Goal: Task Accomplishment & Management: Use online tool/utility

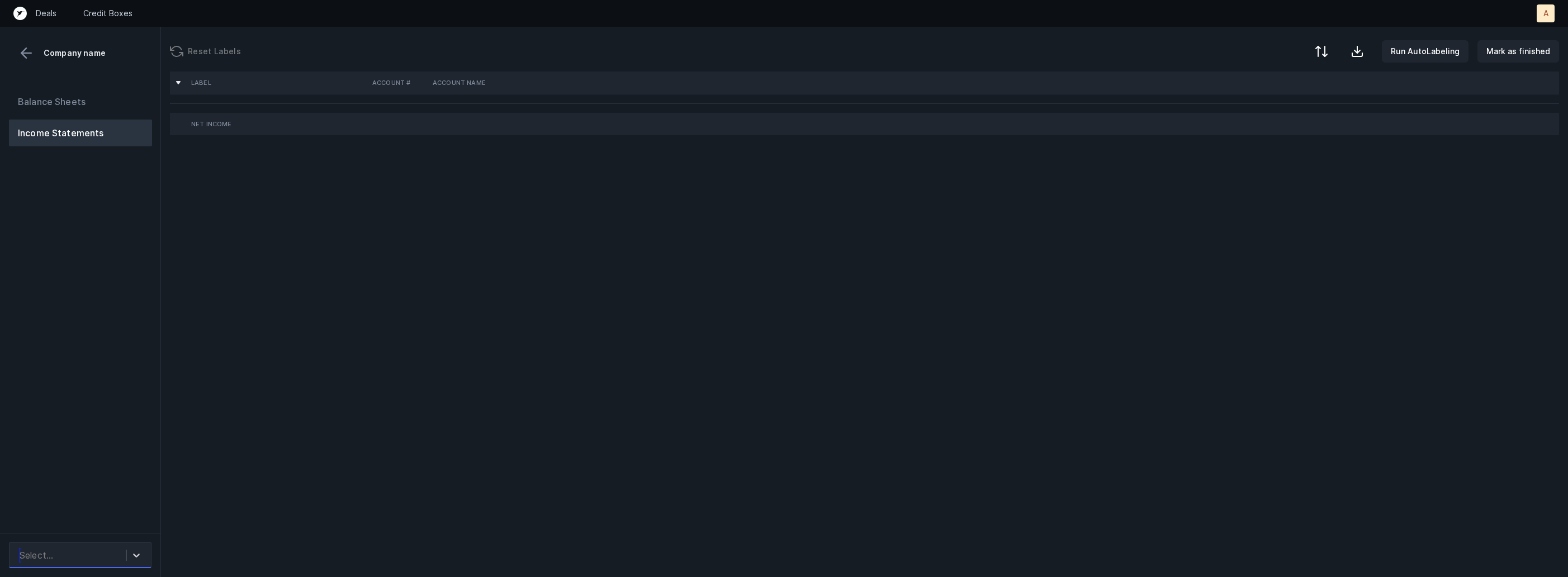
click at [111, 560] on div "Select..." at bounding box center [69, 555] width 112 height 20
click at [130, 518] on div "TagSwag_P&L([DATE]-[DATE])_Cleaned.csv" at bounding box center [80, 518] width 142 height 36
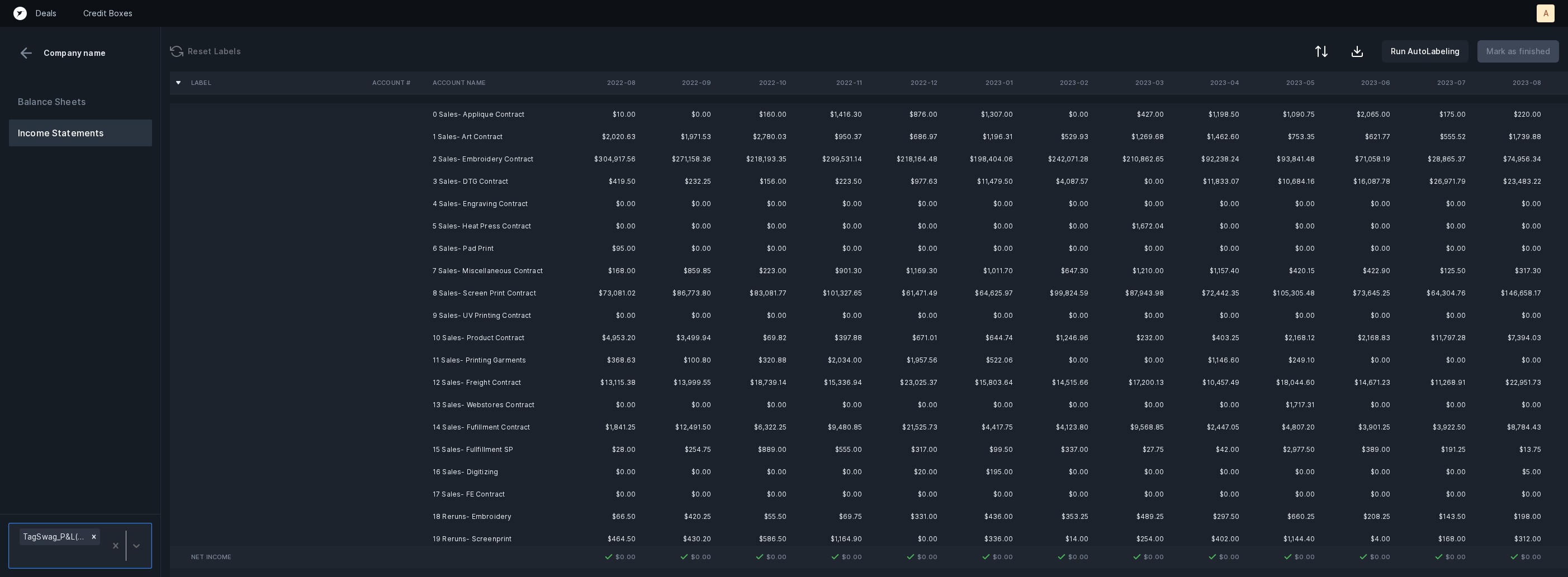
click at [479, 120] on td "0 Sales- Applique Contract" at bounding box center [496, 115] width 137 height 22
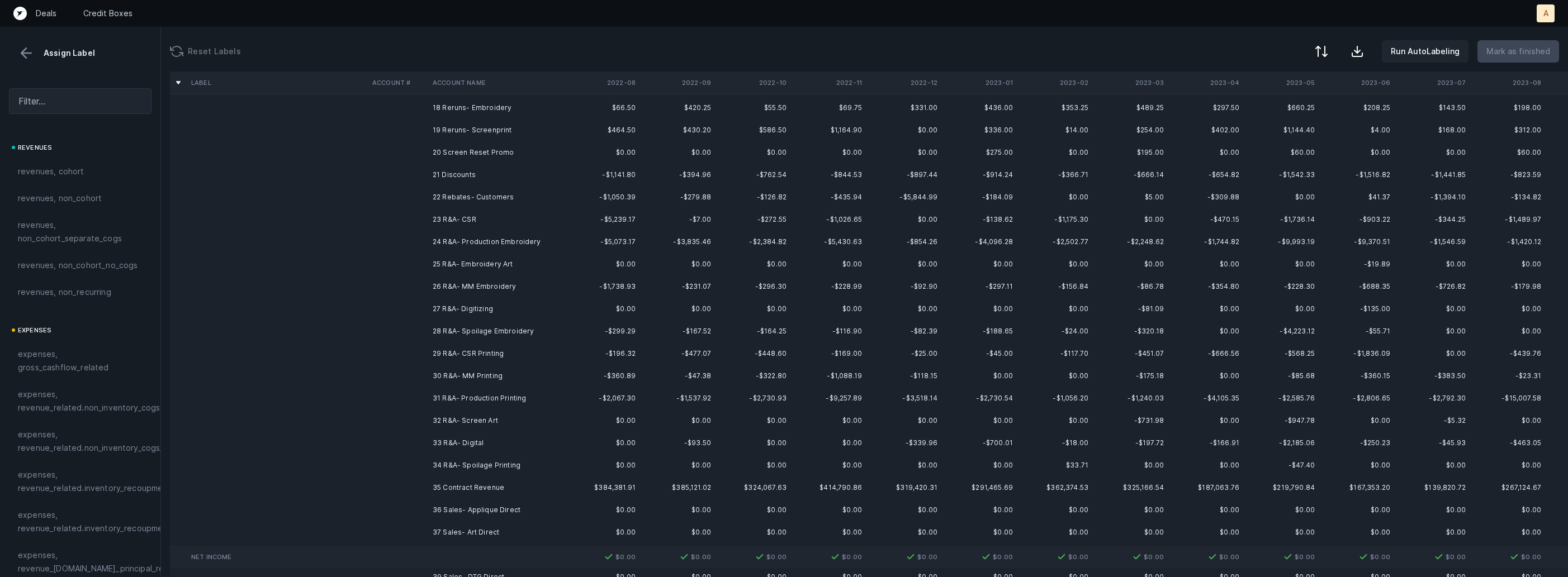
scroll to position [461, 0]
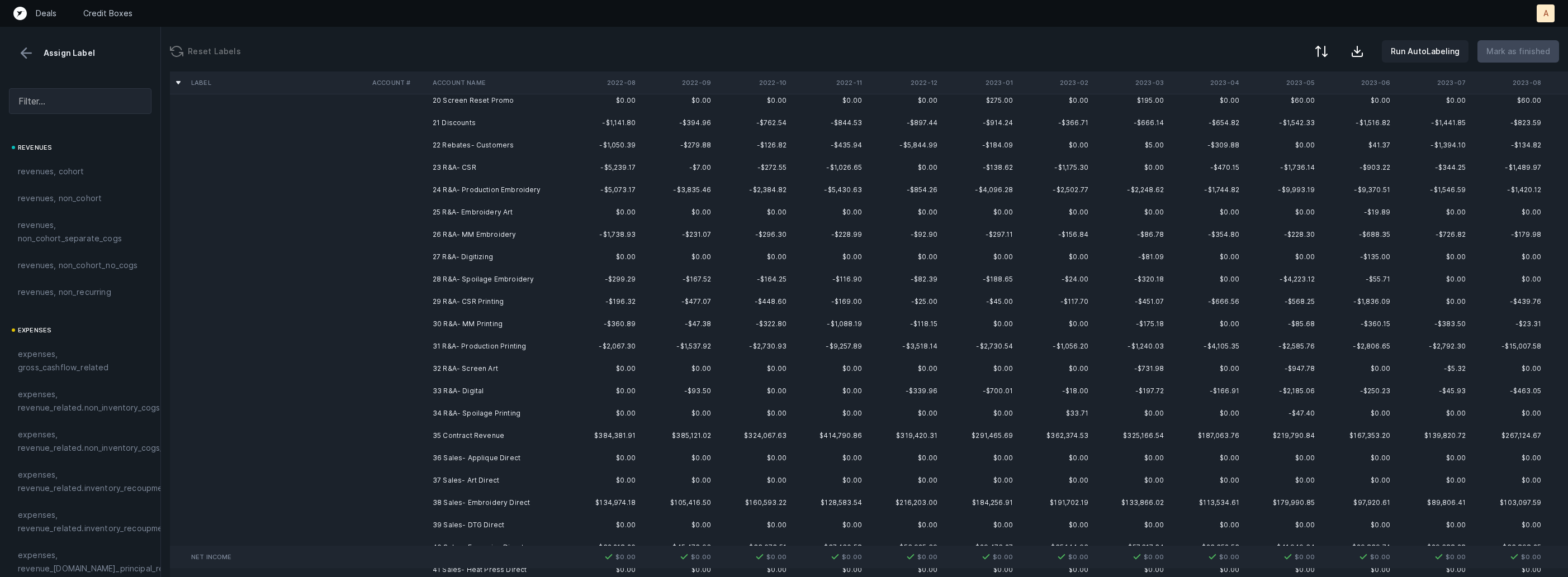
click at [506, 419] on td "34 R&A- Spoilage Printing" at bounding box center [496, 414] width 137 height 22
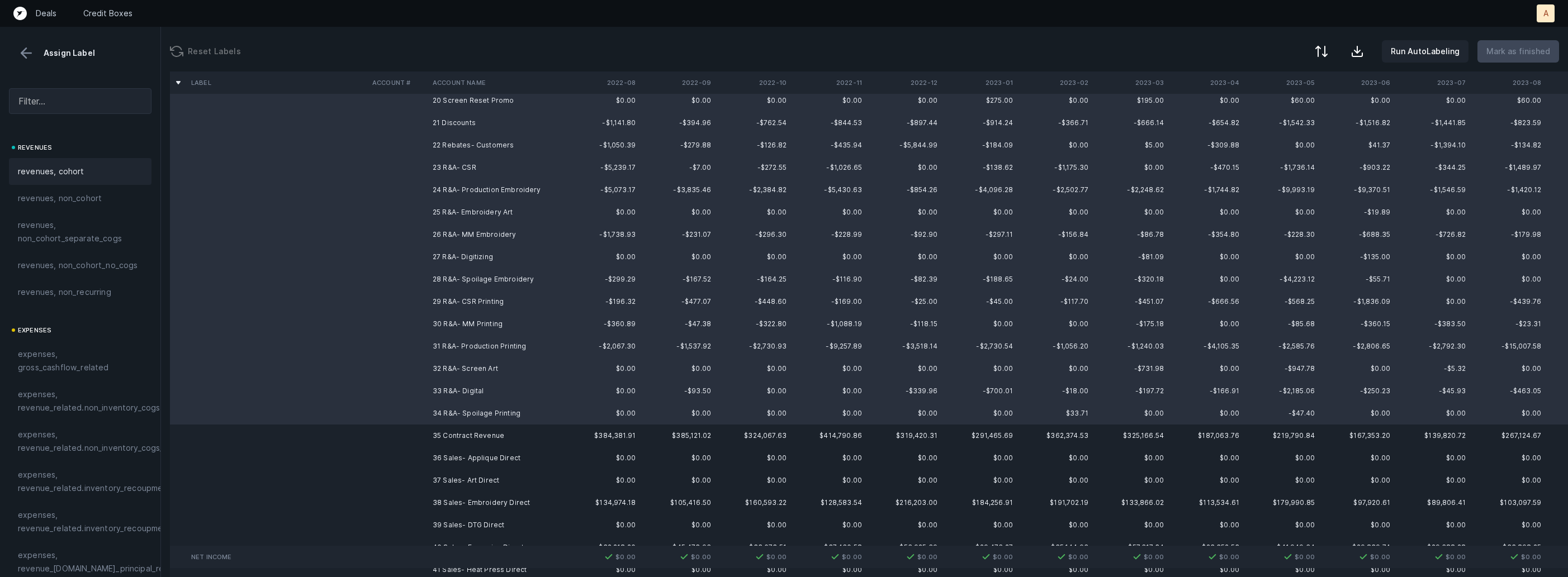
click at [72, 162] on div "revenues, cohort" at bounding box center [80, 171] width 142 height 27
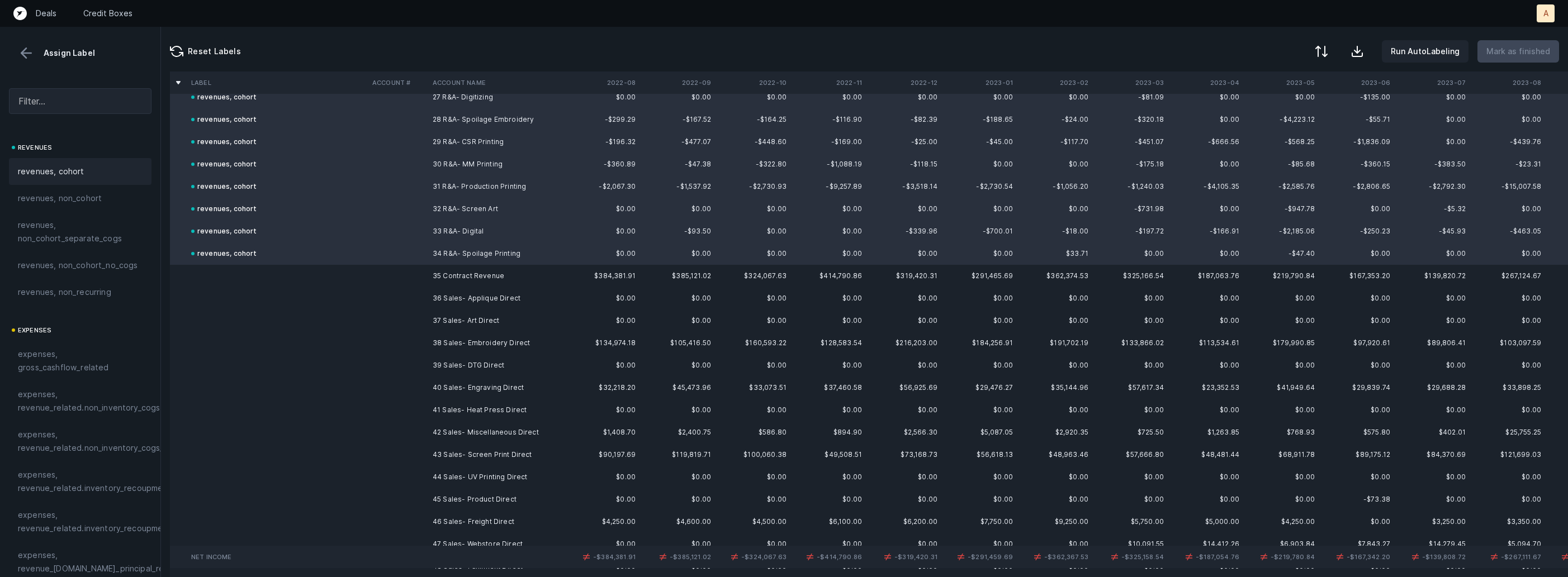
scroll to position [624, 0]
click at [533, 292] on td "36 Sales- Applique Direct" at bounding box center [496, 294] width 137 height 22
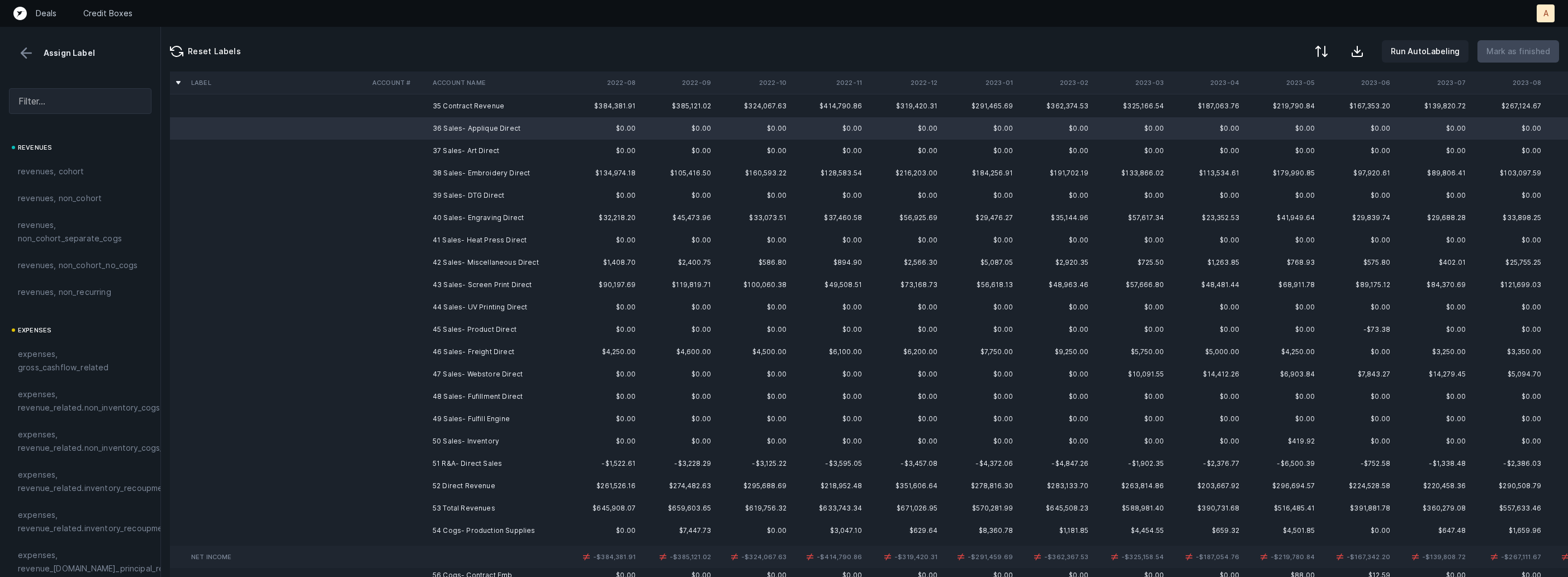
scroll to position [794, 0]
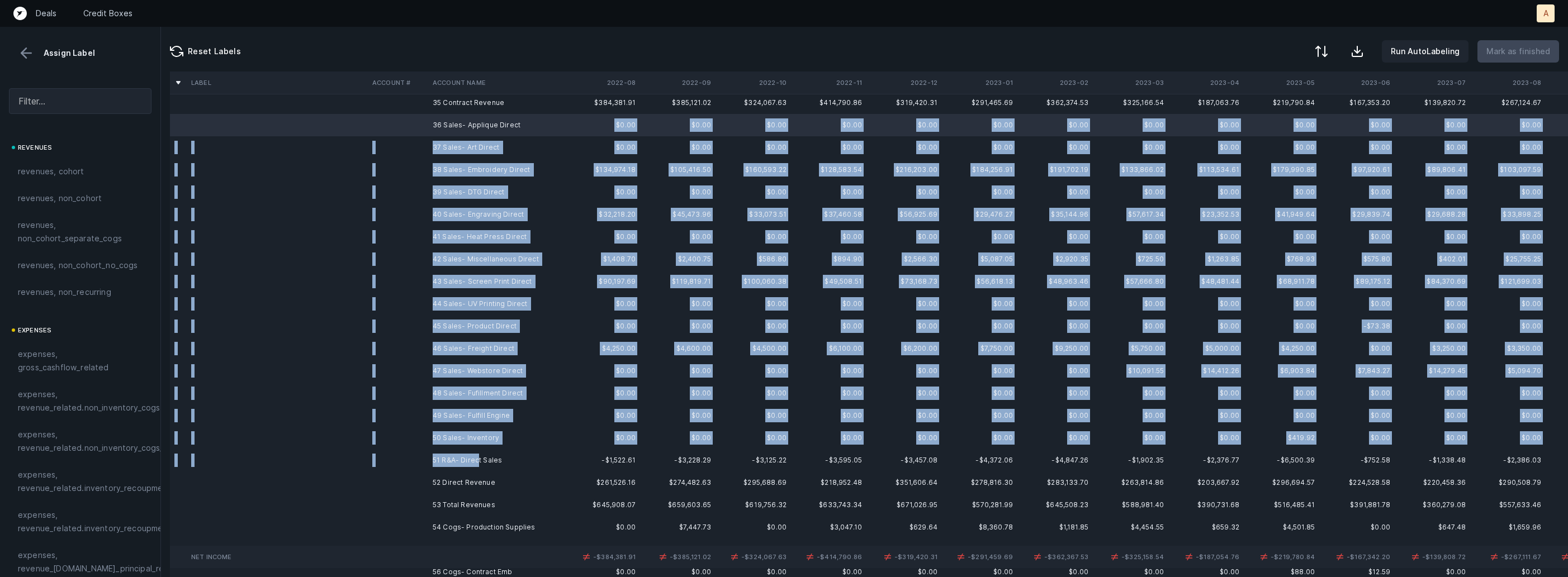
click at [476, 462] on td "51 R&A- Direct Sales" at bounding box center [496, 460] width 137 height 22
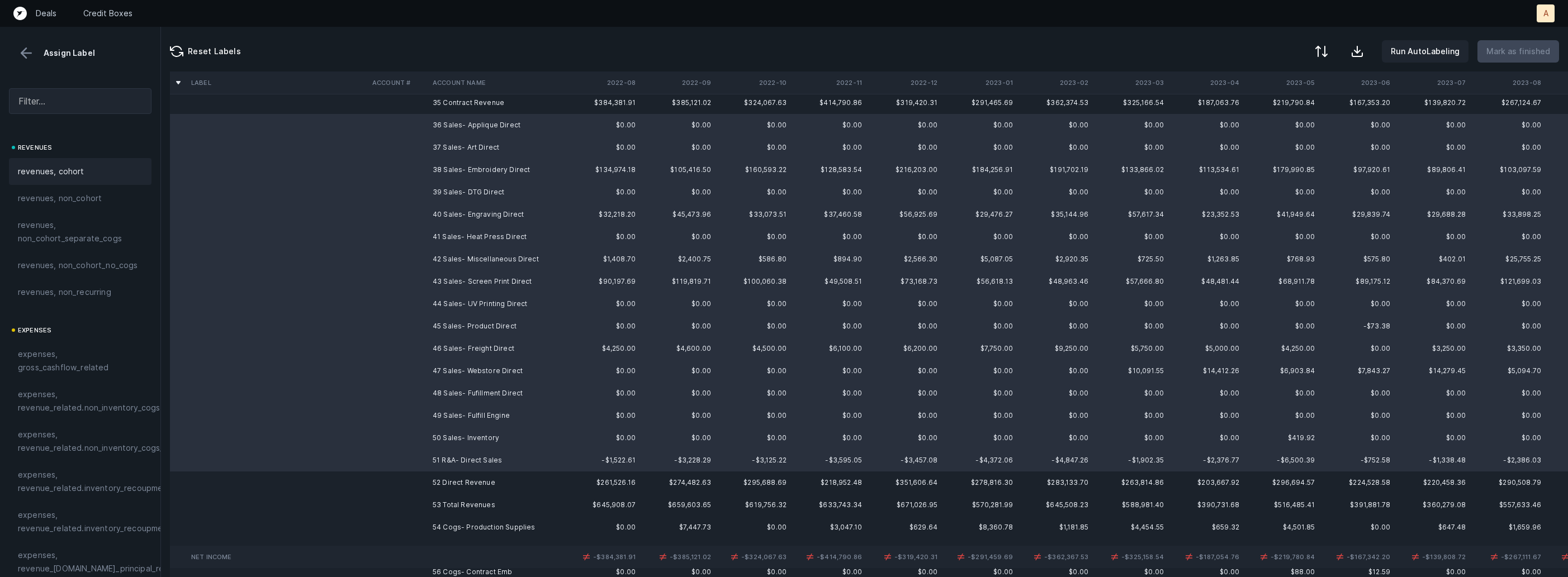
click at [97, 177] on div "revenues, cohort" at bounding box center [81, 171] width 125 height 13
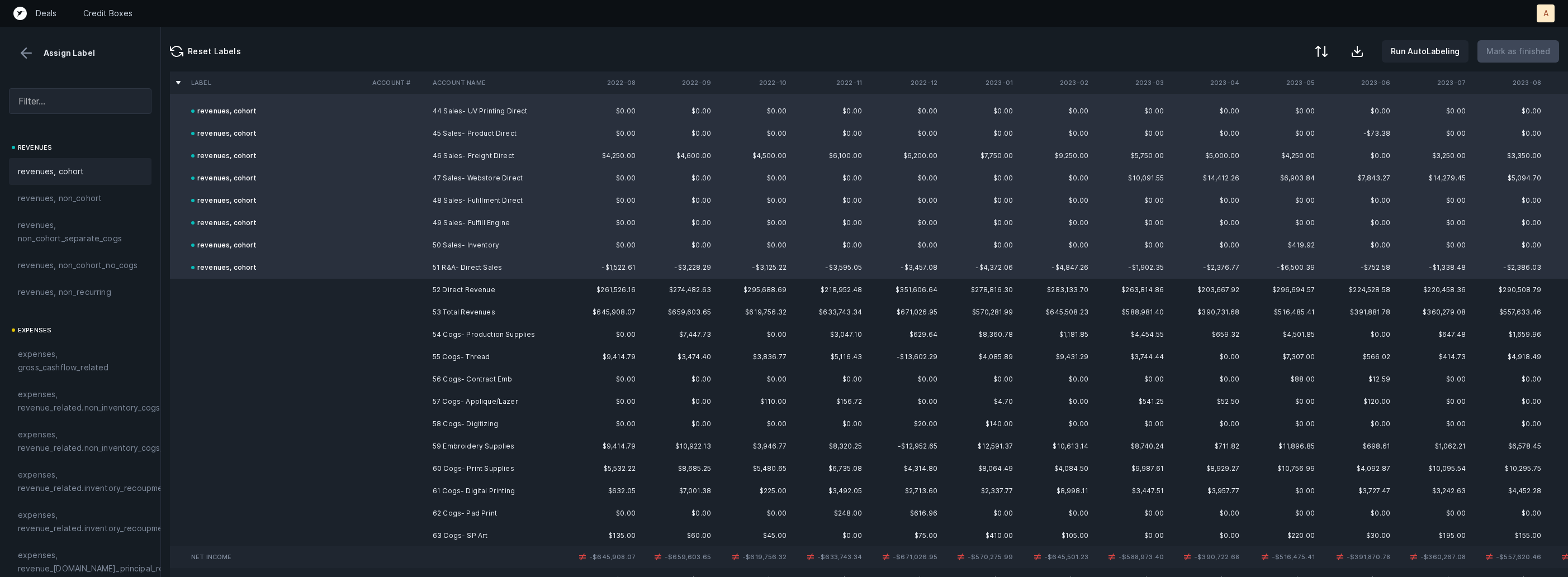
scroll to position [994, 0]
click at [485, 329] on td "54 Cogs- Production Supplies" at bounding box center [496, 328] width 137 height 22
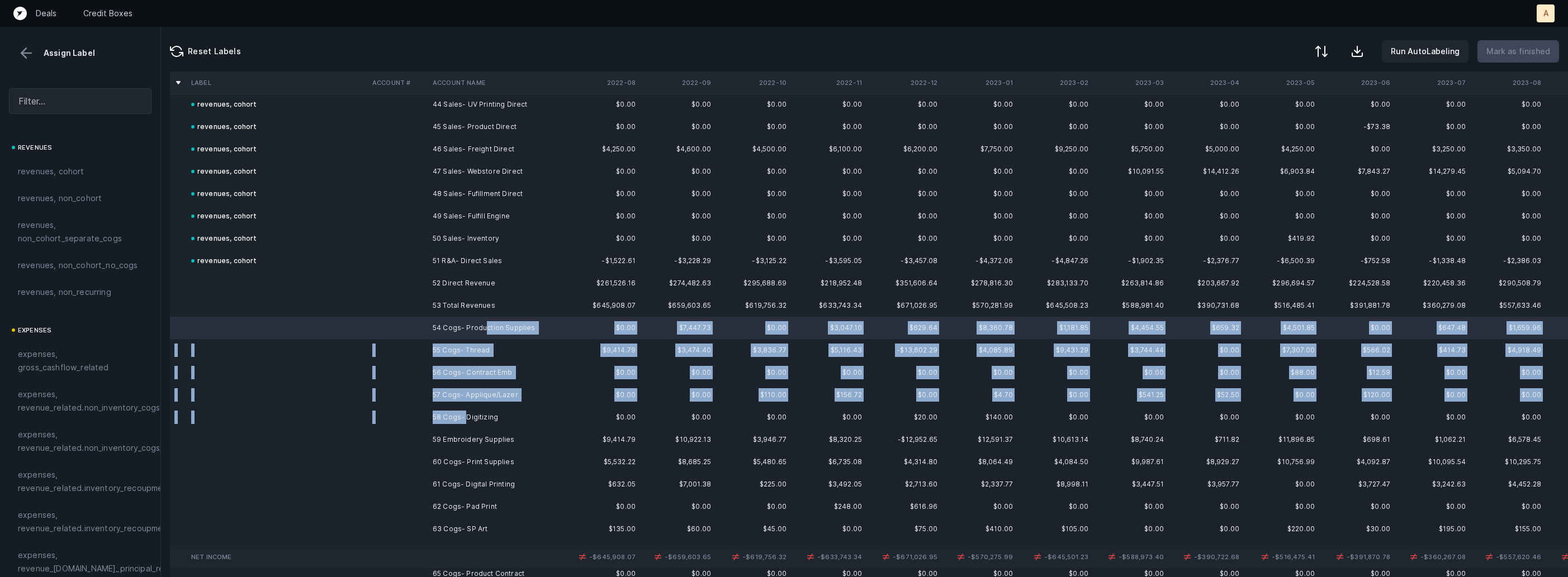
click at [466, 413] on td "58 Cogs- Digitizing" at bounding box center [496, 417] width 137 height 22
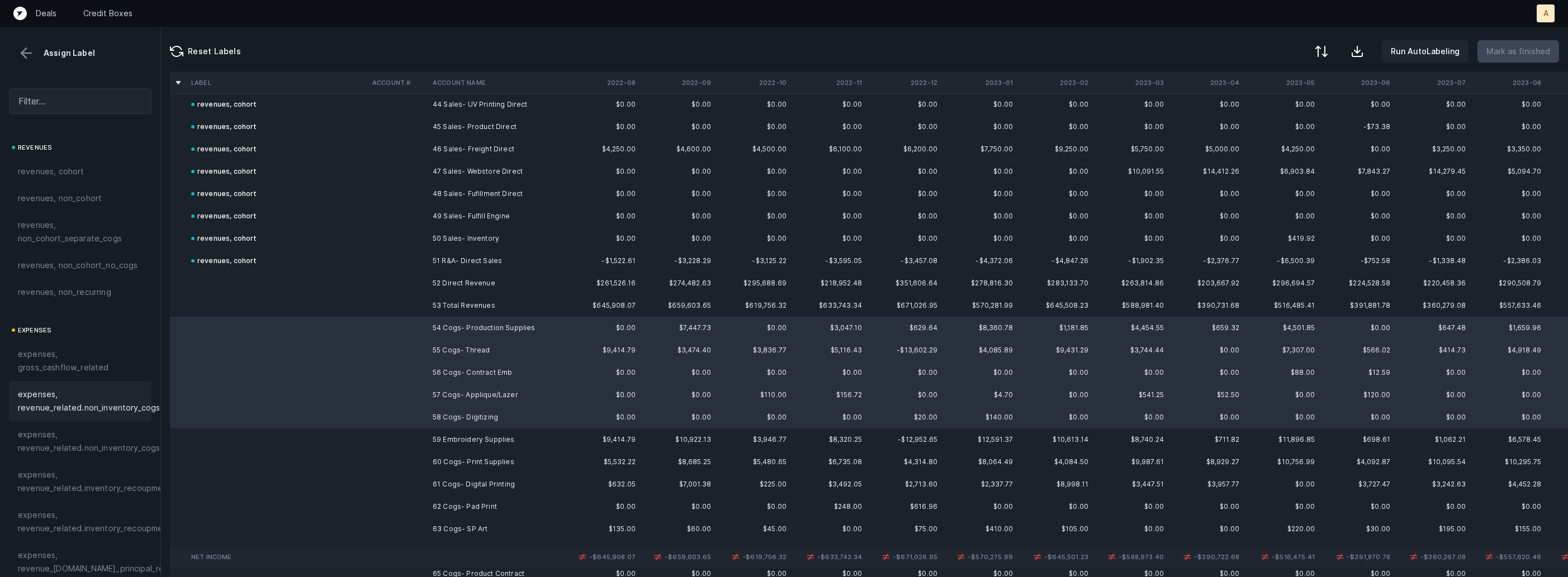
click at [81, 399] on span "expenses, revenue_related.non_inventory_cogs" at bounding box center [89, 401] width 142 height 27
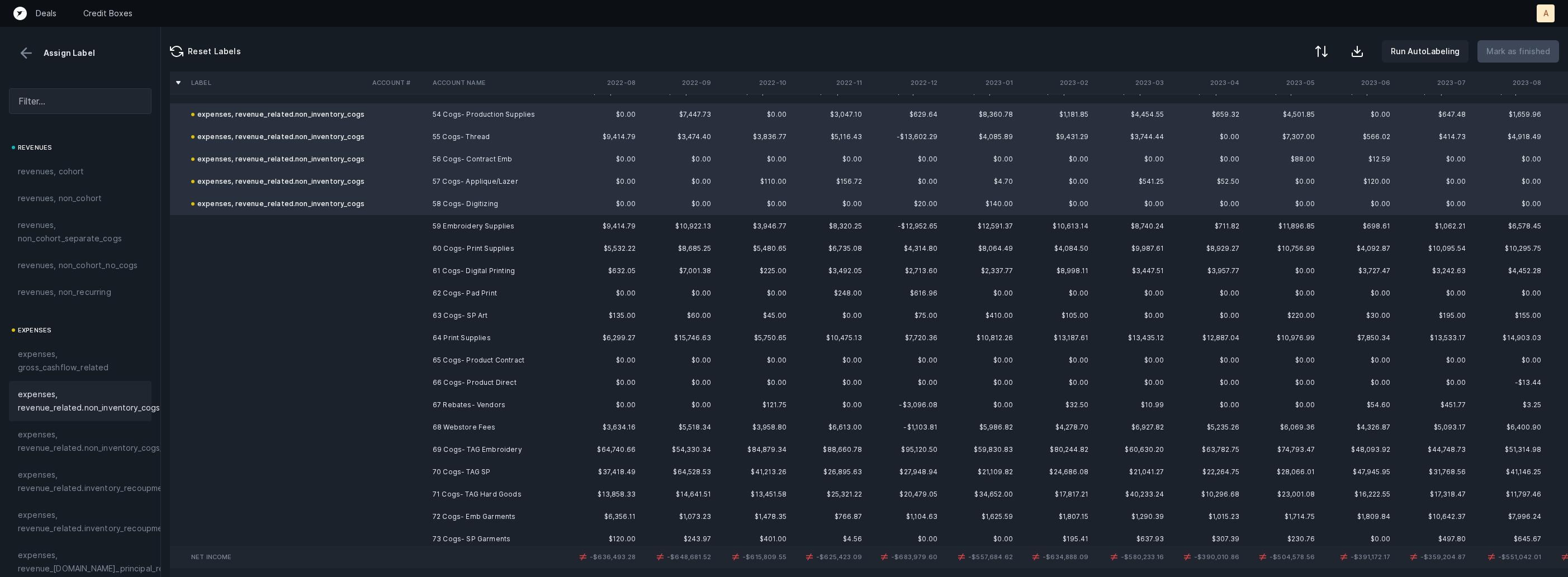
scroll to position [1208, 0]
click at [499, 251] on td "60 Cogs- Print Supplies" at bounding box center [496, 248] width 137 height 22
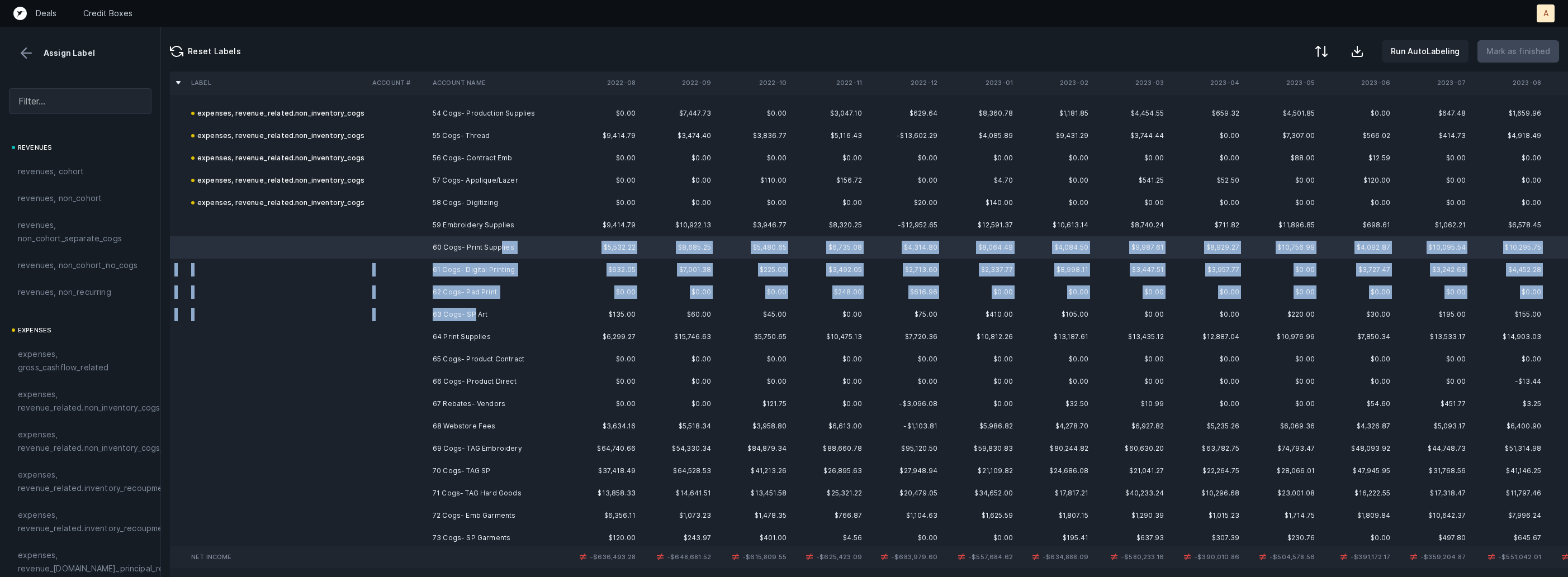
click at [474, 312] on td "63 Cogs- SP Art" at bounding box center [496, 314] width 137 height 22
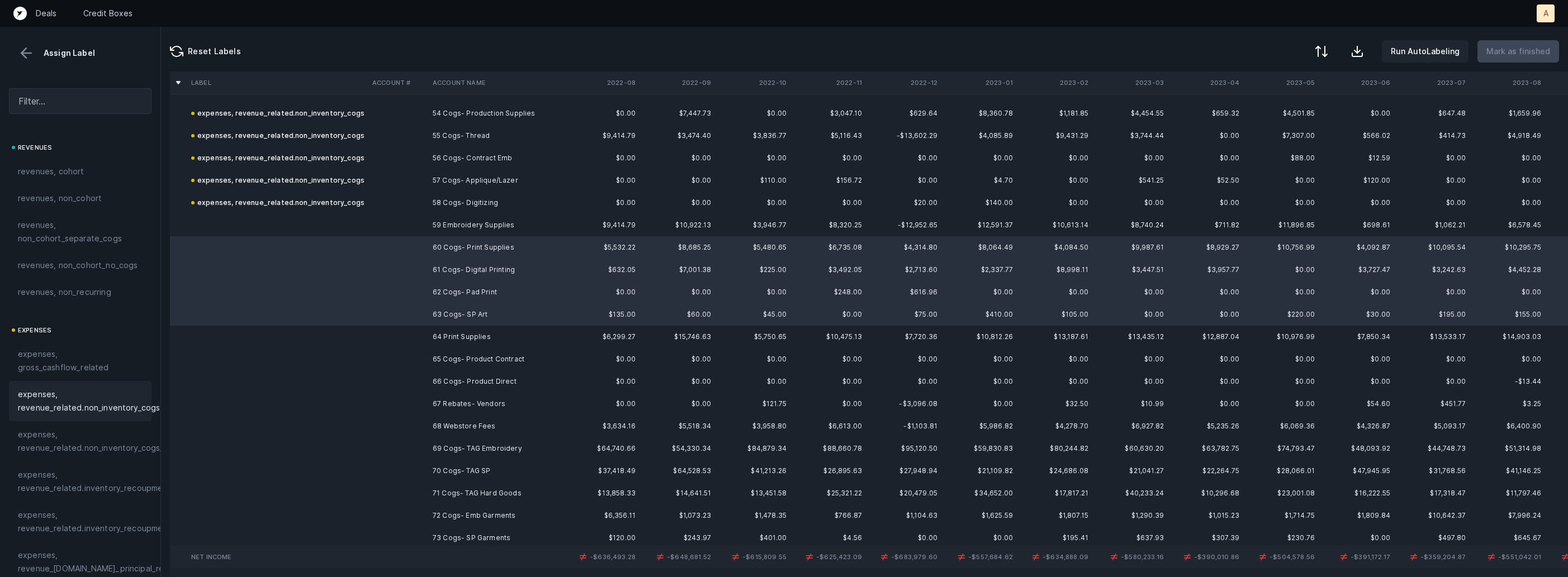
click at [121, 404] on span "expenses, revenue_related.non_inventory_cogs" at bounding box center [89, 401] width 142 height 27
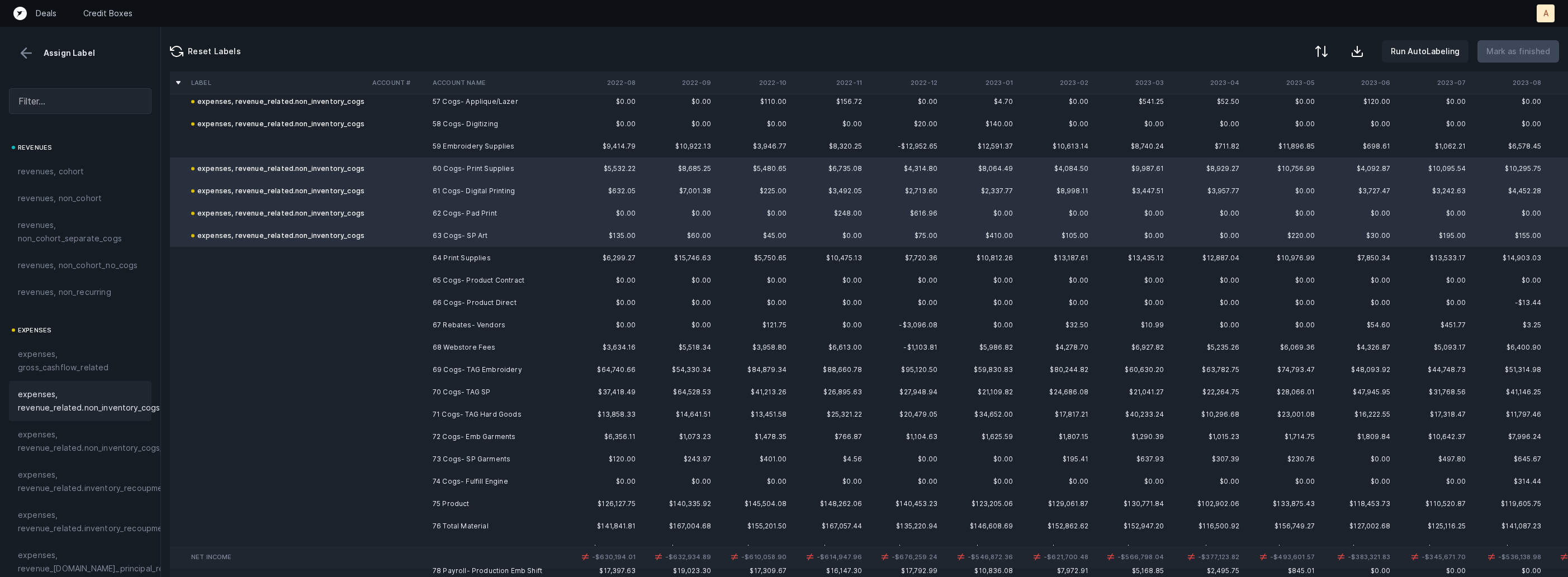
scroll to position [1296, 0]
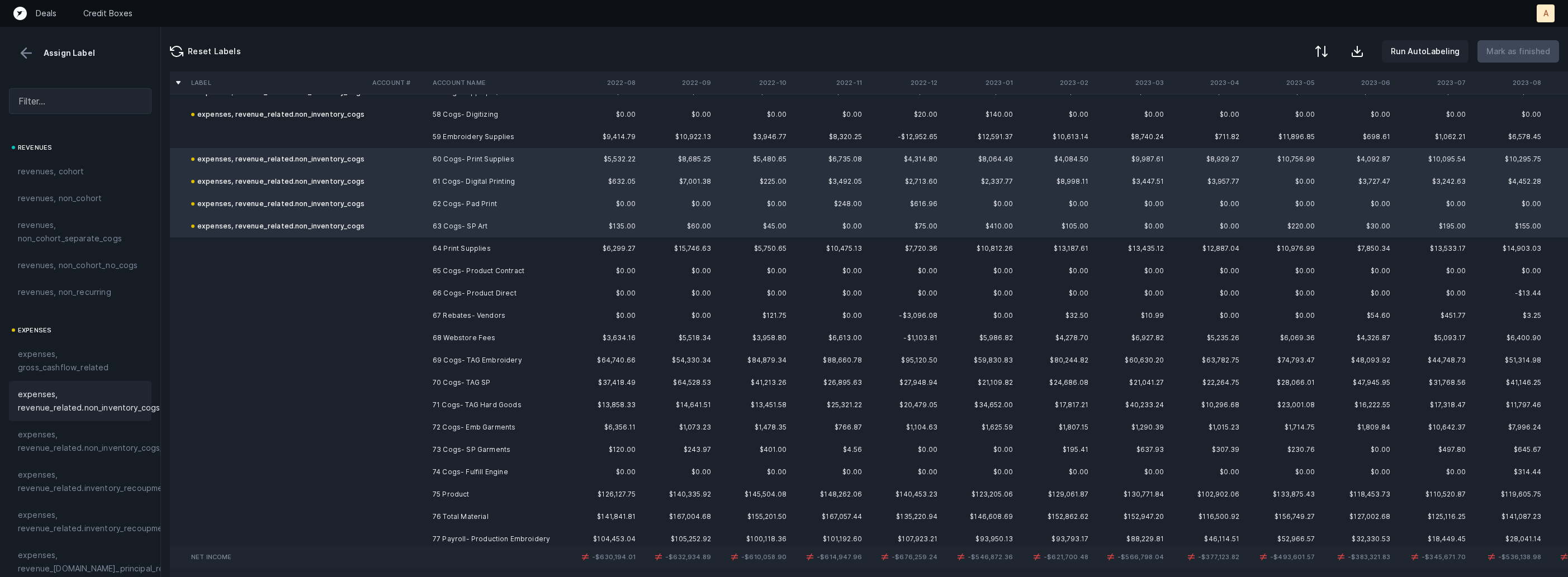
click at [491, 271] on td "65 Cogs- Product Contract" at bounding box center [496, 271] width 137 height 22
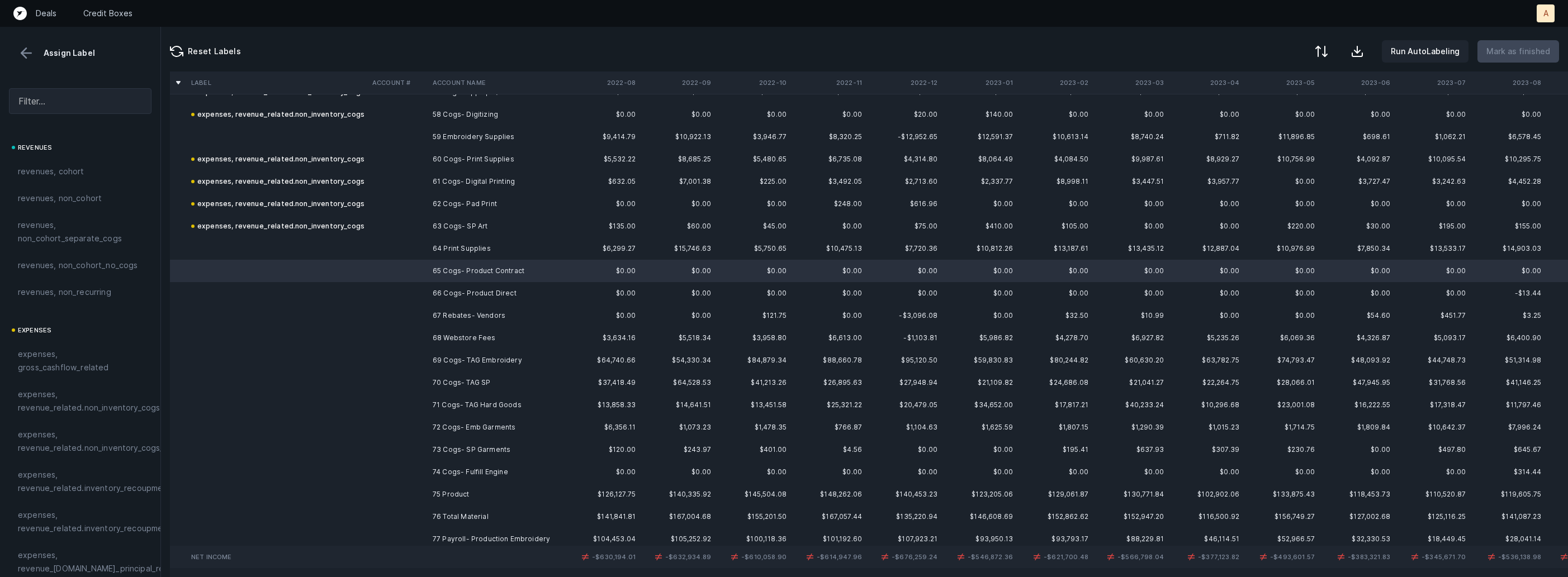
click at [445, 468] on td "74 Cogs- Fulfill Engine" at bounding box center [496, 472] width 137 height 22
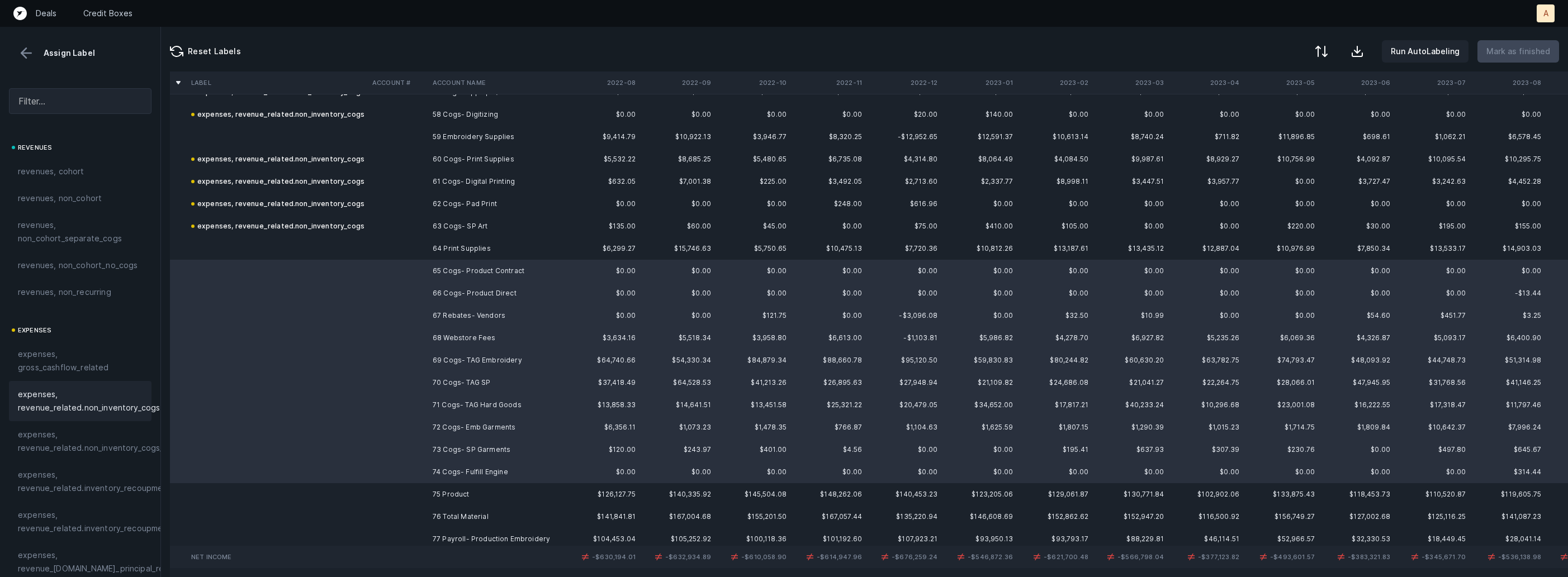
click at [122, 391] on span "expenses, revenue_related.non_inventory_cogs" at bounding box center [89, 401] width 142 height 27
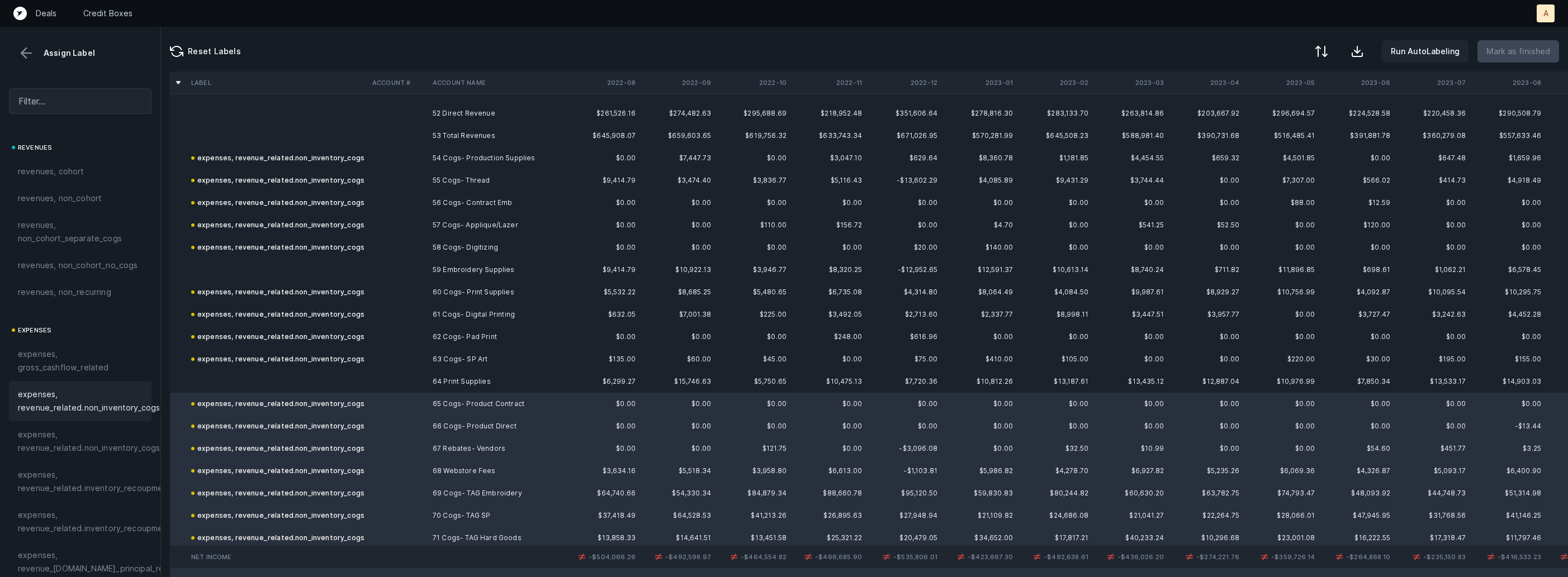
scroll to position [1158, 0]
click at [464, 161] on td "54 Cogs- Production Supplies" at bounding box center [496, 164] width 137 height 22
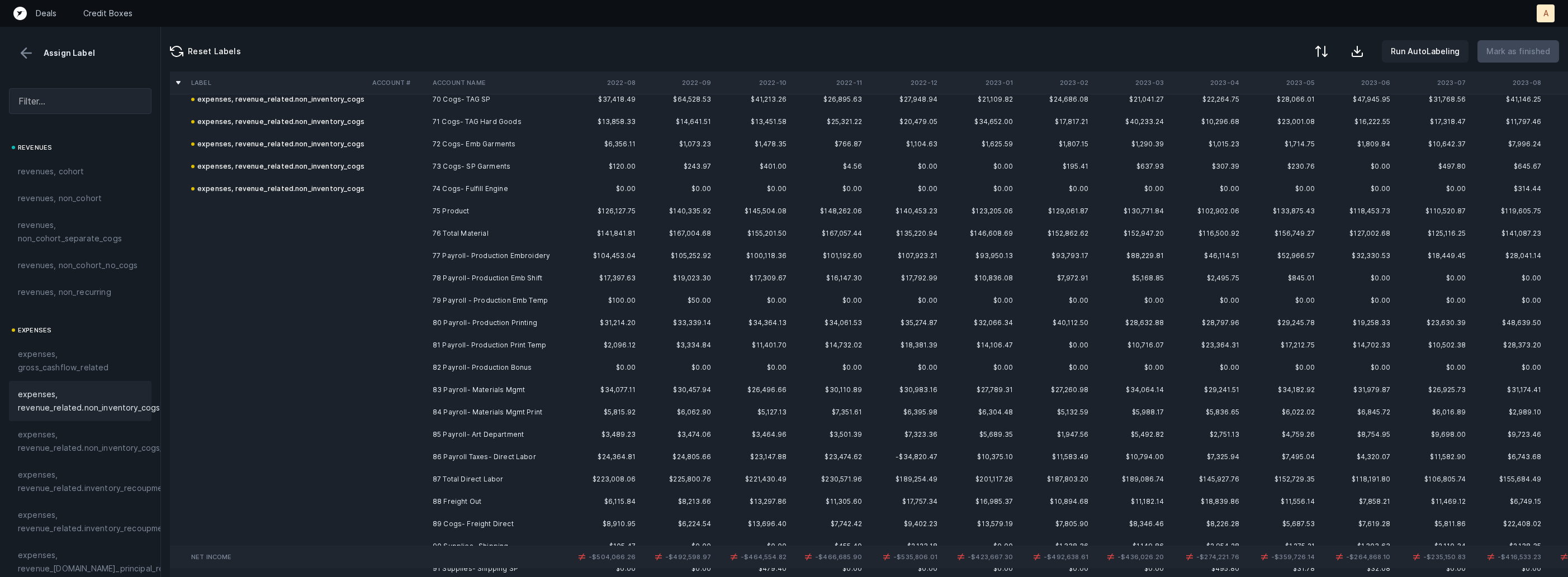
scroll to position [1584, 0]
click at [492, 255] on td "77 Payroll- Production Embroidery" at bounding box center [496, 251] width 137 height 22
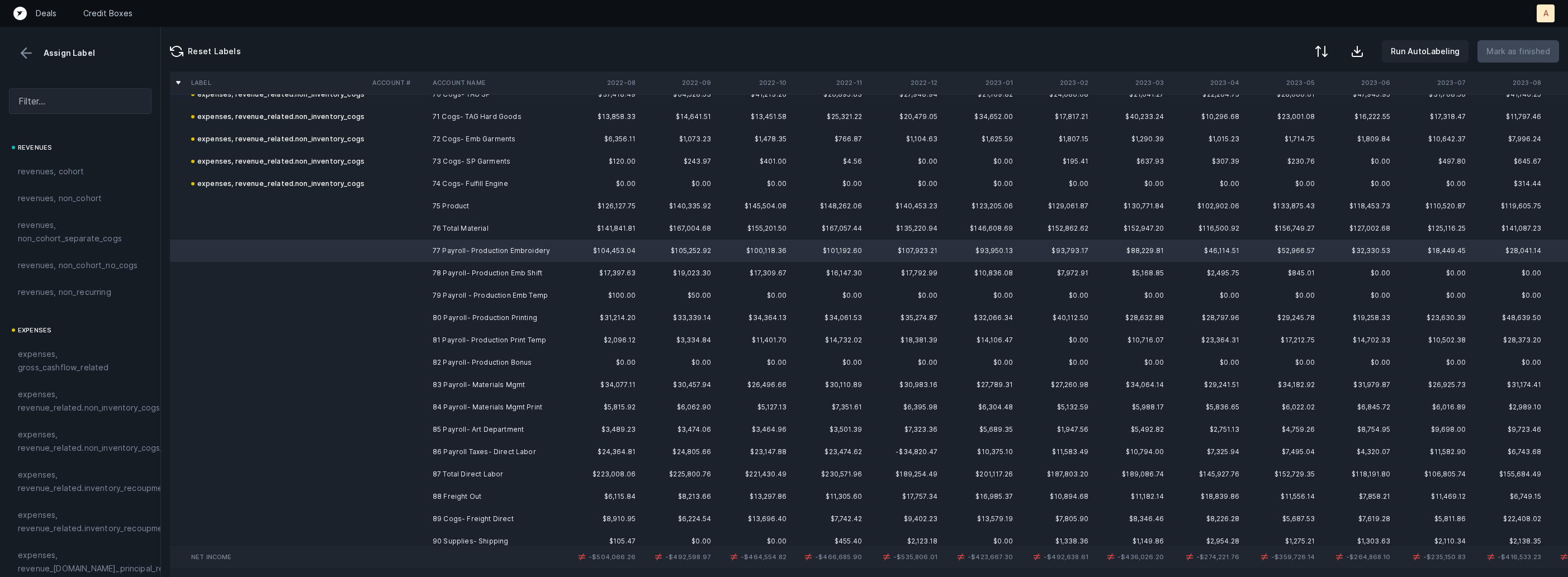
click at [463, 450] on td "86 Payroll Taxes- Direct Labor" at bounding box center [496, 452] width 137 height 22
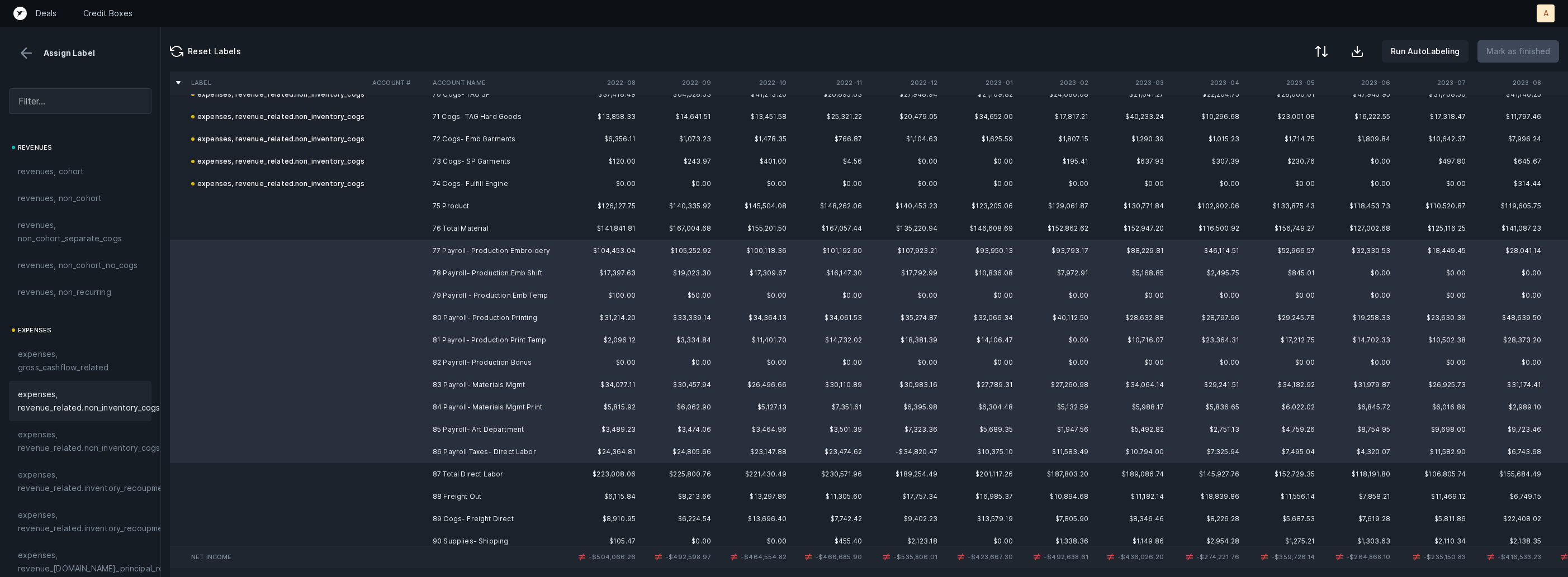
click at [130, 395] on span "expenses, revenue_related.non_inventory_cogs" at bounding box center [89, 401] width 142 height 27
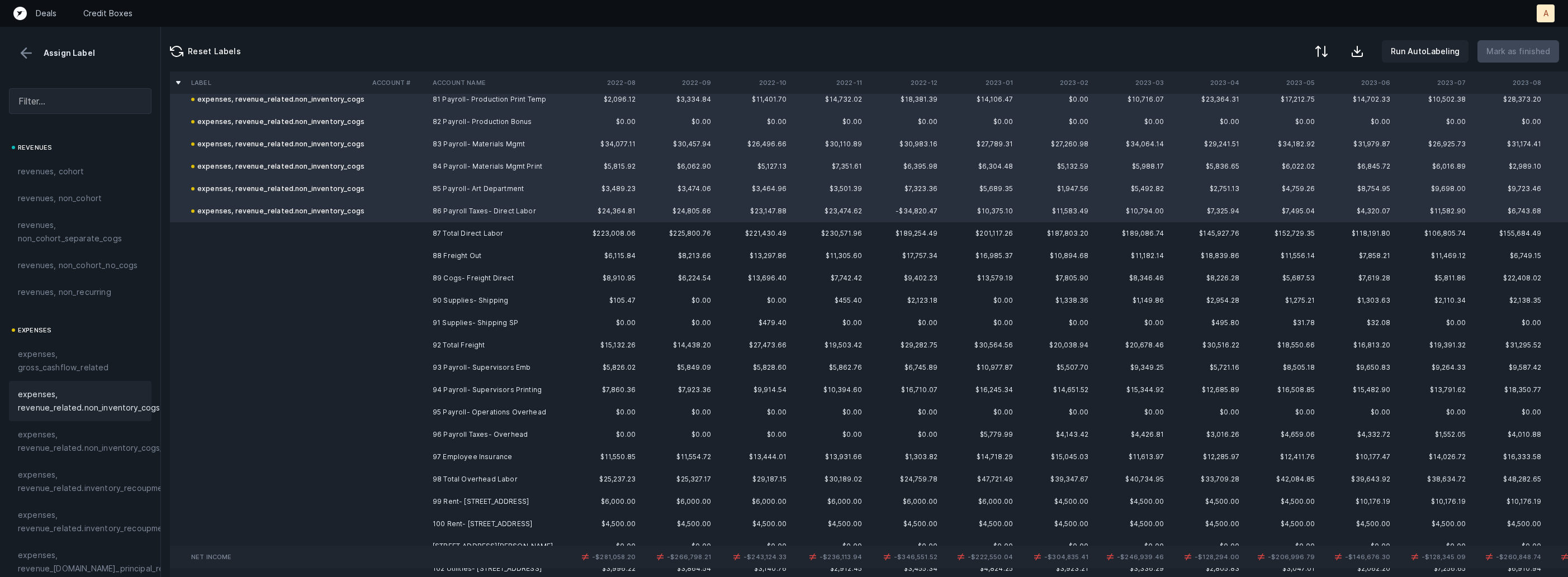
scroll to position [1828, 0]
click at [499, 272] on td "89 Cogs- Freight Direct" at bounding box center [496, 276] width 137 height 22
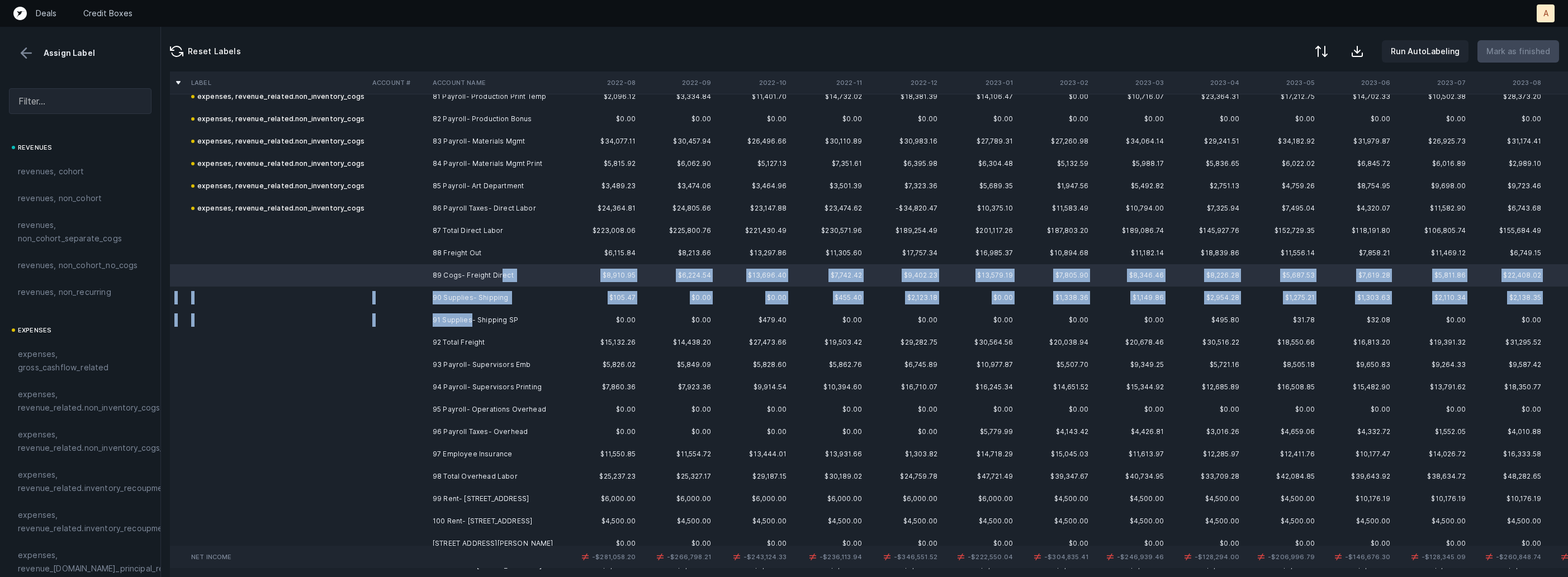
click at [469, 316] on td "91 Supplies- Shipping SP" at bounding box center [496, 320] width 137 height 22
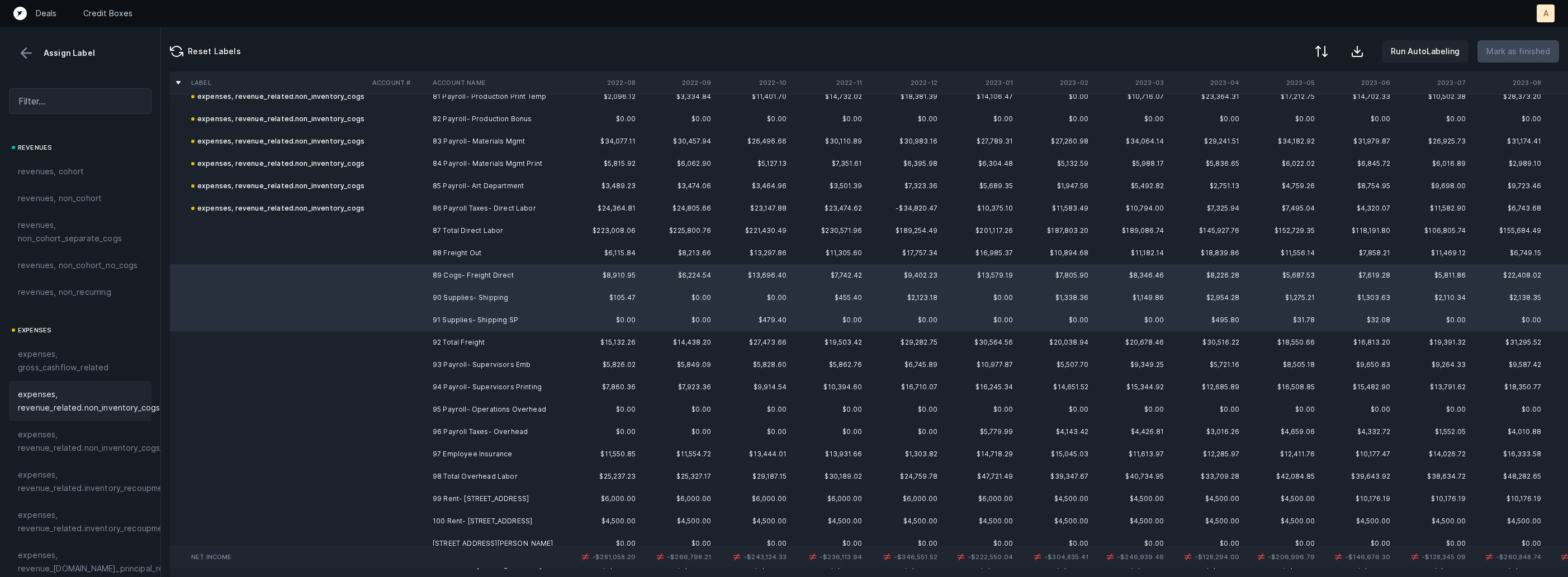
click at [109, 405] on span "expenses, revenue_related.non_inventory_cogs" at bounding box center [89, 401] width 142 height 27
click at [442, 371] on td "93 Payroll- Supervisors Emb" at bounding box center [496, 365] width 137 height 22
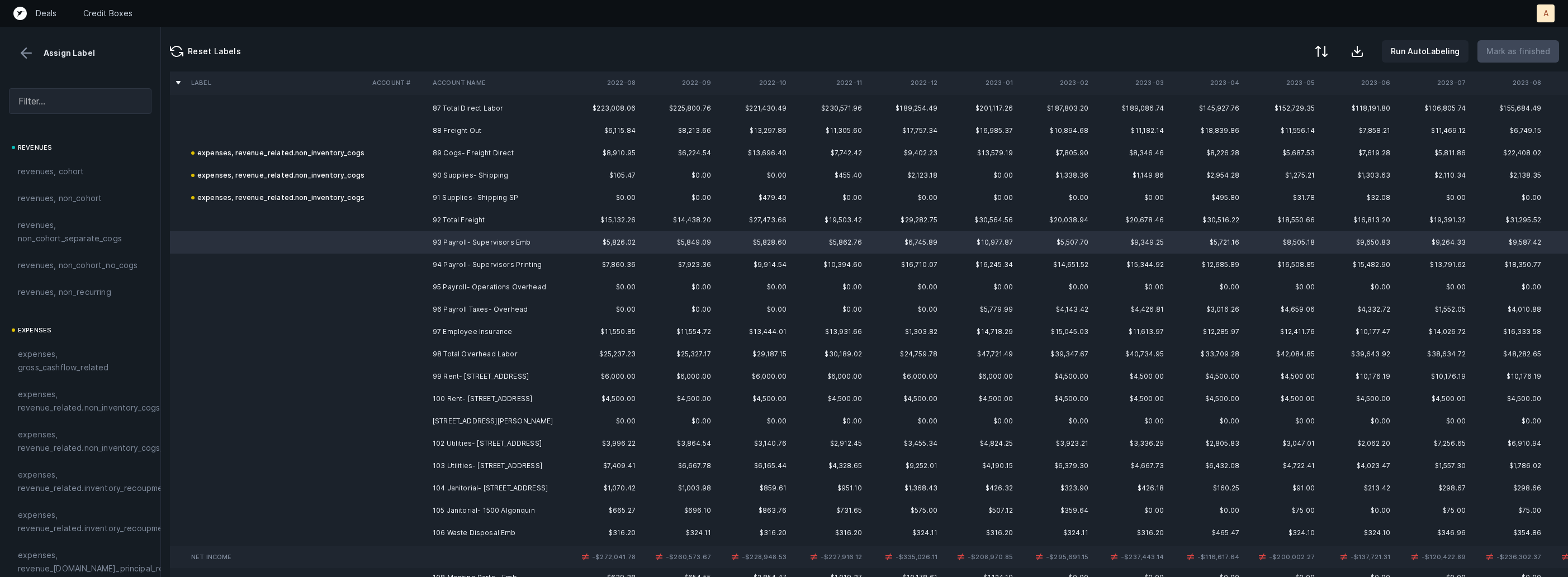
scroll to position [1952, 0]
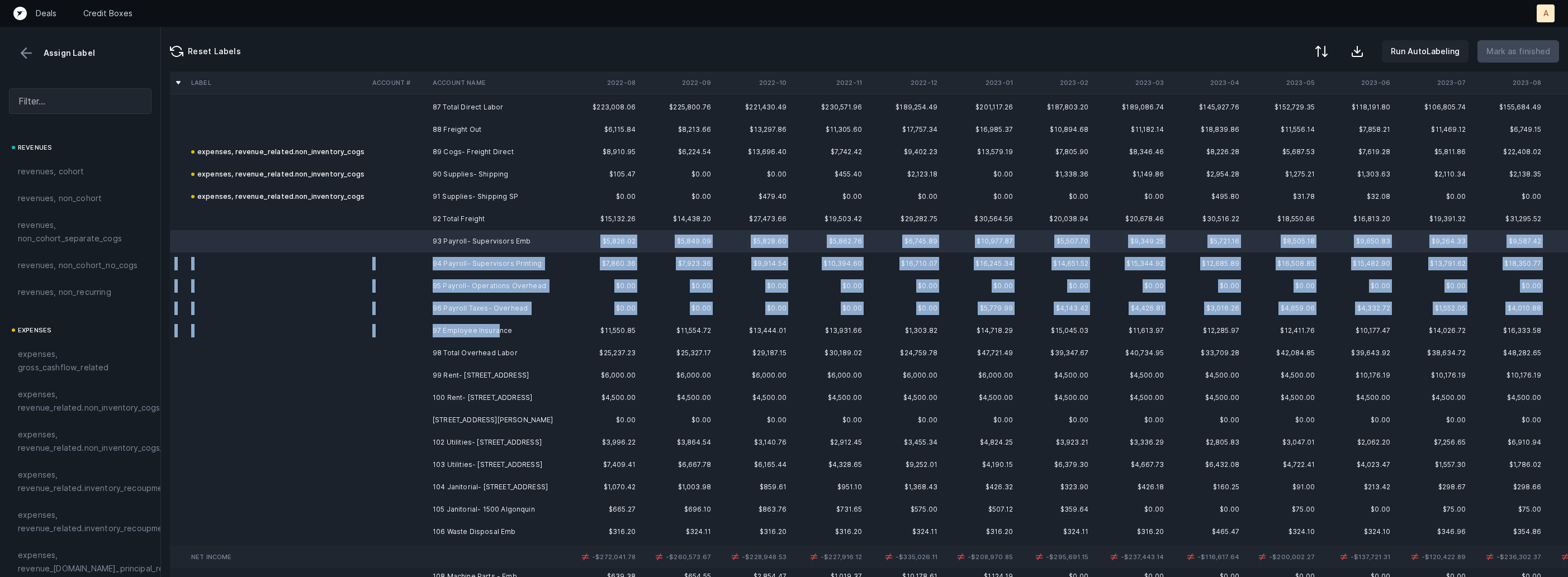
click at [496, 329] on td "97 Employee Insurance" at bounding box center [496, 331] width 137 height 22
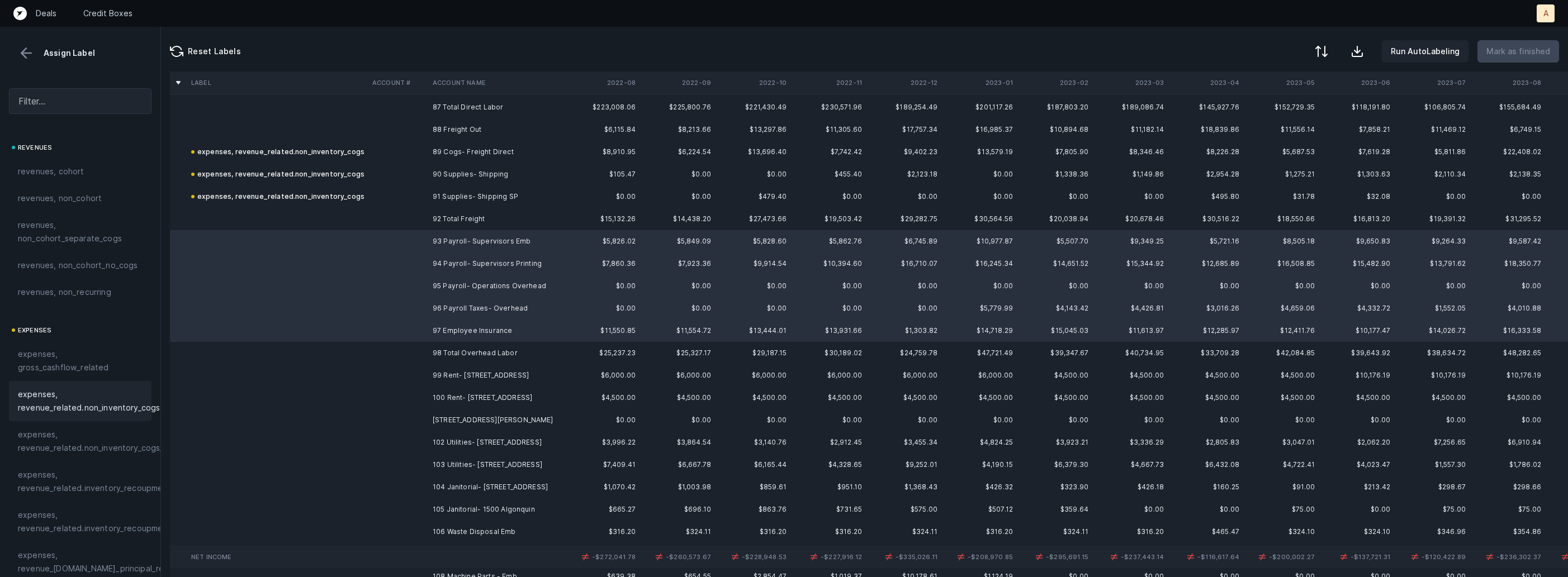
click at [123, 413] on span "expenses, revenue_related.non_inventory_cogs" at bounding box center [89, 401] width 142 height 27
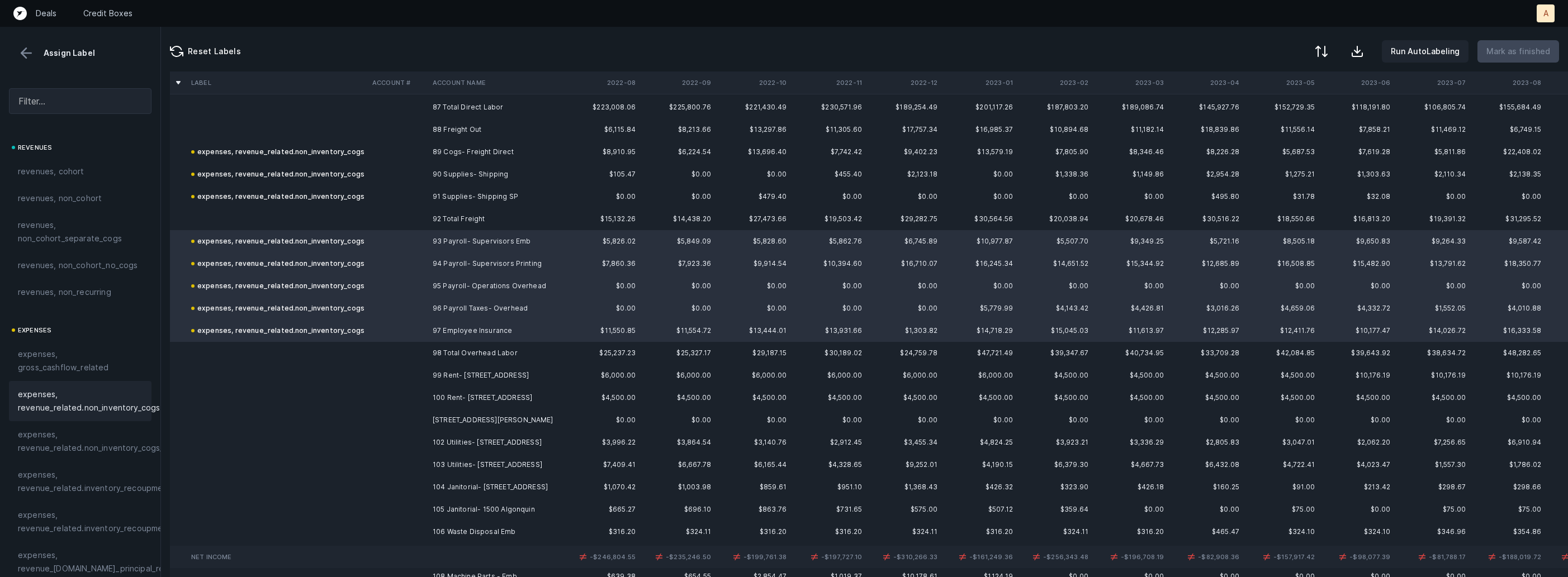
click at [521, 373] on td "99 Rent- [STREET_ADDRESS]" at bounding box center [496, 376] width 137 height 22
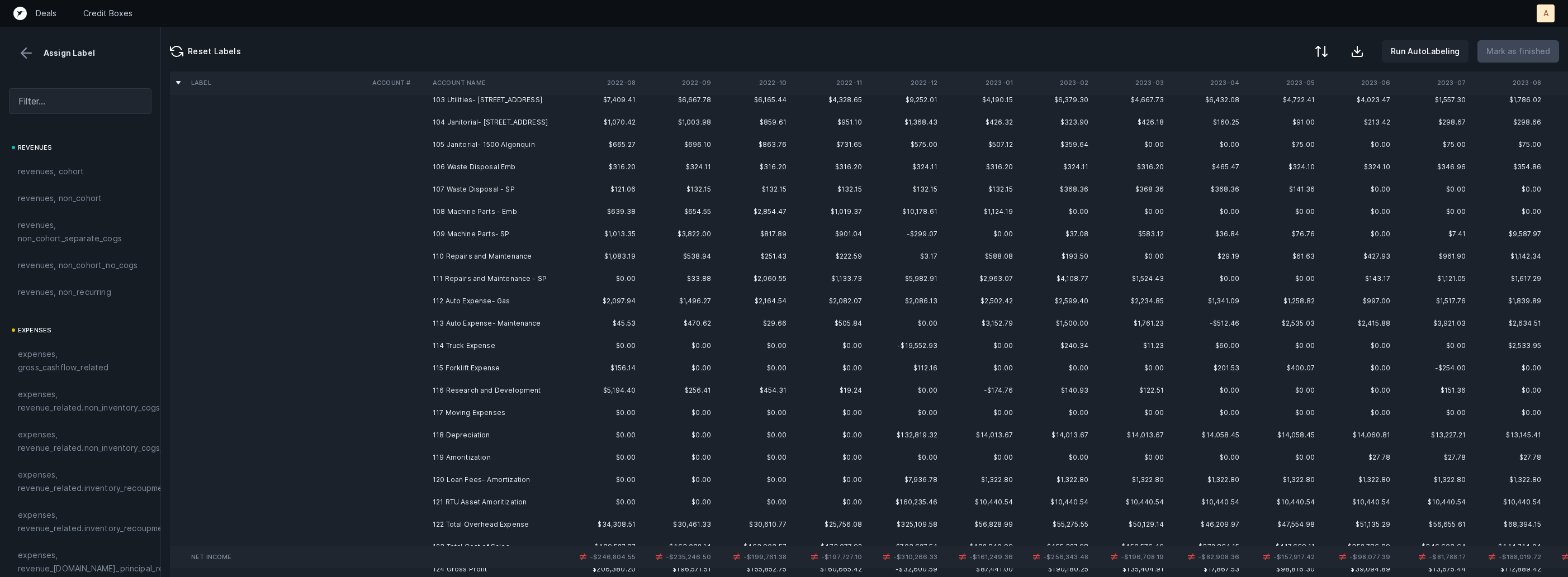
scroll to position [2337, 0]
click at [497, 479] on td "121 RTU Asset Amoritization" at bounding box center [496, 482] width 137 height 22
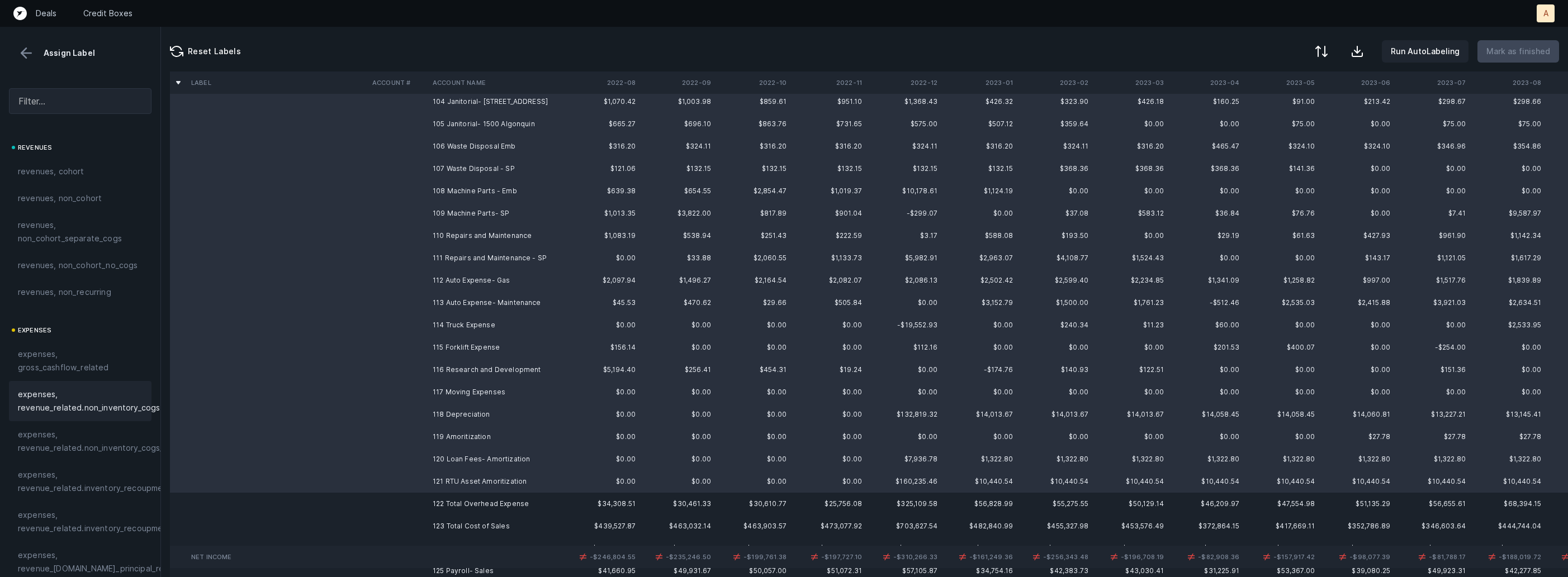
click at [109, 404] on span "expenses, revenue_related.non_inventory_cogs" at bounding box center [89, 401] width 142 height 27
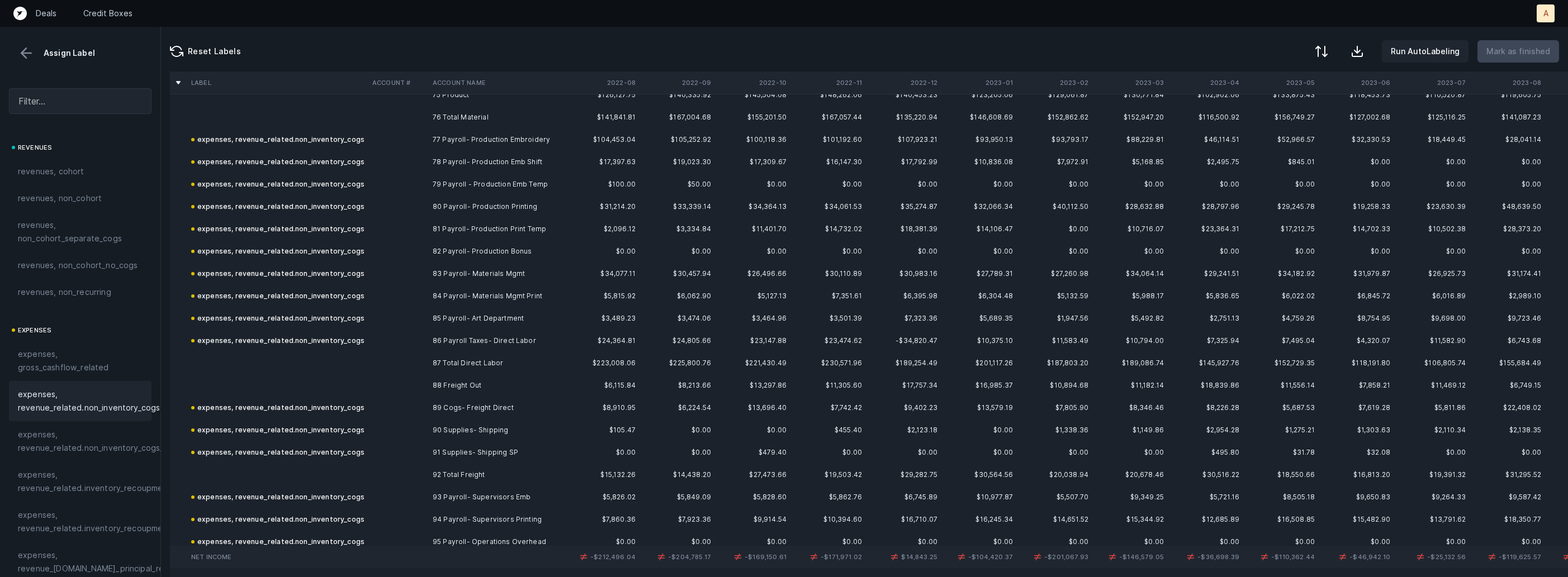
scroll to position [1695, 0]
click at [463, 378] on td "88 Freight Out" at bounding box center [496, 387] width 137 height 22
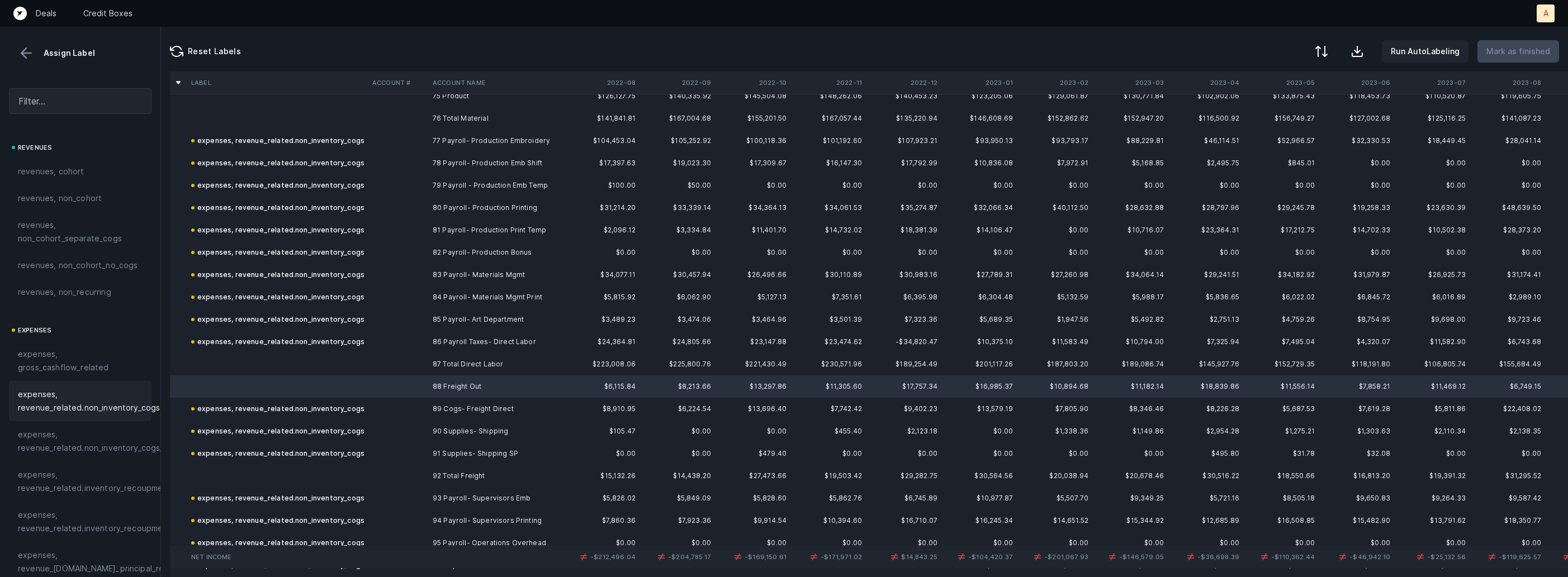
click at [52, 403] on span "expenses, revenue_related.non_inventory_cogs" at bounding box center [89, 401] width 142 height 27
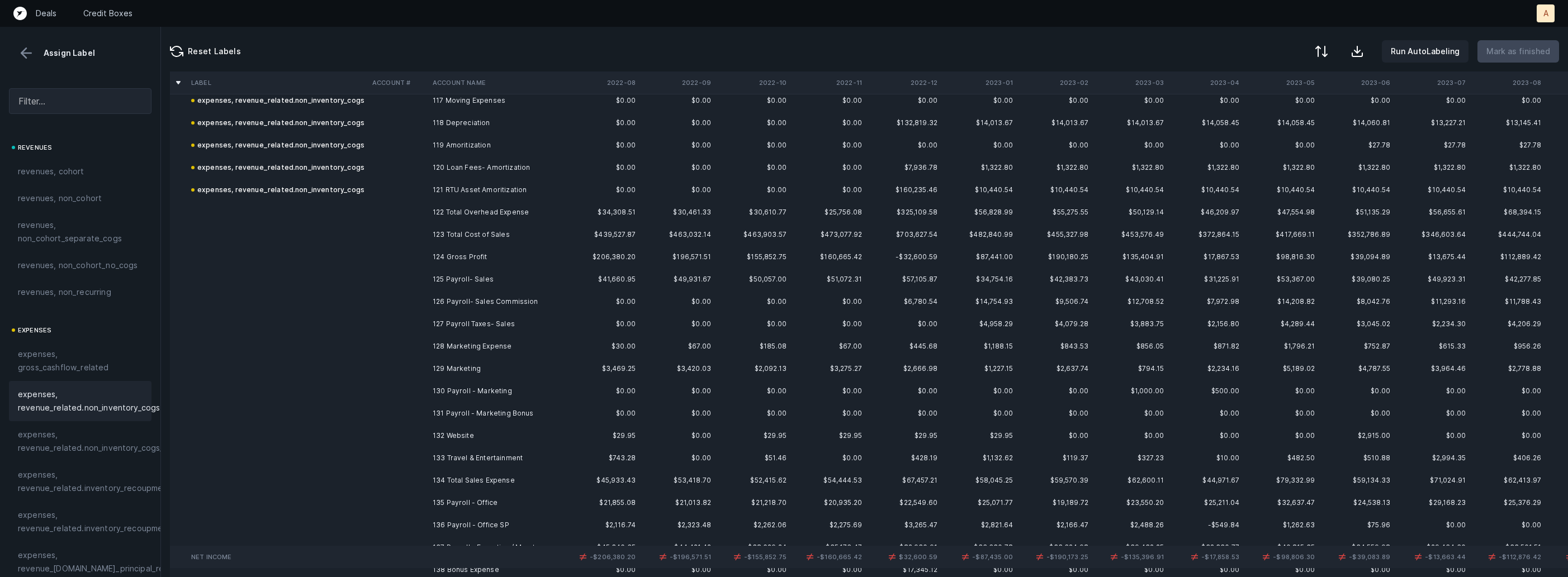
scroll to position [2639, 0]
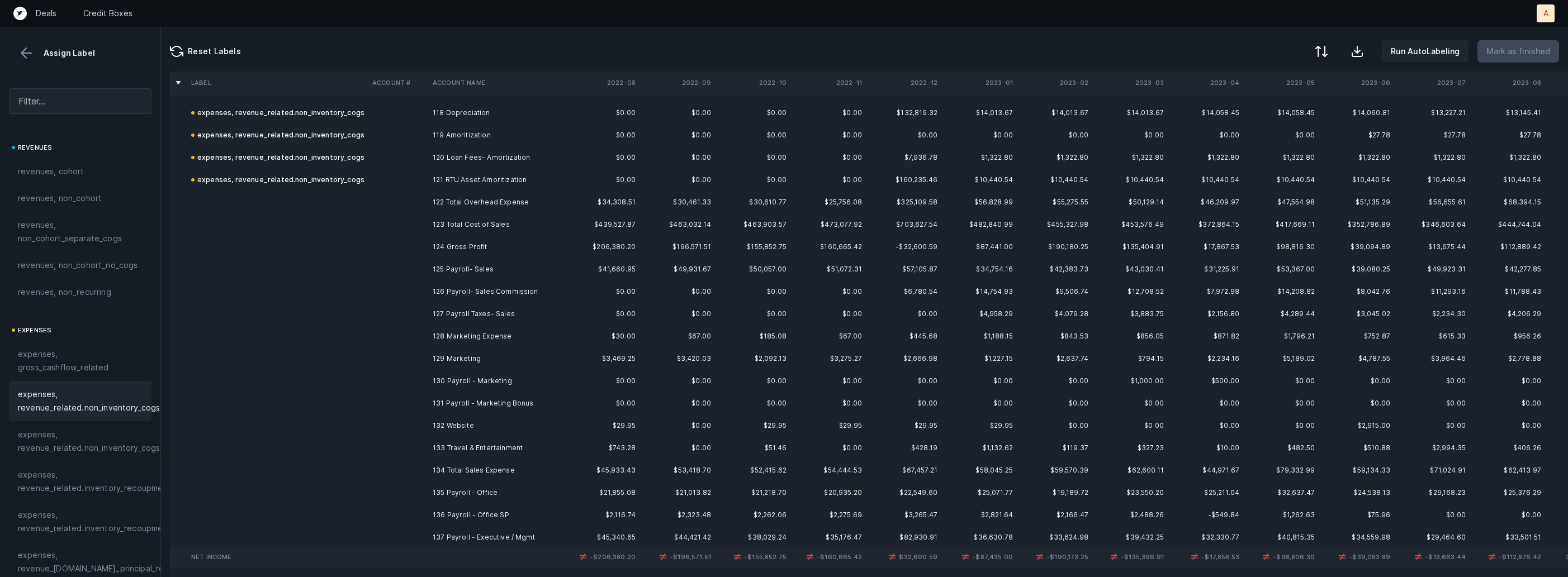
click at [474, 274] on td "125 Payroll- Sales" at bounding box center [496, 269] width 137 height 22
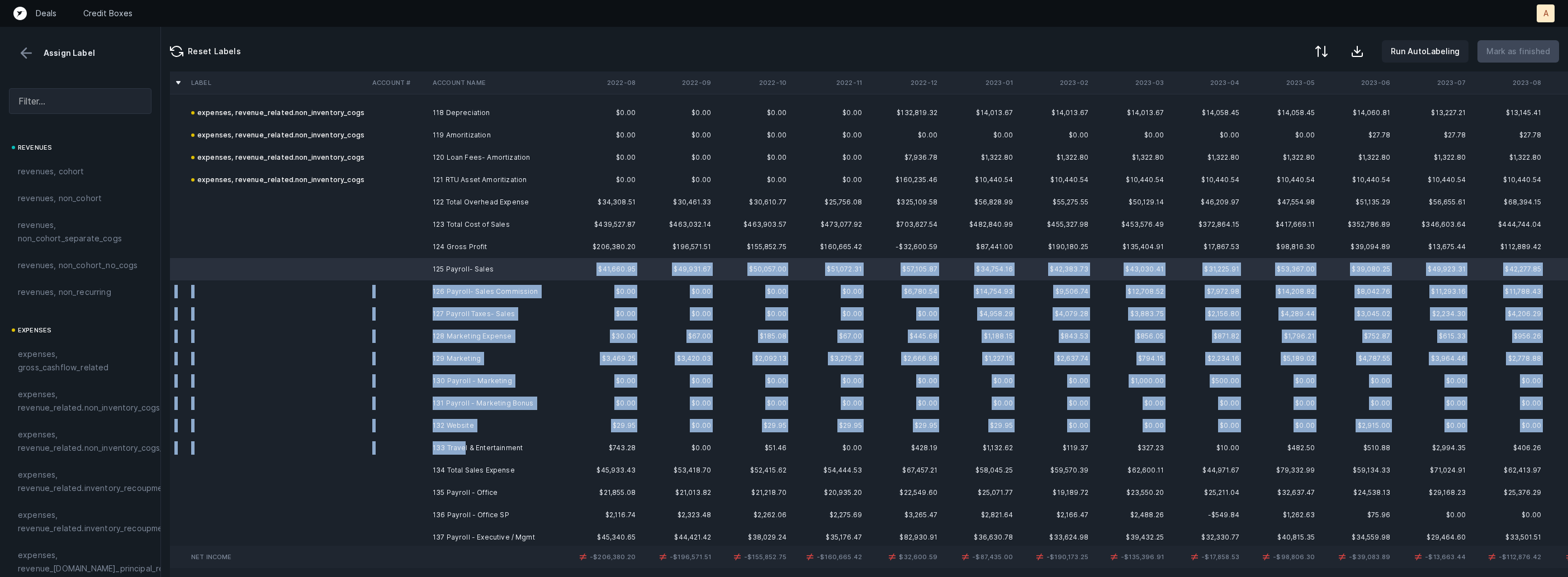
click at [464, 440] on td "133 Travel & Entertainment" at bounding box center [496, 448] width 137 height 22
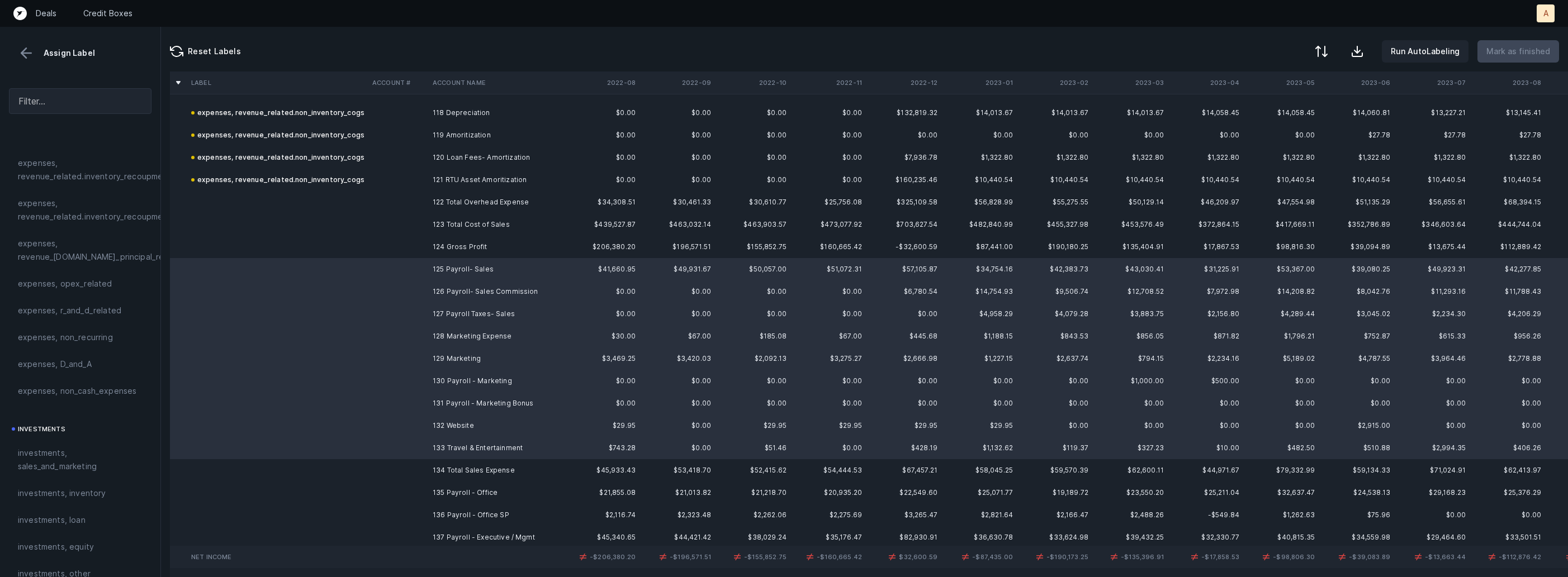
scroll to position [319, 0]
click at [89, 436] on div "investments, sales_and_marketing" at bounding box center [80, 452] width 142 height 40
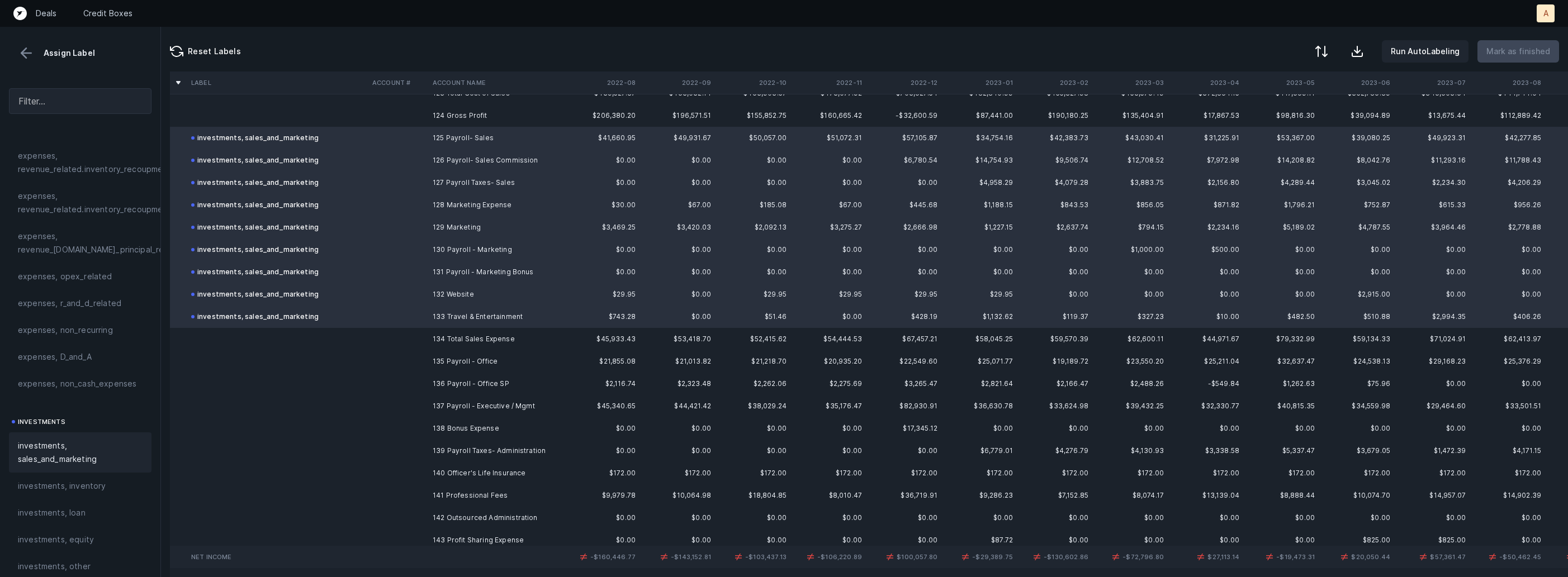
scroll to position [2847, 0]
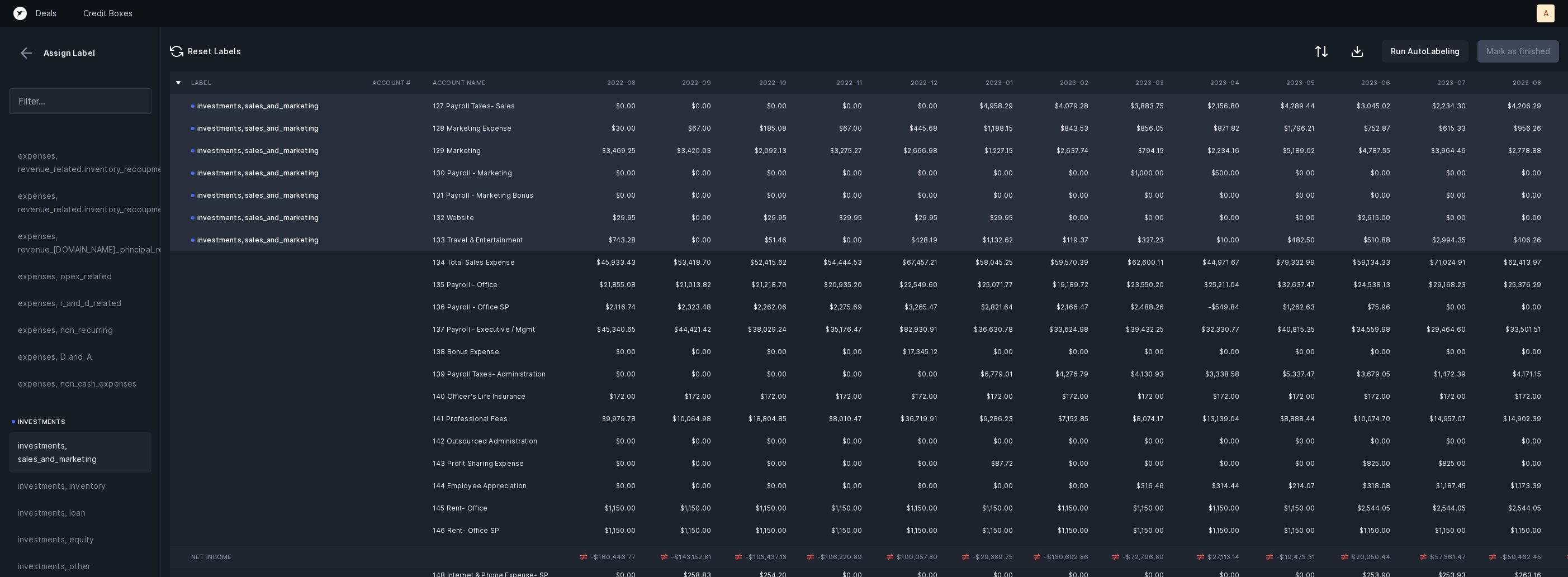
click at [506, 289] on td "135 Payroll - Office" at bounding box center [496, 285] width 137 height 22
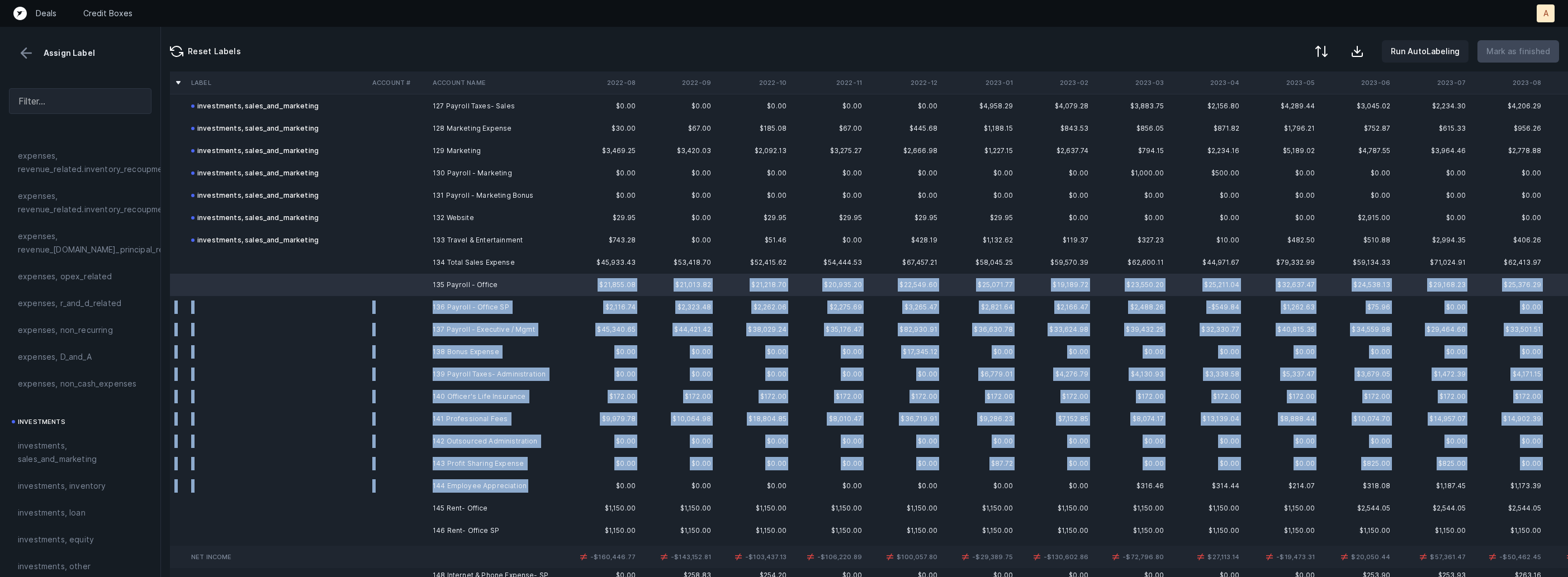
click at [524, 488] on td "144 Employee Appreciation" at bounding box center [496, 486] width 137 height 22
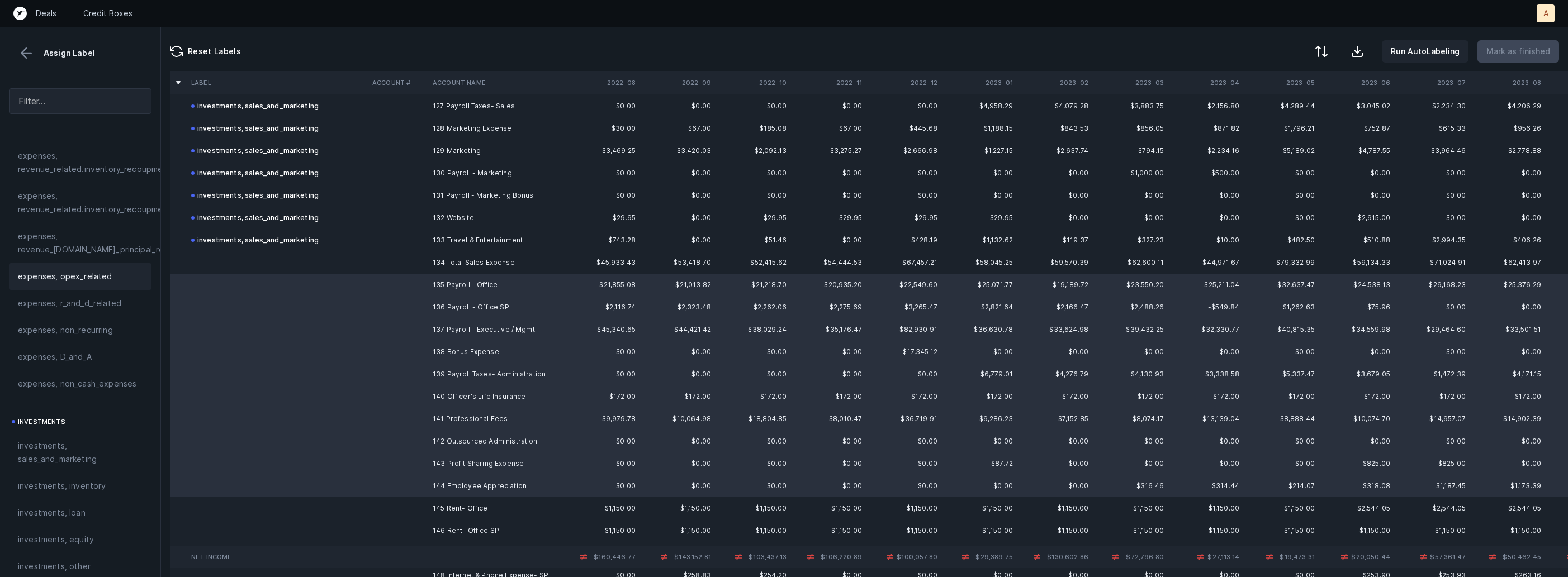
click at [83, 284] on div "expenses, opex_related" at bounding box center [80, 276] width 142 height 27
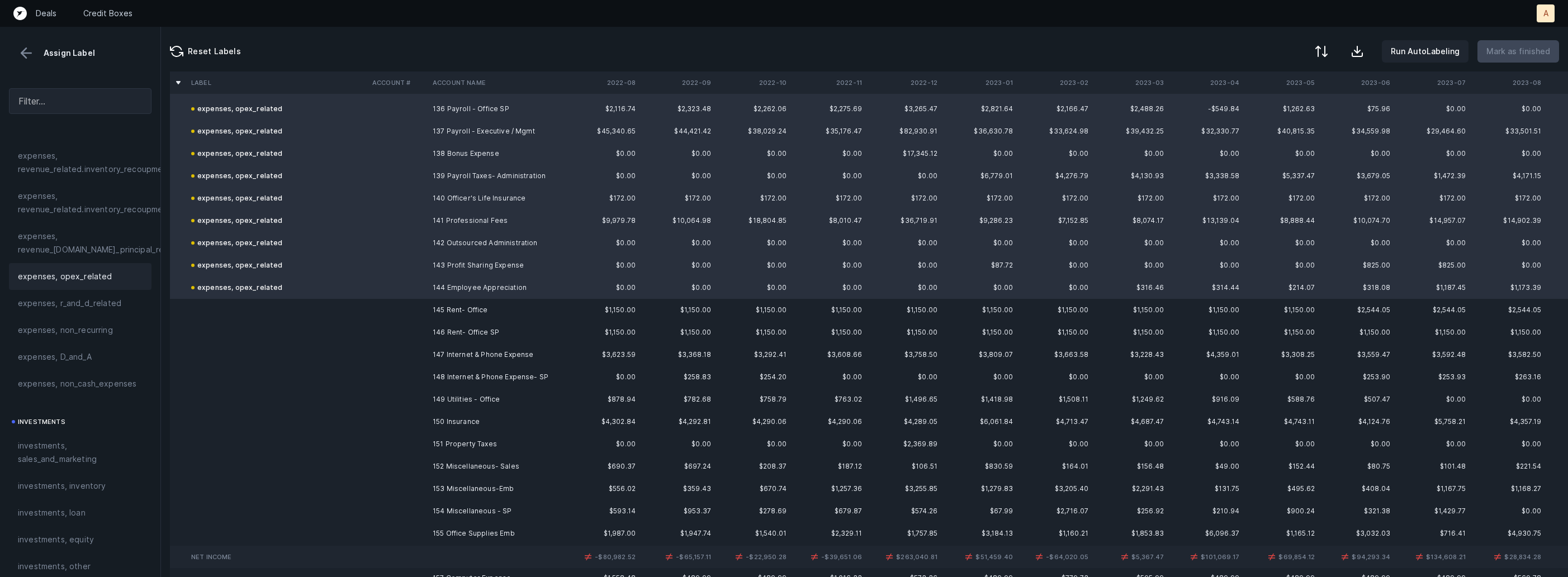
scroll to position [3164, 0]
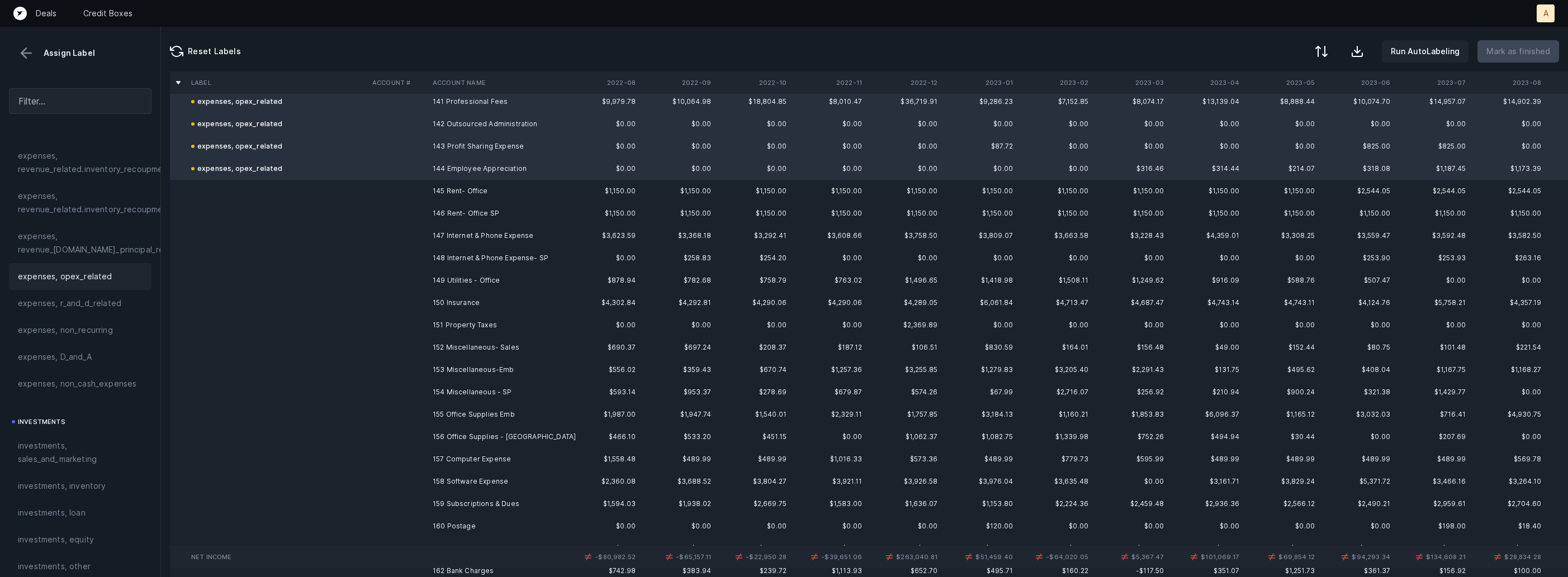
click at [472, 186] on td "145 Rent- Office" at bounding box center [496, 191] width 137 height 22
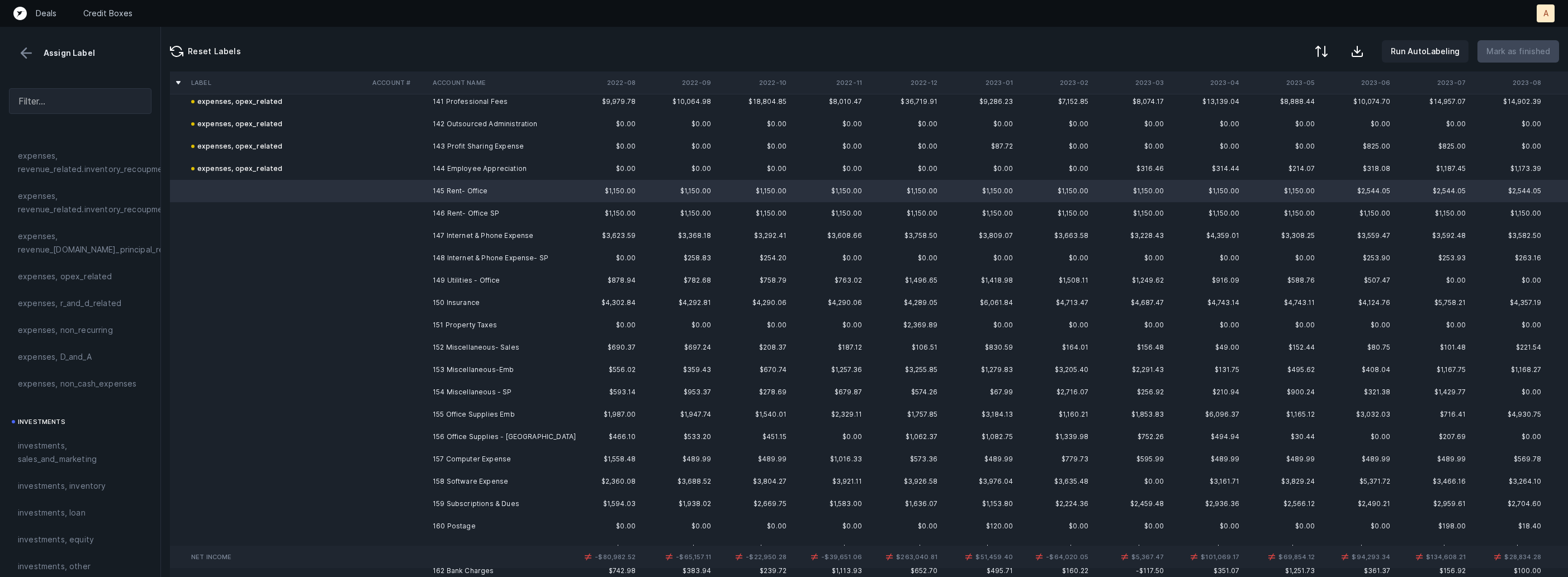
click at [477, 500] on td "159 Subscriptions & Dues" at bounding box center [496, 504] width 137 height 22
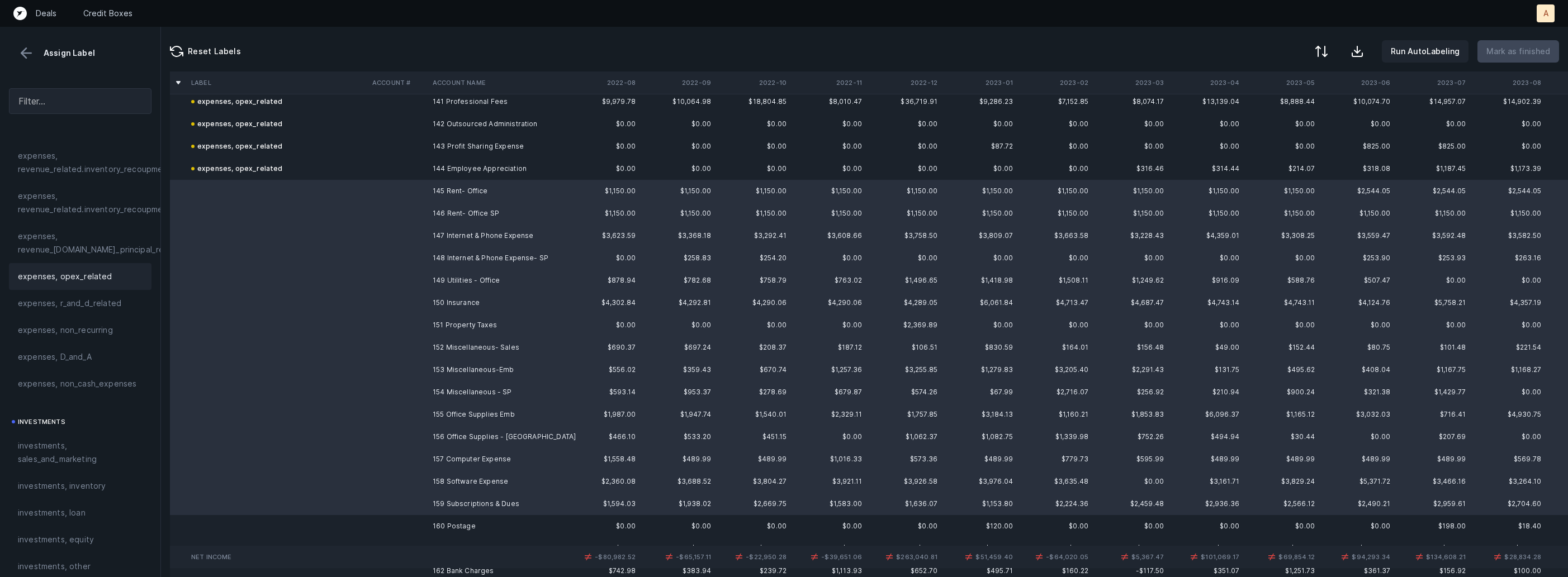
click at [110, 271] on div "expenses, opex_related" at bounding box center [81, 276] width 125 height 13
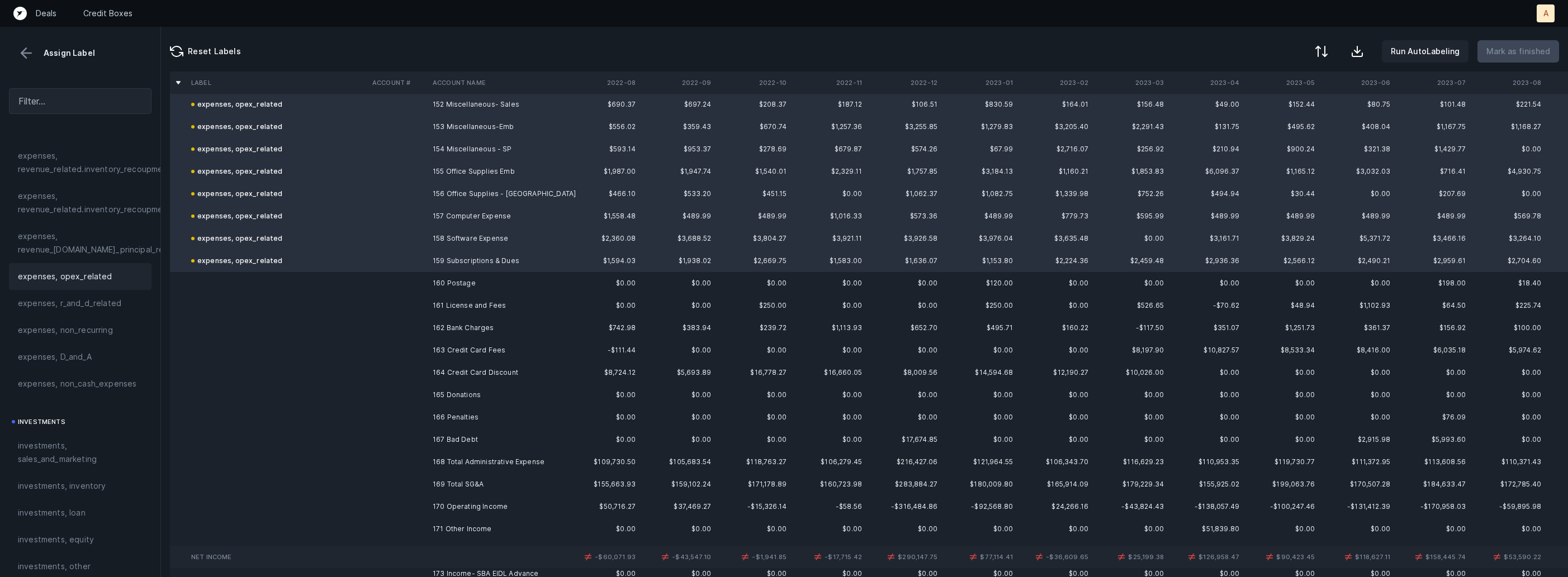
scroll to position [3409, 0]
click at [456, 283] on td "160 Postage" at bounding box center [496, 281] width 137 height 22
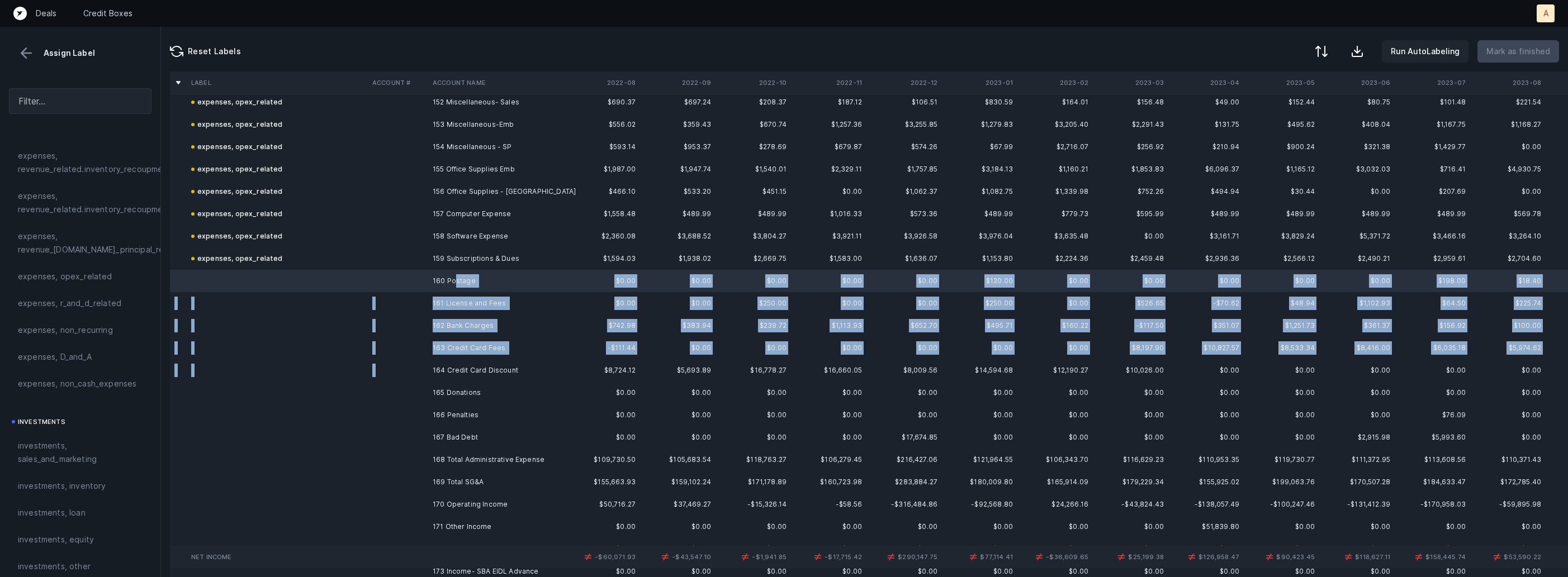
click at [476, 361] on td "164 Credit Card Discount" at bounding box center [496, 371] width 137 height 22
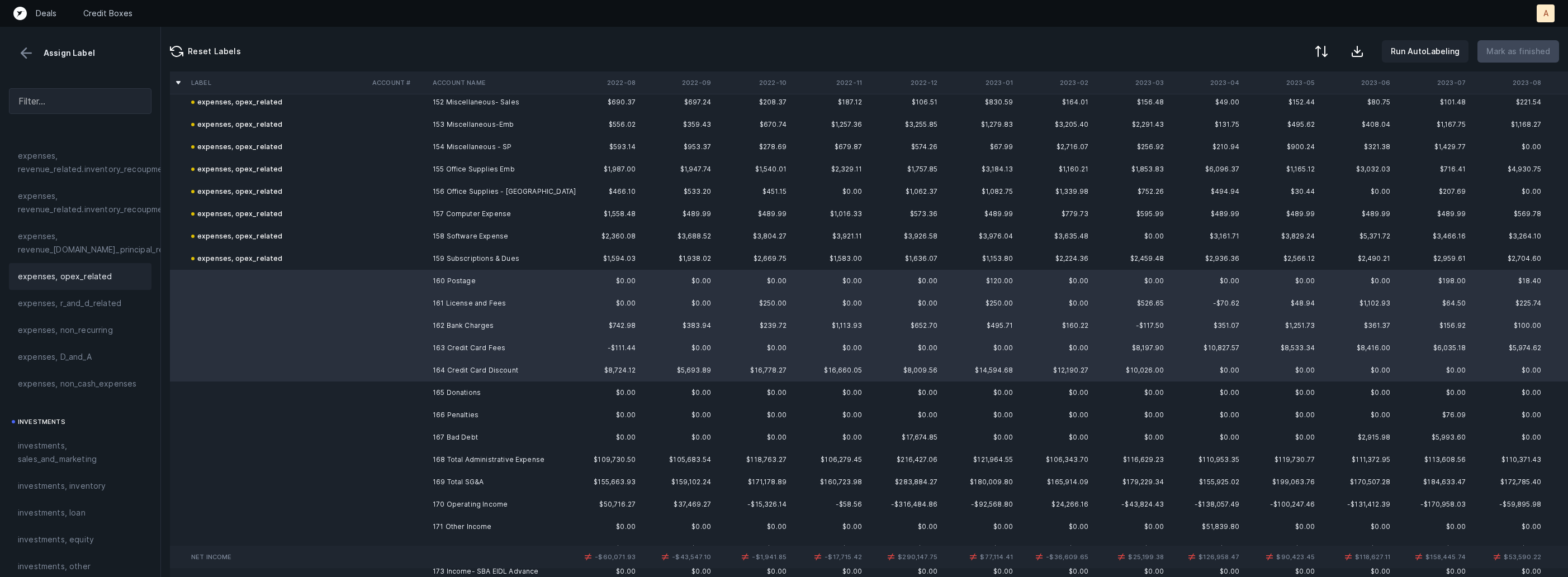
click at [54, 288] on div "expenses, opex_related" at bounding box center [80, 276] width 142 height 27
click at [339, 390] on td at bounding box center [277, 393] width 181 height 22
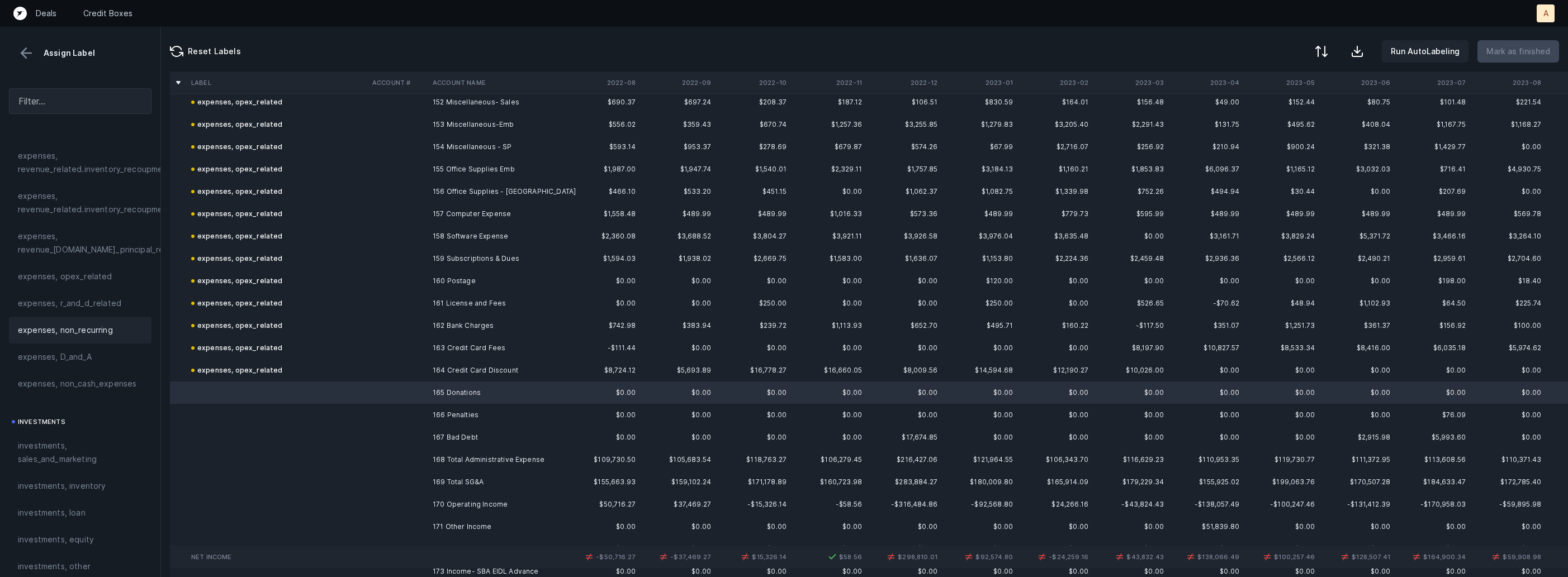
click at [85, 327] on span "expenses, non_recurring" at bounding box center [66, 330] width 95 height 13
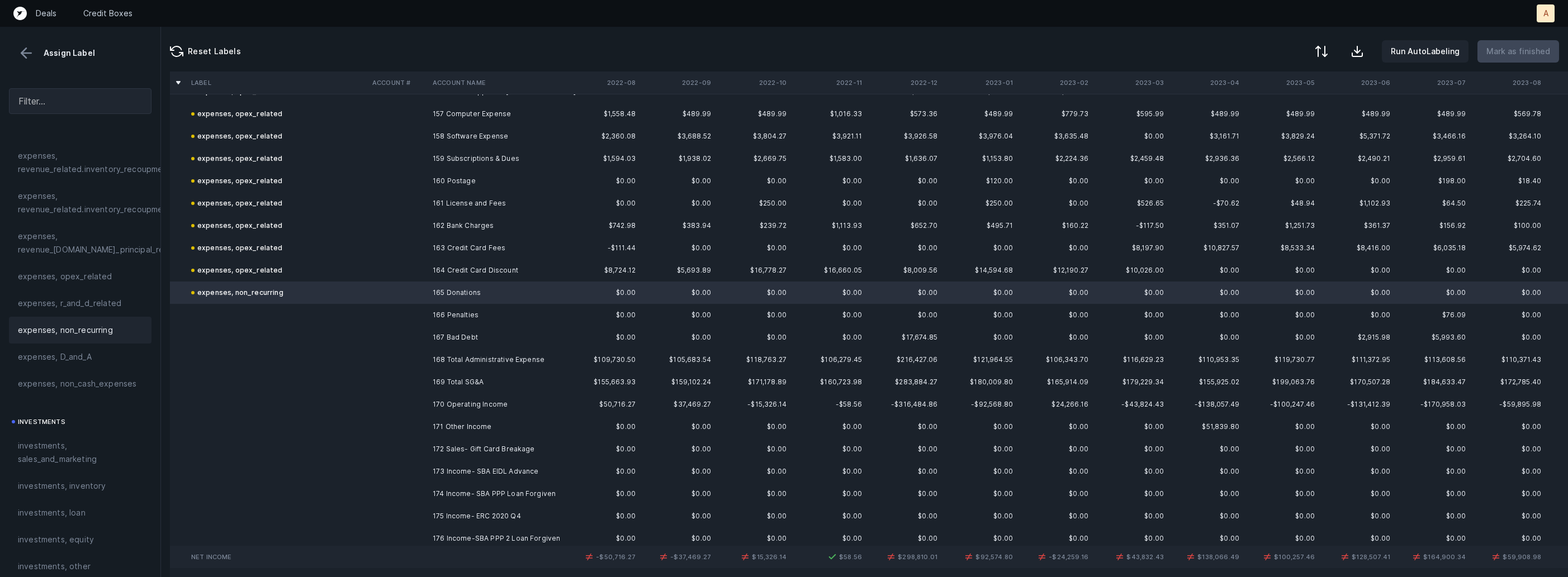
scroll to position [3548, 0]
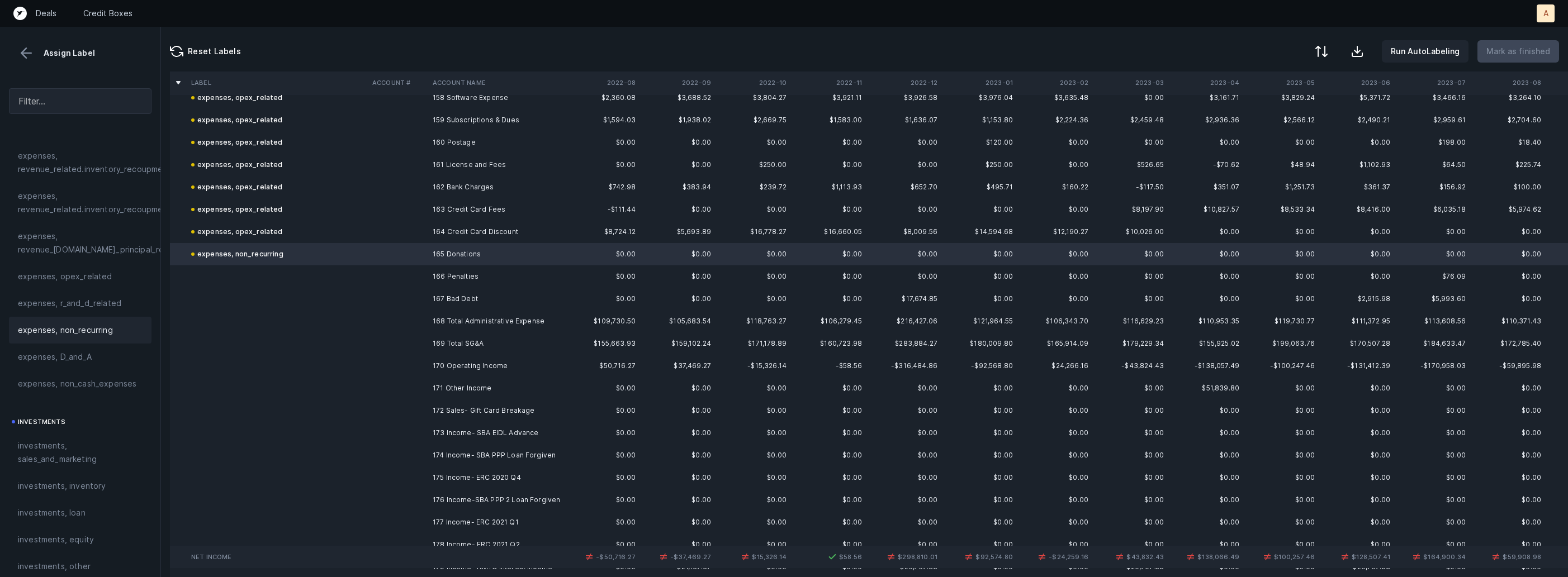
click at [426, 268] on td at bounding box center [398, 276] width 61 height 22
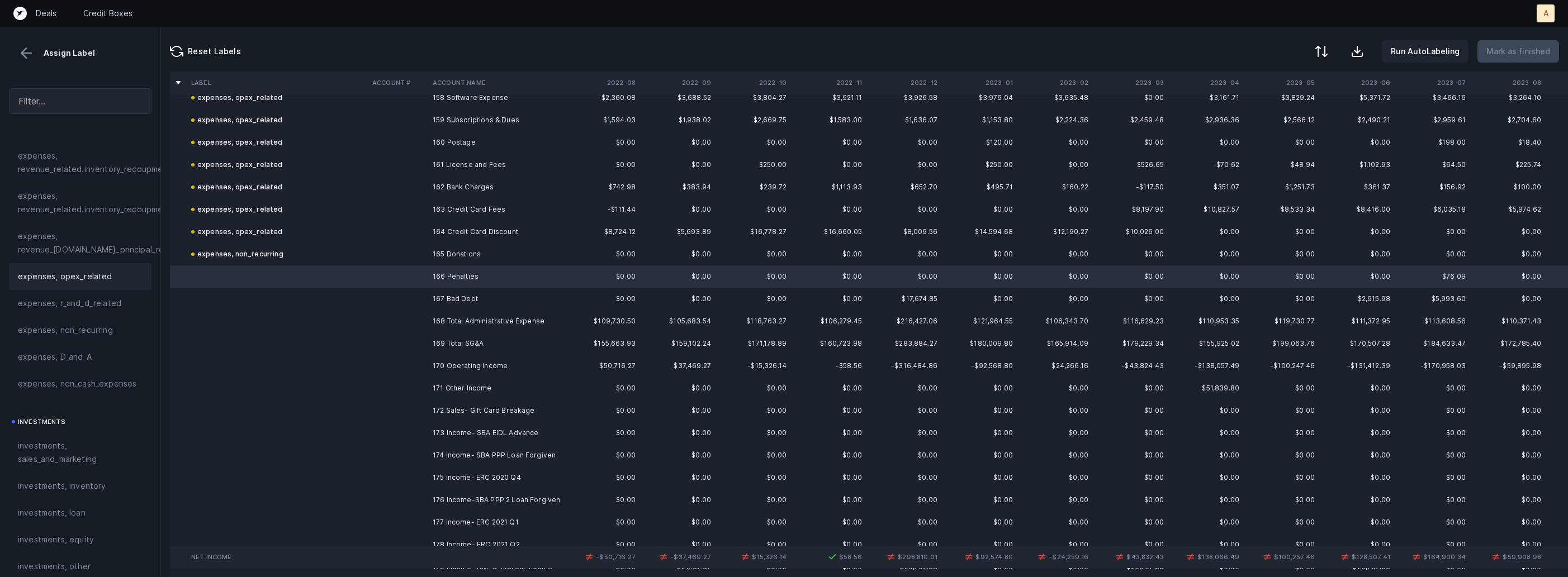
click at [110, 285] on div "expenses, opex_related" at bounding box center [80, 276] width 142 height 27
click at [407, 299] on td at bounding box center [398, 299] width 61 height 22
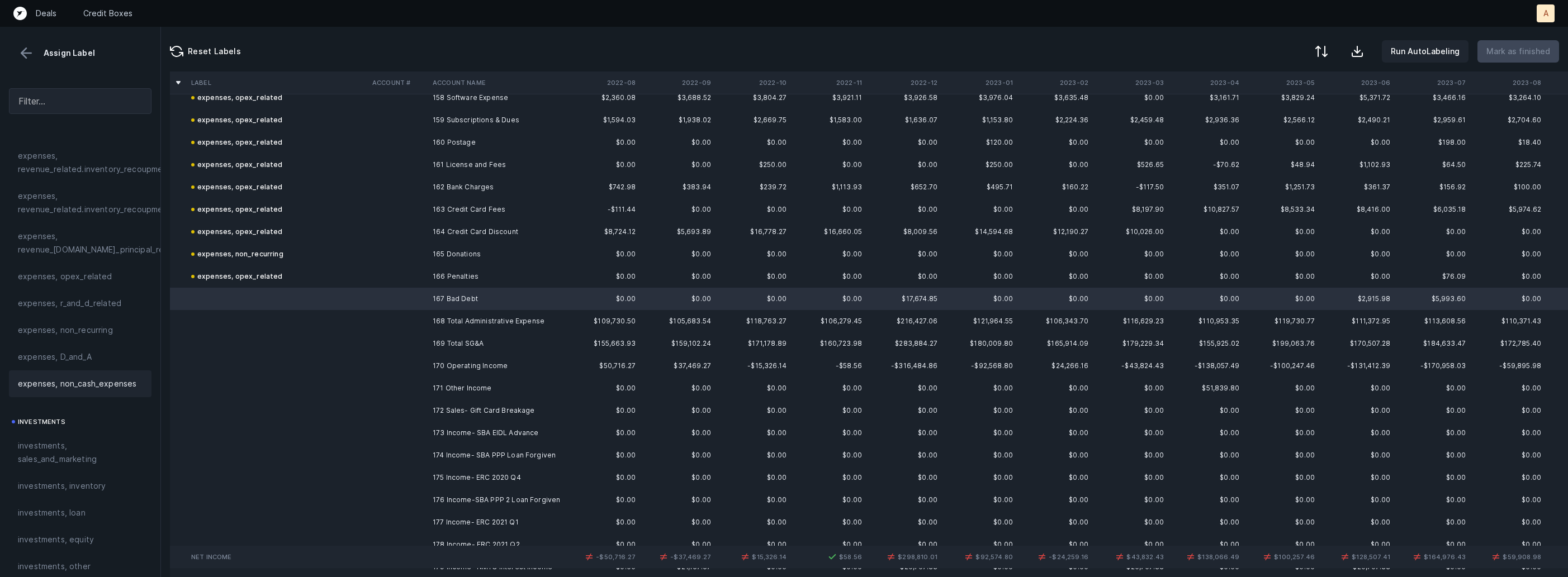
click at [108, 384] on span "expenses, non_cash_expenses" at bounding box center [77, 384] width 119 height 13
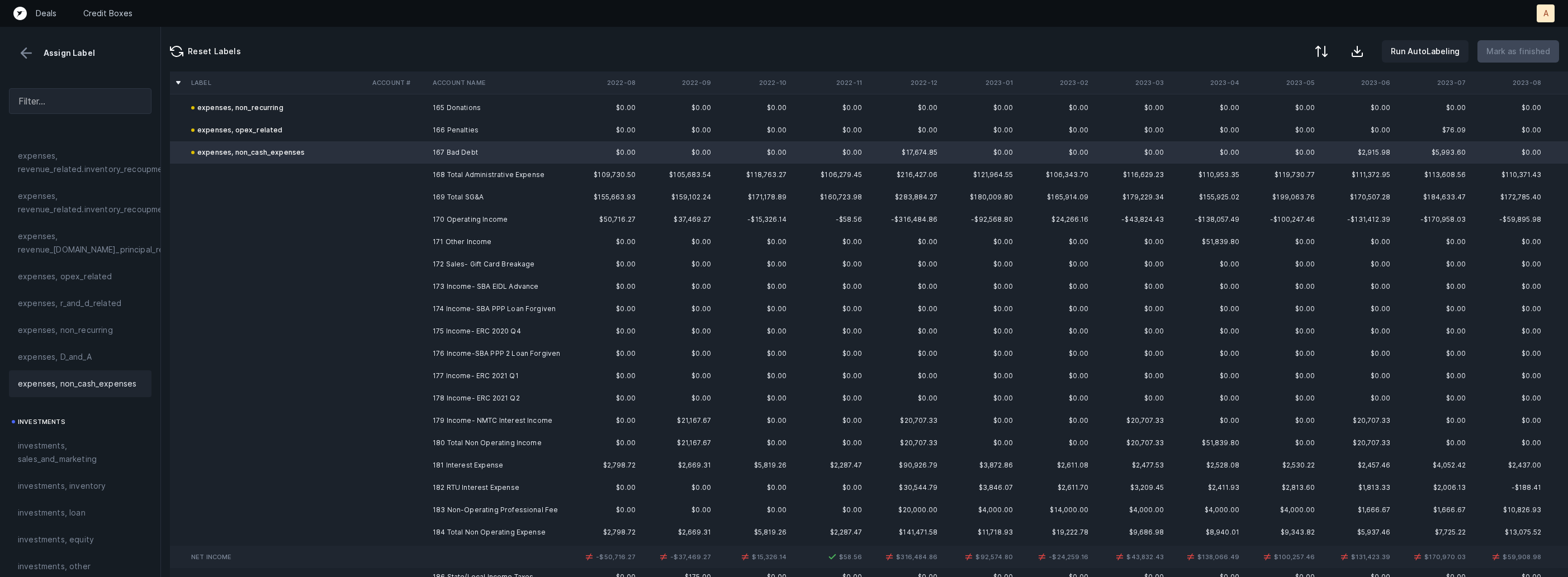
scroll to position [3697, 0]
click at [524, 255] on td "172 Sales- Gift Card Breakage" at bounding box center [496, 261] width 137 height 22
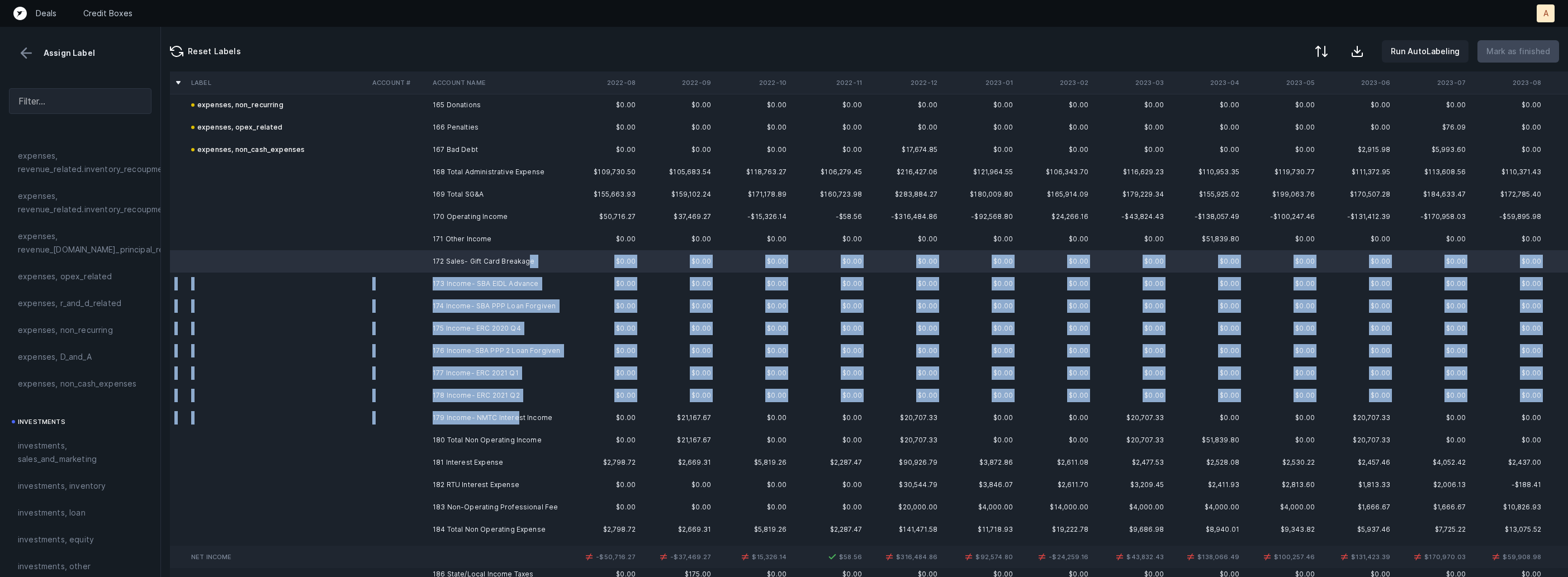
click at [518, 415] on td "179 Income- NMTC Interest Income" at bounding box center [496, 418] width 137 height 22
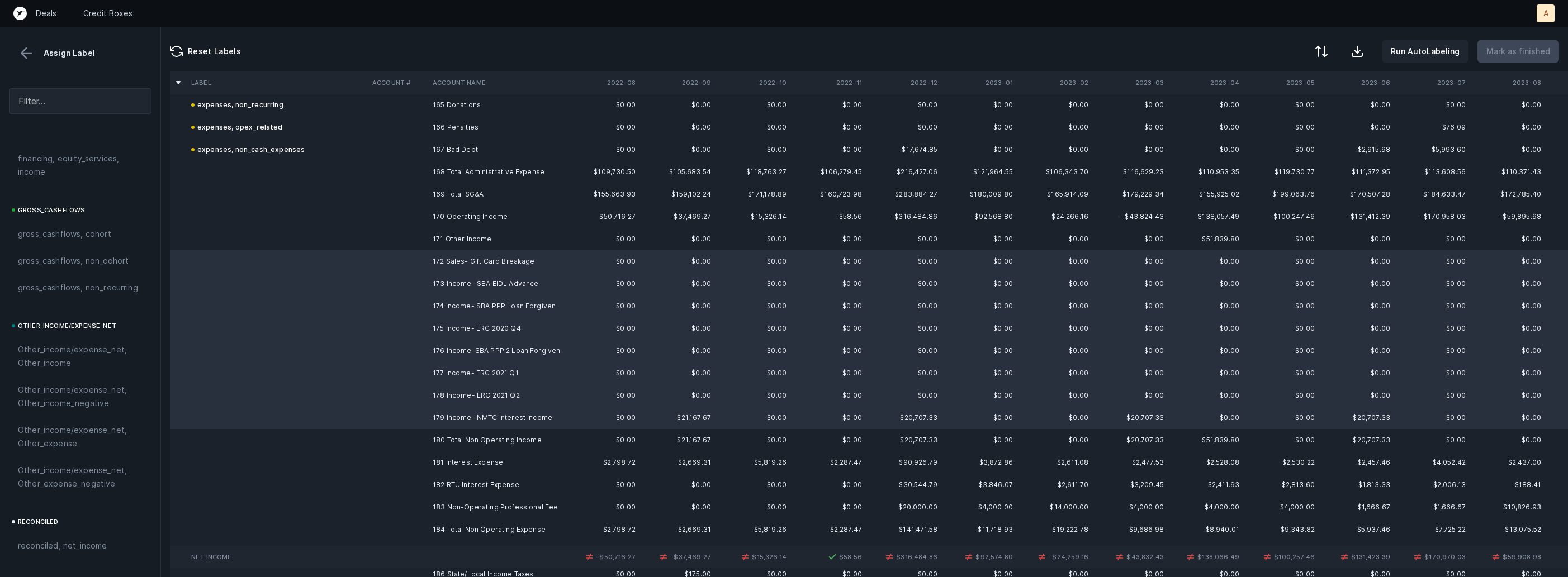
scroll to position [1269, 0]
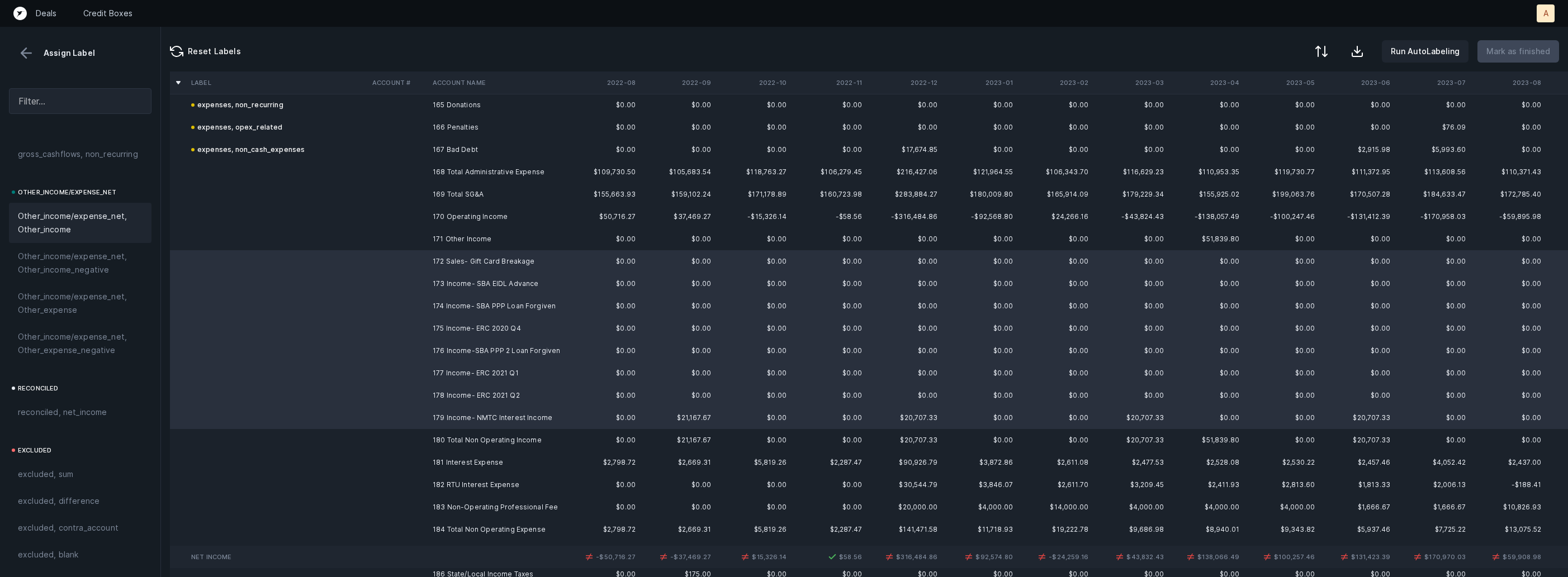
click at [89, 228] on span "Other_income/expense_net, Other_income" at bounding box center [81, 223] width 125 height 27
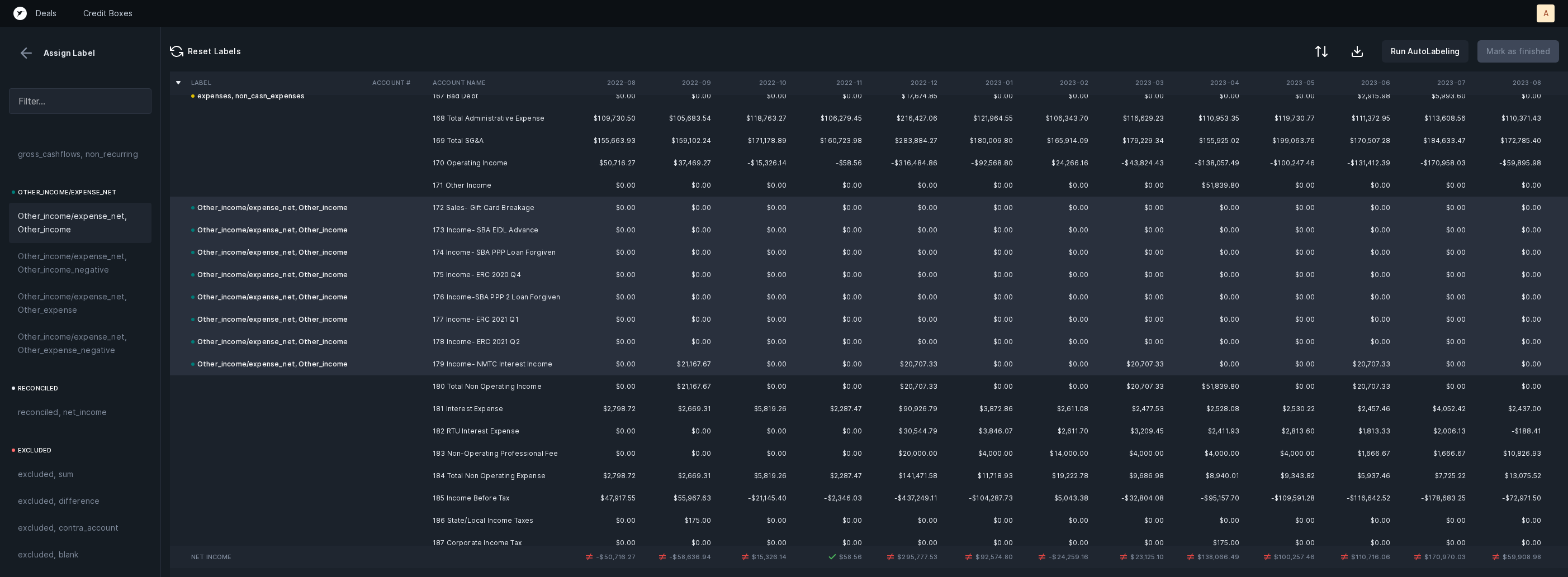
scroll to position [3801, 0]
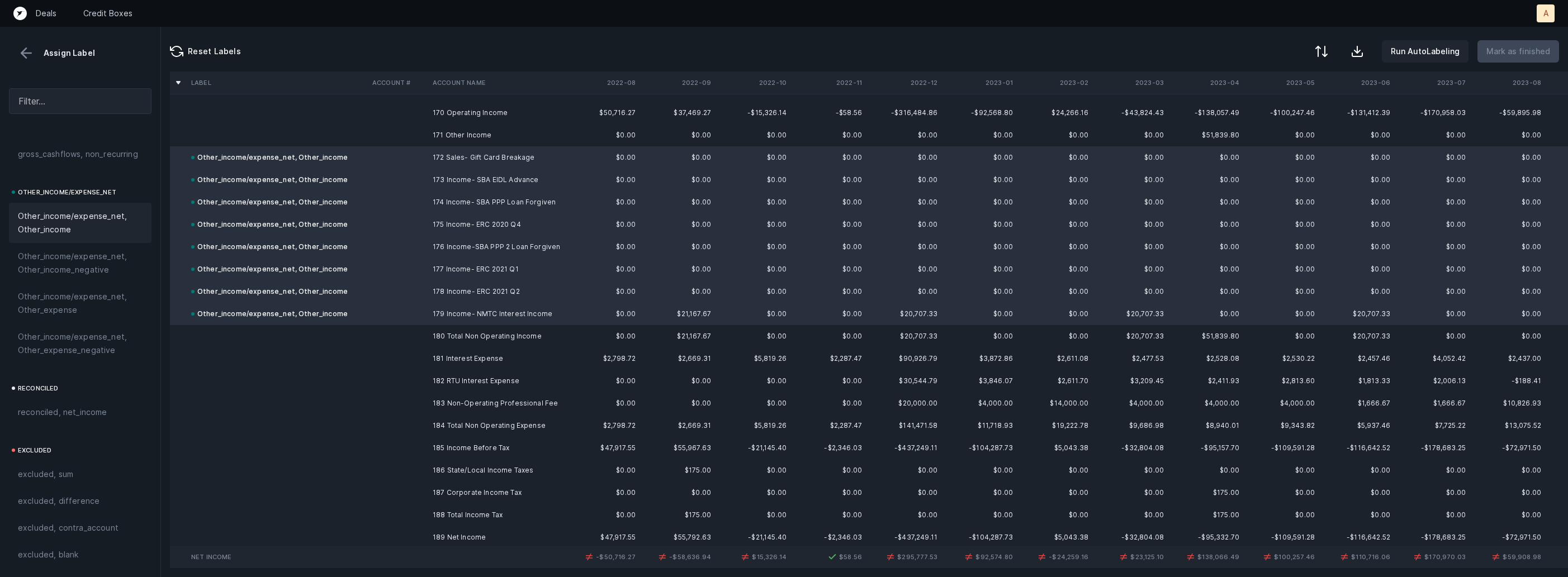
click at [474, 362] on td "181 Interest Expense" at bounding box center [496, 359] width 137 height 22
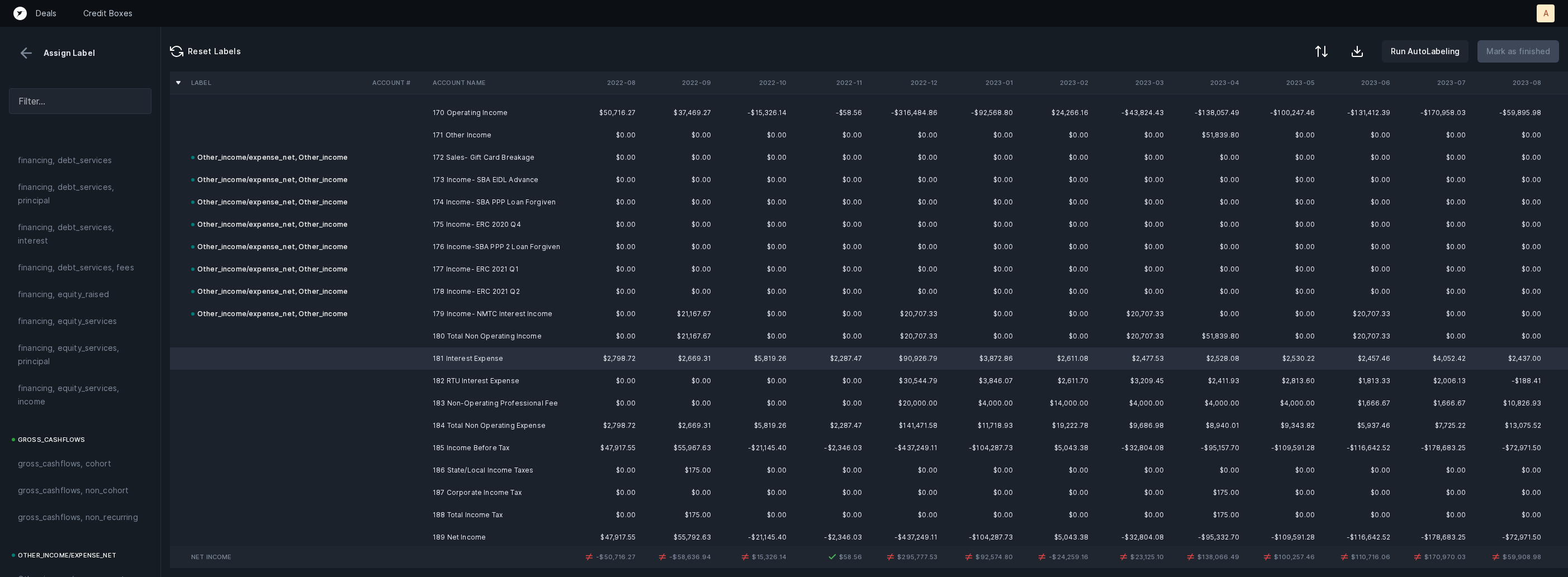
scroll to position [836, 0]
click at [58, 314] on span "financing, debt_services, interest" at bounding box center [81, 300] width 125 height 27
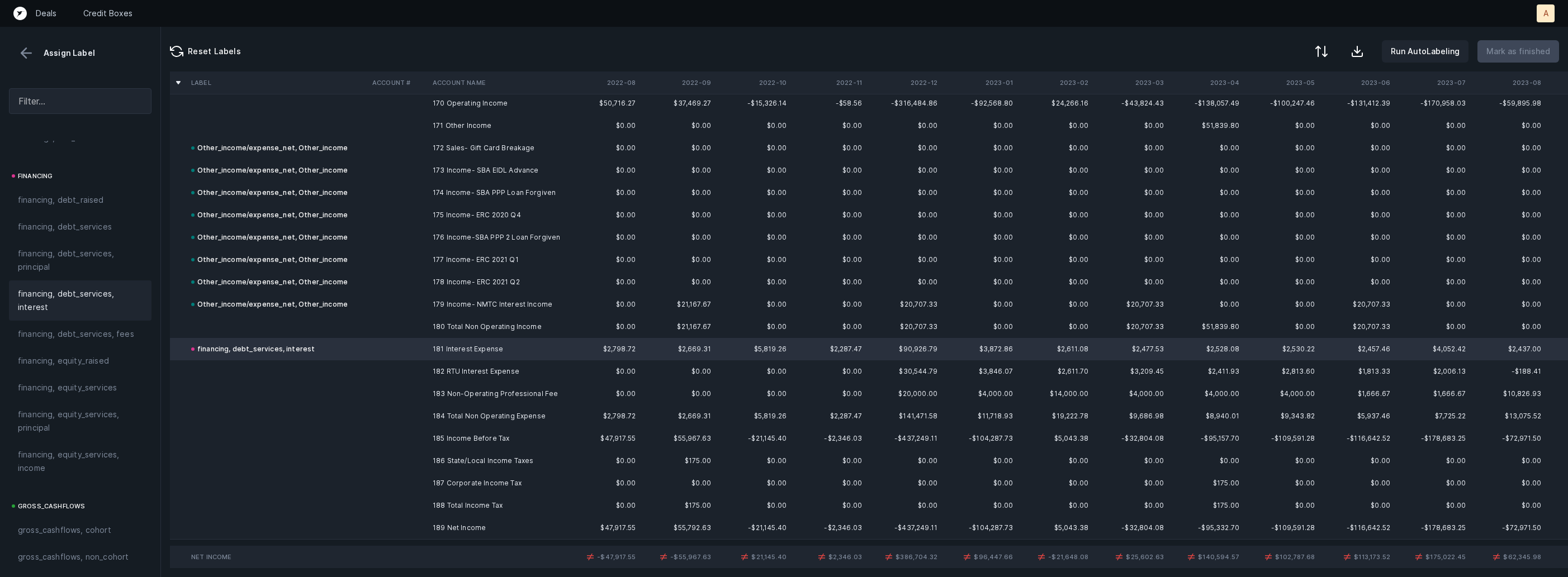
click at [414, 364] on td at bounding box center [398, 372] width 61 height 22
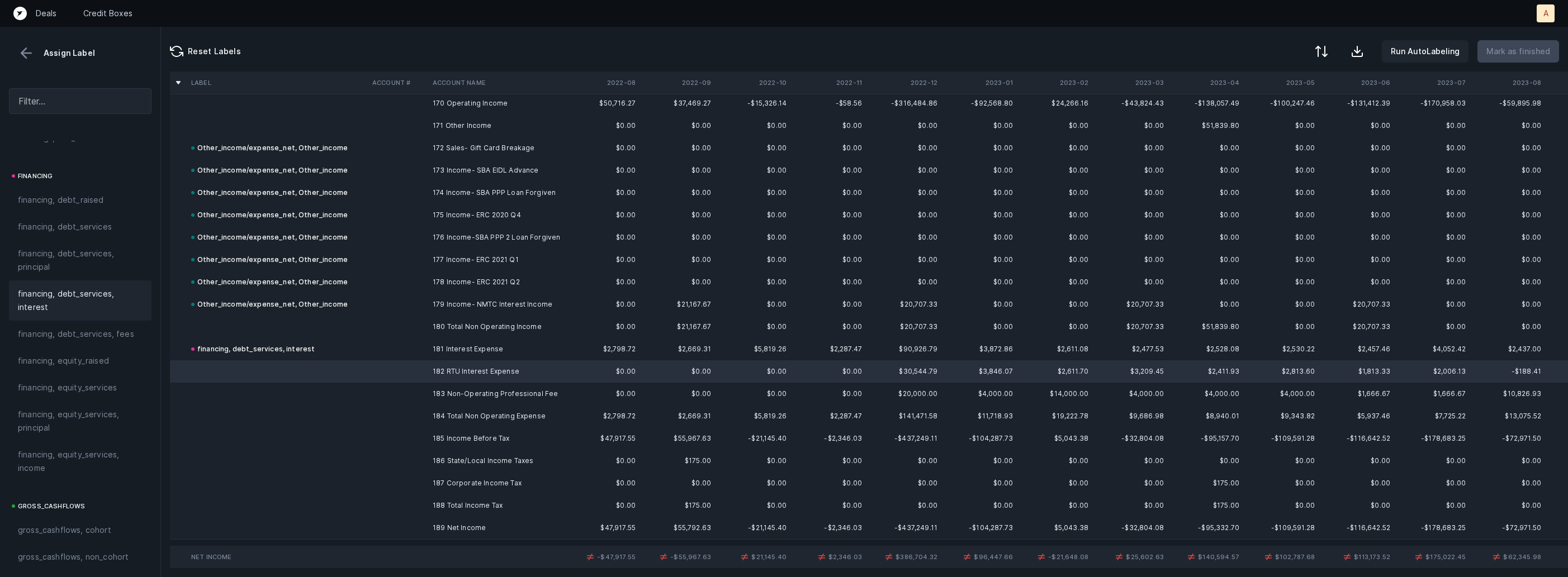
click at [92, 292] on span "financing, debt_services, interest" at bounding box center [81, 300] width 125 height 27
click at [418, 390] on td at bounding box center [398, 394] width 61 height 22
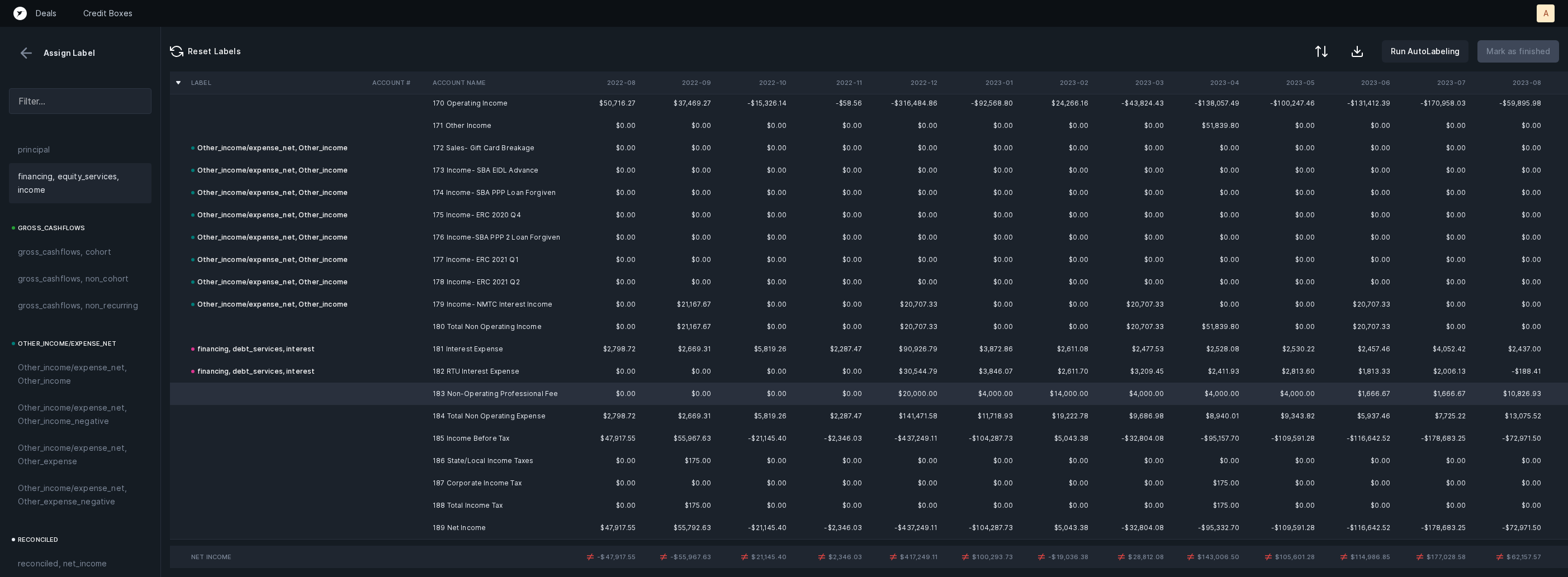
scroll to position [1269, 0]
click at [62, 309] on span "Other_income/expense_net, Other_expense" at bounding box center [81, 303] width 125 height 27
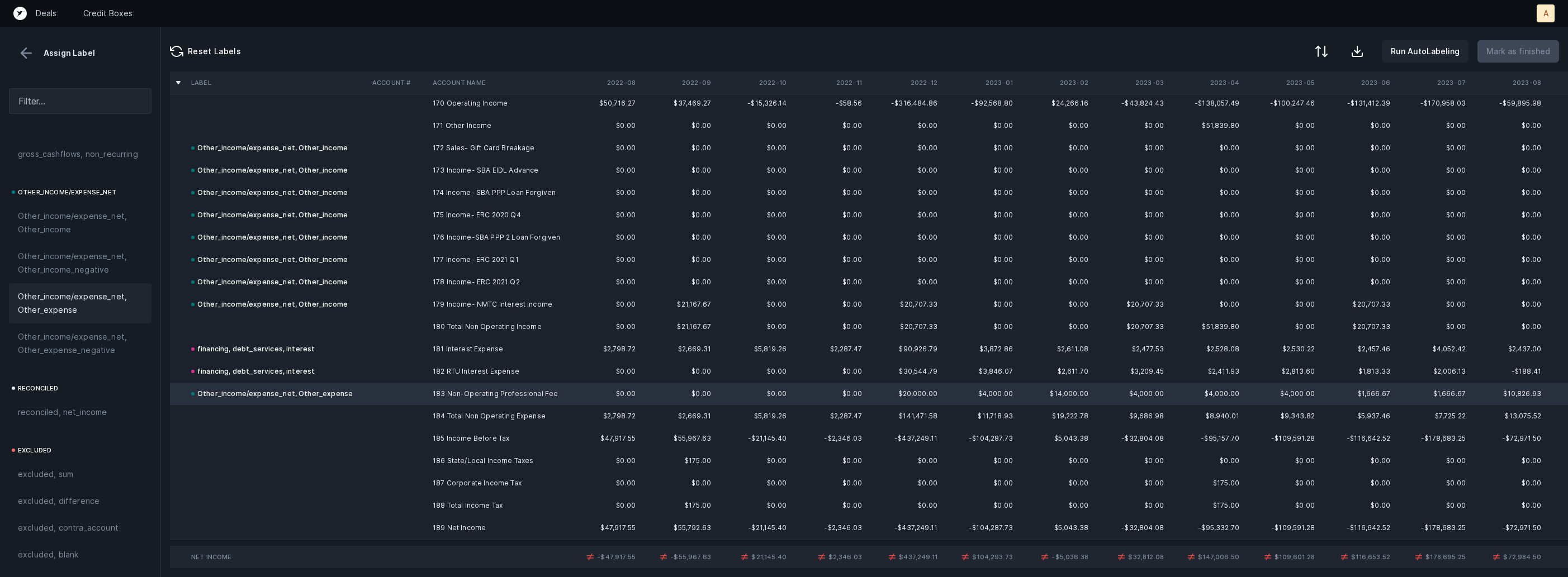
click at [453, 459] on td "186 State/Local Income Taxes" at bounding box center [496, 461] width 137 height 22
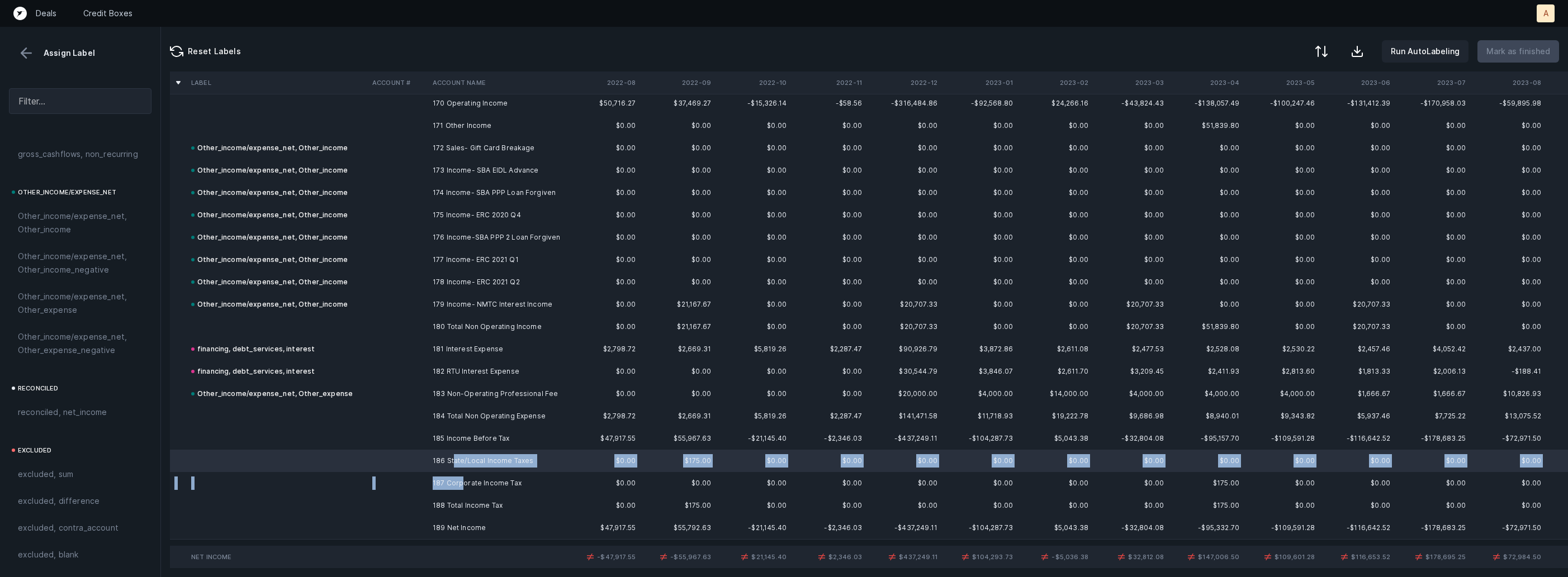
click at [460, 482] on td "187 Corporate Income Tax" at bounding box center [496, 483] width 137 height 22
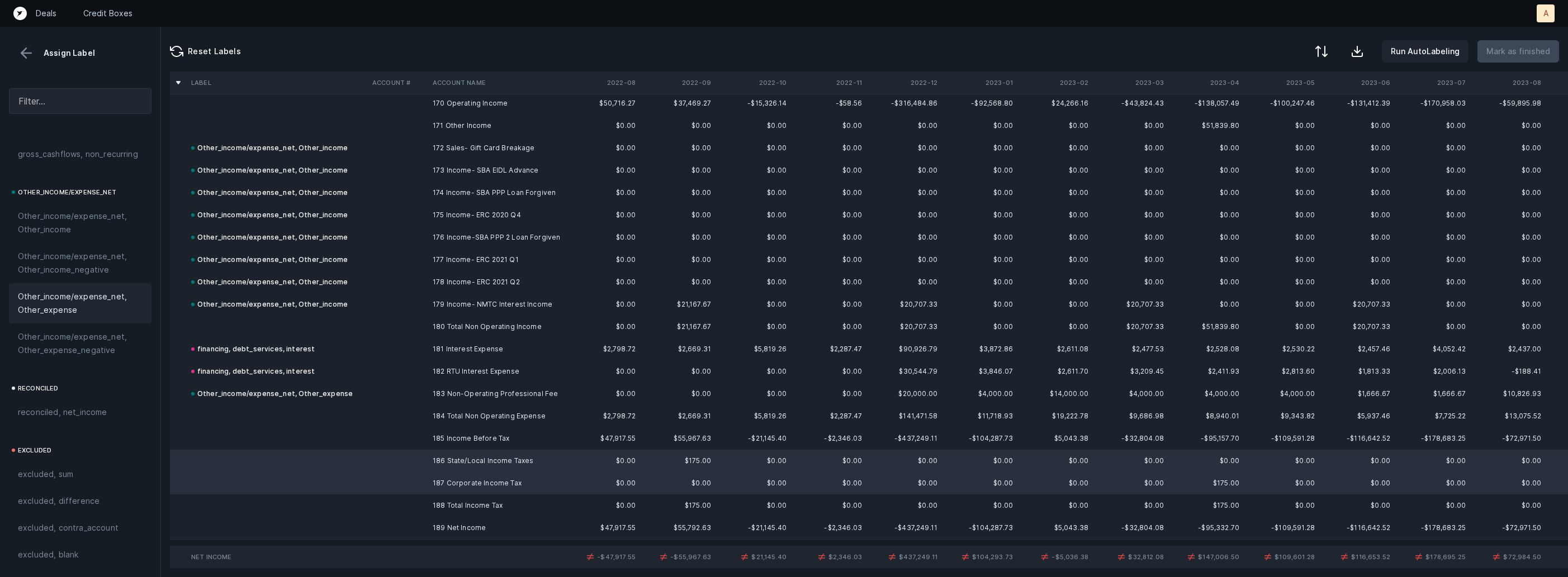
click at [86, 305] on span "Other_income/expense_net, Other_expense" at bounding box center [81, 303] width 125 height 27
click at [409, 528] on td at bounding box center [398, 528] width 61 height 22
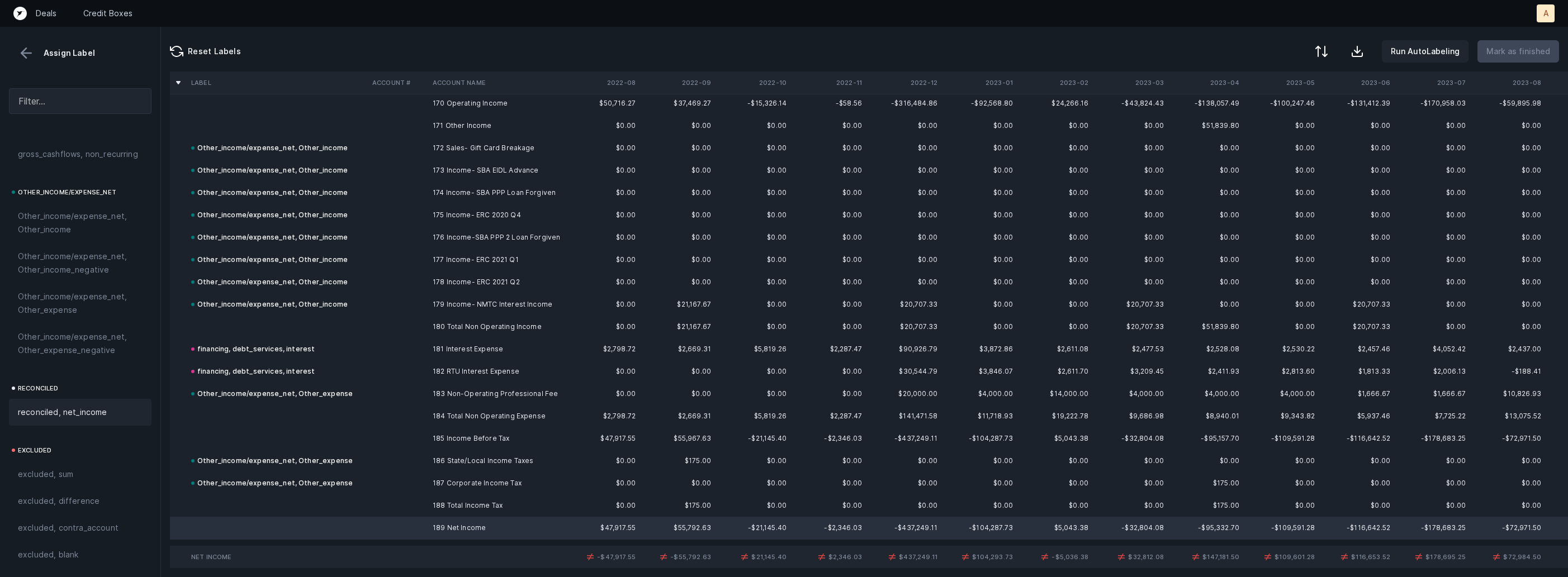
click at [100, 409] on span "reconciled, net_income" at bounding box center [62, 412] width 89 height 13
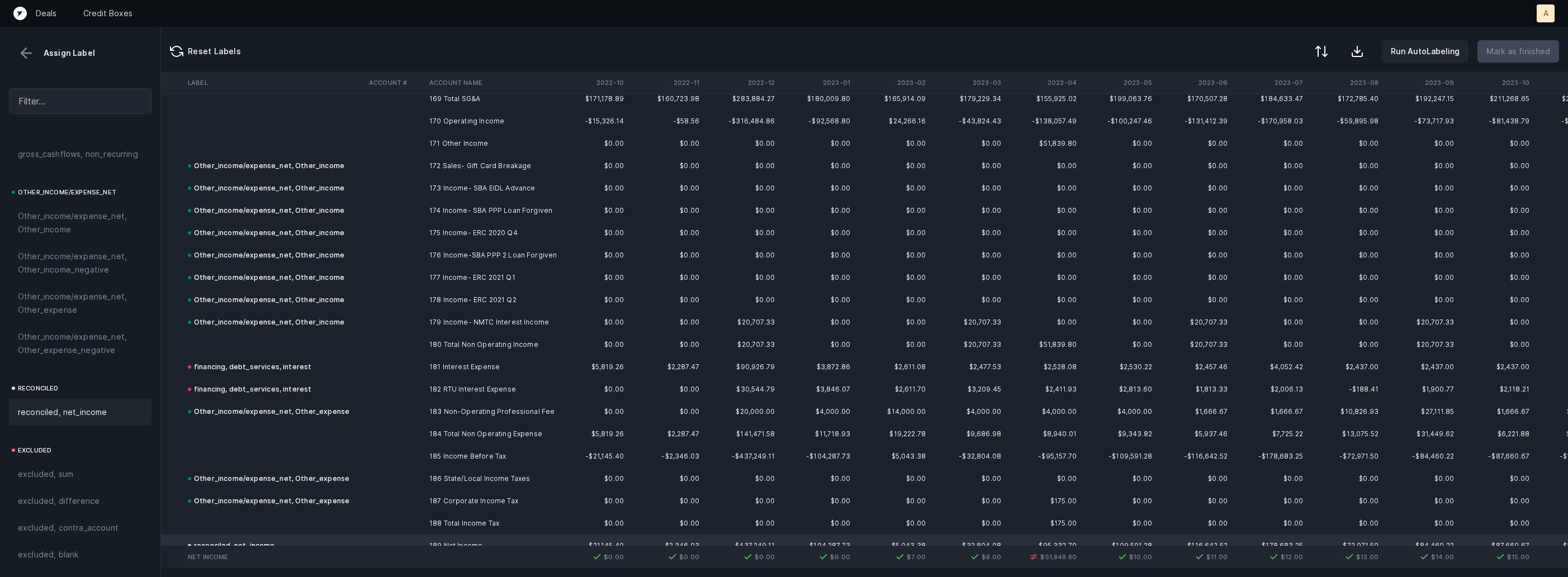
scroll to position [3789, 163]
click at [434, 158] on td "172 Sales- Gift Card Breakage" at bounding box center [493, 169] width 137 height 22
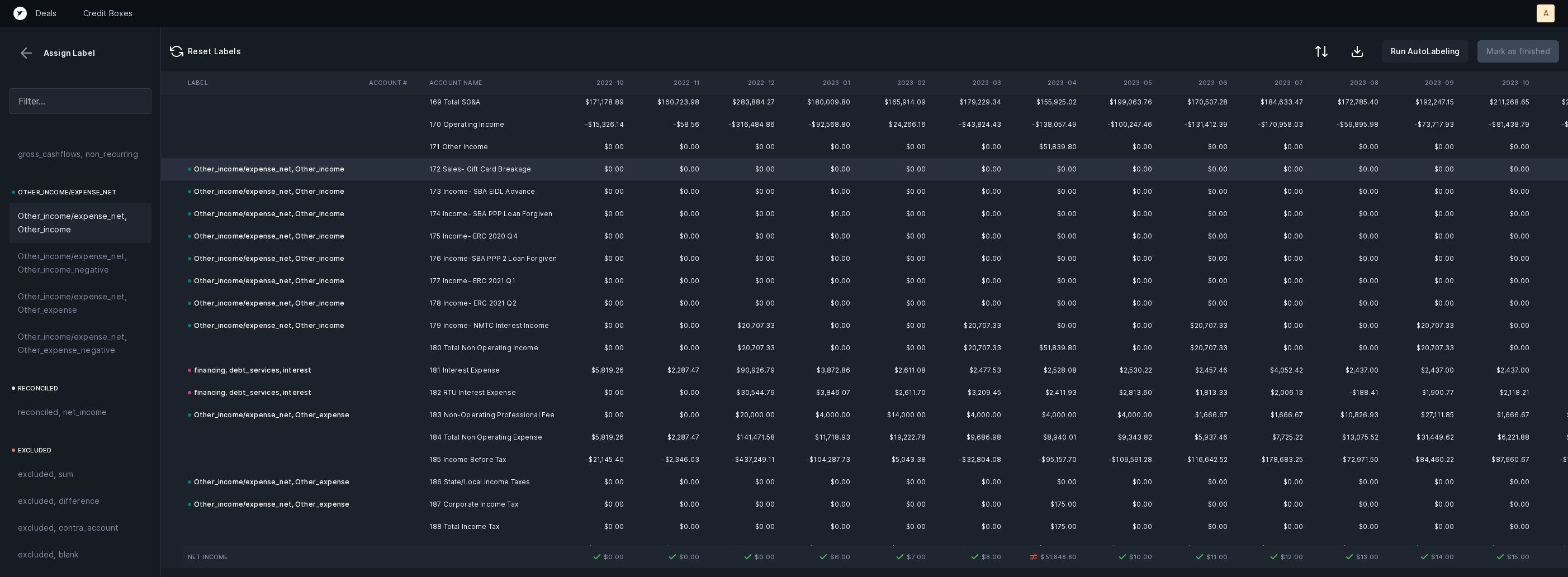
click at [375, 142] on td at bounding box center [394, 147] width 61 height 22
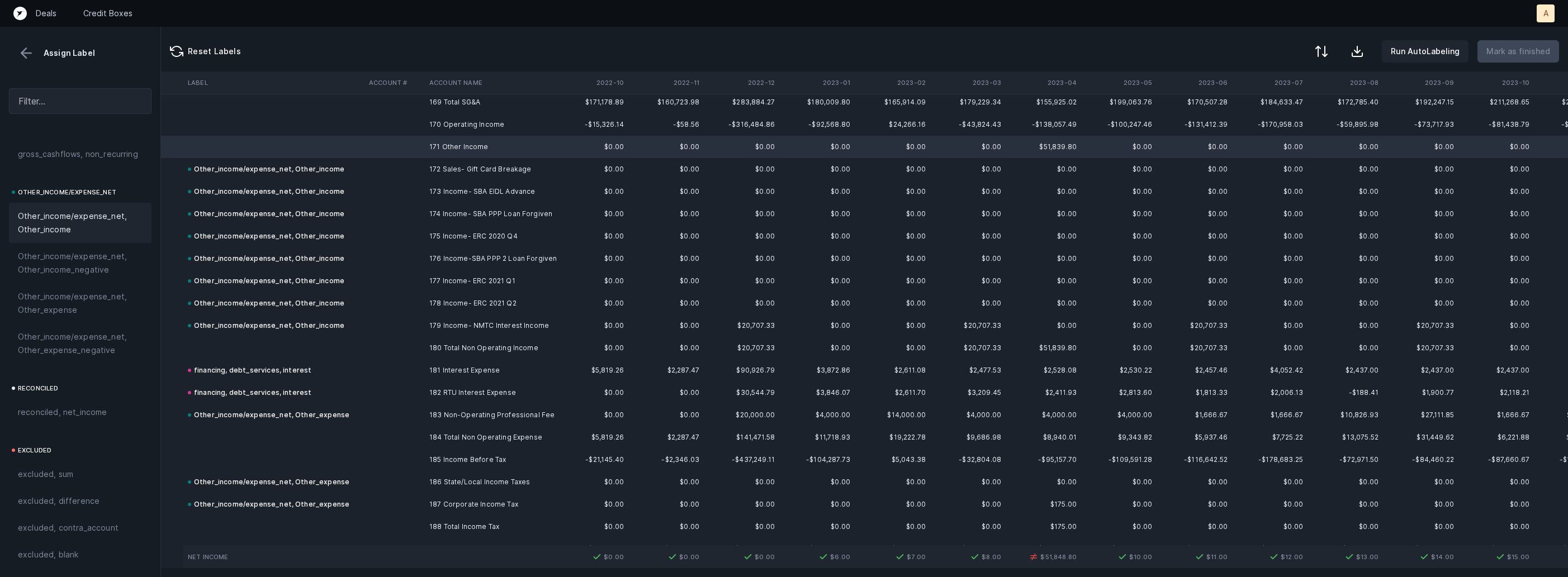
click at [63, 222] on span "Other_income/expense_net, Other_income" at bounding box center [81, 223] width 125 height 27
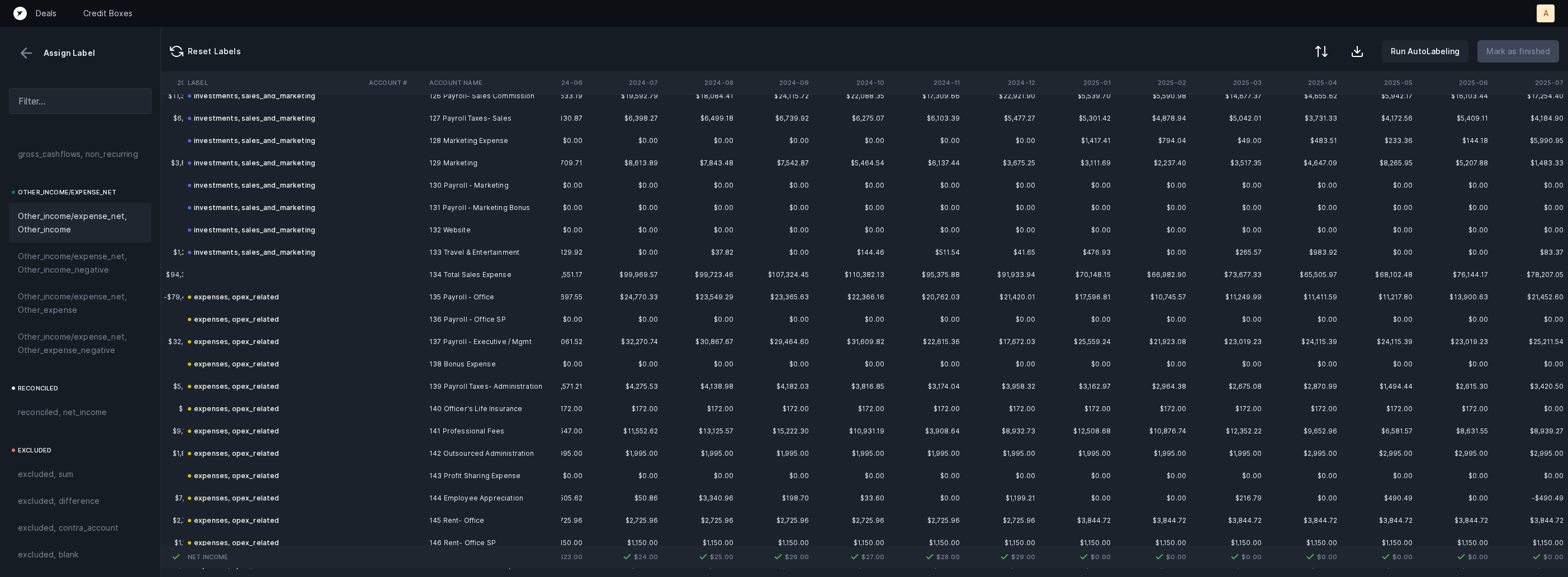
scroll to position [2734, 1713]
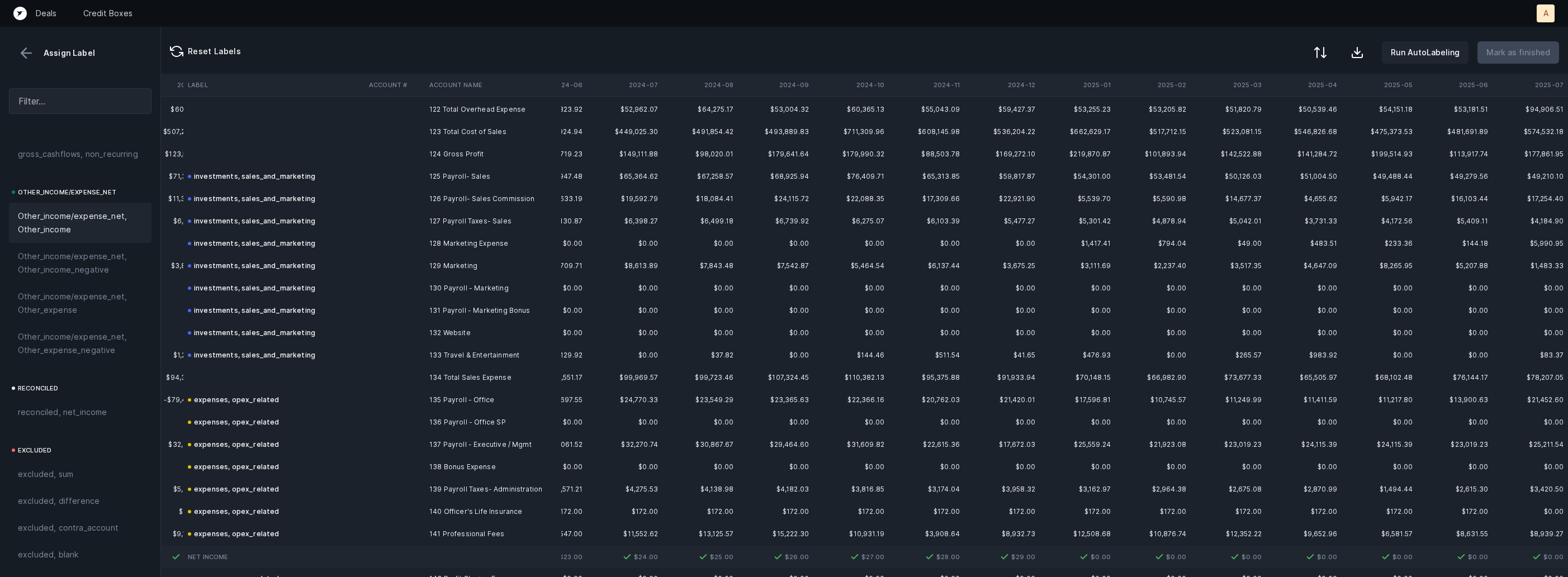
click at [1328, 43] on button at bounding box center [1320, 52] width 24 height 24
click at [1283, 112] on div "By Hum label" at bounding box center [1272, 119] width 112 height 22
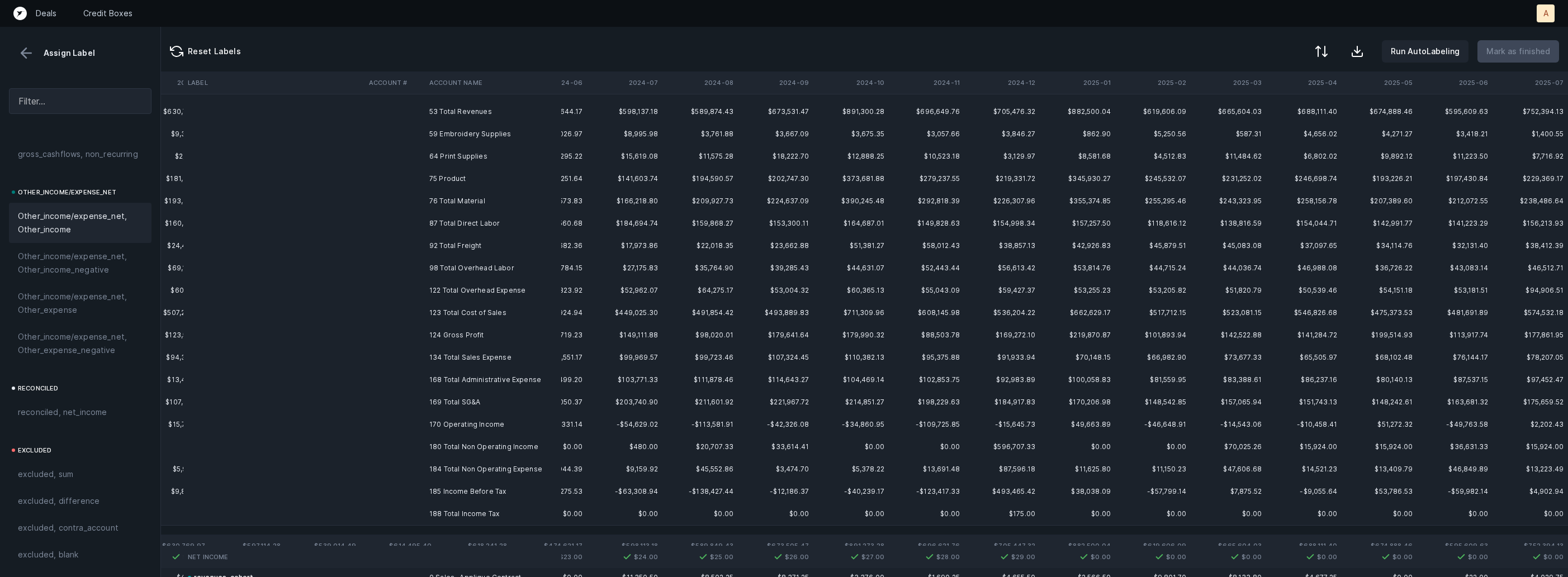
scroll to position [0, 1713]
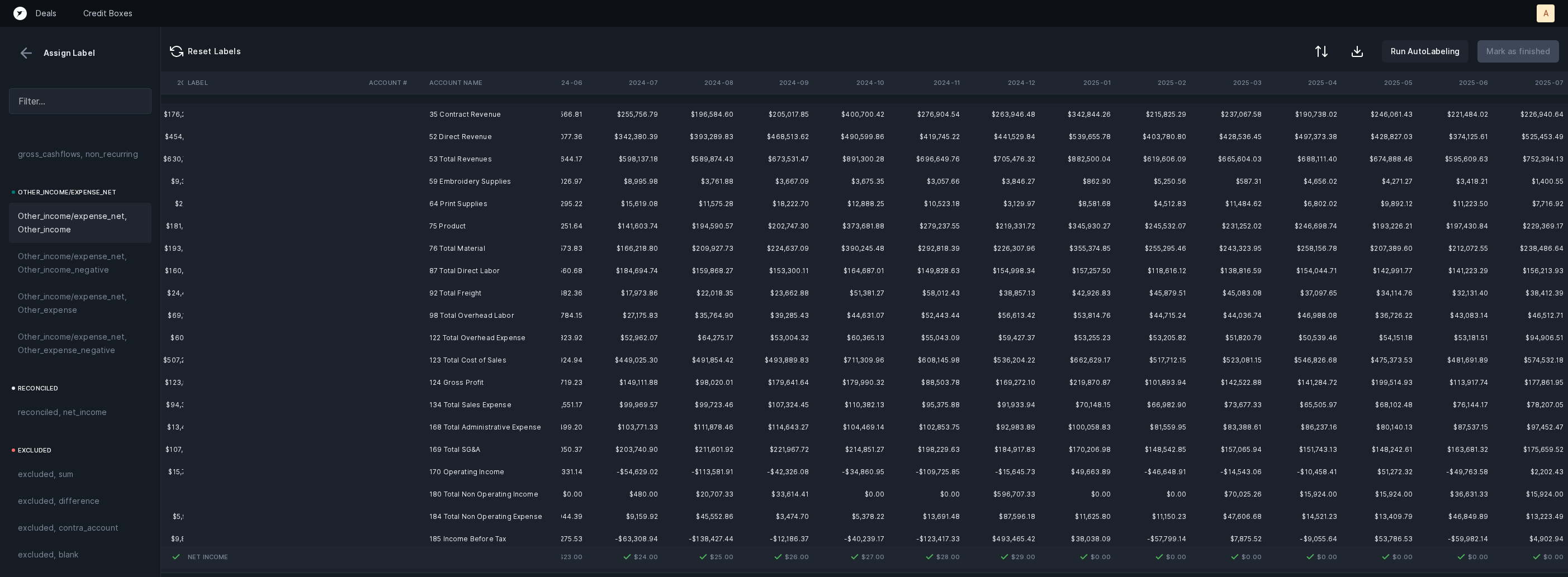
click at [474, 110] on td "35 Contract Revenue" at bounding box center [493, 115] width 137 height 22
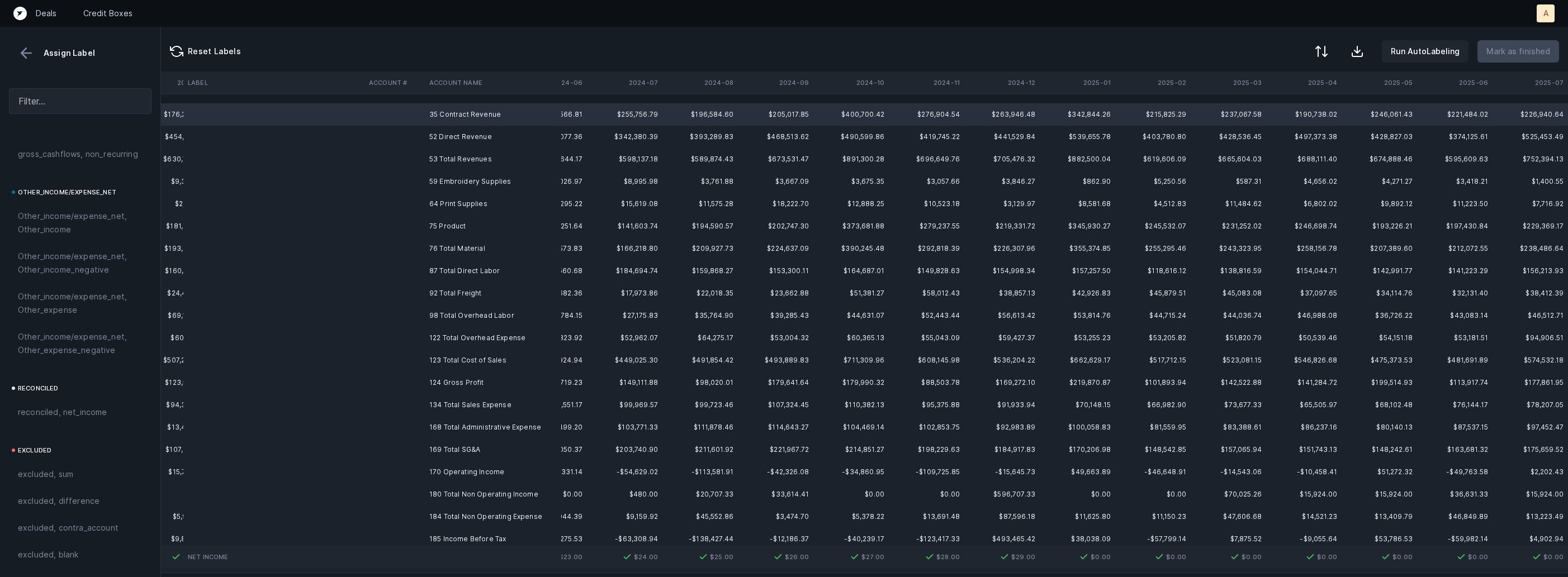
click at [449, 137] on td "52 Direct Revenue" at bounding box center [493, 137] width 137 height 22
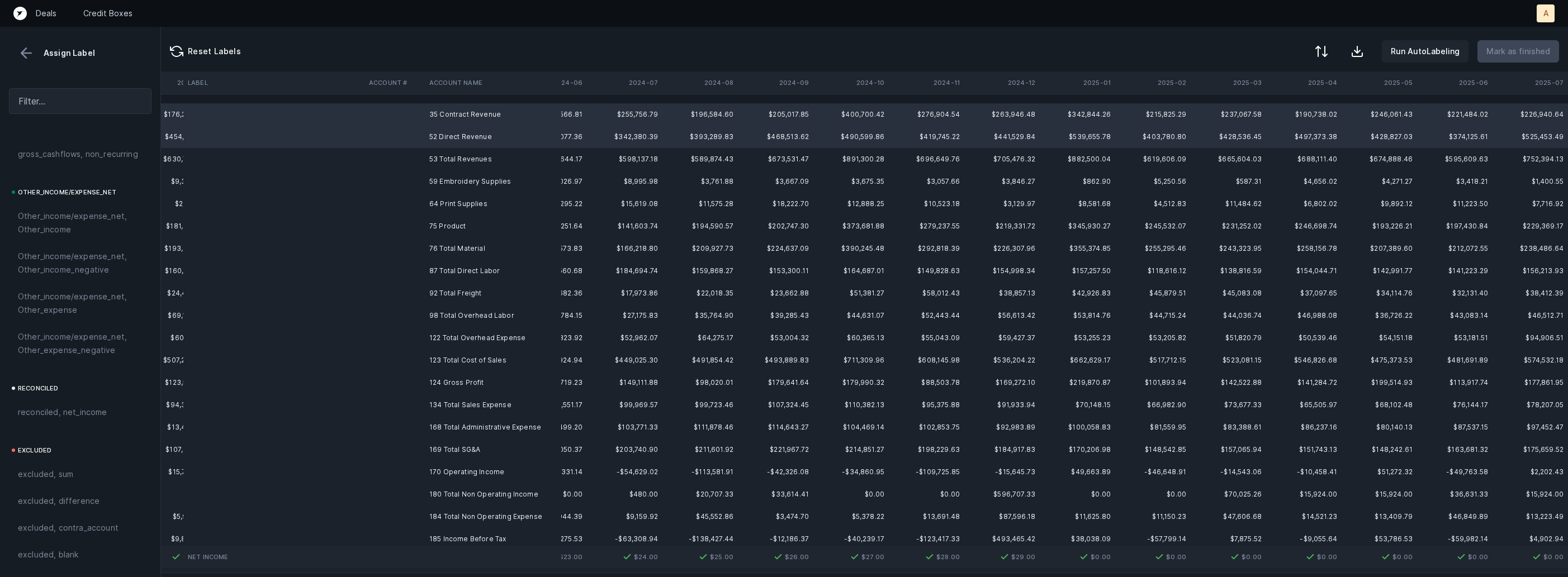
click at [443, 157] on td "53 Total Revenues" at bounding box center [493, 159] width 137 height 22
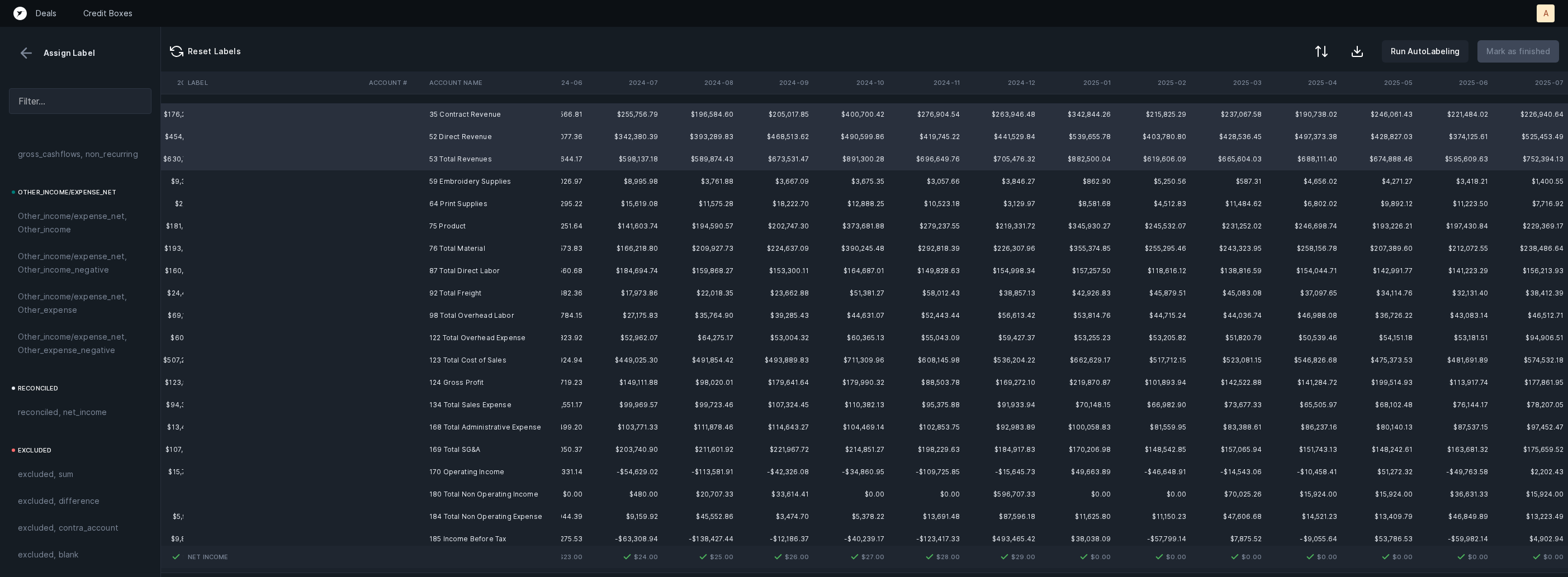
click at [438, 180] on td "59 Embroidery Supplies" at bounding box center [493, 182] width 137 height 22
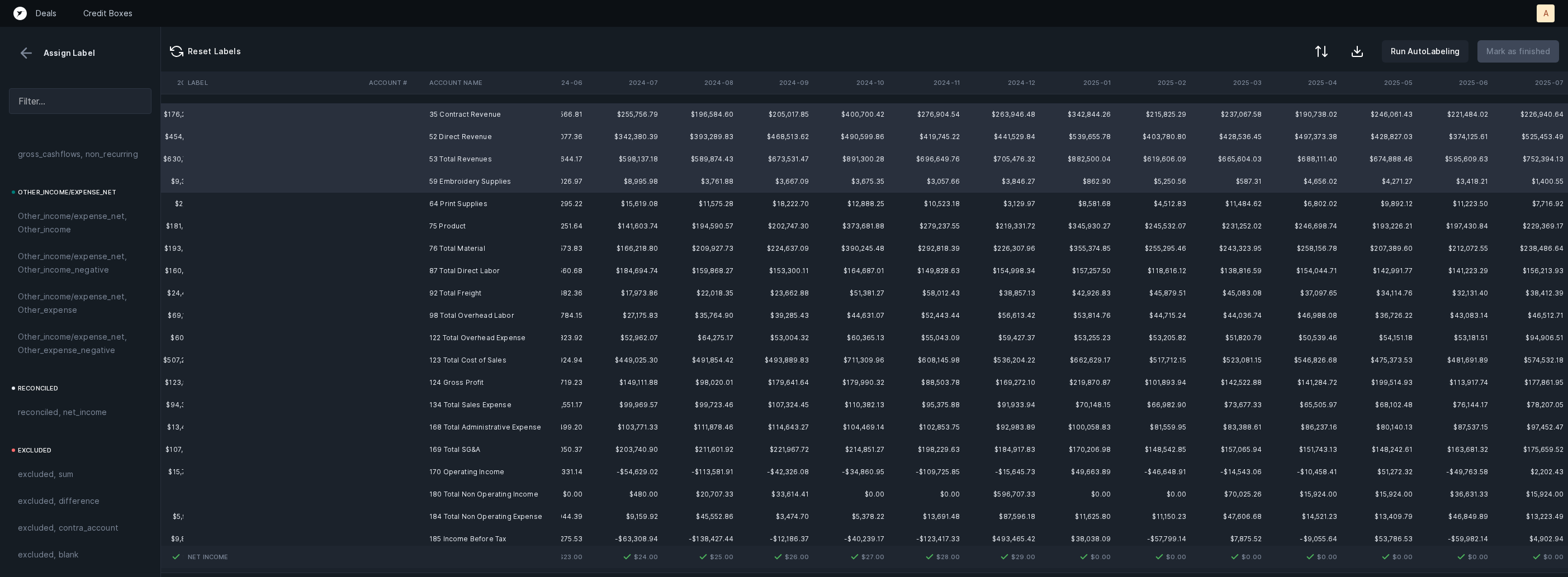
click at [436, 200] on td "64 Print Supplies" at bounding box center [493, 204] width 137 height 22
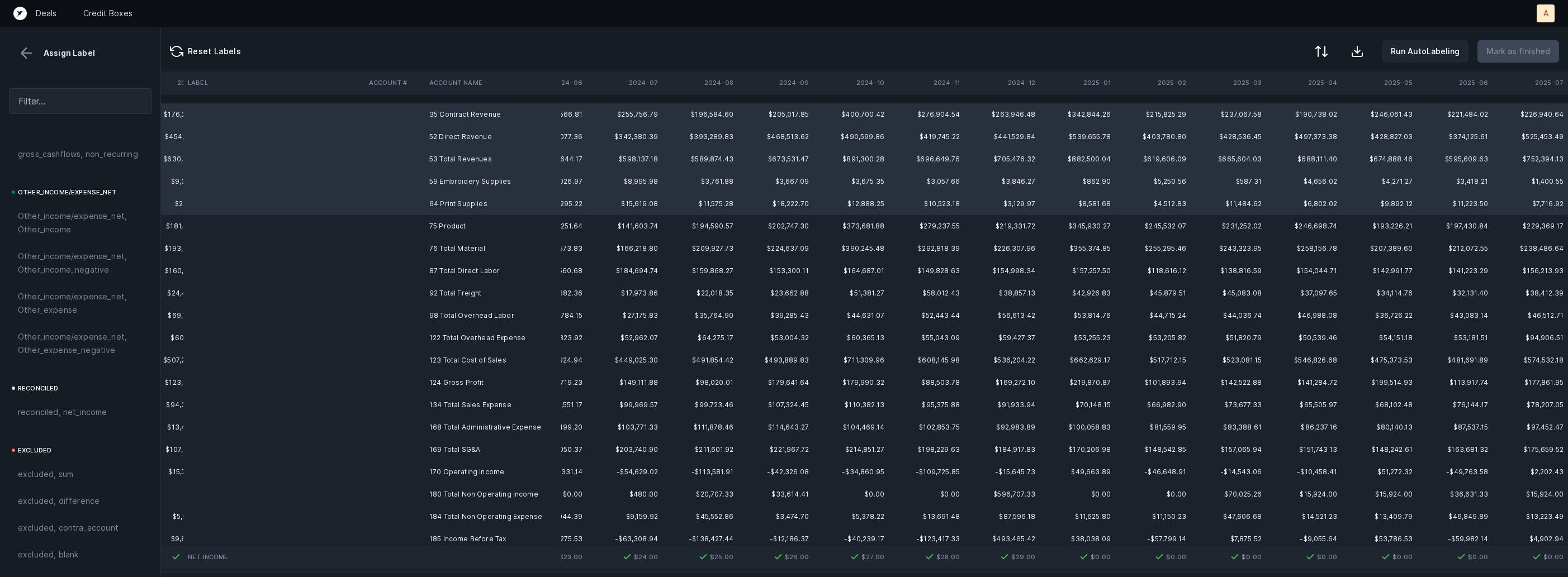
click at [436, 218] on td "75 Product" at bounding box center [493, 226] width 137 height 22
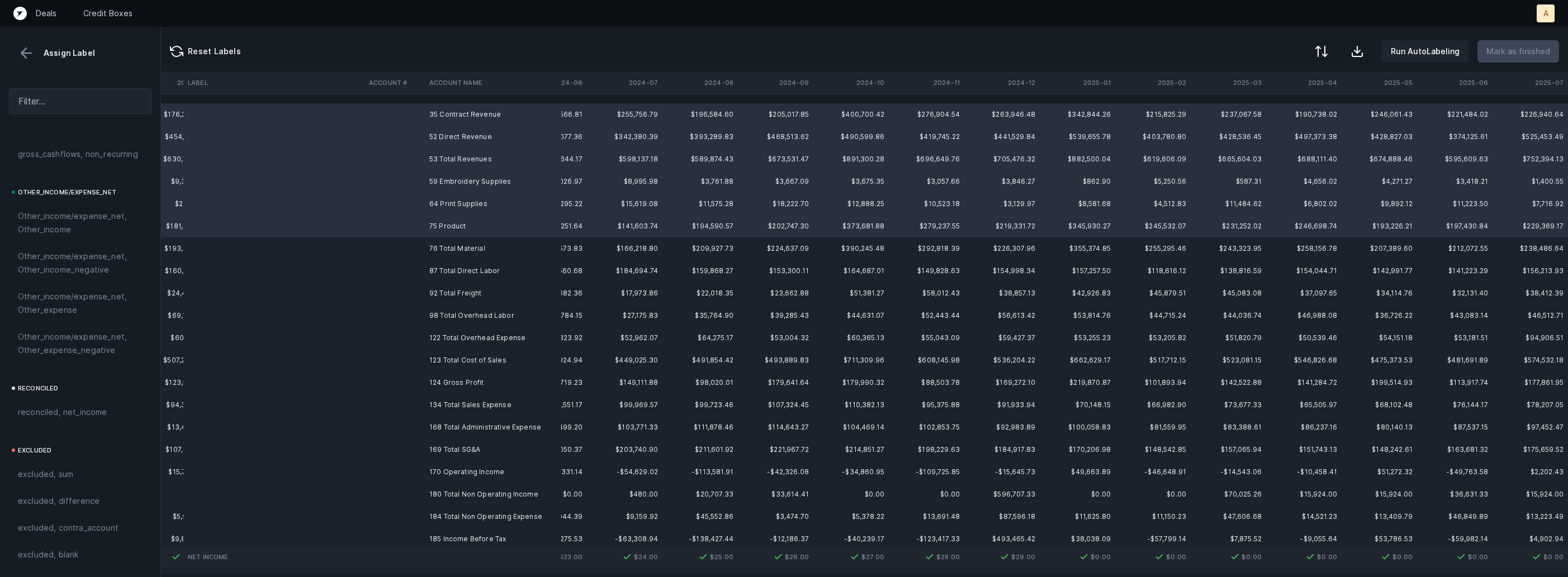
click at [434, 245] on td "76 Total Material" at bounding box center [493, 249] width 137 height 22
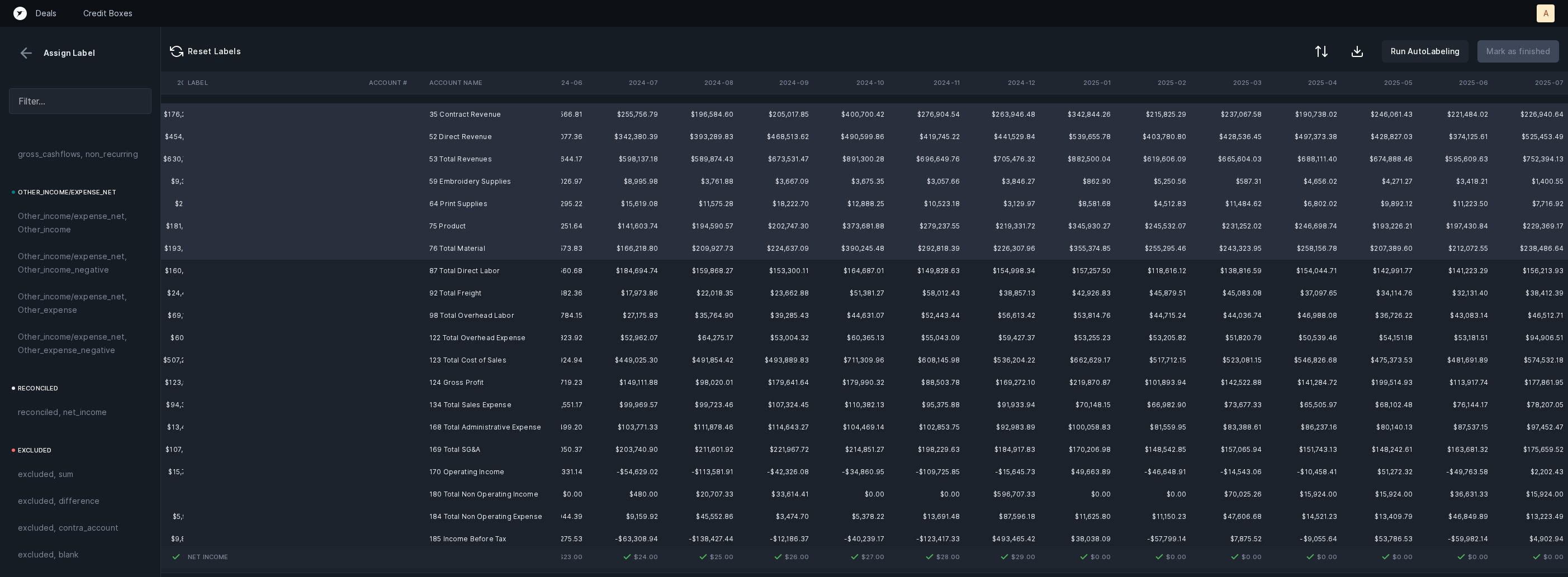
click at [432, 263] on td "87 Total Direct Labor" at bounding box center [493, 271] width 137 height 22
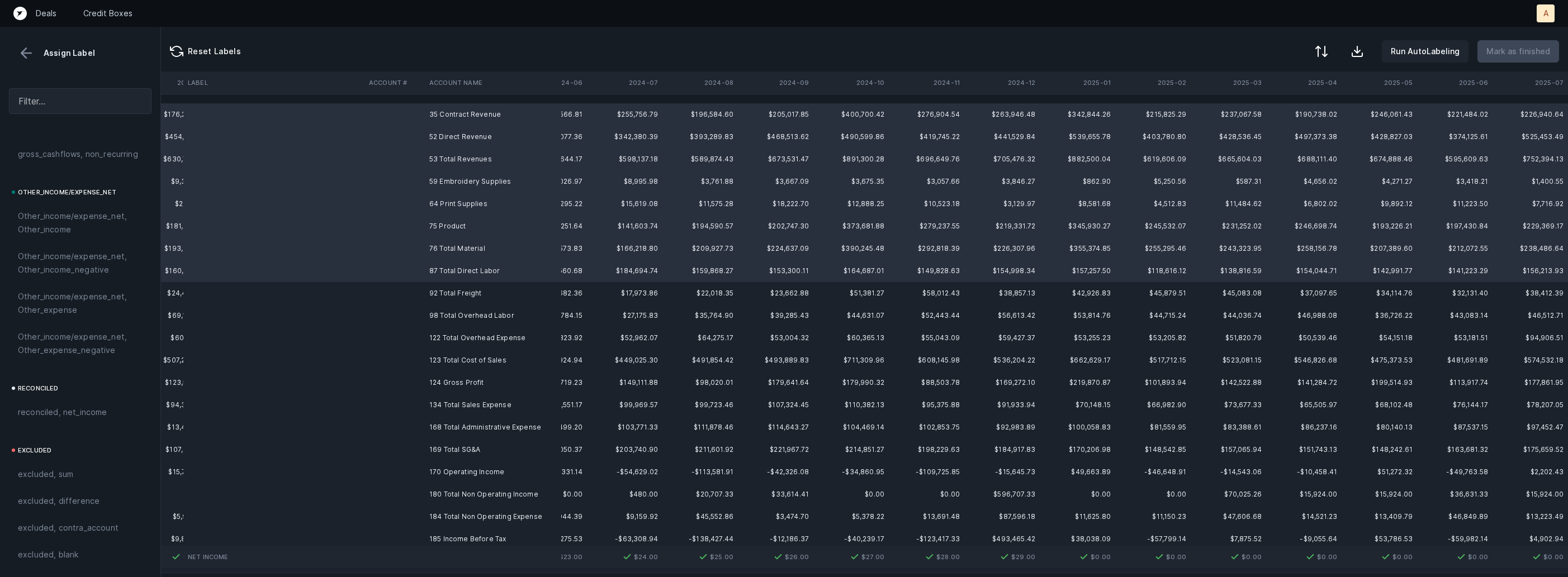
click at [425, 293] on td "92 Total Freight" at bounding box center [493, 293] width 137 height 22
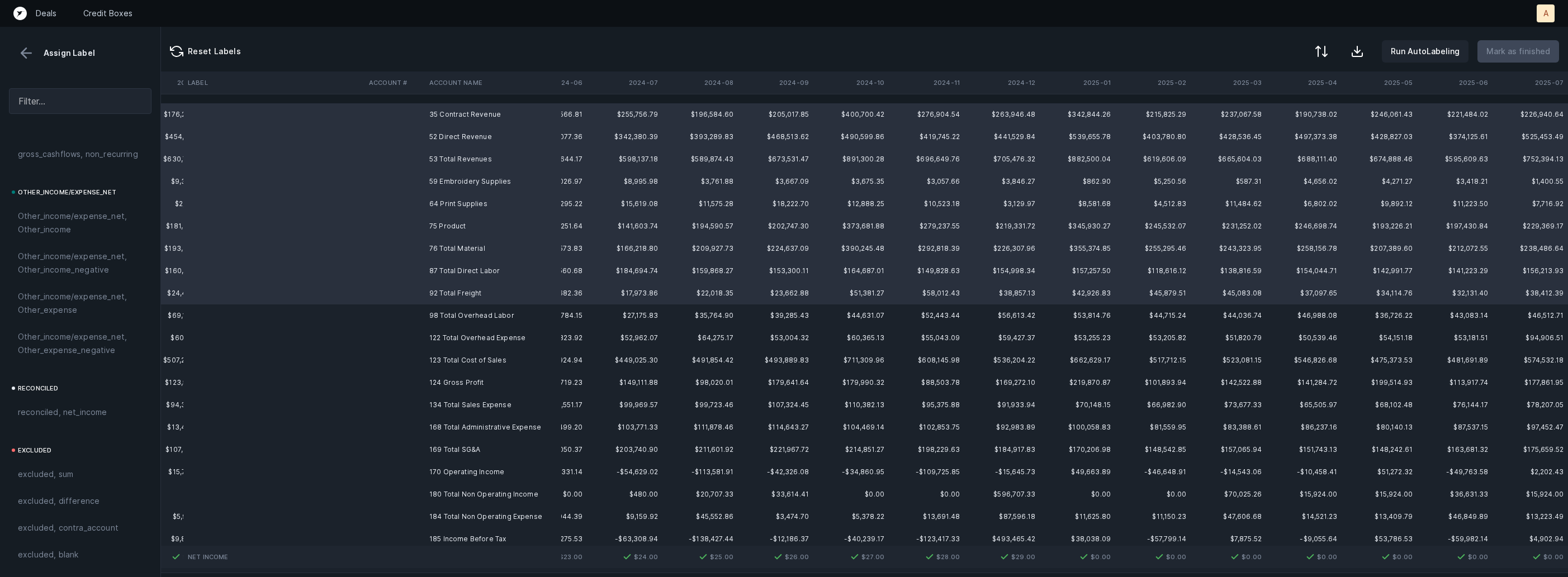
click at [421, 316] on td at bounding box center [394, 316] width 61 height 22
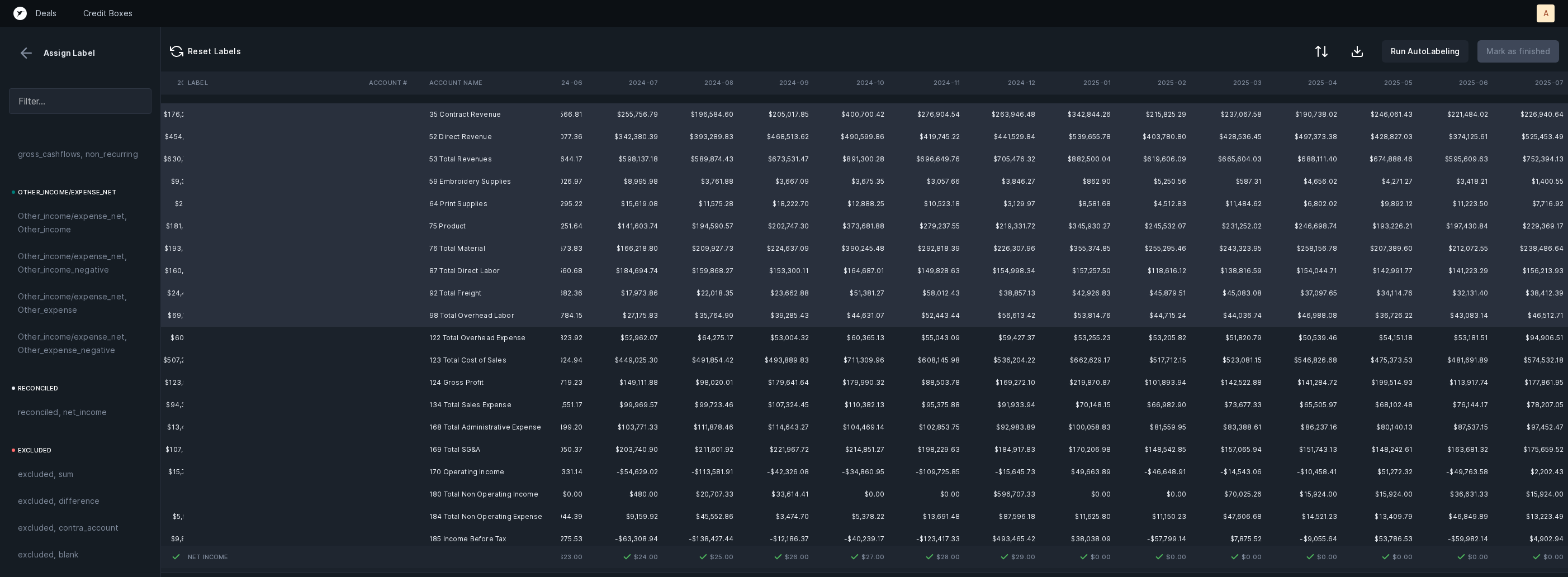
click at [421, 342] on td at bounding box center [394, 338] width 61 height 22
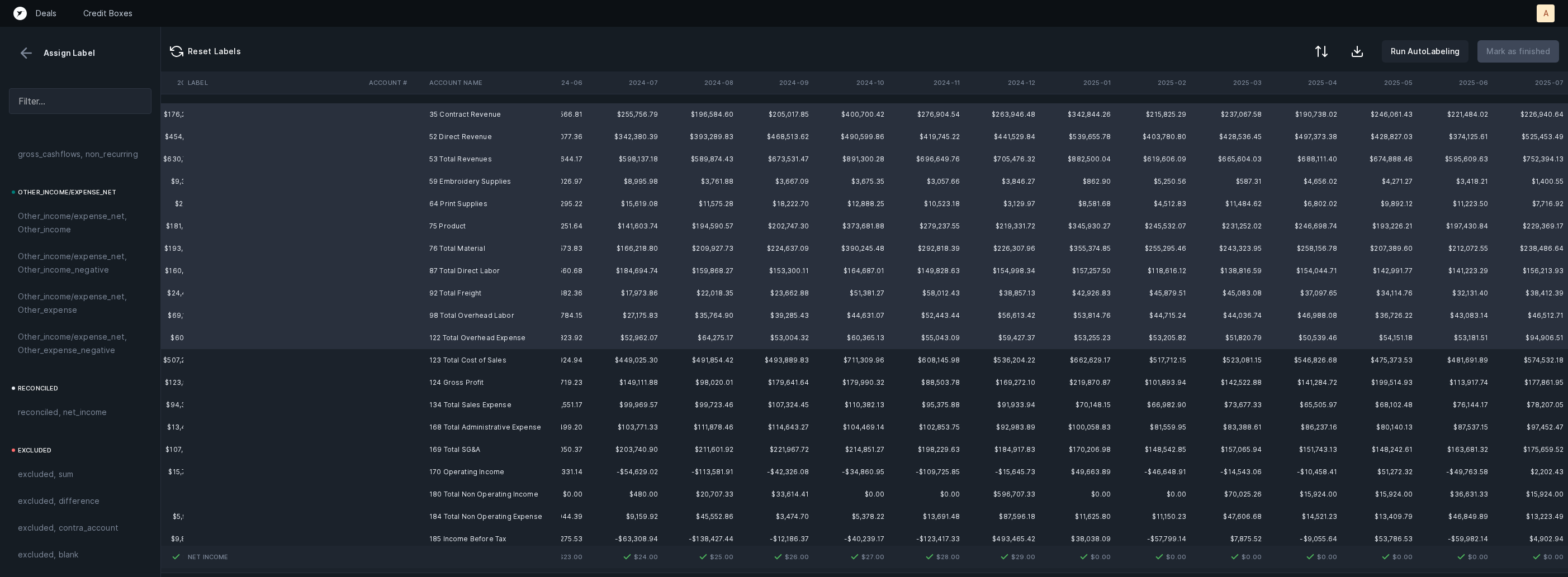
click at [421, 362] on td at bounding box center [394, 361] width 61 height 22
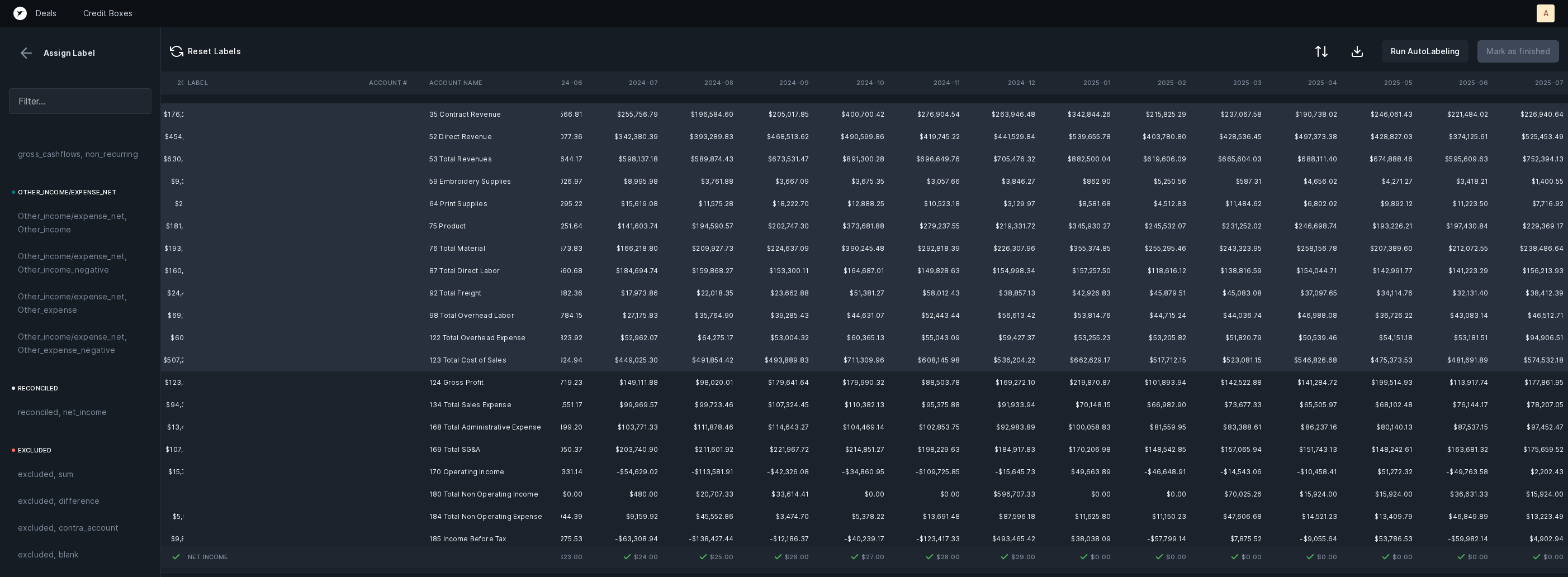
click at [428, 405] on td "134 Total Sales Expense" at bounding box center [493, 405] width 137 height 22
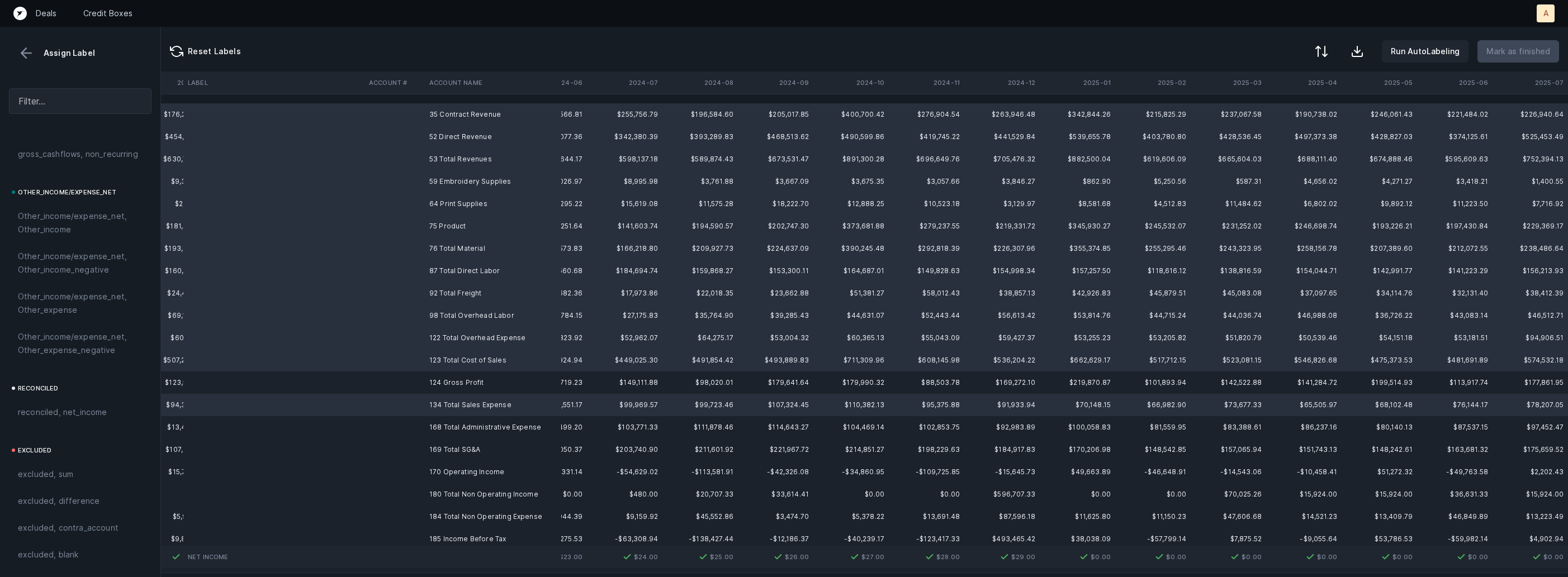
click at [428, 427] on td "168 Total Administrative Expense" at bounding box center [493, 427] width 137 height 22
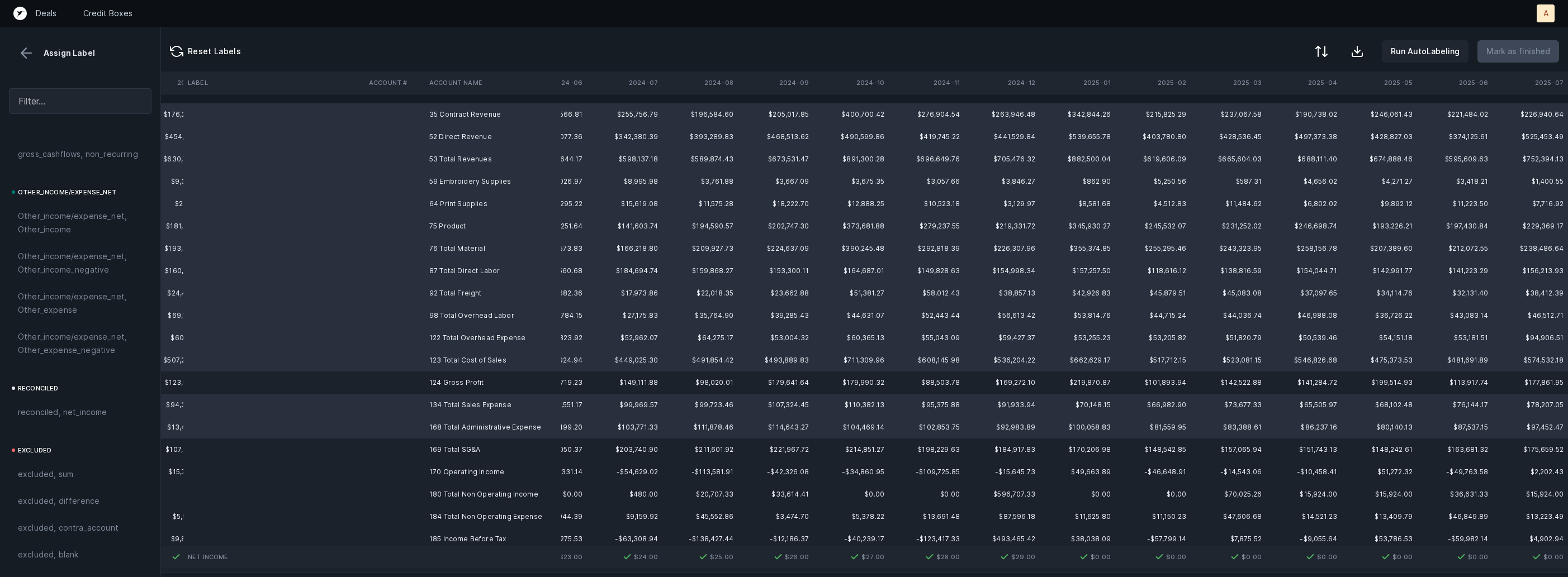
click at [422, 453] on td at bounding box center [394, 450] width 61 height 22
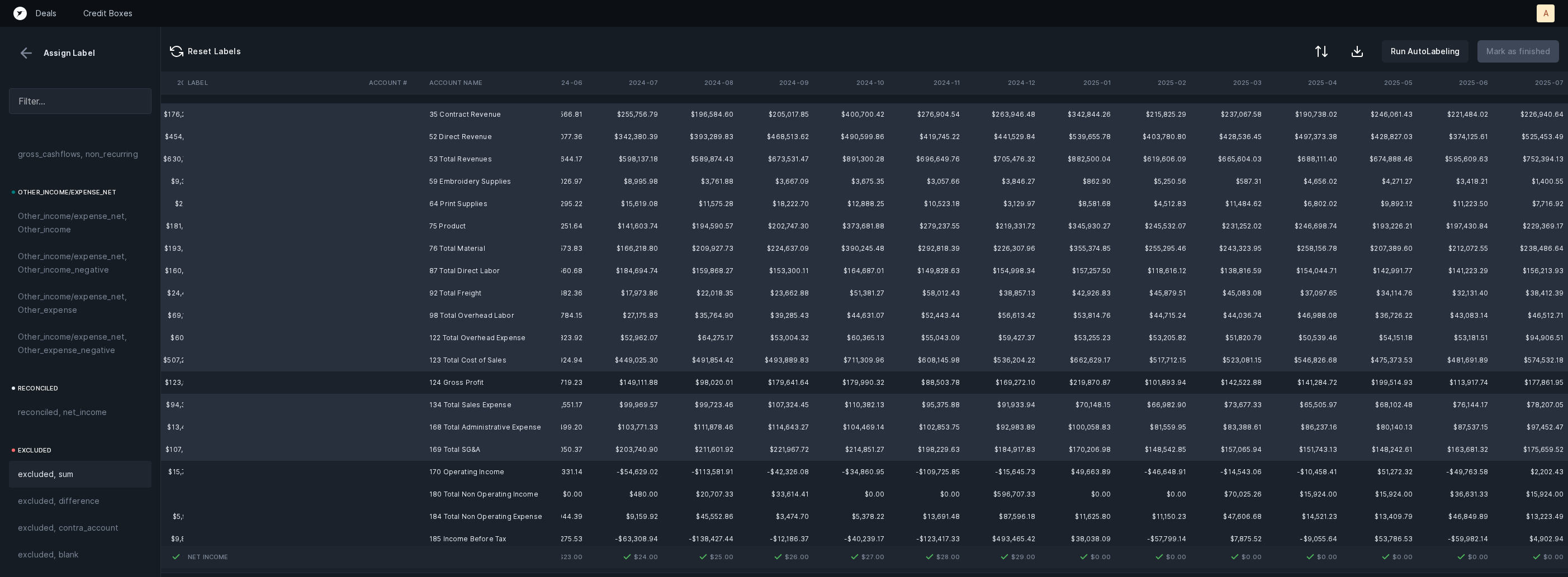
click at [82, 478] on div "excluded, sum" at bounding box center [81, 474] width 125 height 13
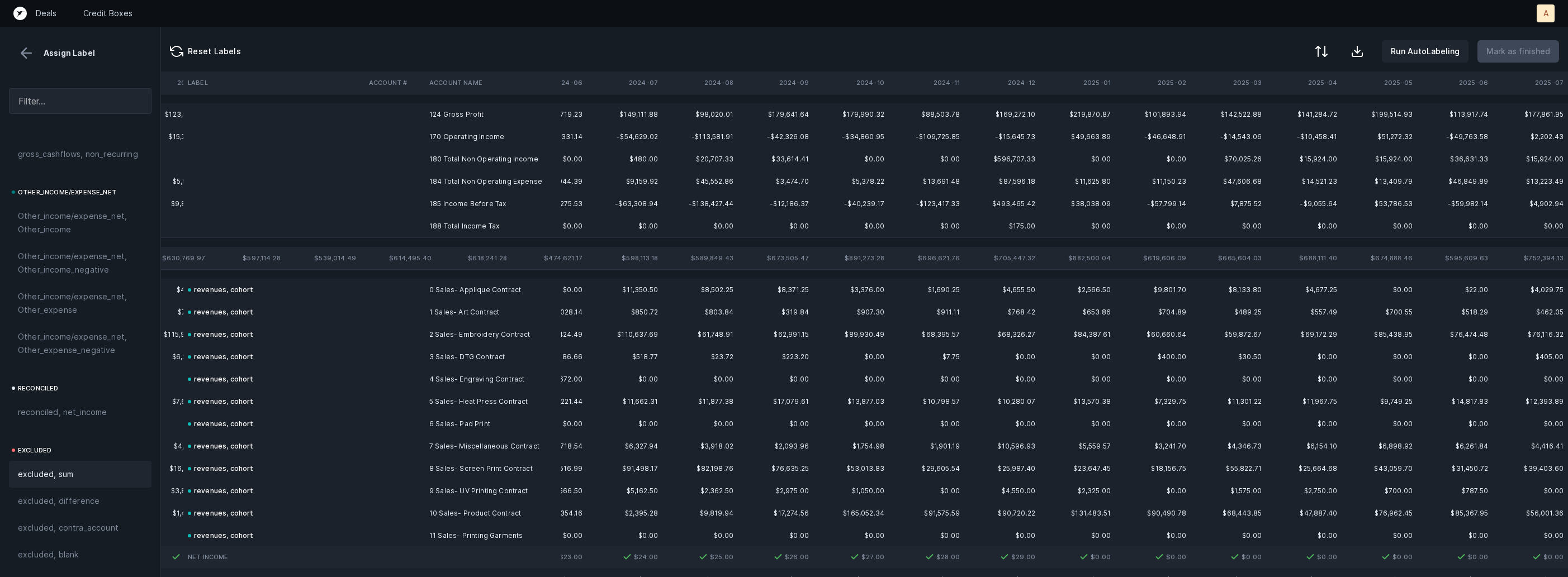
click at [457, 114] on td "124 Gross Profit" at bounding box center [493, 115] width 137 height 22
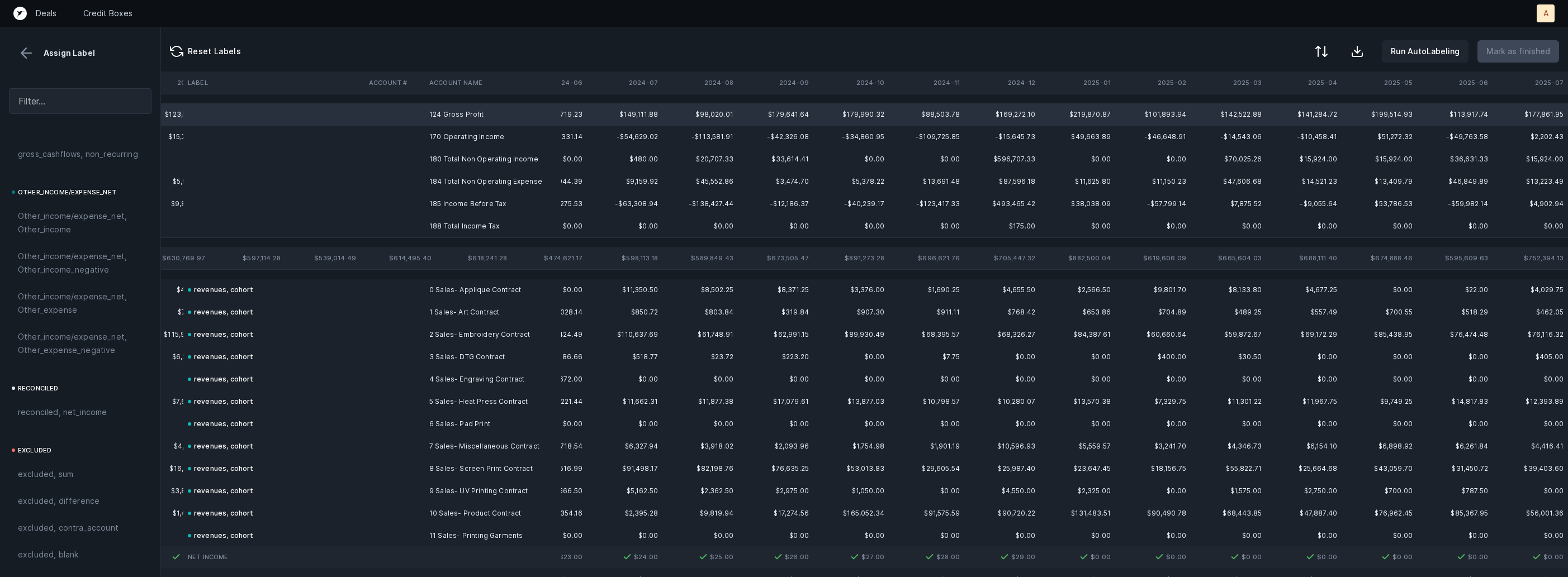
click at [451, 132] on td "170 Operating Income" at bounding box center [493, 137] width 137 height 22
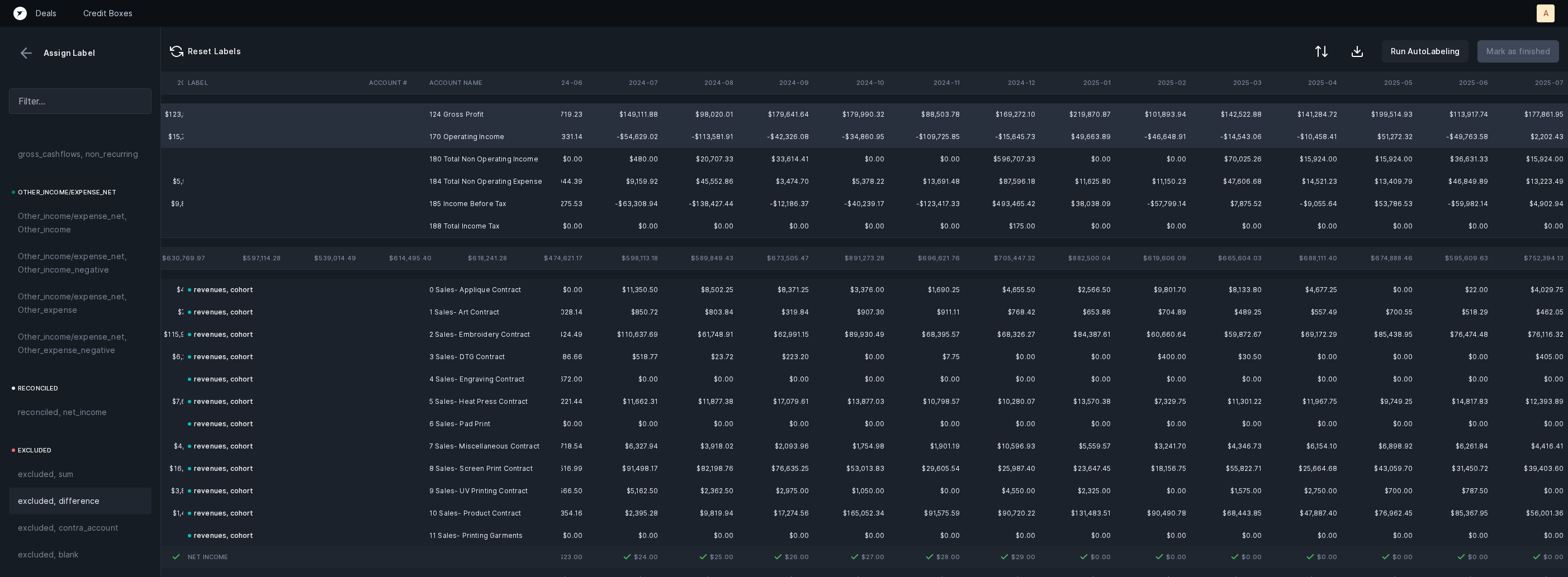
click at [86, 495] on span "excluded, difference" at bounding box center [59, 501] width 82 height 13
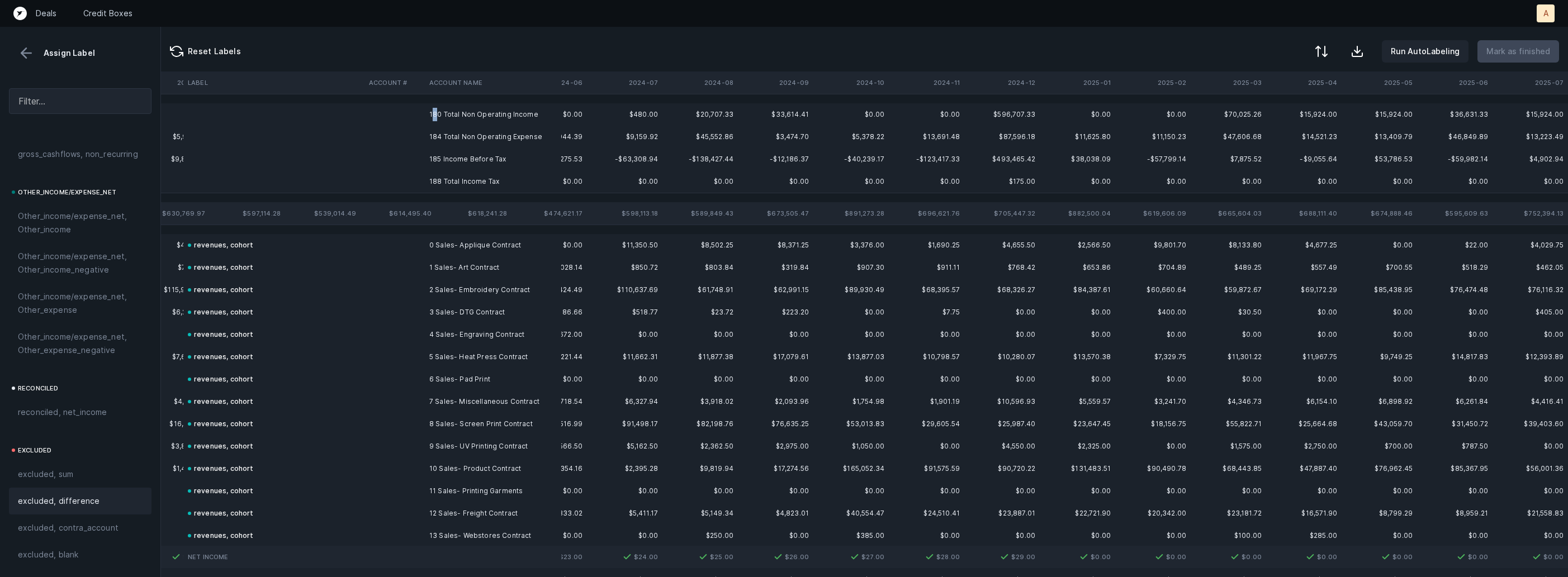
click at [434, 110] on td "180 Total Non Operating Income" at bounding box center [493, 115] width 137 height 22
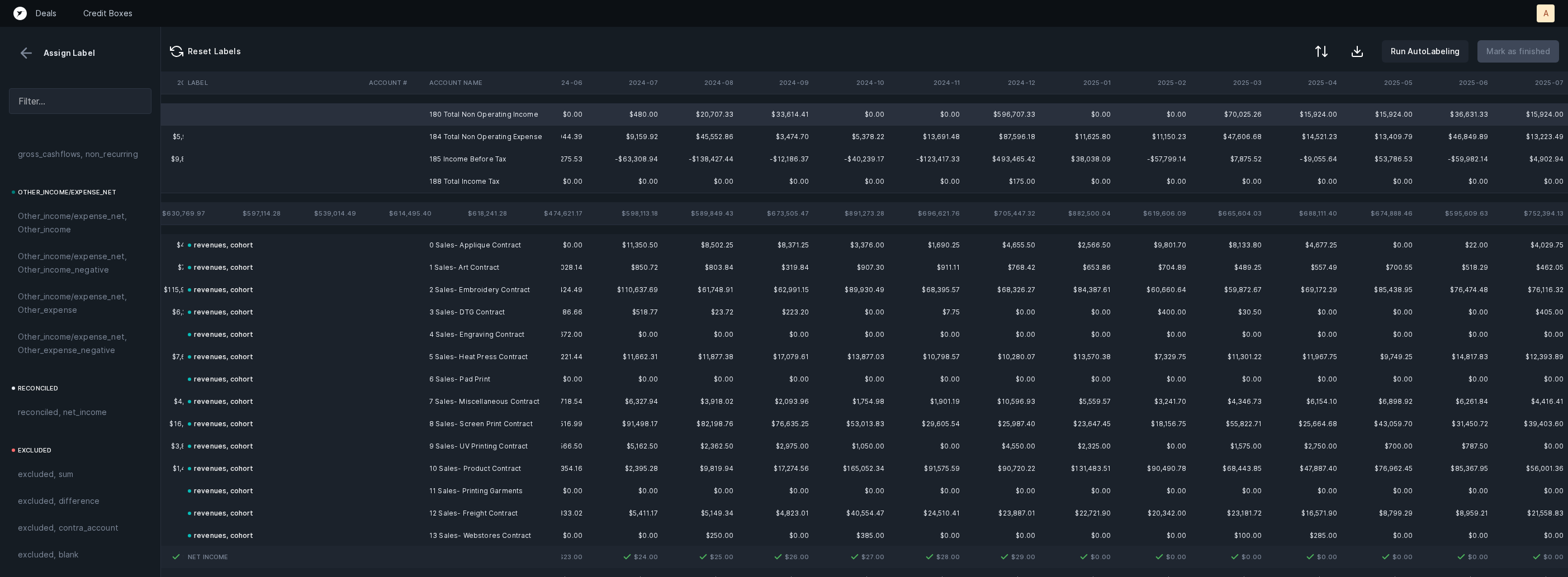
click at [434, 132] on td "184 Total Non Operating Expense" at bounding box center [493, 137] width 137 height 22
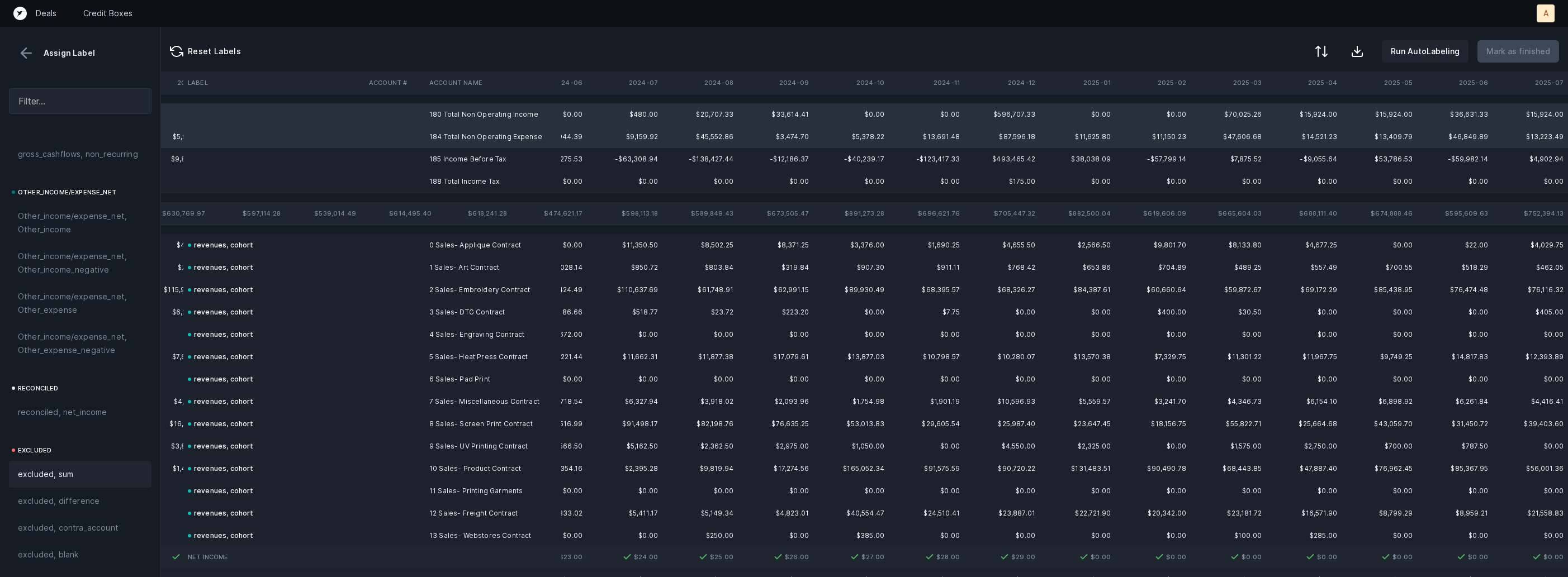
click at [54, 467] on div "excluded, sum" at bounding box center [80, 474] width 142 height 27
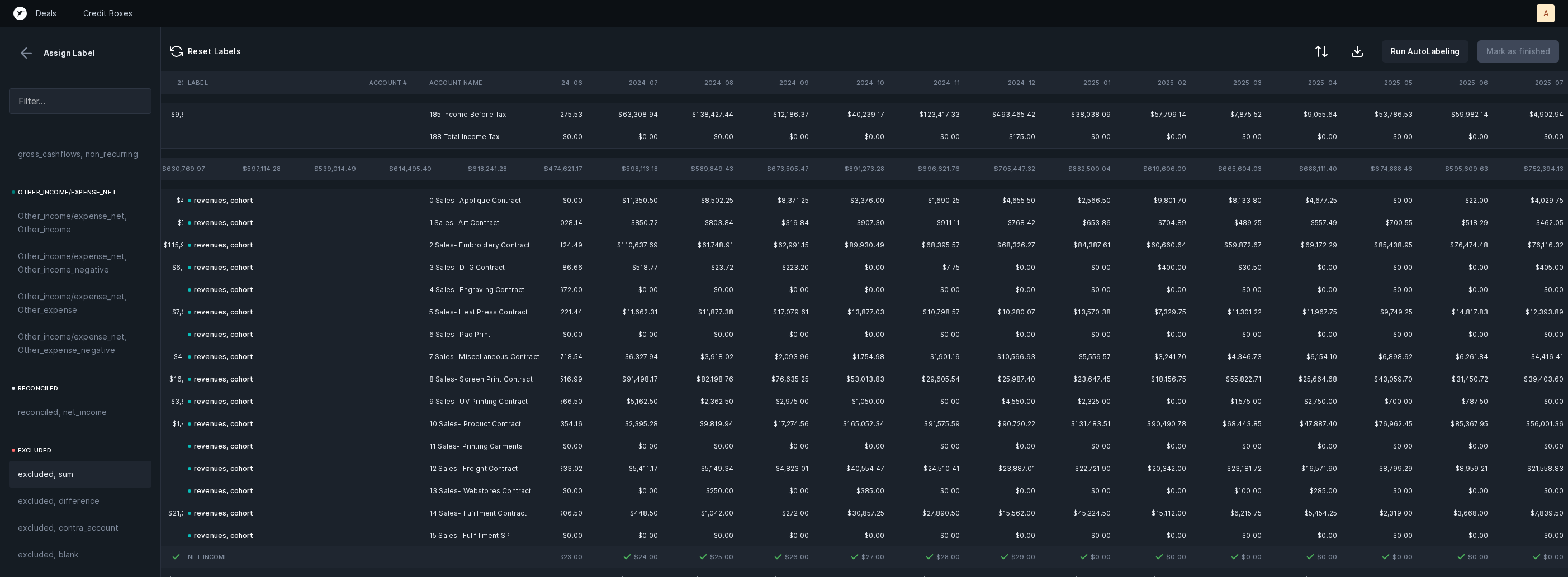
click at [487, 116] on td "185 Income Before Tax" at bounding box center [493, 115] width 137 height 22
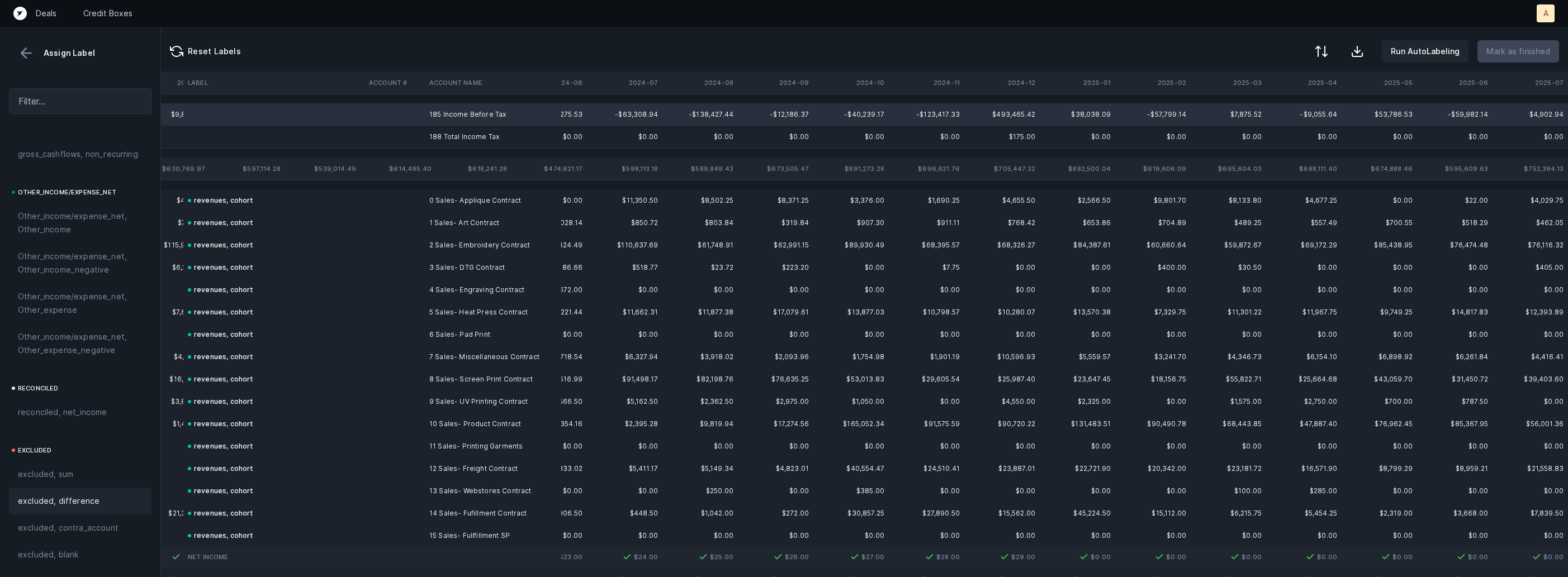
click at [66, 499] on span "excluded, difference" at bounding box center [59, 501] width 82 height 13
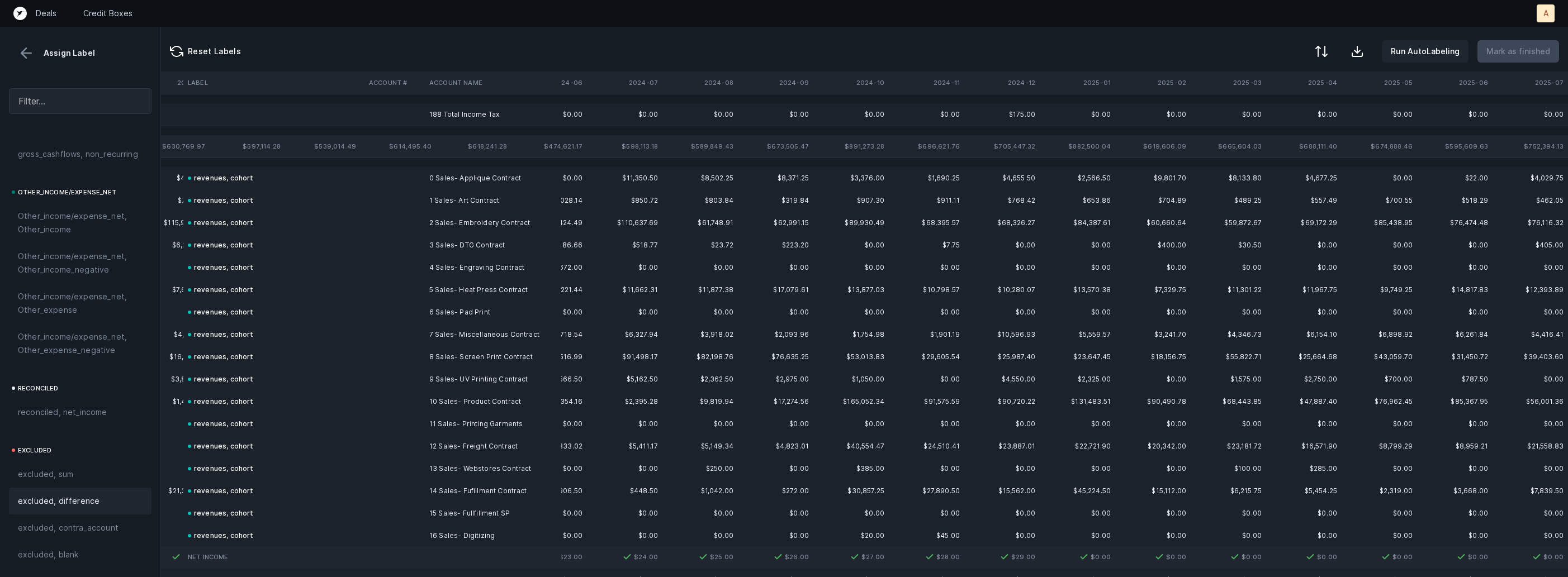
click at [465, 122] on td "188 Total Income Tax" at bounding box center [493, 115] width 137 height 22
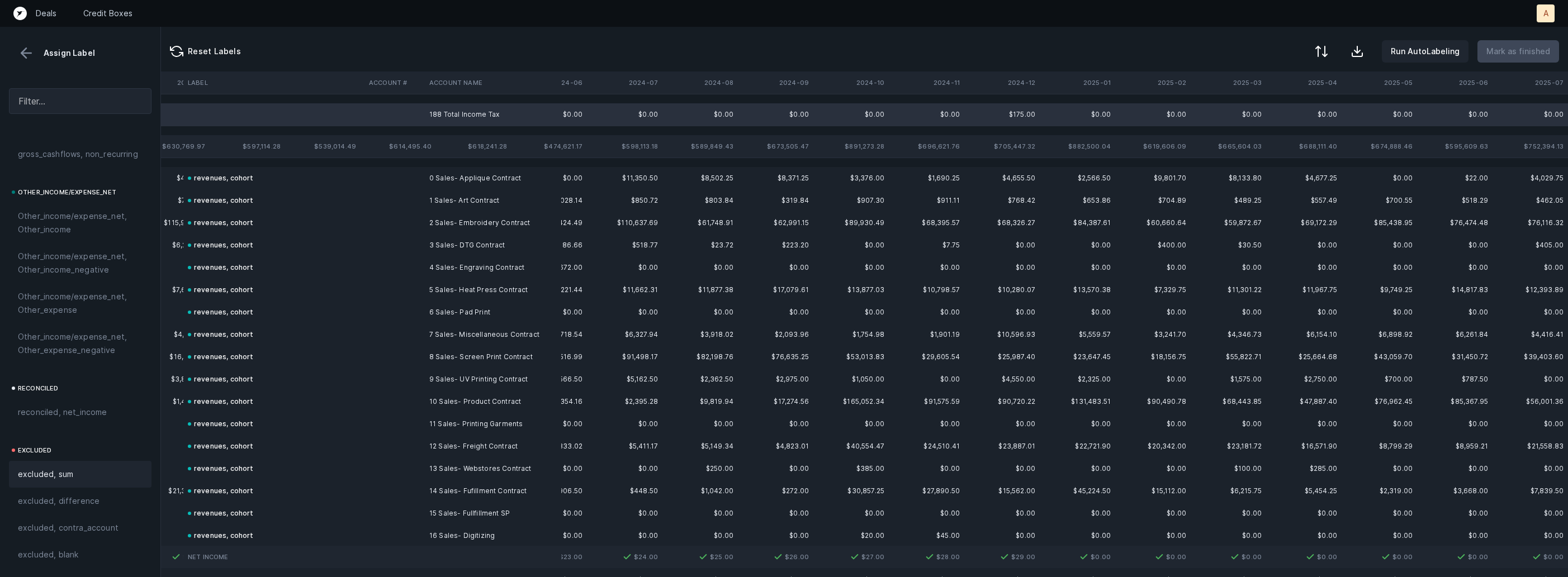
click at [42, 472] on span "excluded, sum" at bounding box center [46, 474] width 56 height 13
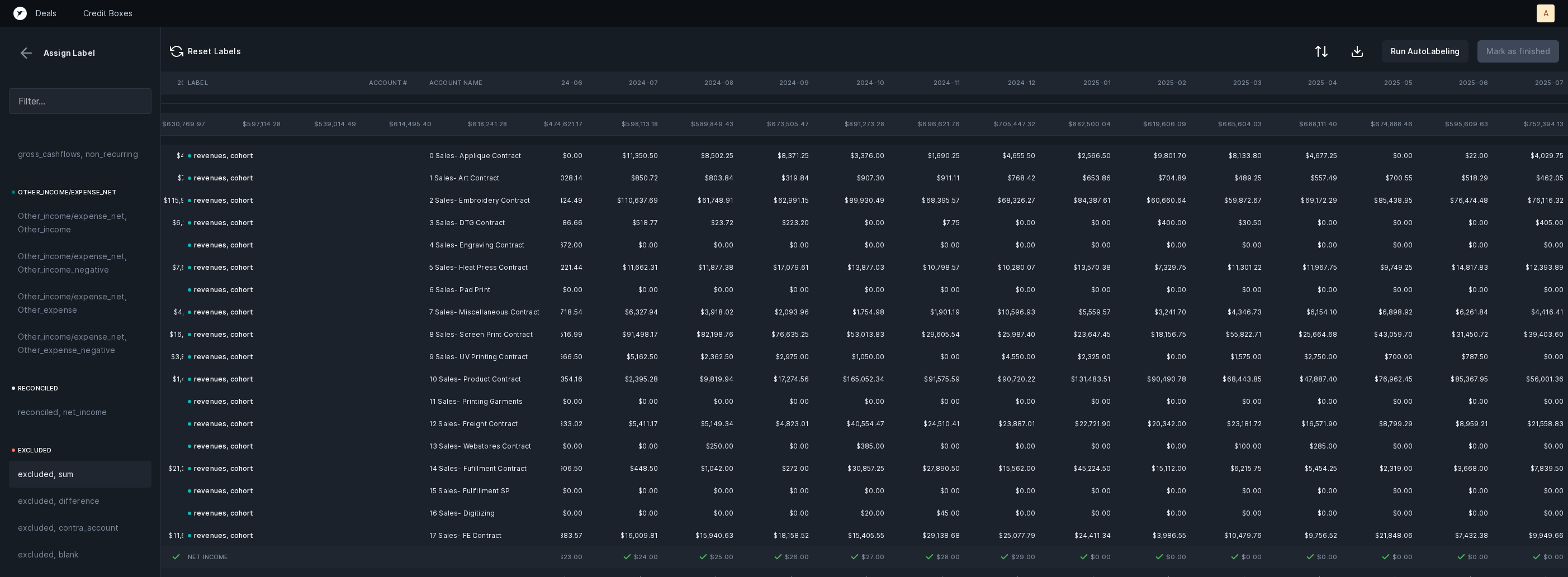
click at [21, 47] on button at bounding box center [26, 53] width 17 height 17
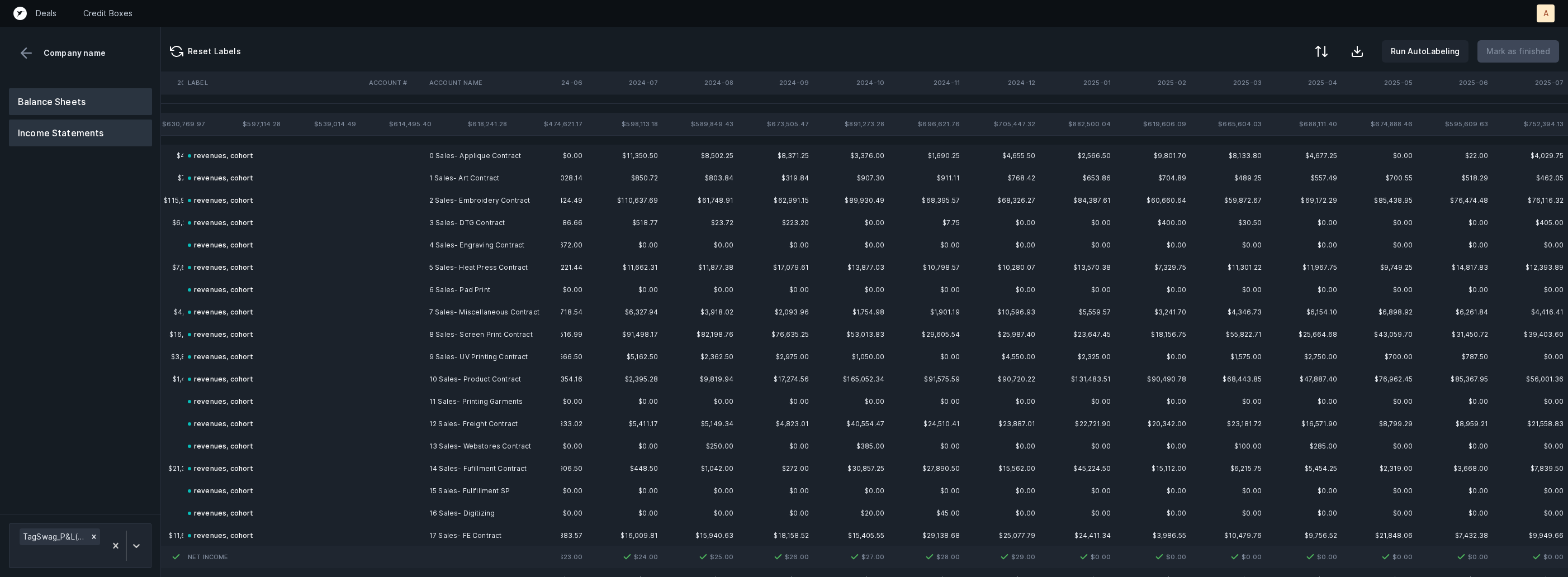
click at [60, 102] on button "Balance Sheets" at bounding box center [80, 102] width 143 height 27
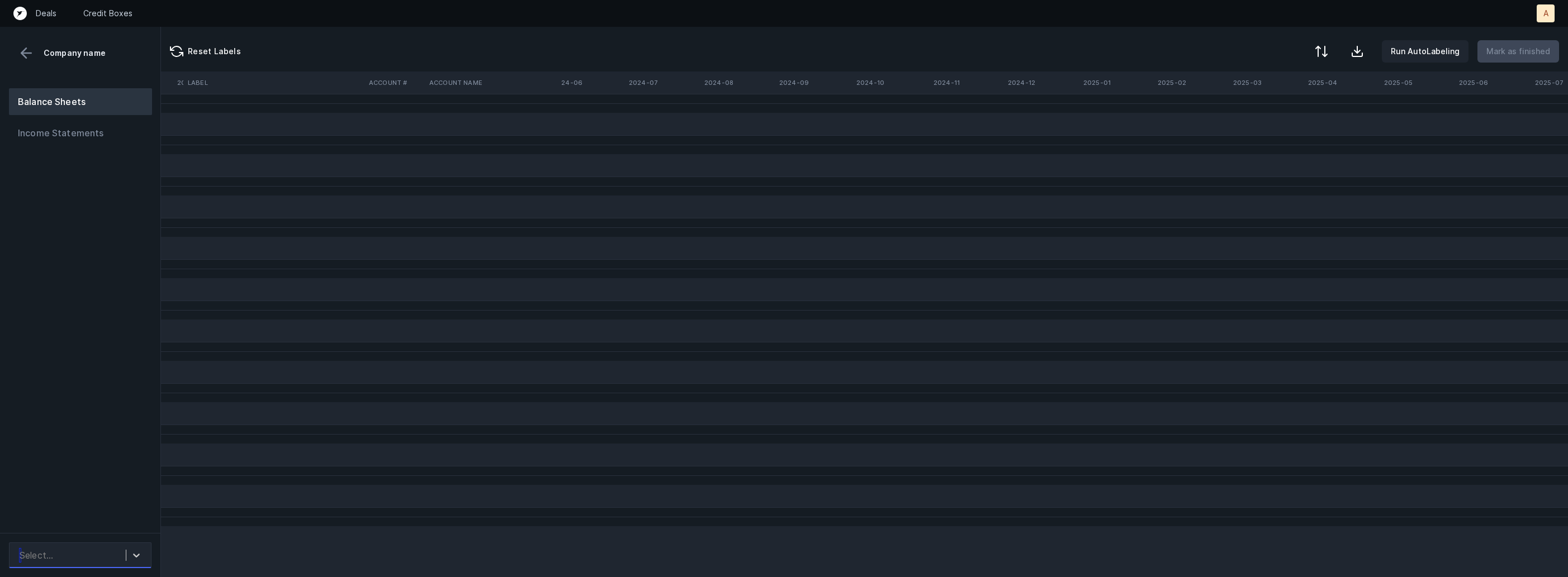
click at [93, 558] on div "Select..." at bounding box center [69, 555] width 112 height 20
click at [100, 515] on div "TagSwag_BS([DATE]-[DATE])_Cleaned.csv" at bounding box center [80, 518] width 142 height 36
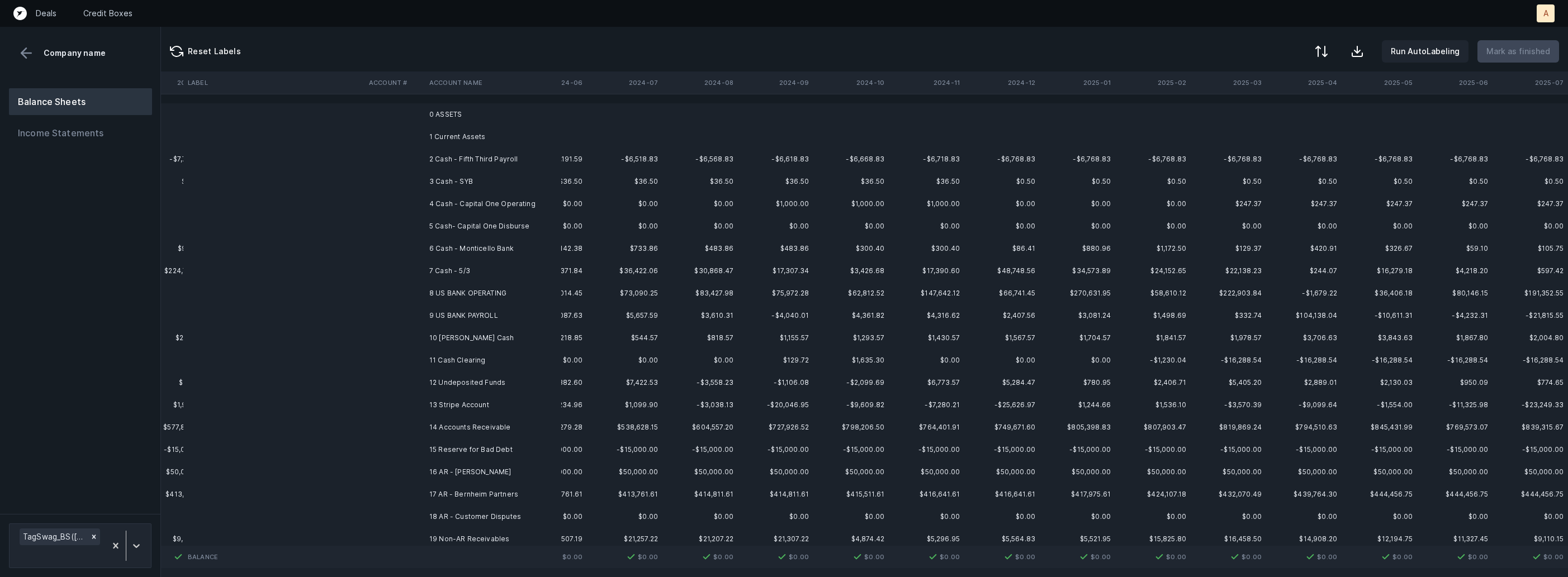
click at [489, 160] on td "2 Cash - Fifth Third Payroll" at bounding box center [493, 159] width 137 height 22
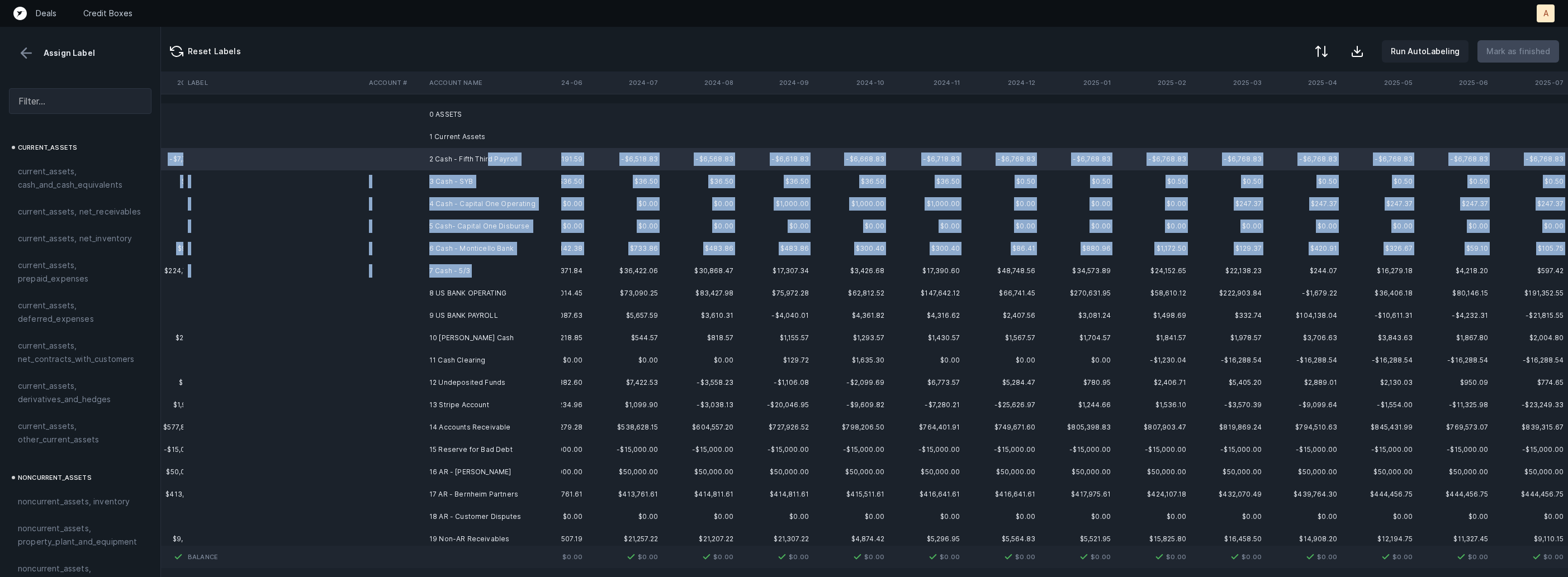
click at [505, 272] on td "7 Cash - 5/3" at bounding box center [493, 271] width 137 height 22
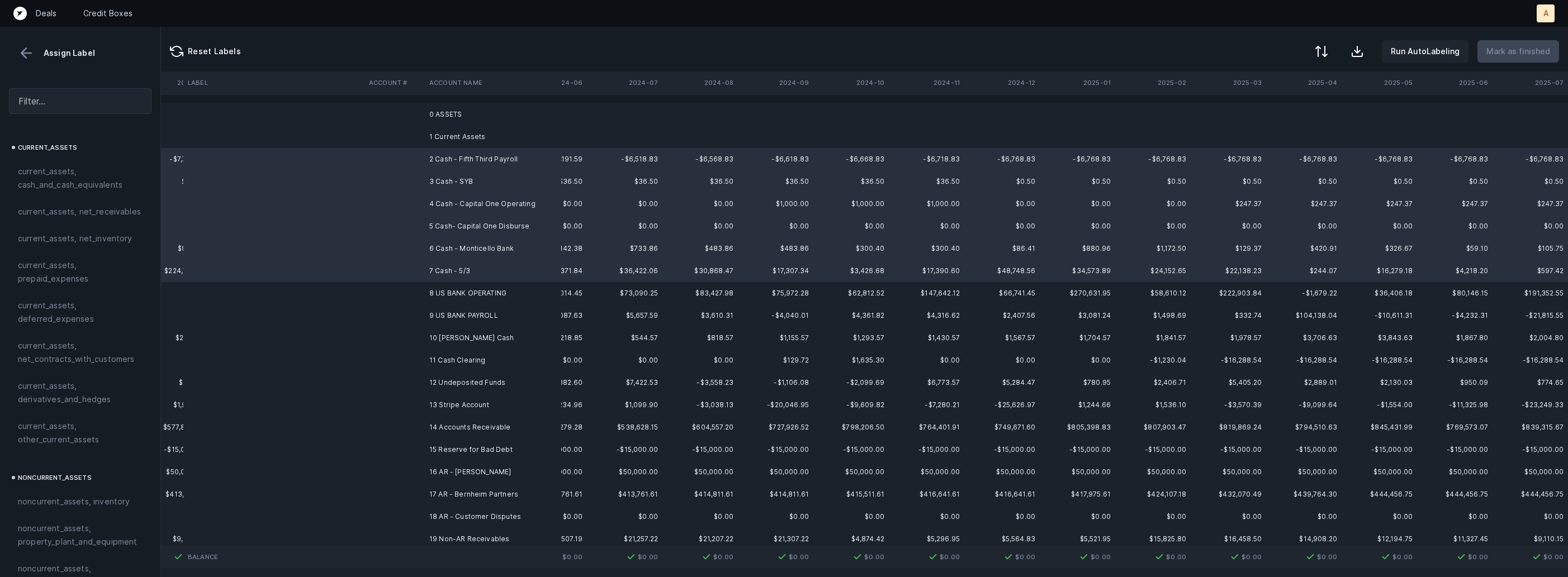
click at [479, 294] on td "8 US BANK OPERATING" at bounding box center [493, 293] width 137 height 22
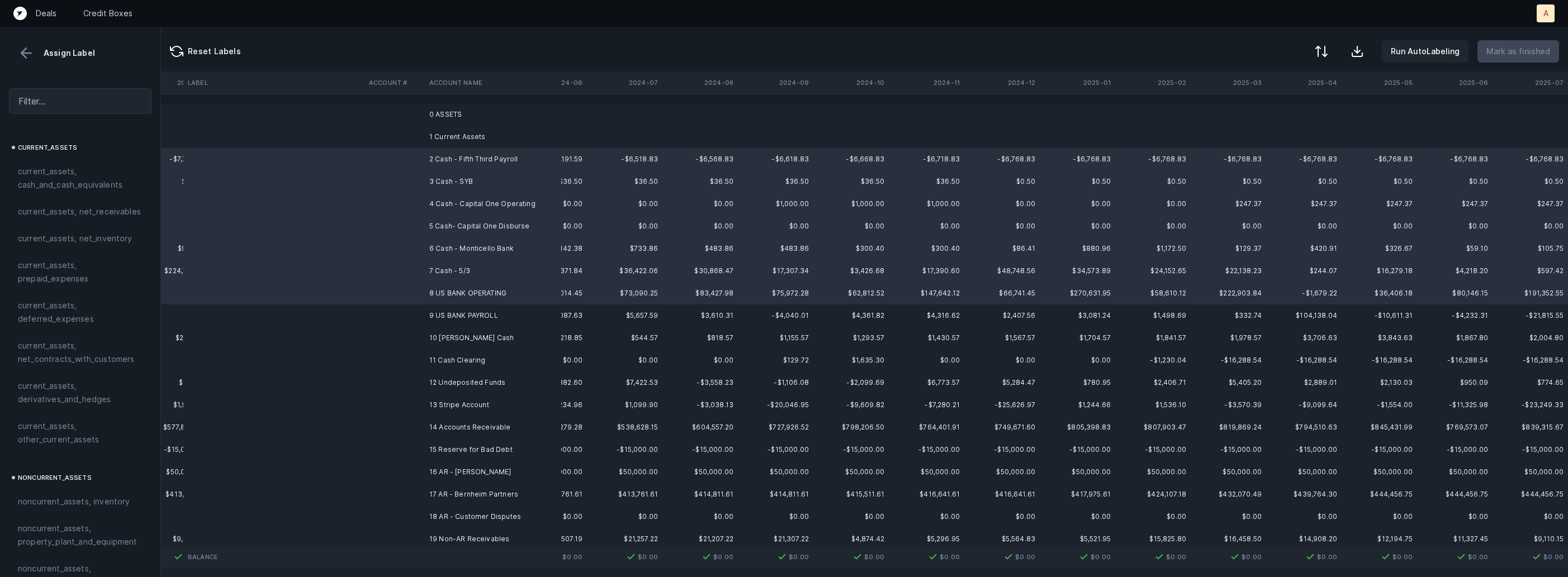
click at [452, 322] on td "9 US BANK PAYROLL" at bounding box center [493, 316] width 137 height 22
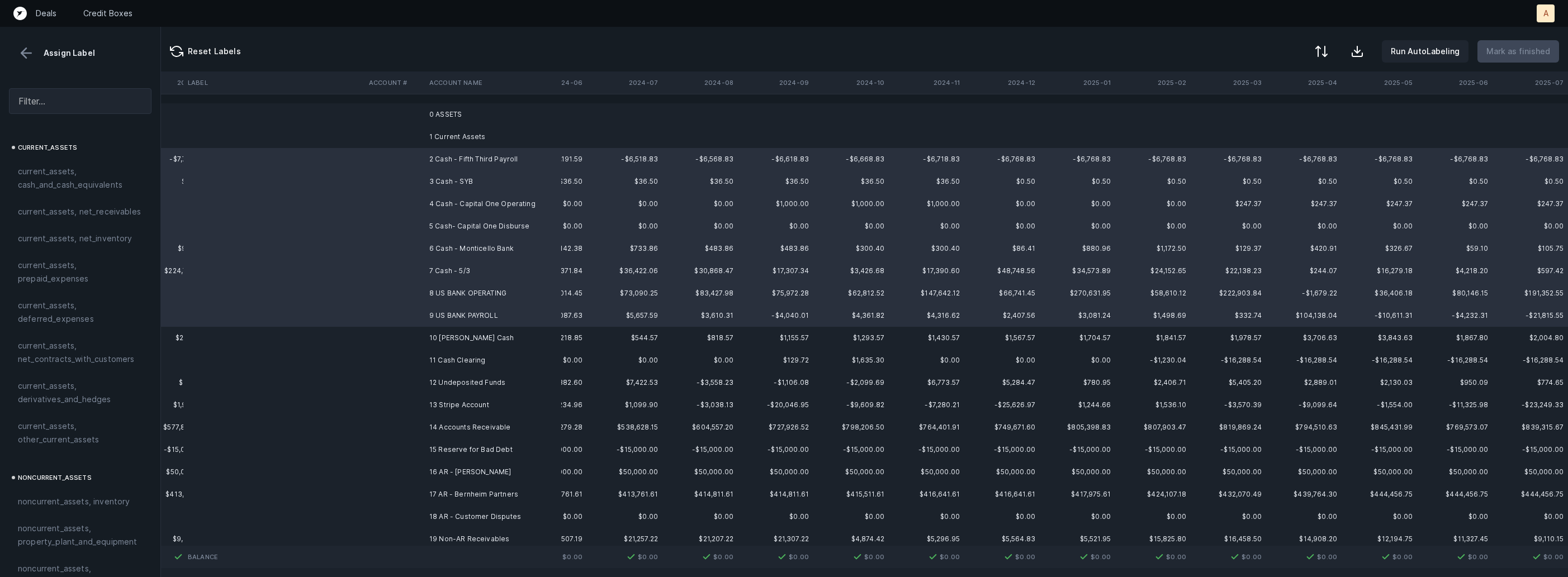
click at [438, 346] on td "10 [PERSON_NAME] Cash" at bounding box center [493, 338] width 137 height 22
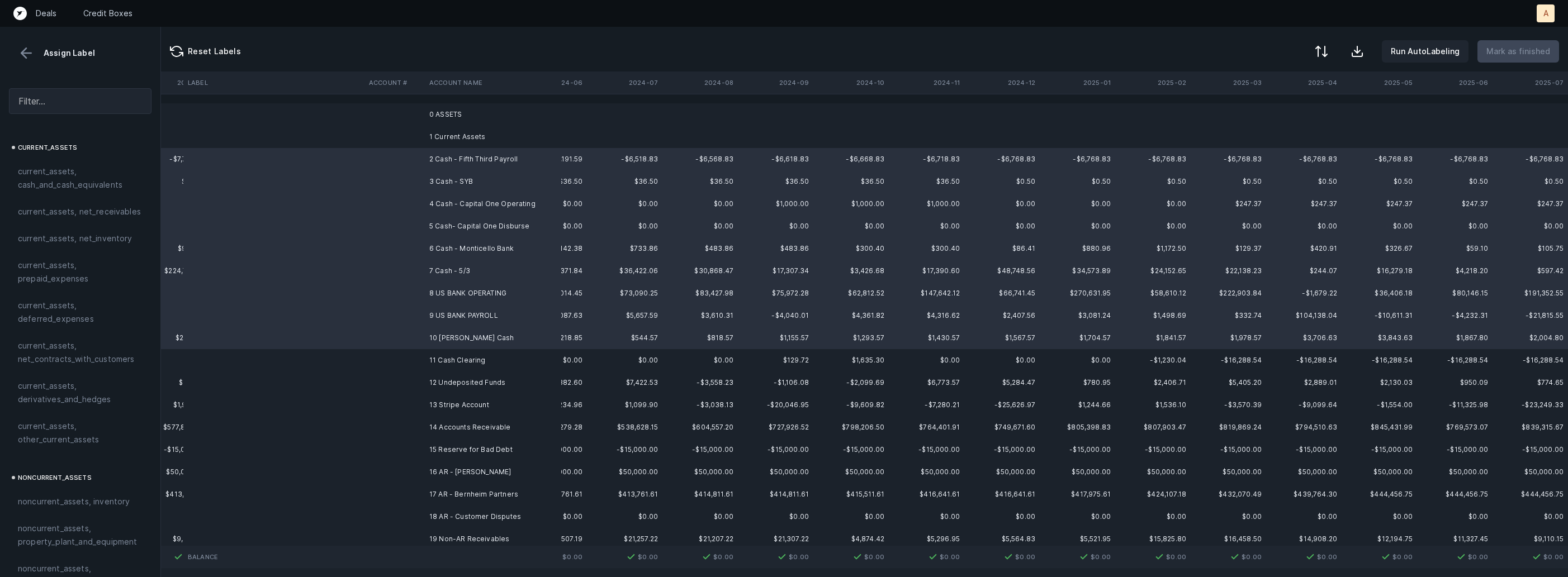
click at [437, 356] on td "11 Cash Clearing" at bounding box center [493, 361] width 137 height 22
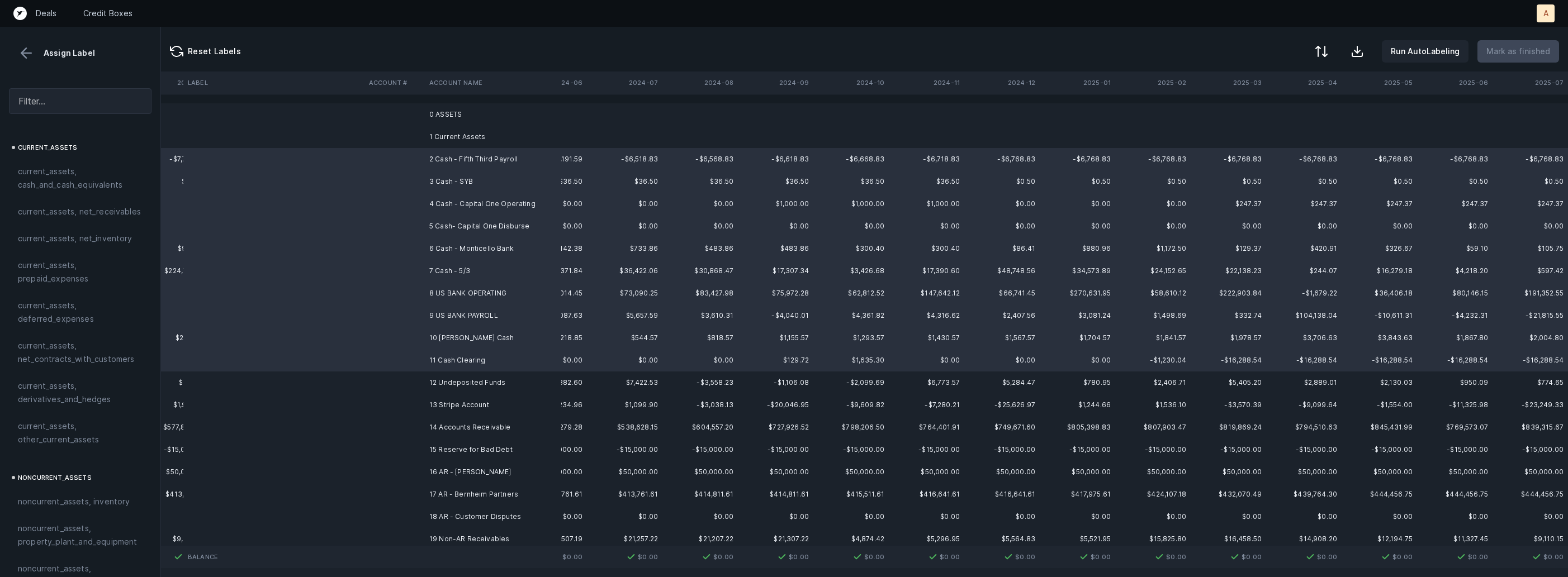
click at [436, 375] on td "12 Undeposited Funds" at bounding box center [493, 383] width 137 height 22
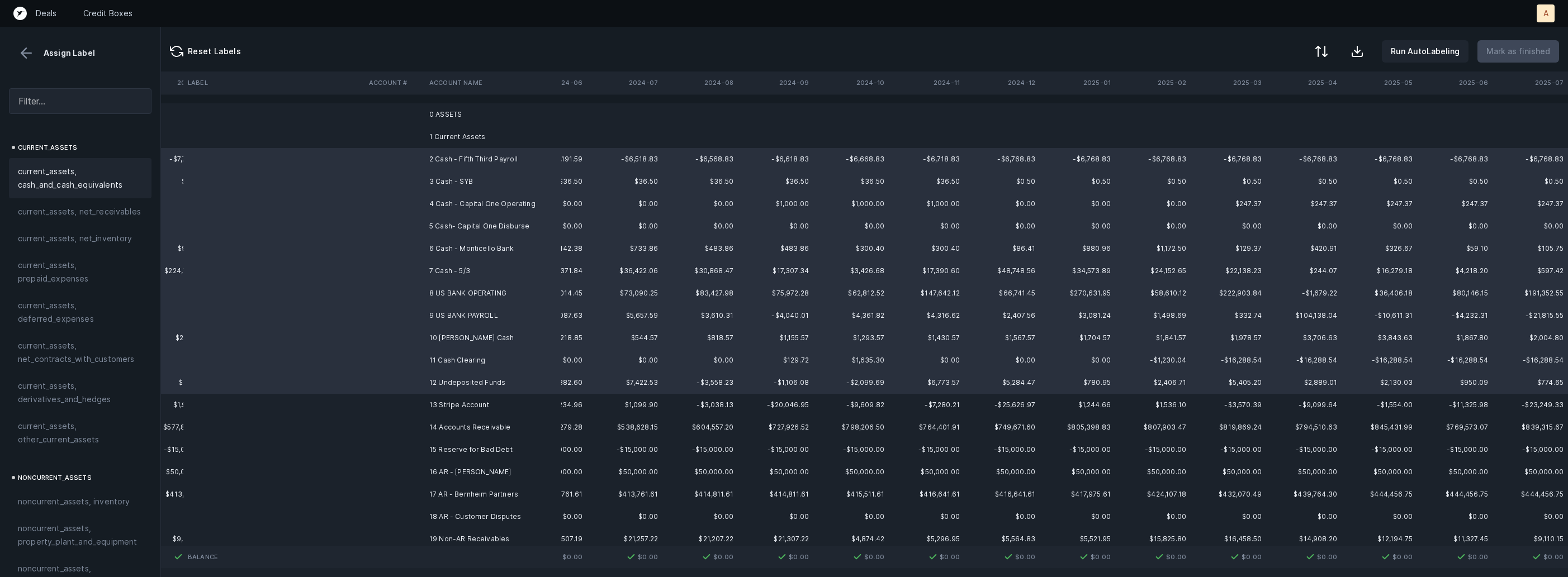
click at [42, 180] on span "current_assets, cash_and_cash_equivalents" at bounding box center [81, 178] width 125 height 27
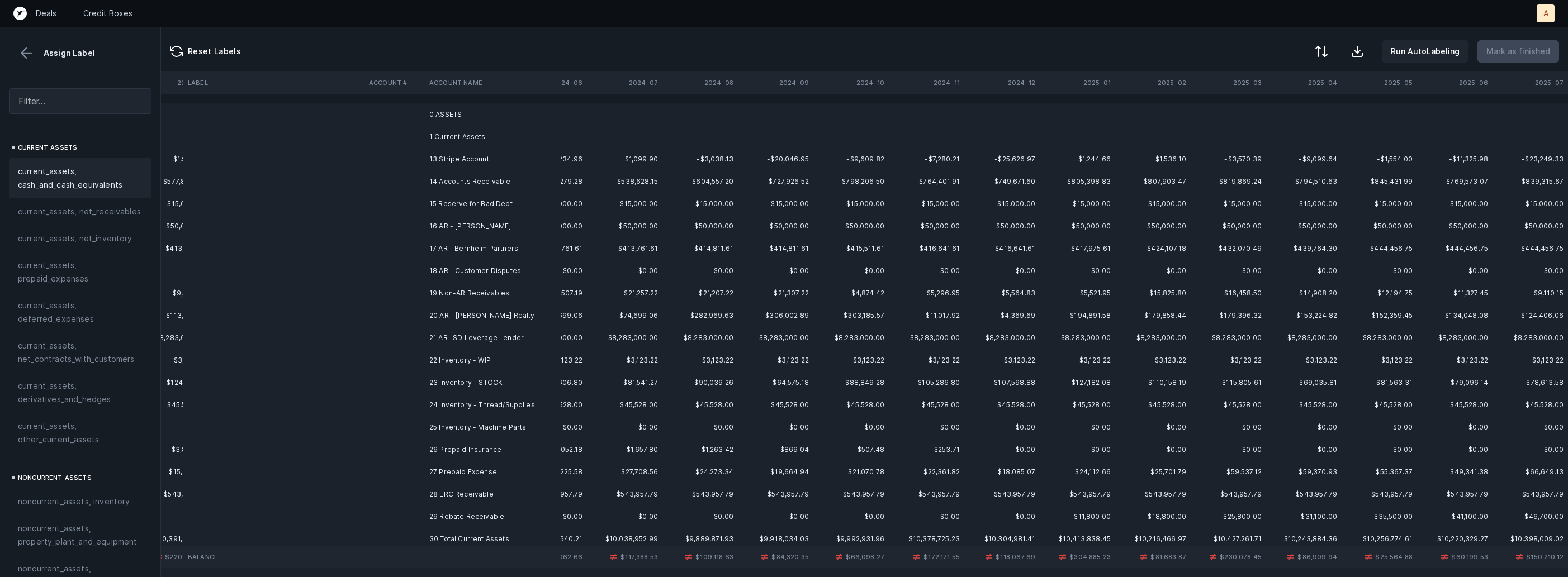
click at [436, 163] on td "13 Stripe Account" at bounding box center [493, 159] width 137 height 22
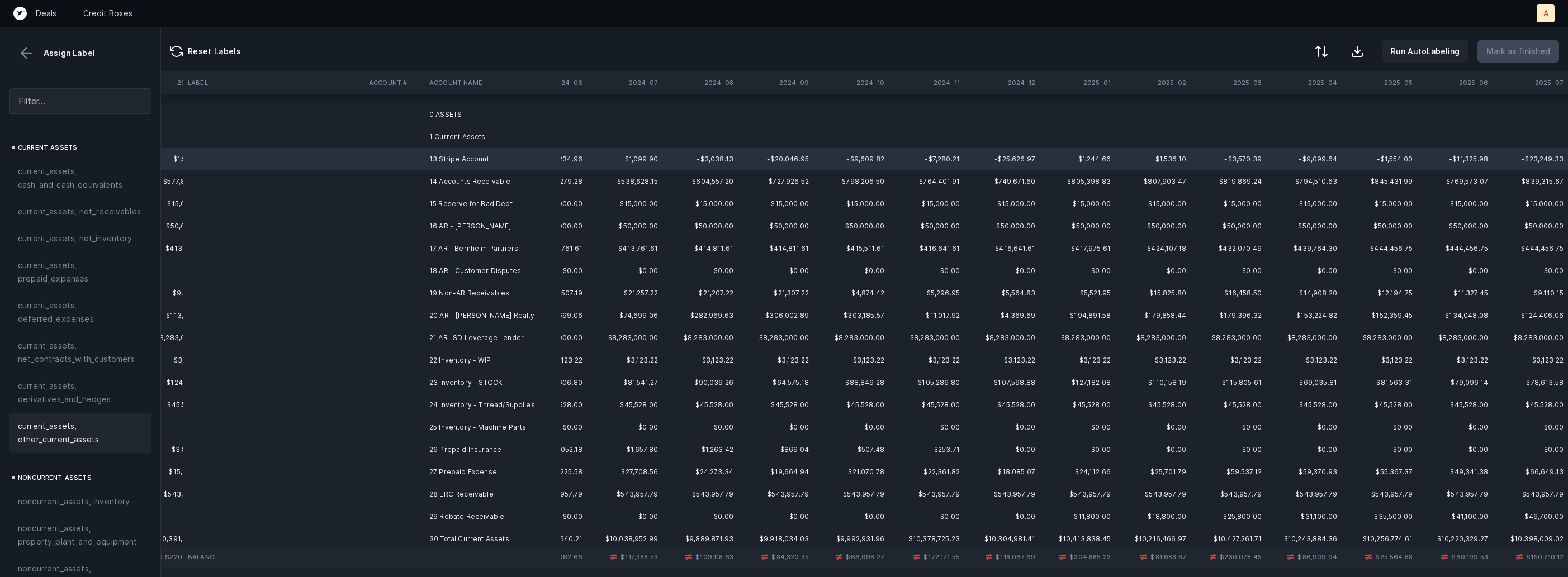
click at [94, 420] on span "current_assets, other_current_assets" at bounding box center [81, 433] width 125 height 27
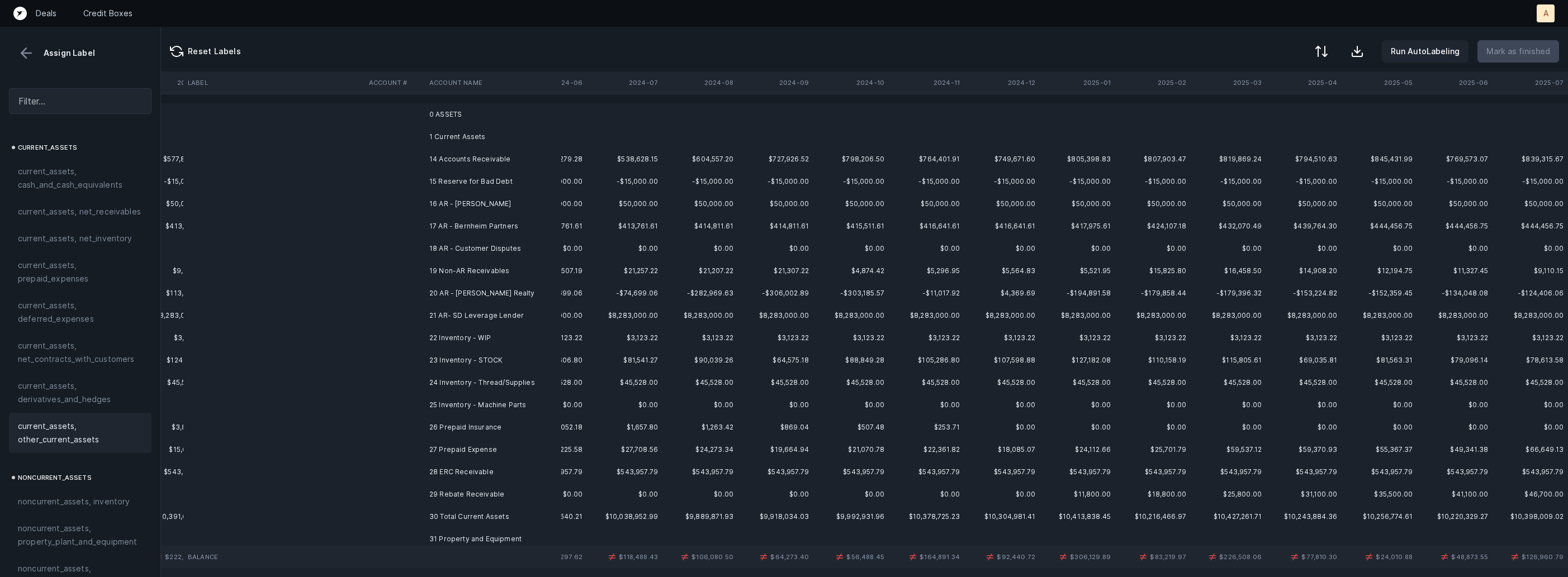
click at [463, 163] on td "14 Accounts Receivable" at bounding box center [493, 159] width 137 height 22
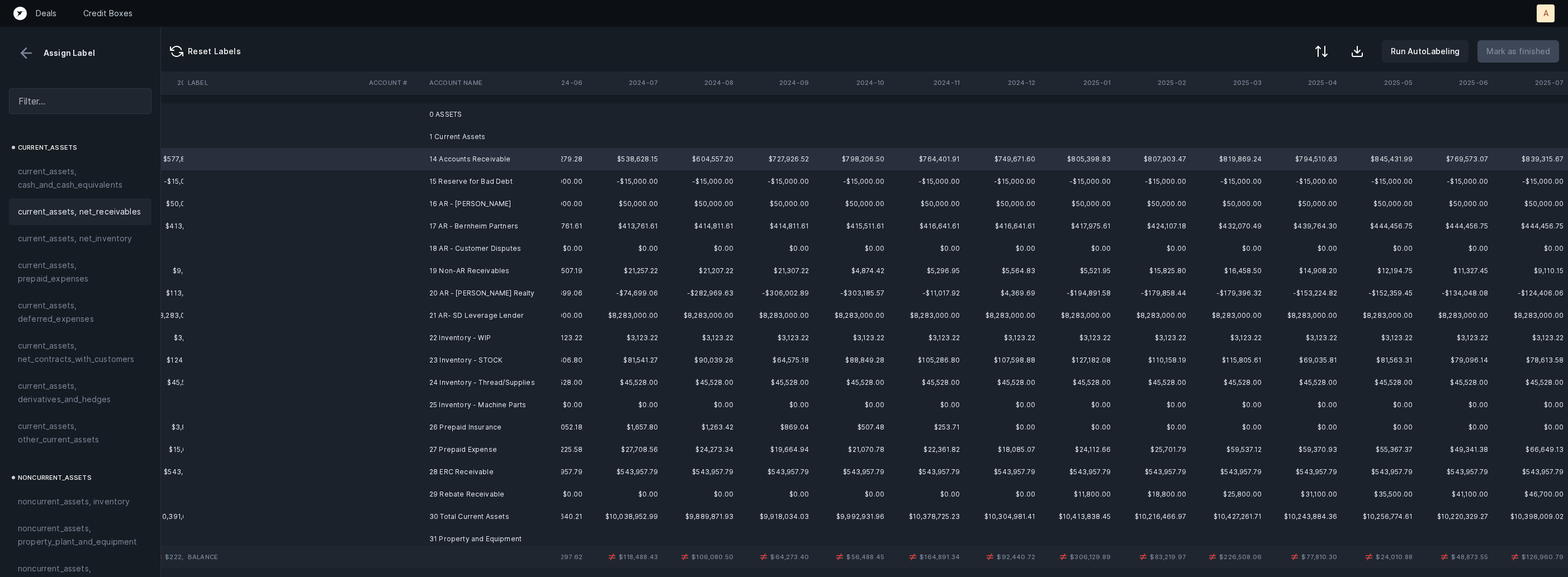
click at [113, 204] on div "current_assets, net_receivables" at bounding box center [80, 211] width 142 height 27
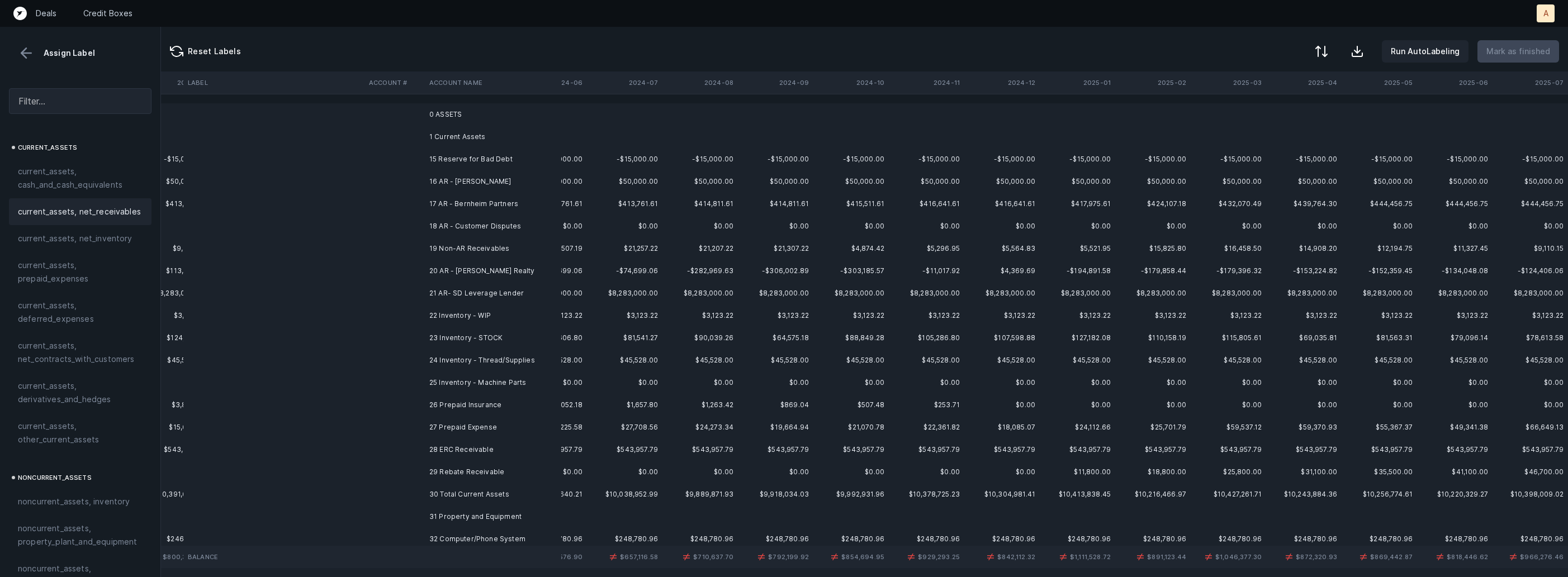
click at [416, 156] on td at bounding box center [394, 159] width 61 height 22
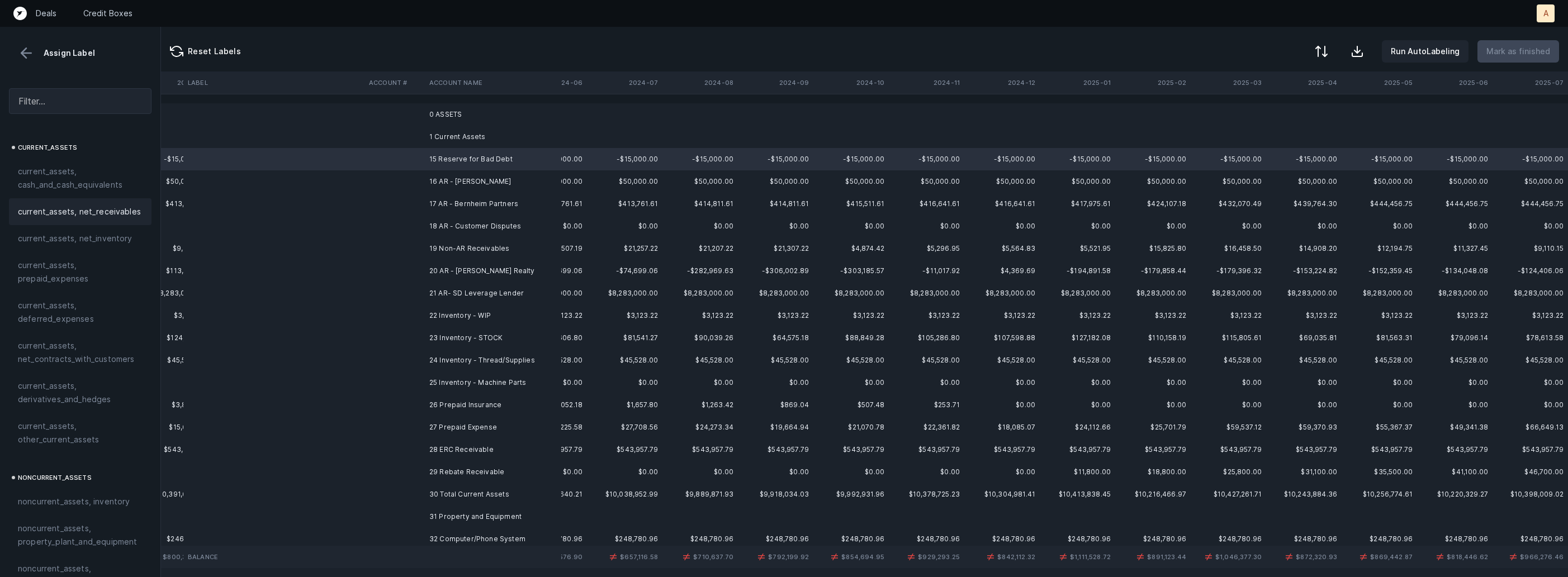
click at [119, 213] on span "current_assets, net_receivables" at bounding box center [79, 211] width 123 height 13
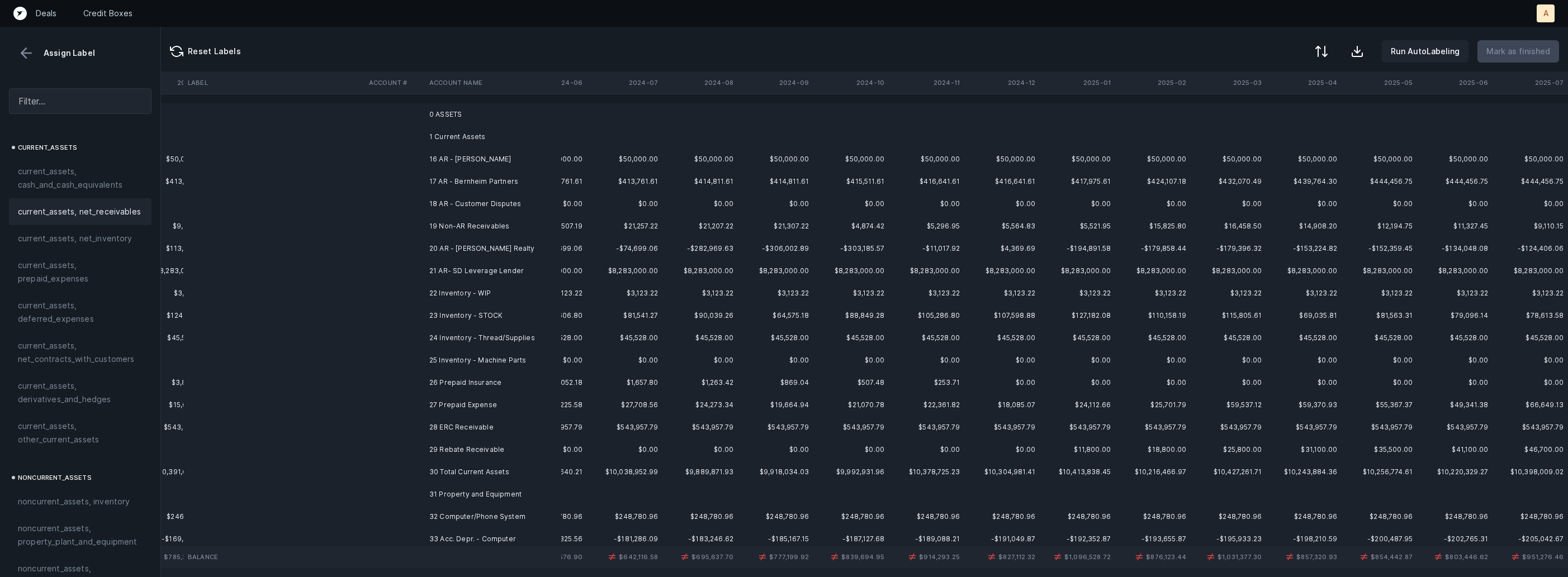
click at [426, 165] on td "16 AR - [PERSON_NAME]" at bounding box center [493, 159] width 137 height 22
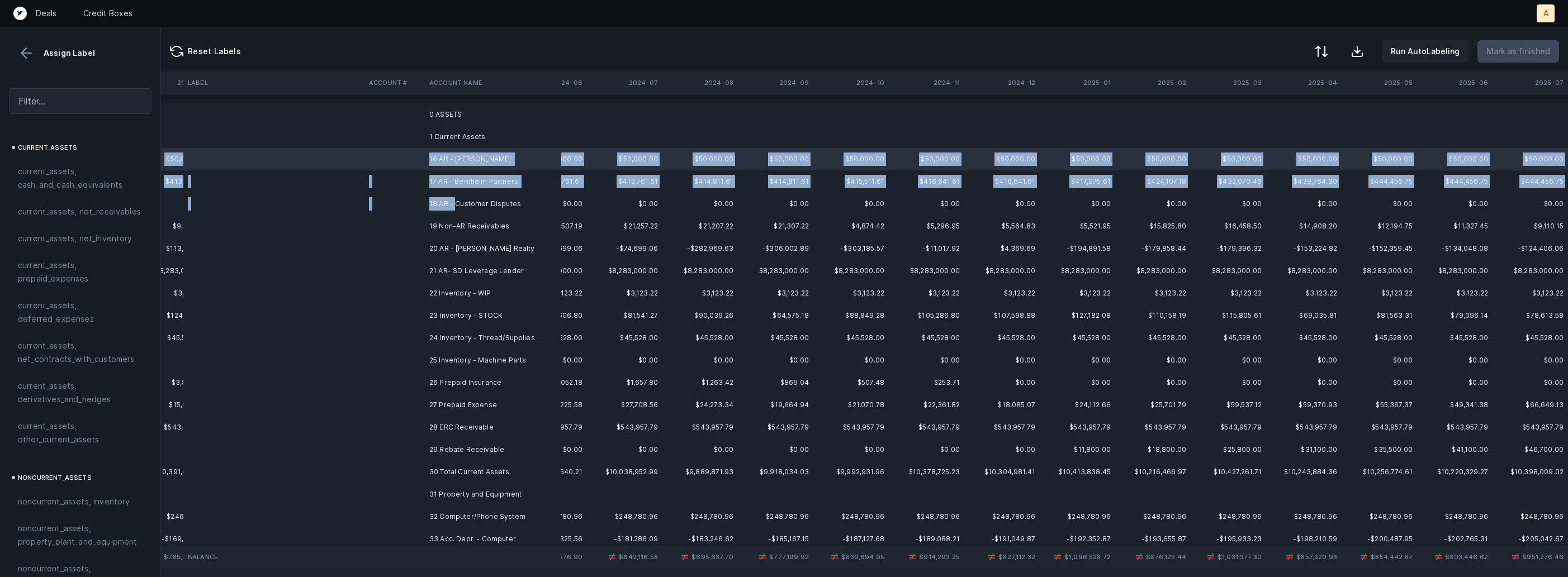
click at [454, 200] on td "18 AR - Customer Disputes" at bounding box center [493, 204] width 137 height 22
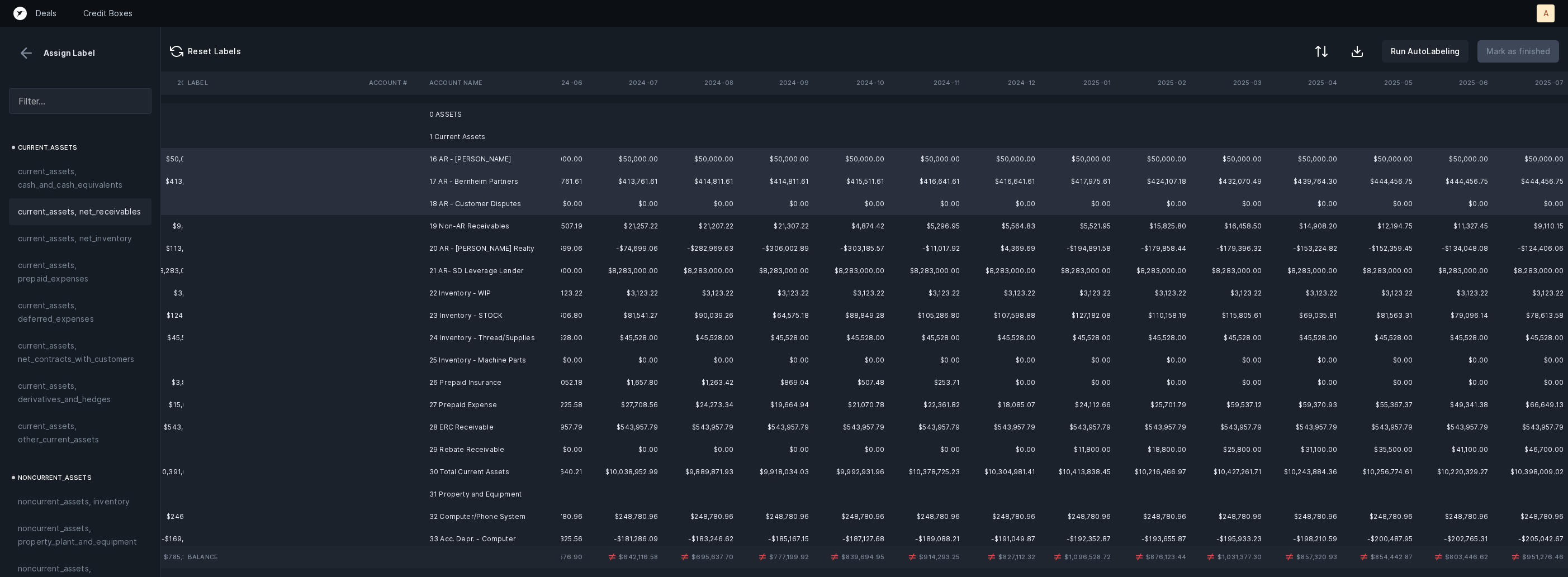
click at [109, 216] on span "current_assets, net_receivables" at bounding box center [79, 211] width 123 height 13
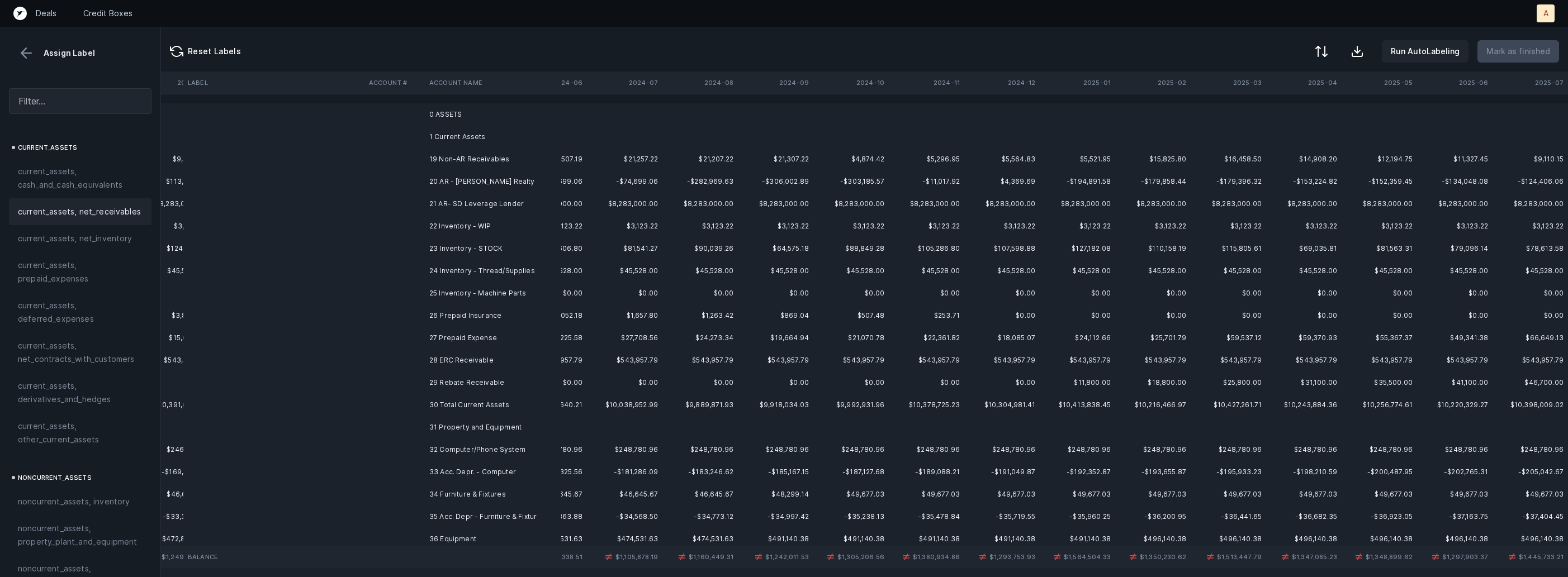
click at [429, 153] on td "19 Non-AR Receivables" at bounding box center [493, 159] width 137 height 22
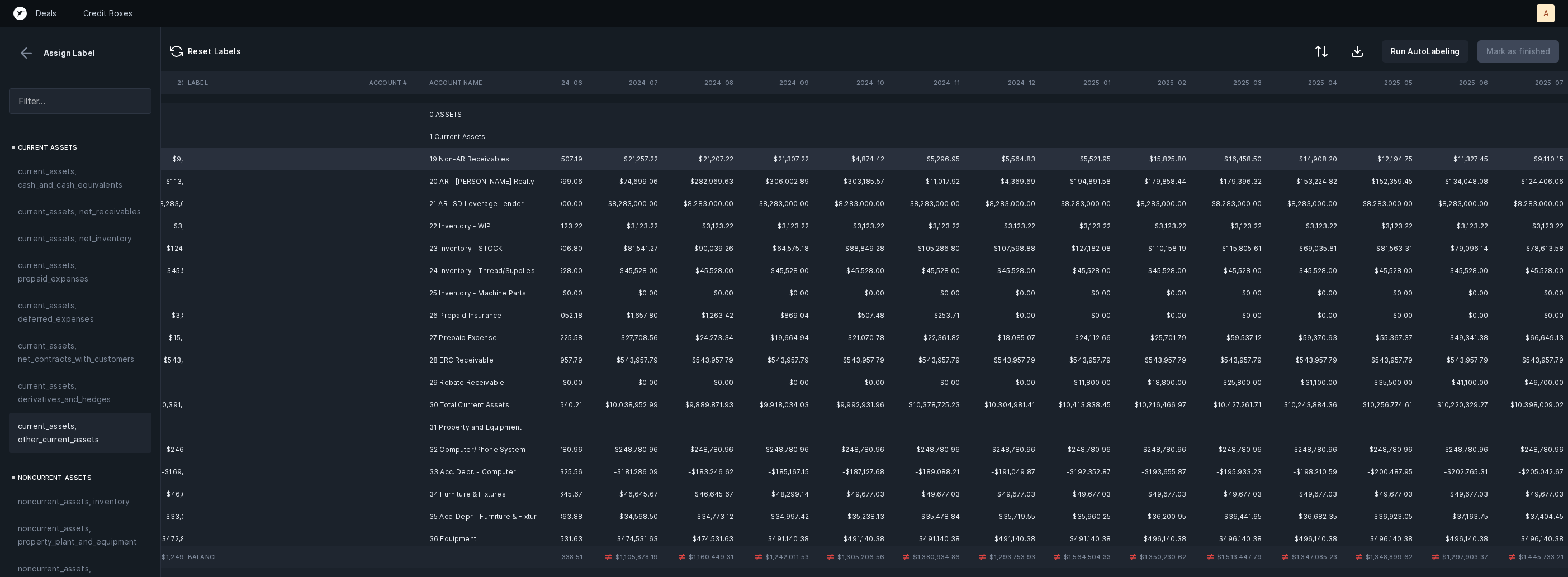
click at [43, 430] on span "current_assets, other_current_assets" at bounding box center [81, 433] width 125 height 27
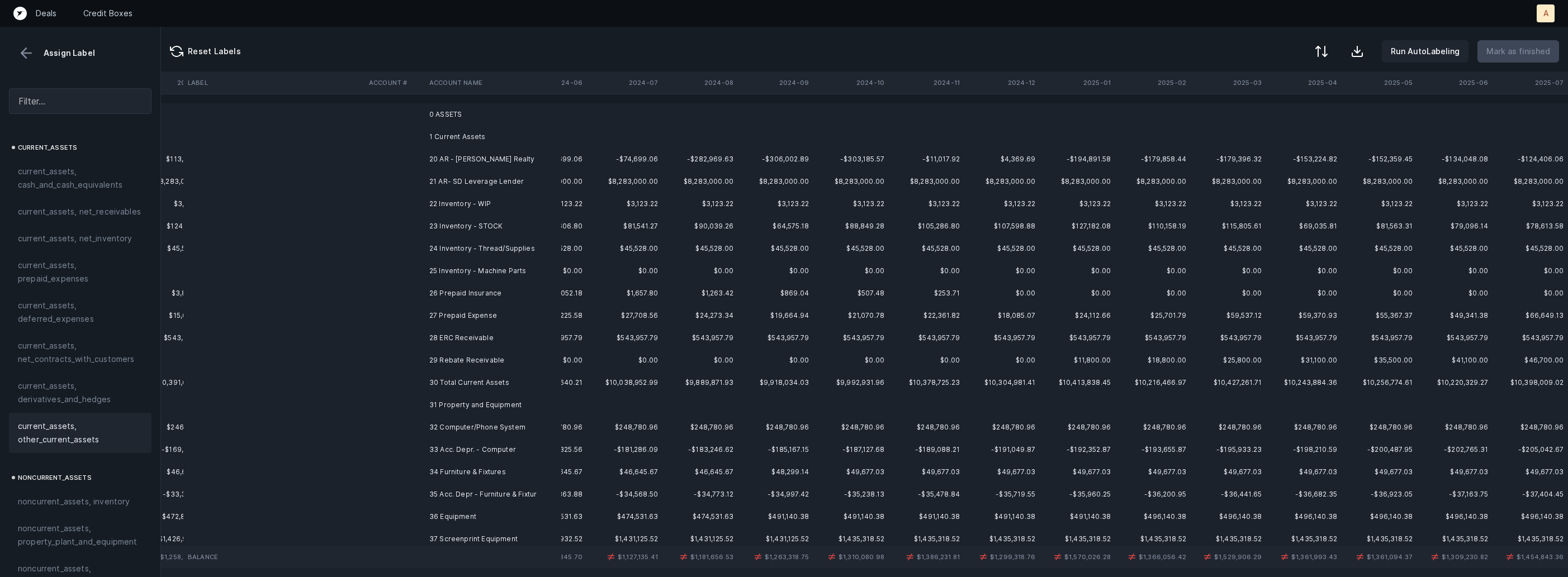
click at [458, 161] on td "20 AR - [PERSON_NAME] Realty" at bounding box center [493, 159] width 137 height 22
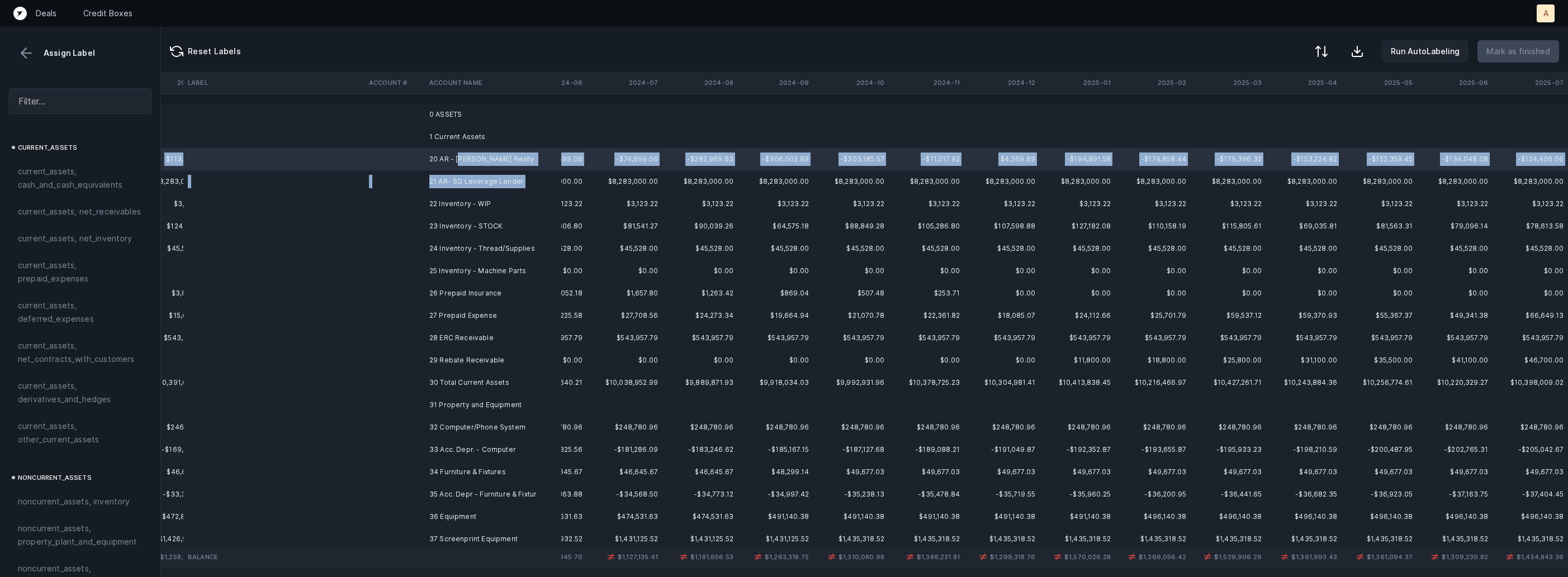
click at [438, 189] on td "21 AR- SD Leverage Lender" at bounding box center [493, 182] width 137 height 22
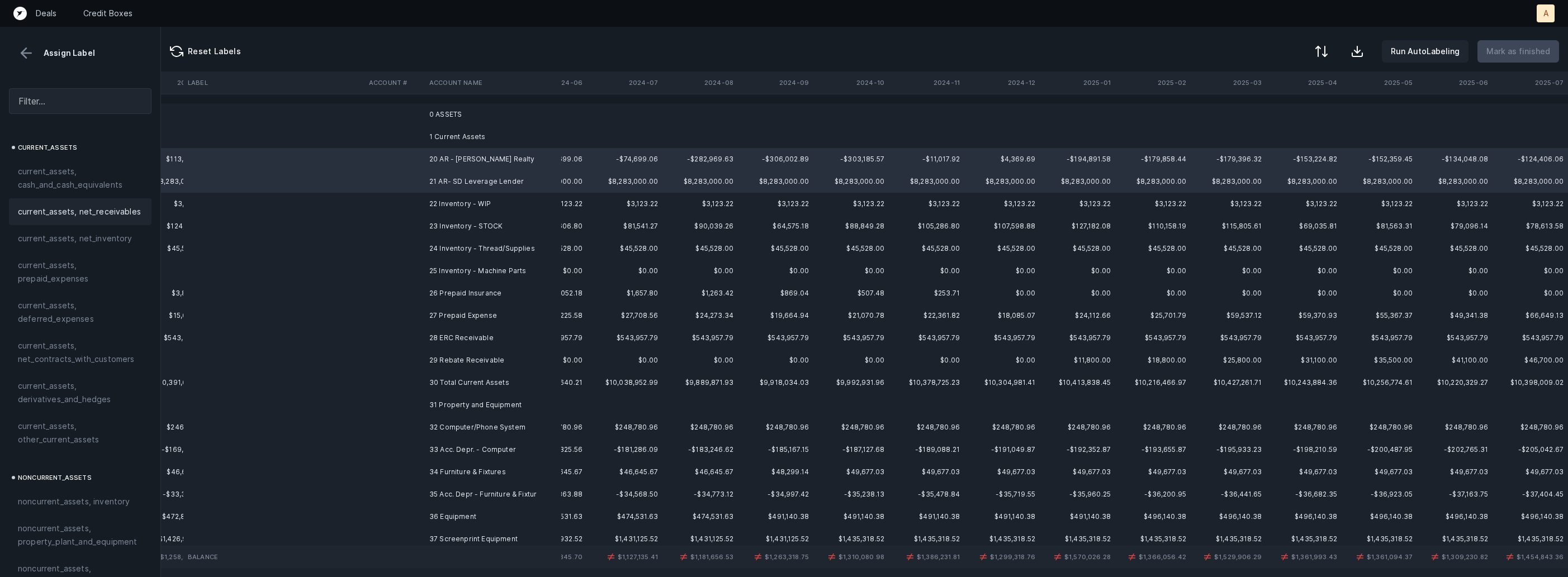
click at [116, 214] on span "current_assets, net_receivables" at bounding box center [79, 211] width 123 height 13
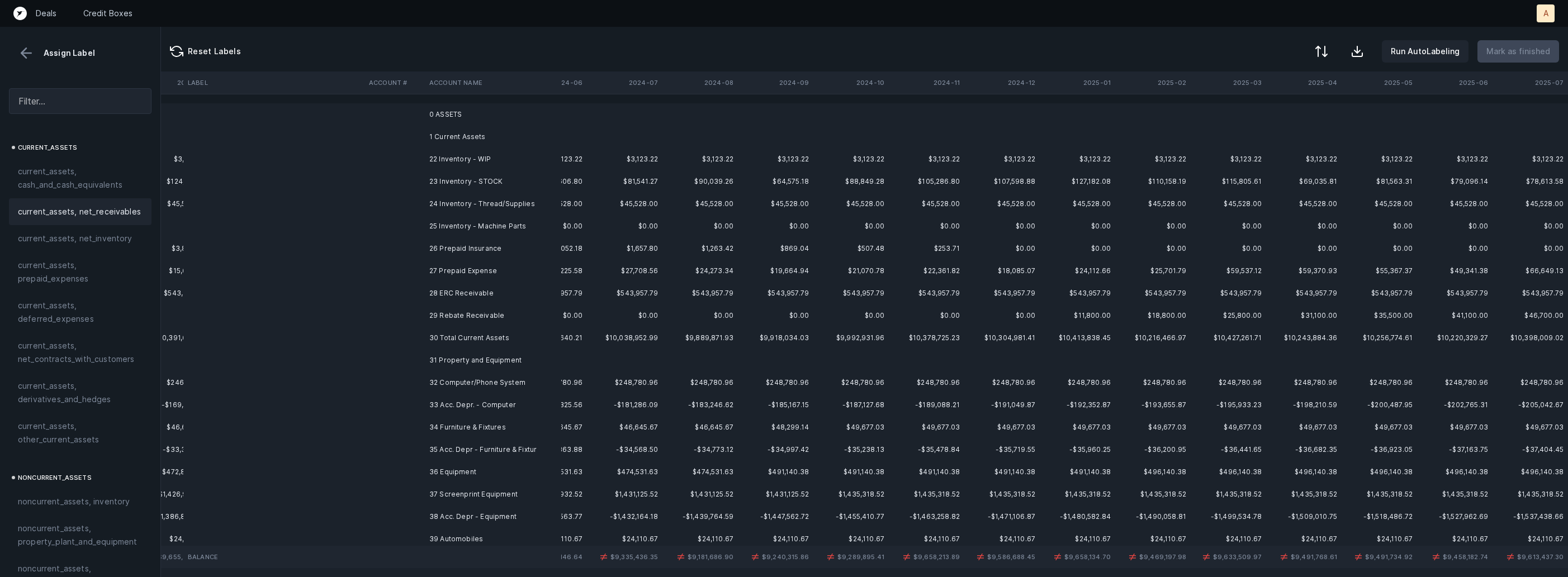
click at [433, 163] on td "22 Inventory - WIP" at bounding box center [493, 159] width 137 height 22
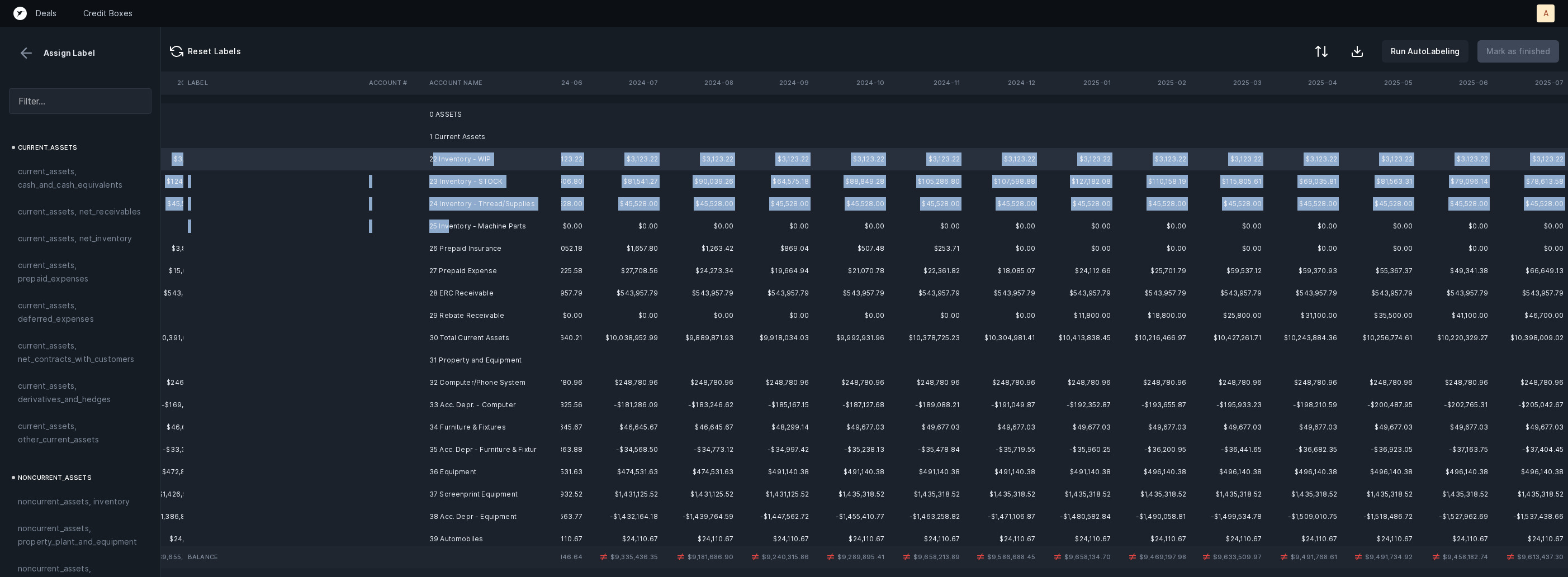
click at [449, 225] on td "25 Inventory - Machine Parts" at bounding box center [493, 226] width 137 height 22
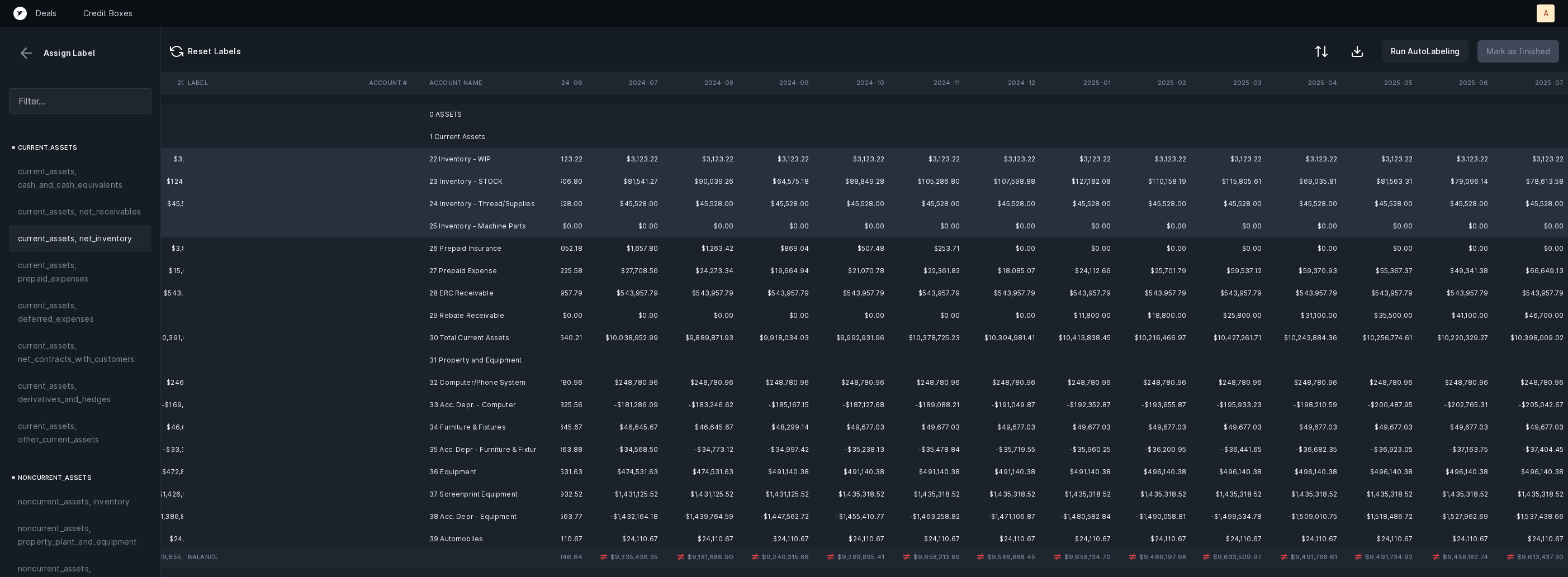
click at [135, 243] on div "current_assets, net_inventory" at bounding box center [81, 238] width 125 height 13
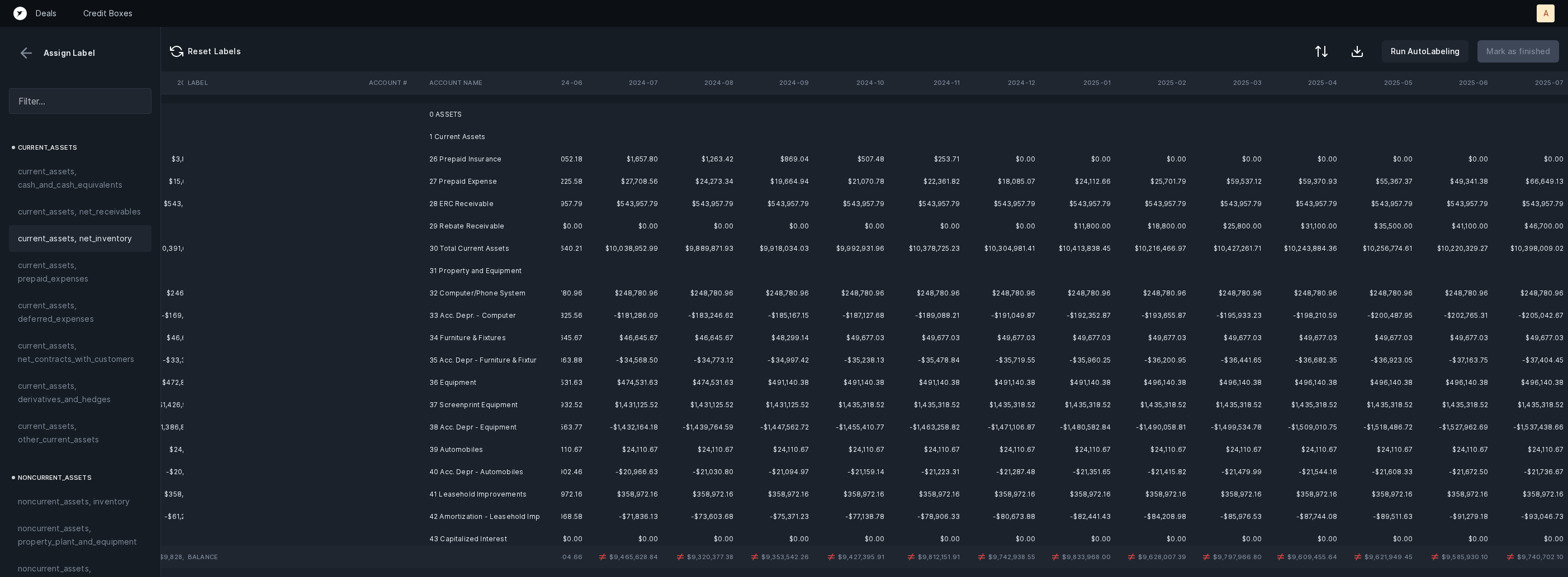
click at [453, 165] on td "26 Prepaid Insurance" at bounding box center [493, 159] width 137 height 22
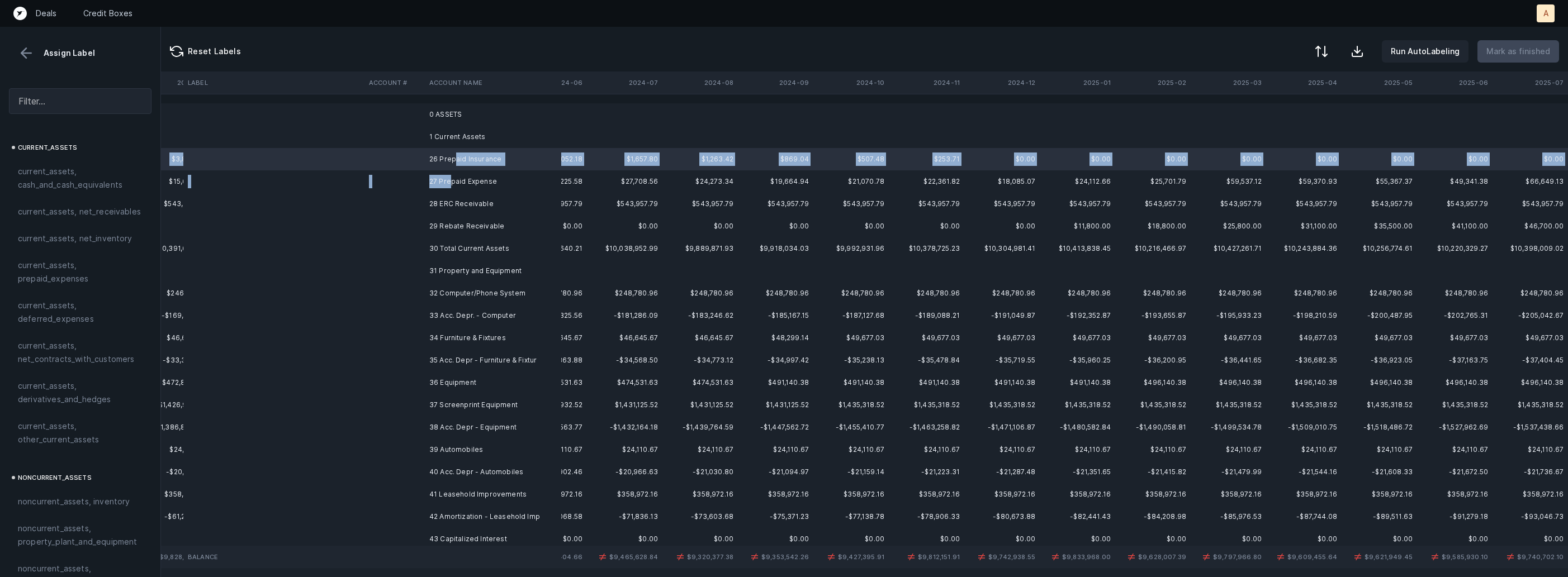
click at [448, 177] on td "27 Prepaid Expense" at bounding box center [493, 182] width 137 height 22
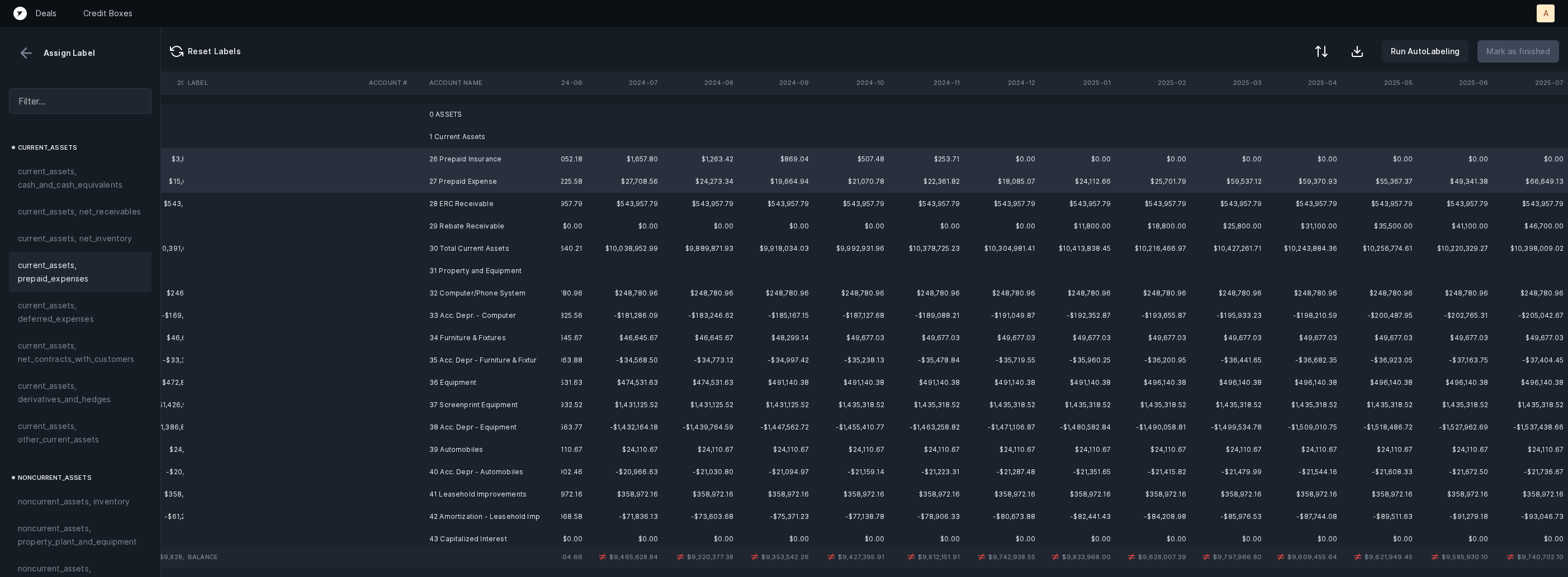
click at [66, 260] on span "current_assets, prepaid_expenses" at bounding box center [81, 272] width 125 height 27
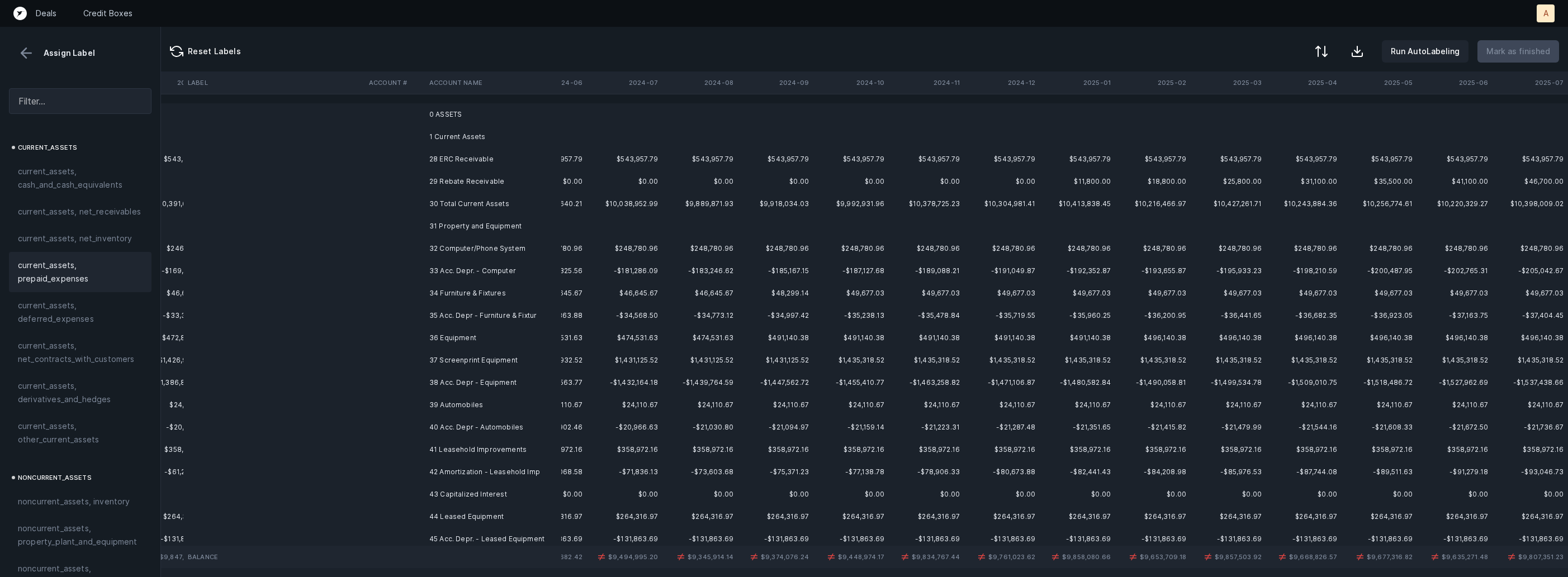
click at [445, 163] on td "28 ERC Receivable" at bounding box center [493, 159] width 137 height 22
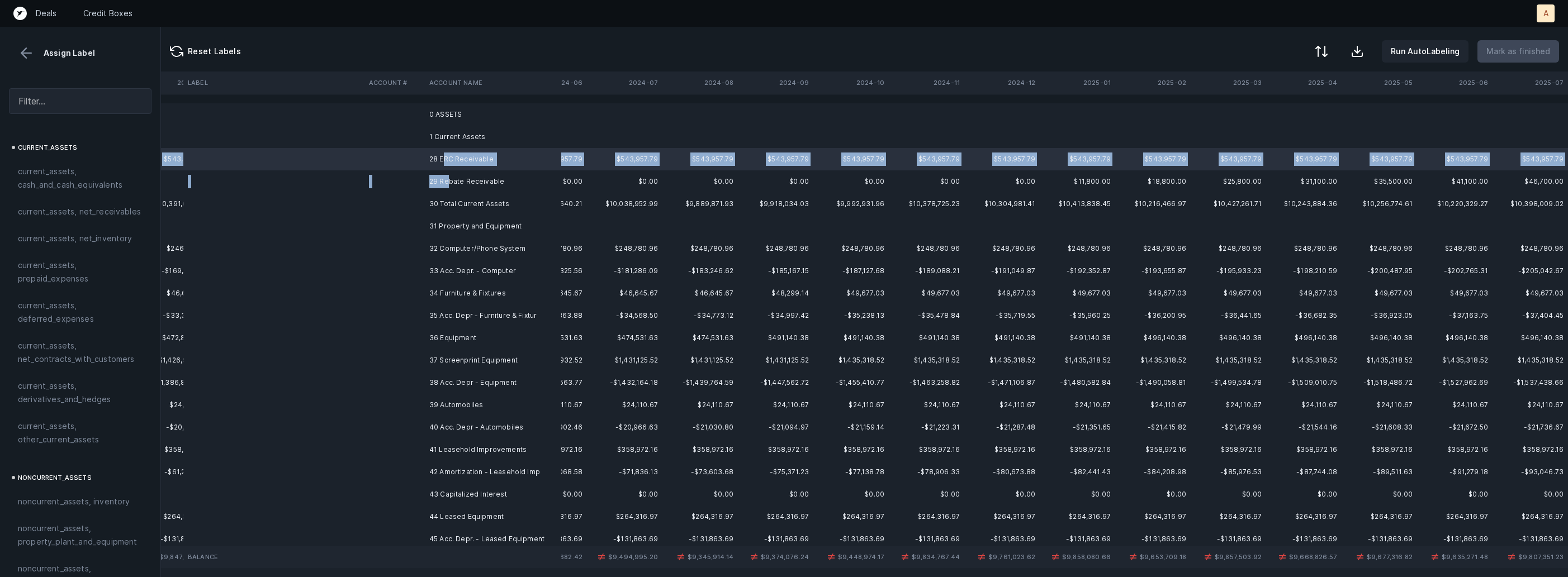
click at [448, 177] on td "29 Rebate Receivable" at bounding box center [493, 182] width 137 height 22
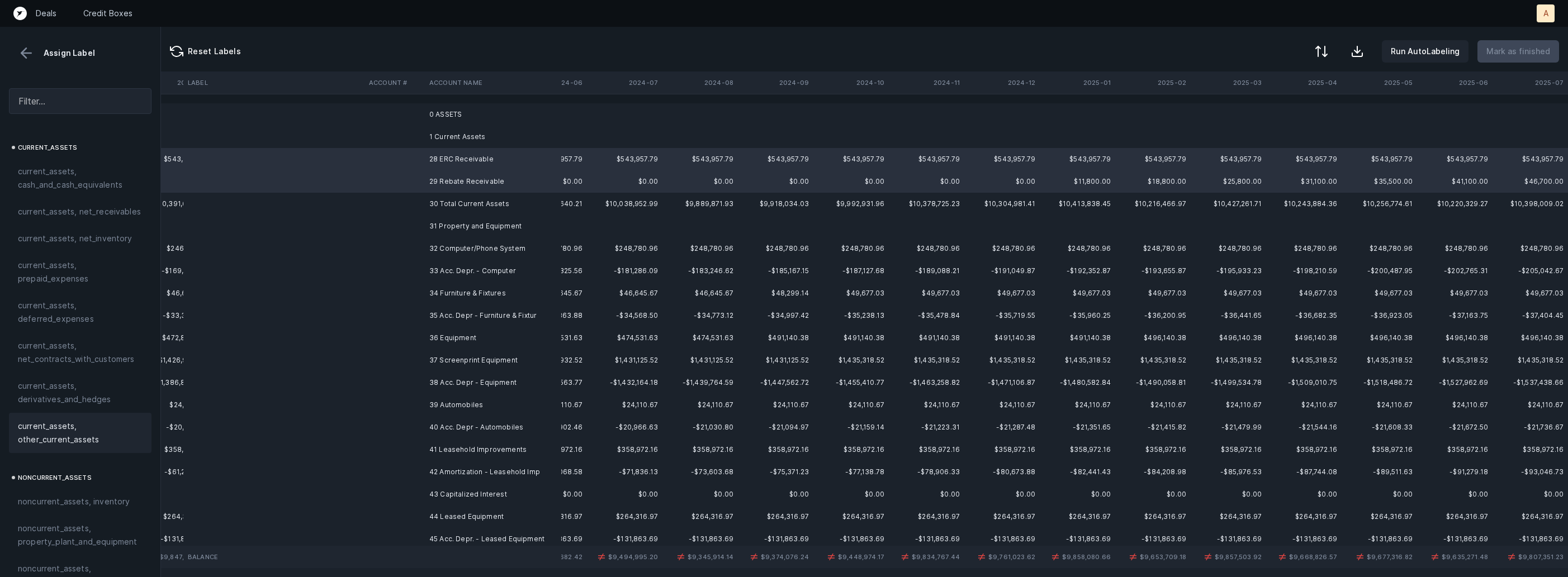
click at [61, 418] on div "current_assets, other_current_assets" at bounding box center [80, 433] width 142 height 40
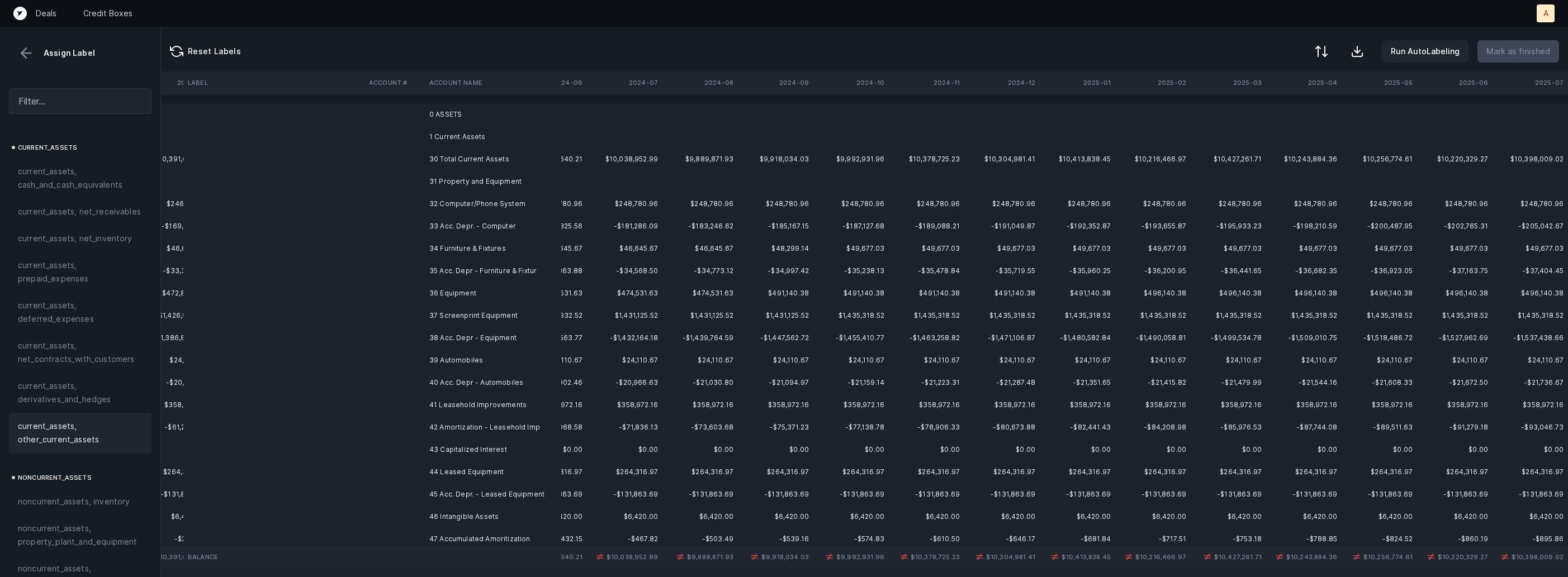
click at [501, 198] on td "32 Computer/Phone System" at bounding box center [493, 204] width 137 height 22
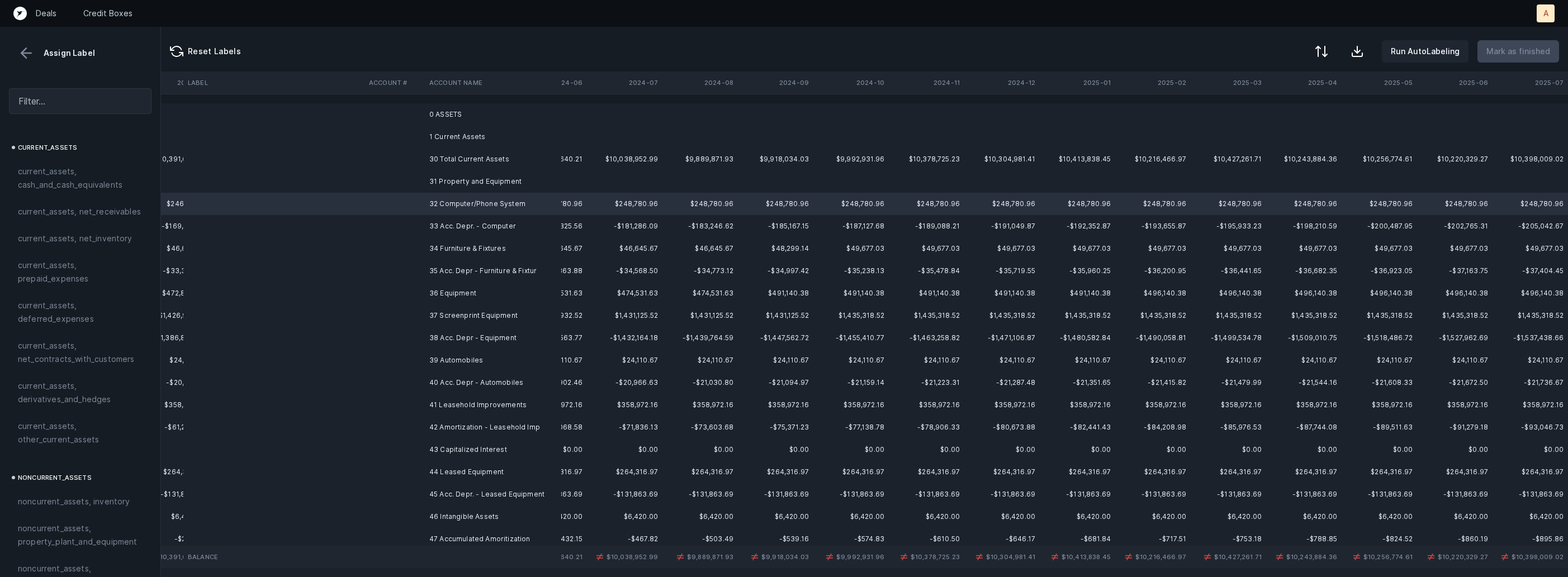
click at [503, 395] on td "41 Leasehold Improvements" at bounding box center [493, 405] width 137 height 22
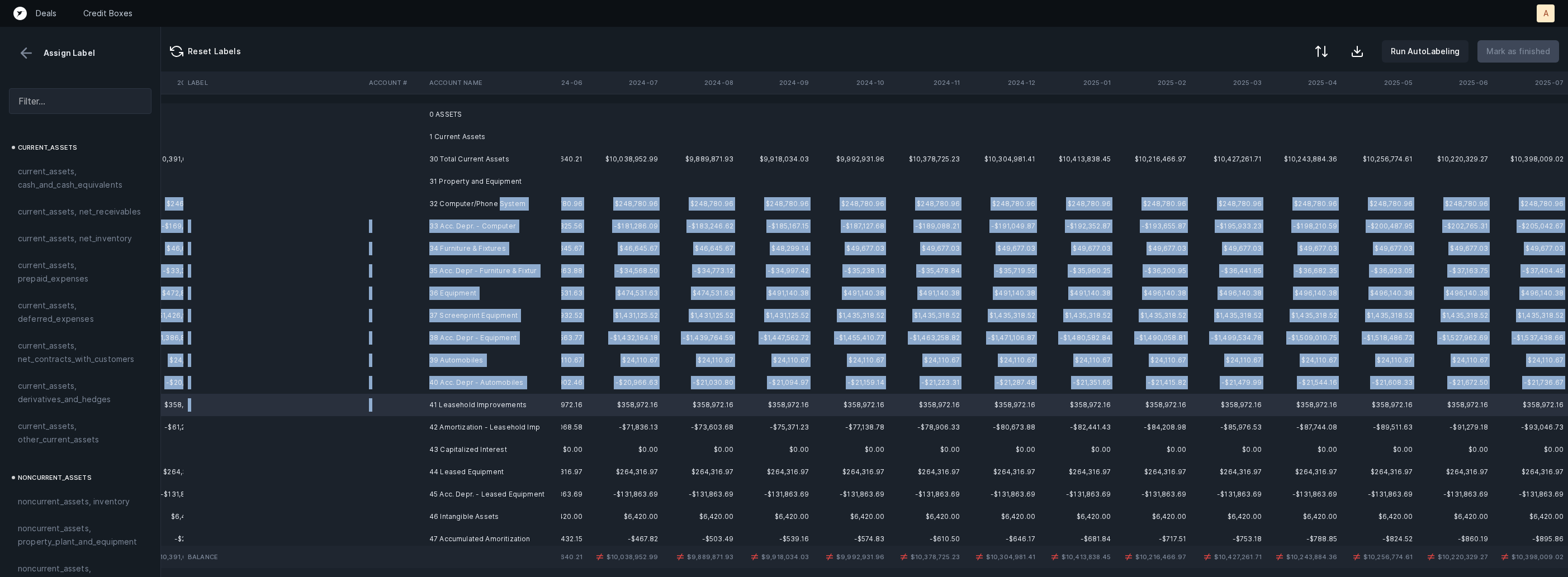
click at [496, 206] on td "32 Computer/Phone System" at bounding box center [493, 204] width 137 height 22
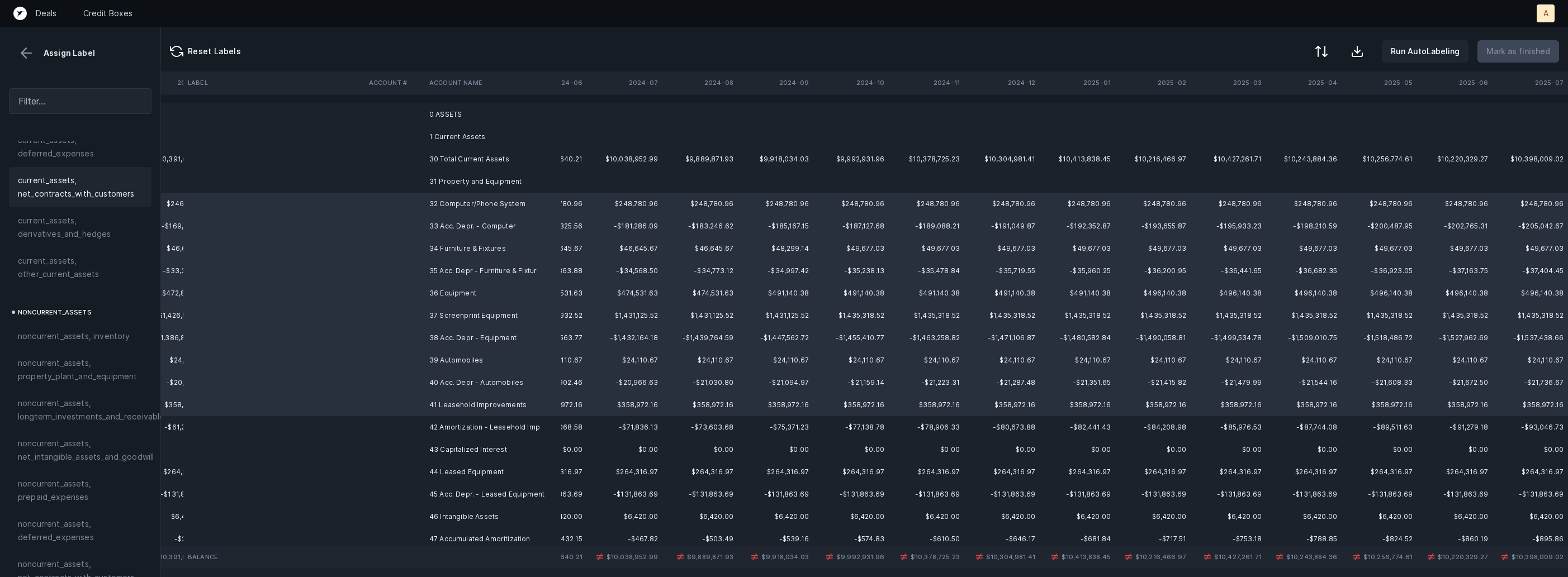
scroll to position [198, 0]
click at [81, 341] on span "noncurrent_assets, property_plant_and_equipment" at bounding box center [81, 337] width 125 height 27
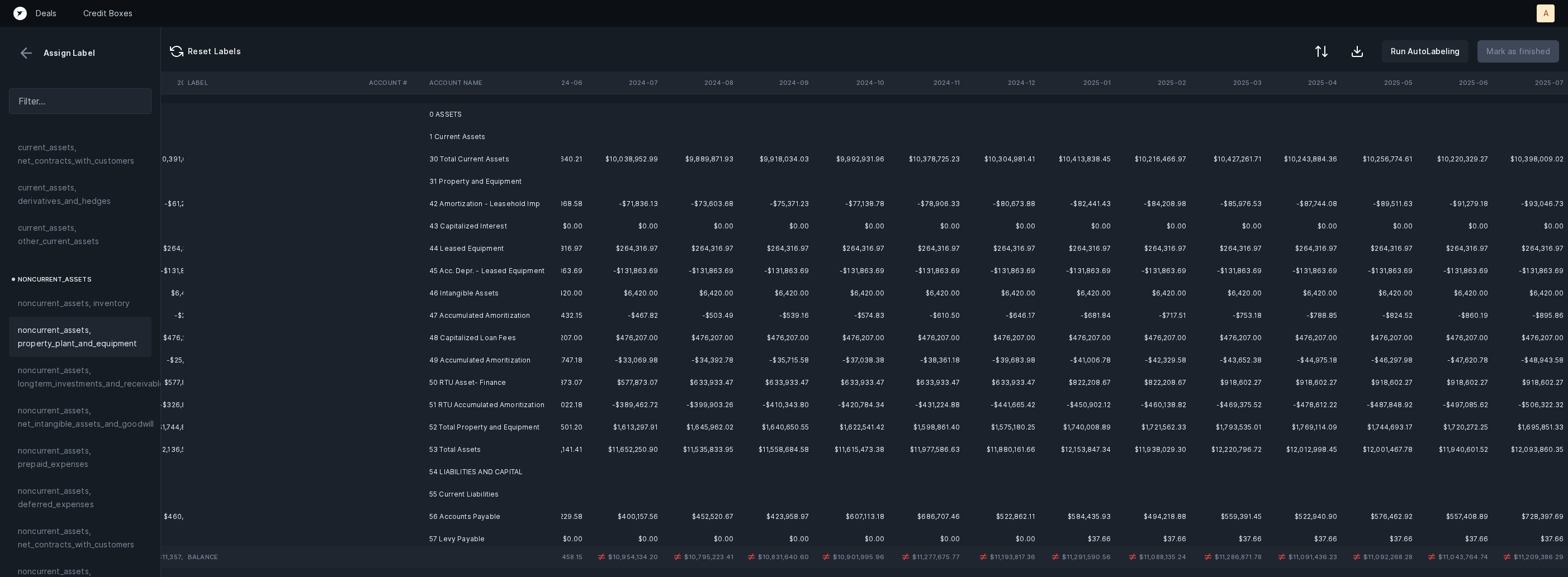
click at [497, 200] on td "42 Amortization - Leasehold Imp" at bounding box center [493, 204] width 137 height 22
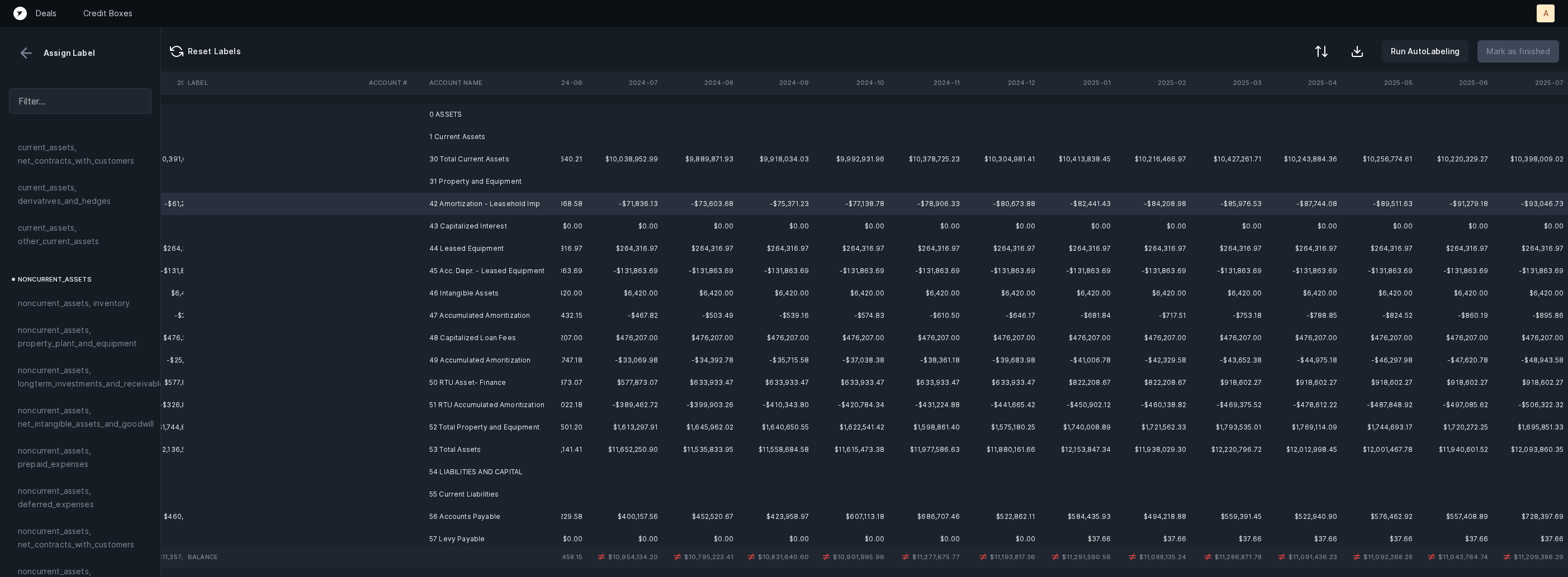
click at [431, 226] on td "43 Capitalized Interest" at bounding box center [493, 226] width 137 height 22
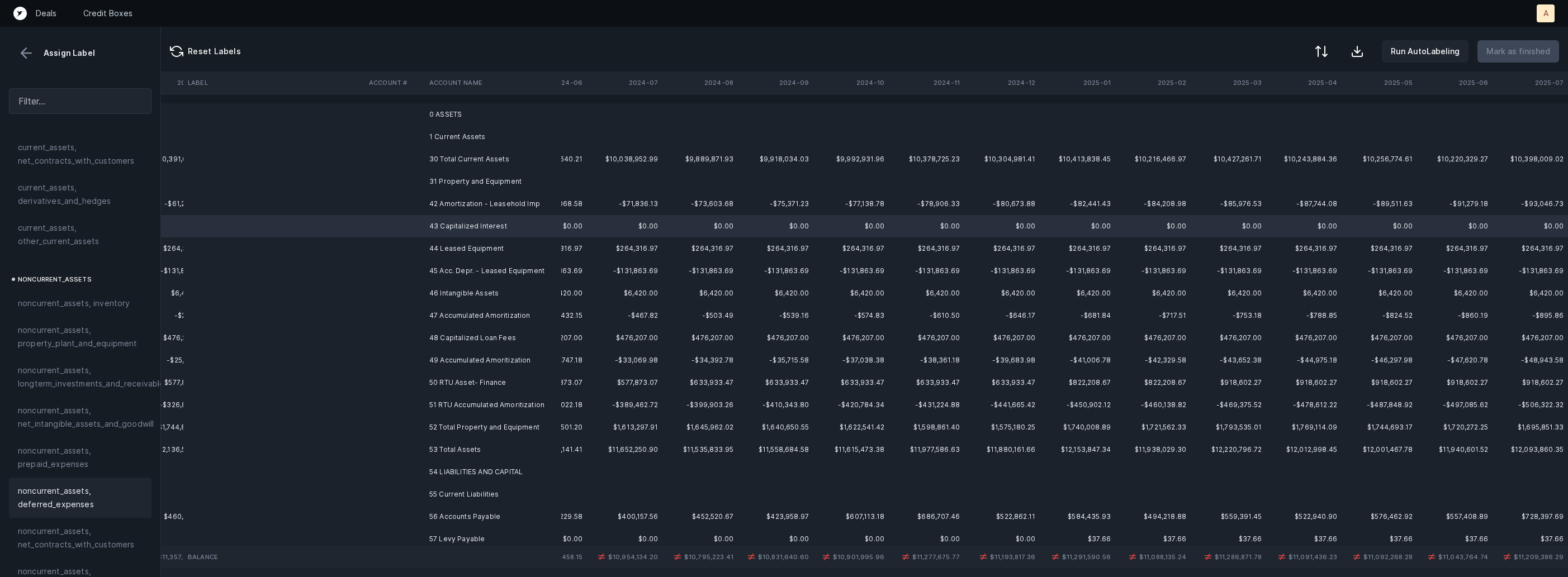
click at [69, 486] on span "noncurrent_assets, deferred_expenses" at bounding box center [81, 498] width 125 height 27
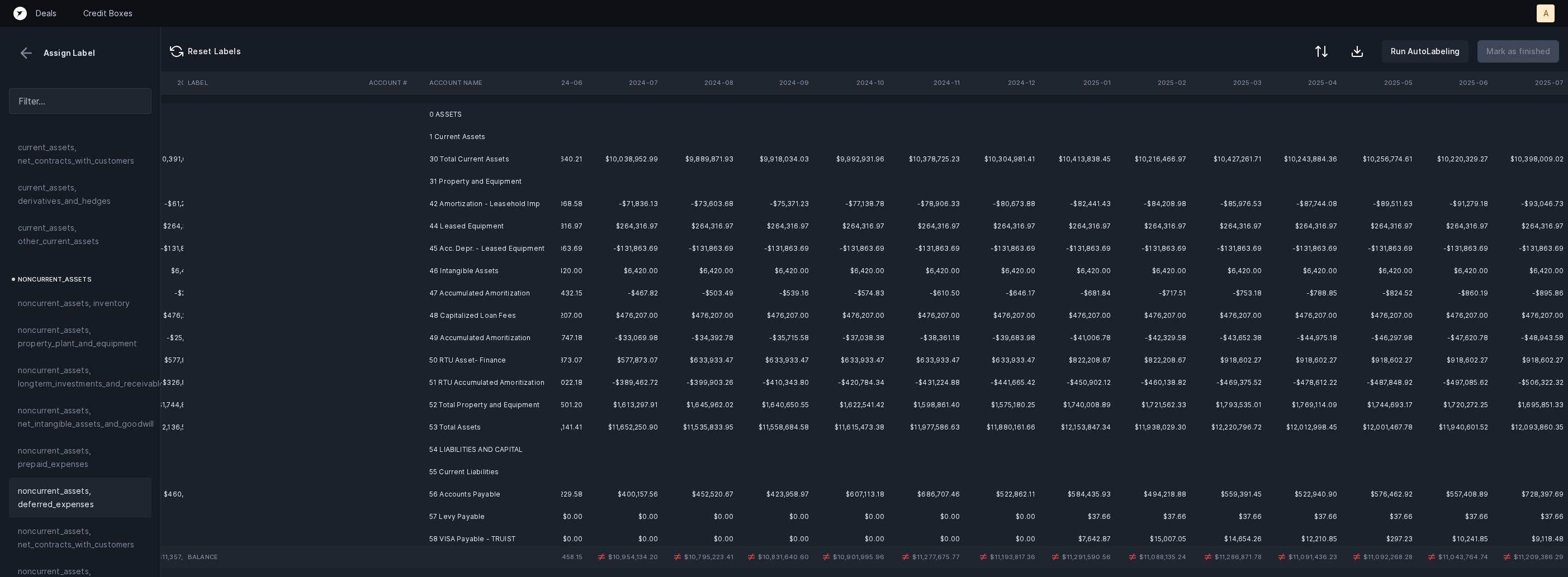
click at [484, 226] on td "44 Leased Equipment" at bounding box center [493, 226] width 137 height 22
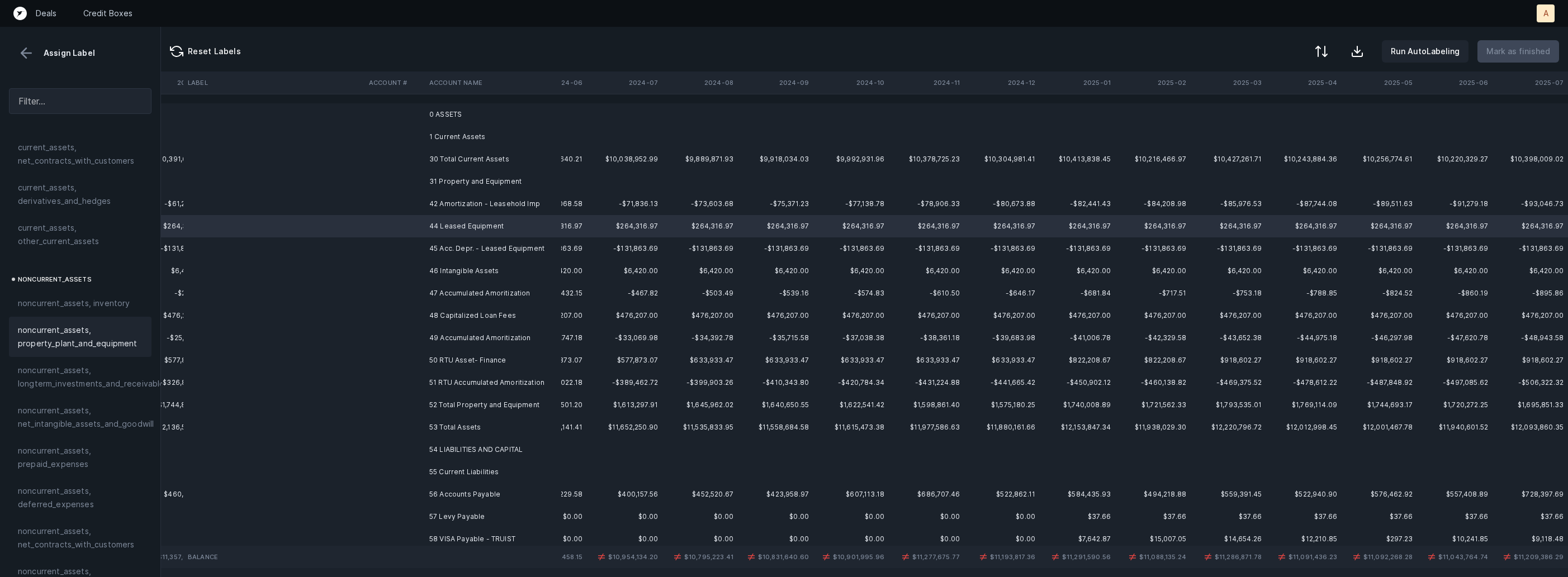
click at [121, 346] on span "noncurrent_assets, property_plant_and_equipment" at bounding box center [81, 337] width 125 height 27
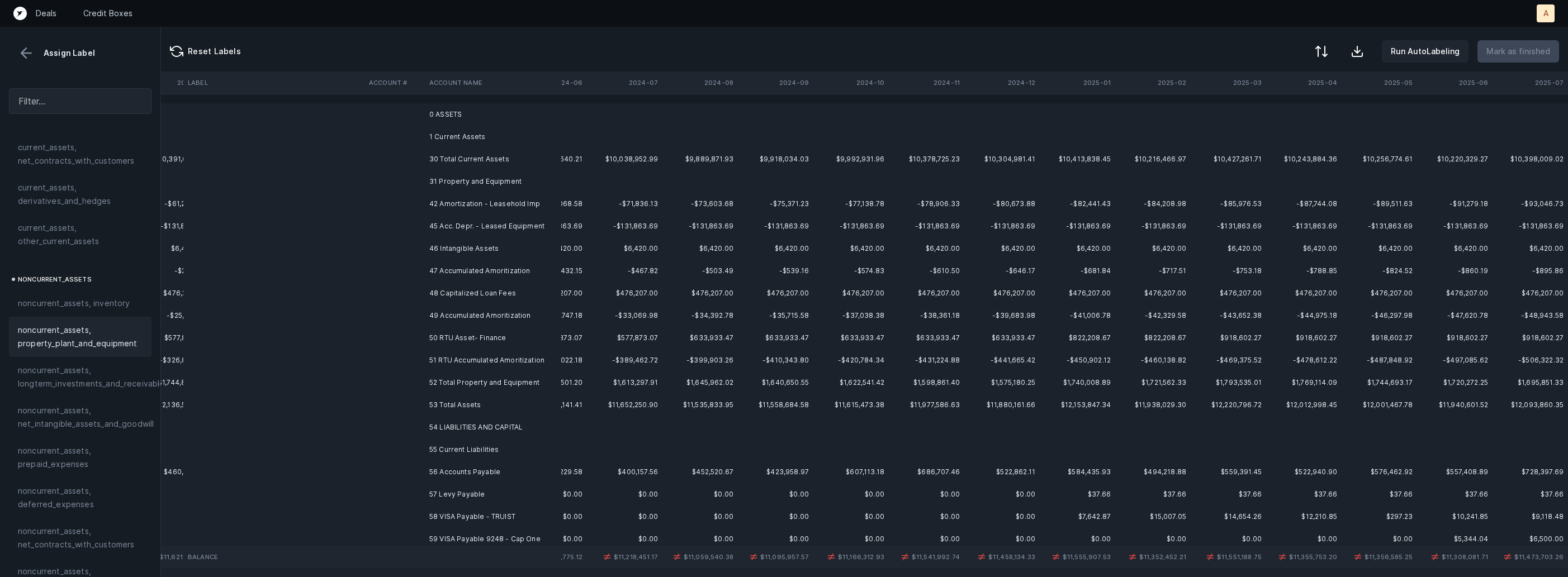
click at [481, 208] on td "42 Amortization - Leasehold Imp" at bounding box center [493, 204] width 137 height 22
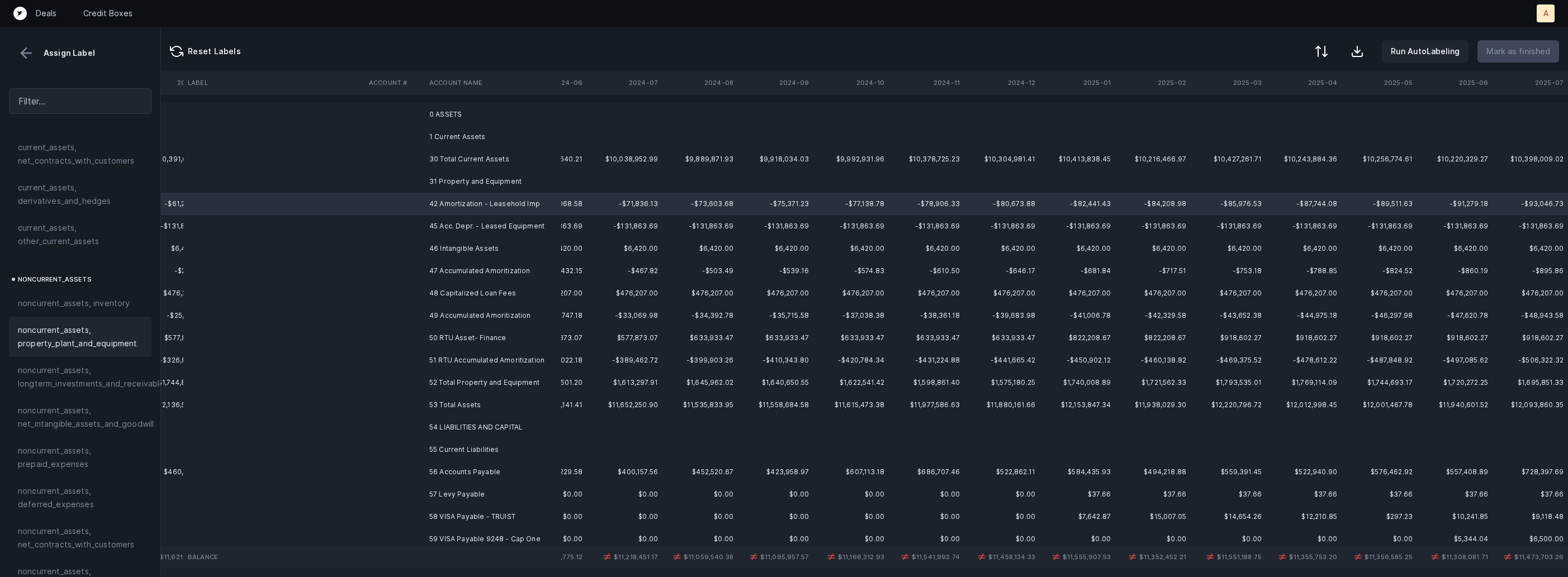
click at [77, 326] on span "noncurrent_assets, property_plant_and_equipment" at bounding box center [81, 337] width 125 height 27
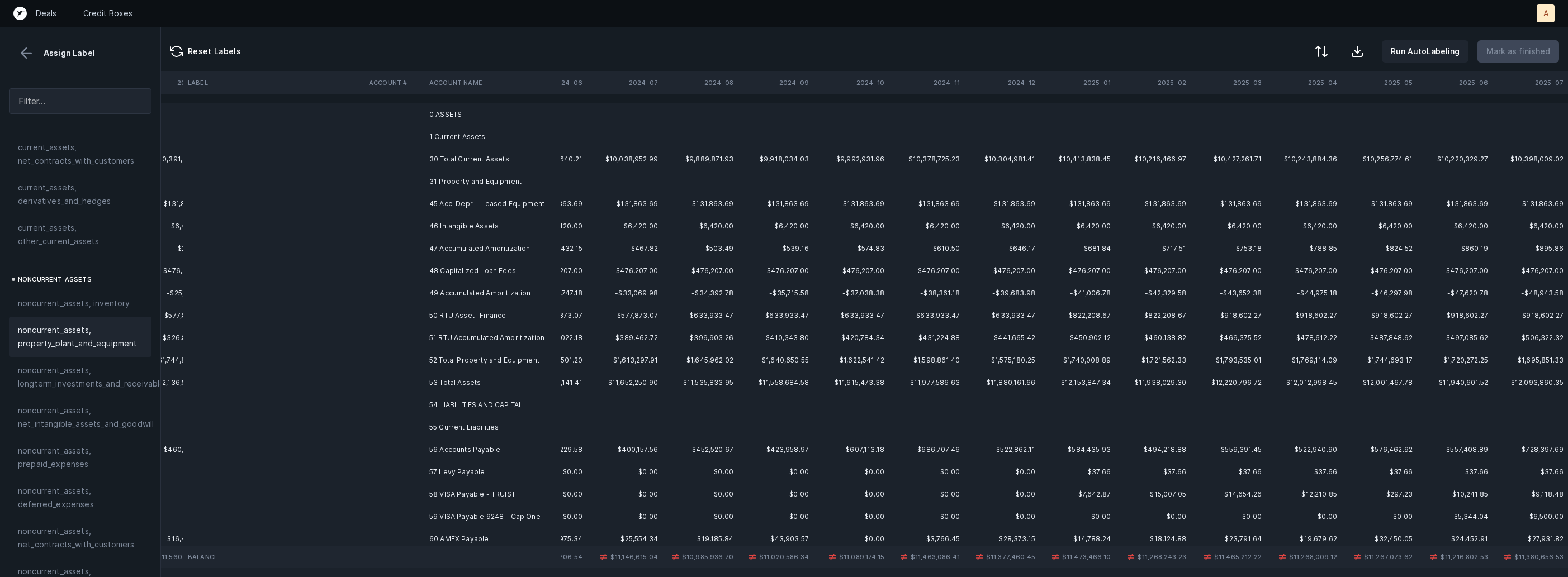
click at [506, 210] on td "45 Acc. Depr. - Leased Equipment" at bounding box center [493, 204] width 137 height 22
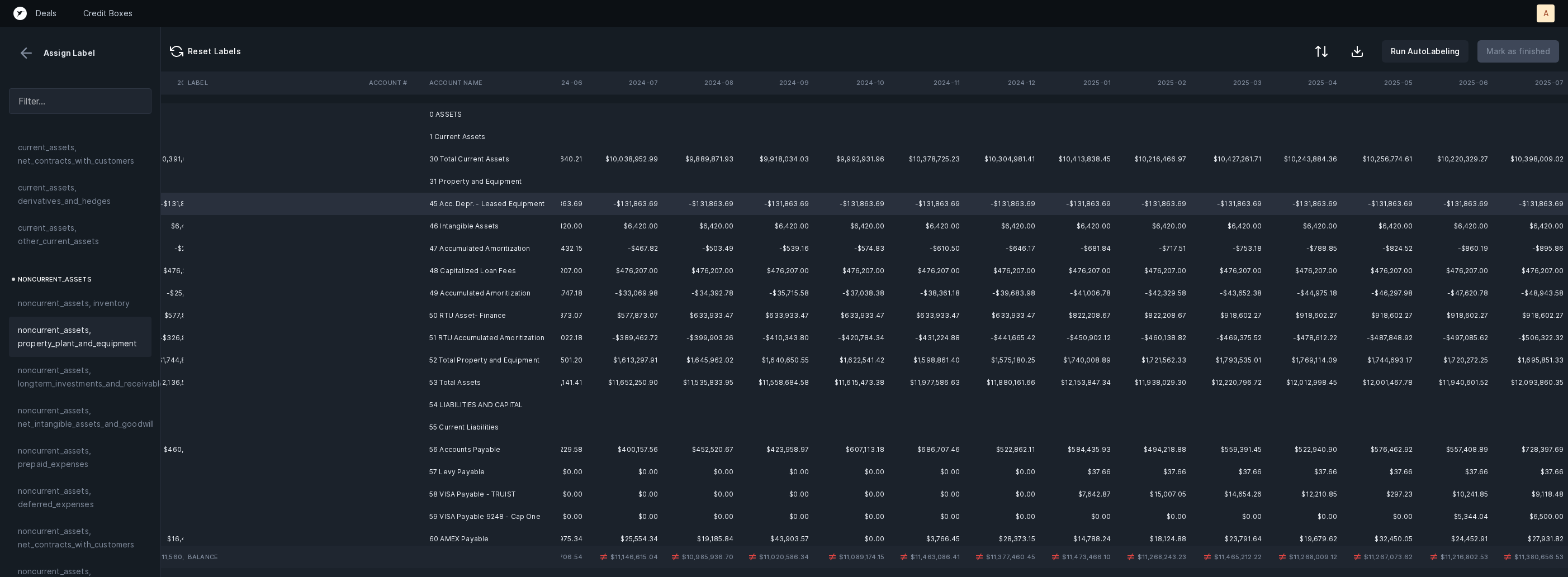
click at [138, 317] on div "noncurrent_assets, property_plant_and_equipment" at bounding box center [80, 337] width 142 height 40
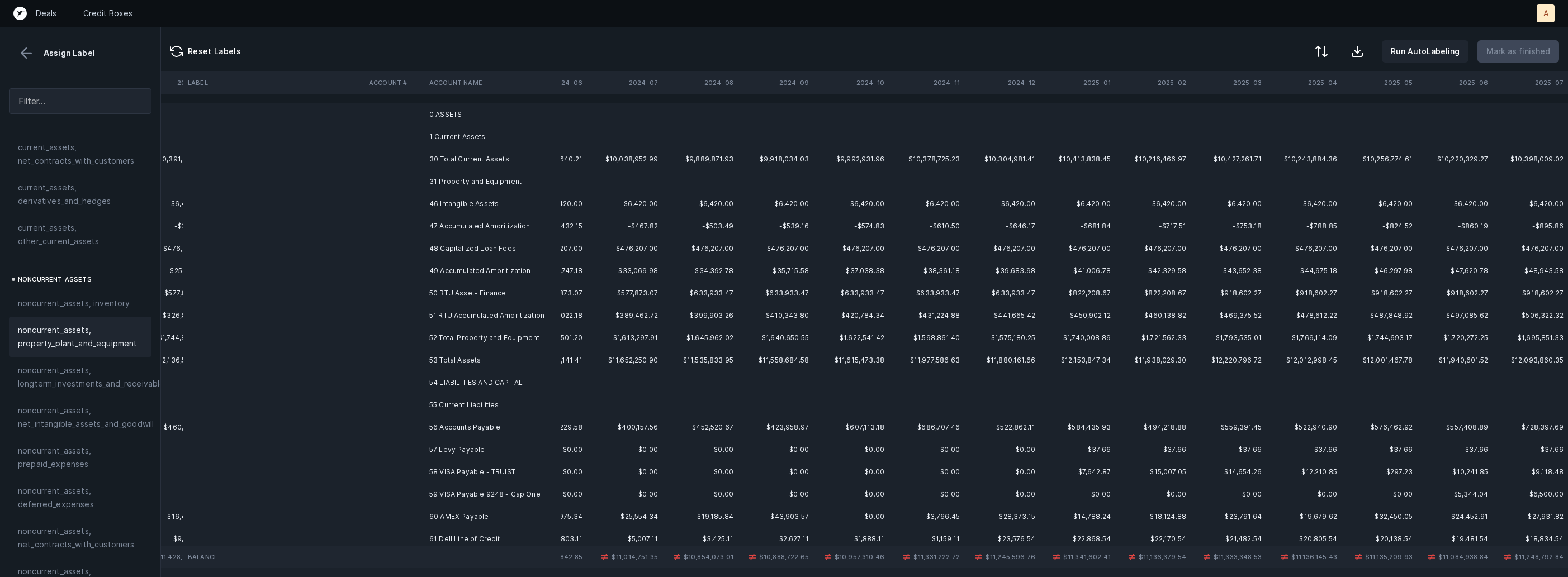
click at [496, 201] on td "46 Intangible Assets" at bounding box center [493, 204] width 137 height 22
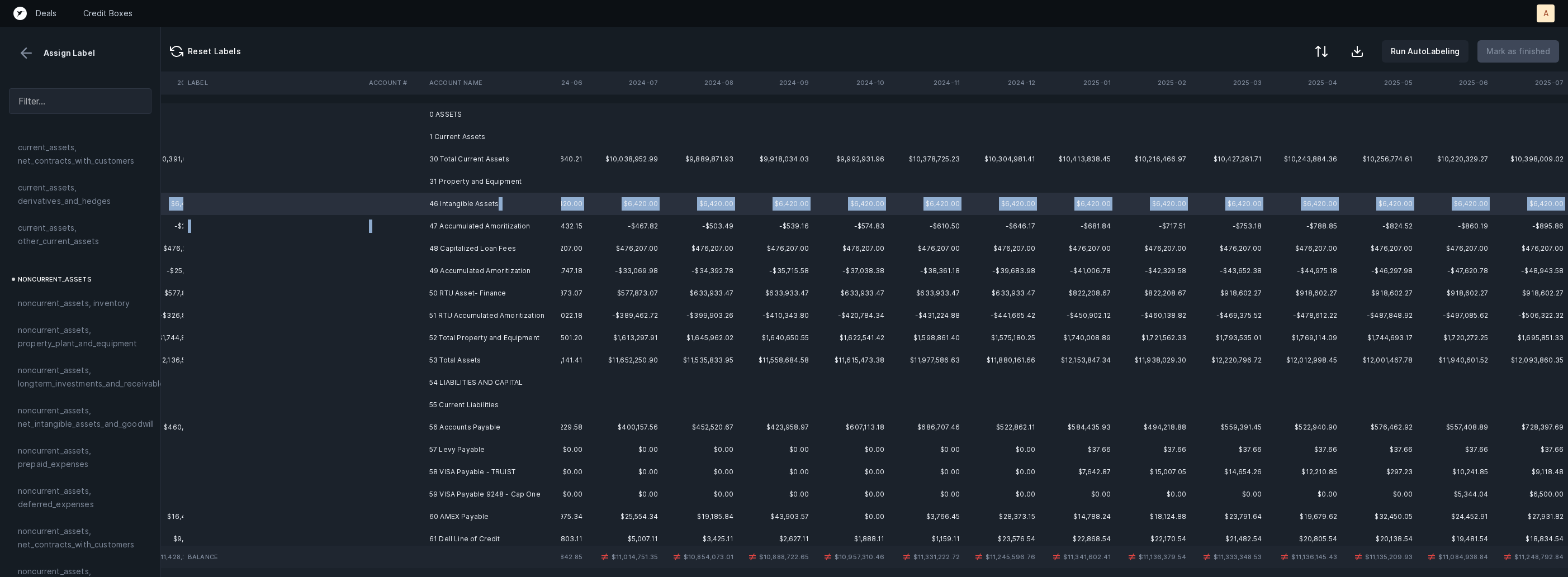
click at [486, 219] on td "47 Accumulated Amoritization" at bounding box center [493, 226] width 137 height 22
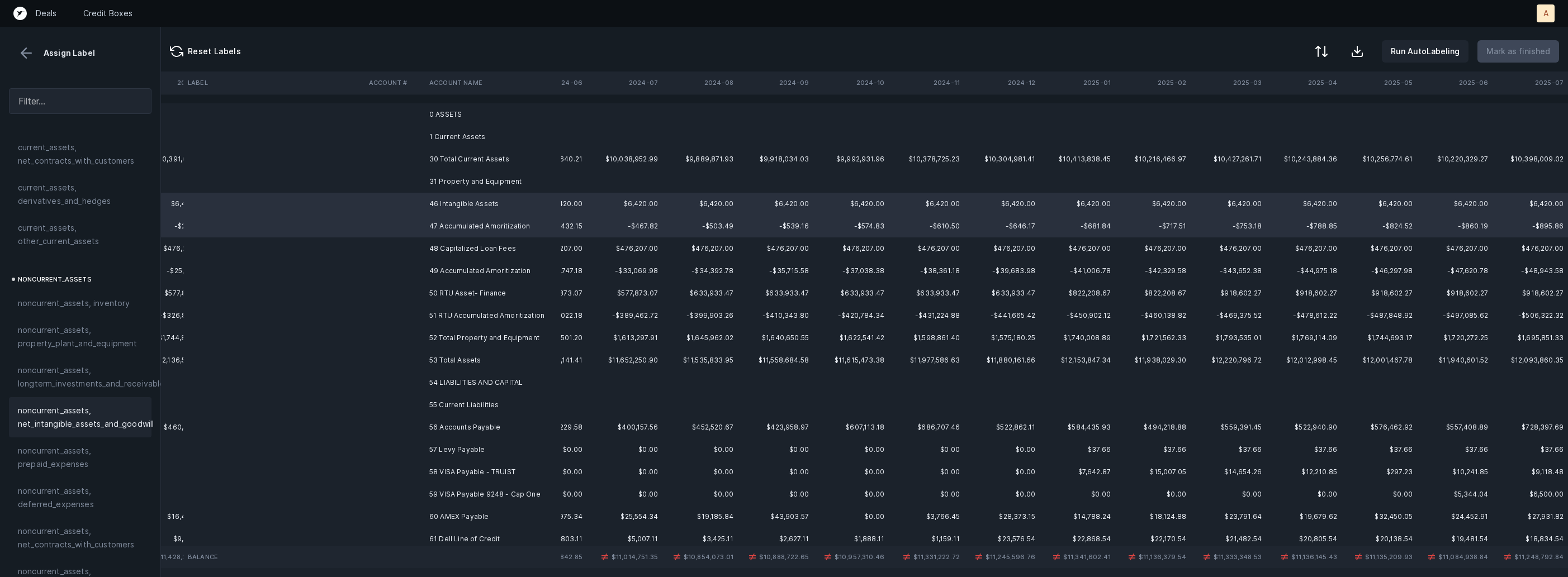
click at [89, 405] on span "noncurrent_assets, net_intangible_assets_and_goodwill" at bounding box center [86, 417] width 136 height 27
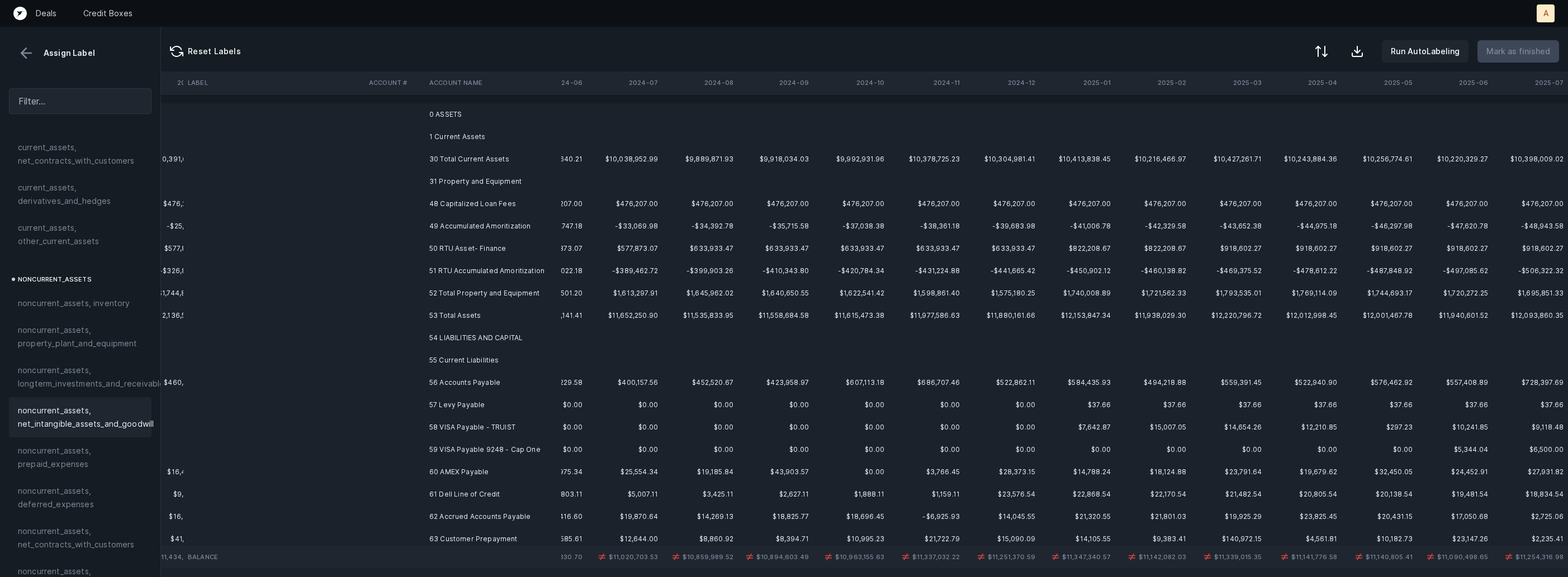
click at [510, 208] on td "48 Capitalized Loan Fees" at bounding box center [493, 204] width 137 height 22
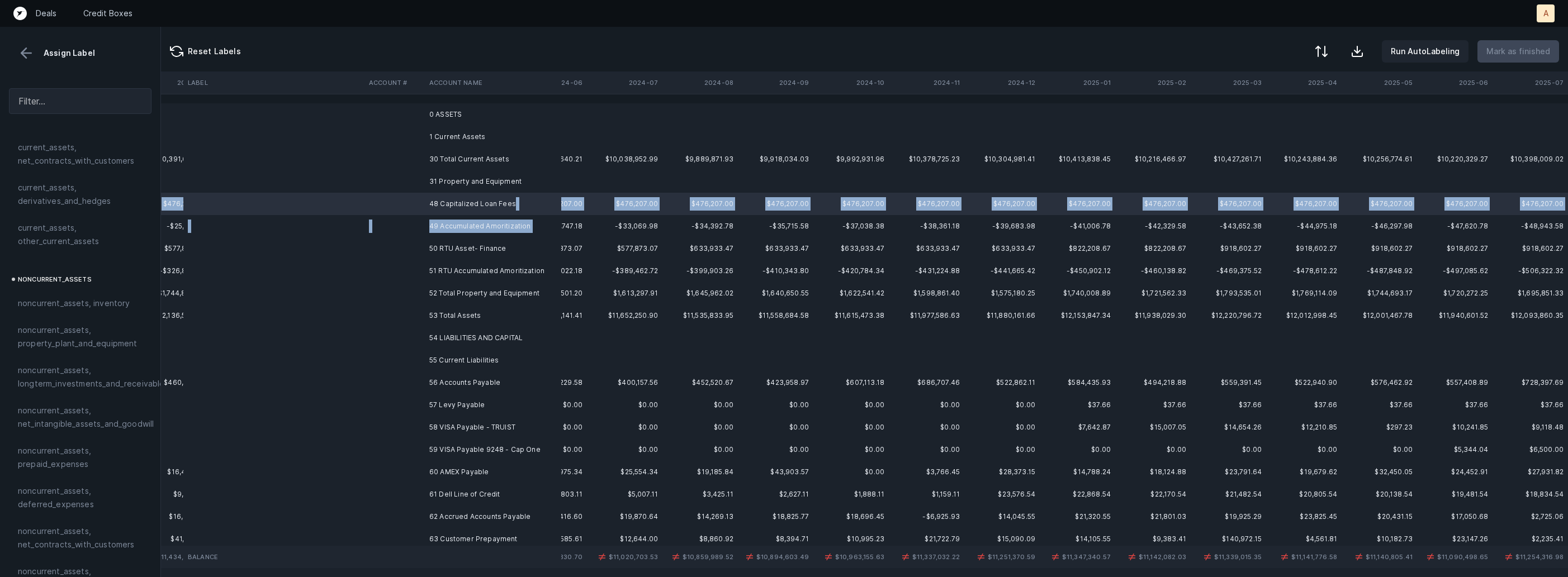
click at [484, 233] on td "49 Accumulated Amoritization" at bounding box center [493, 226] width 137 height 22
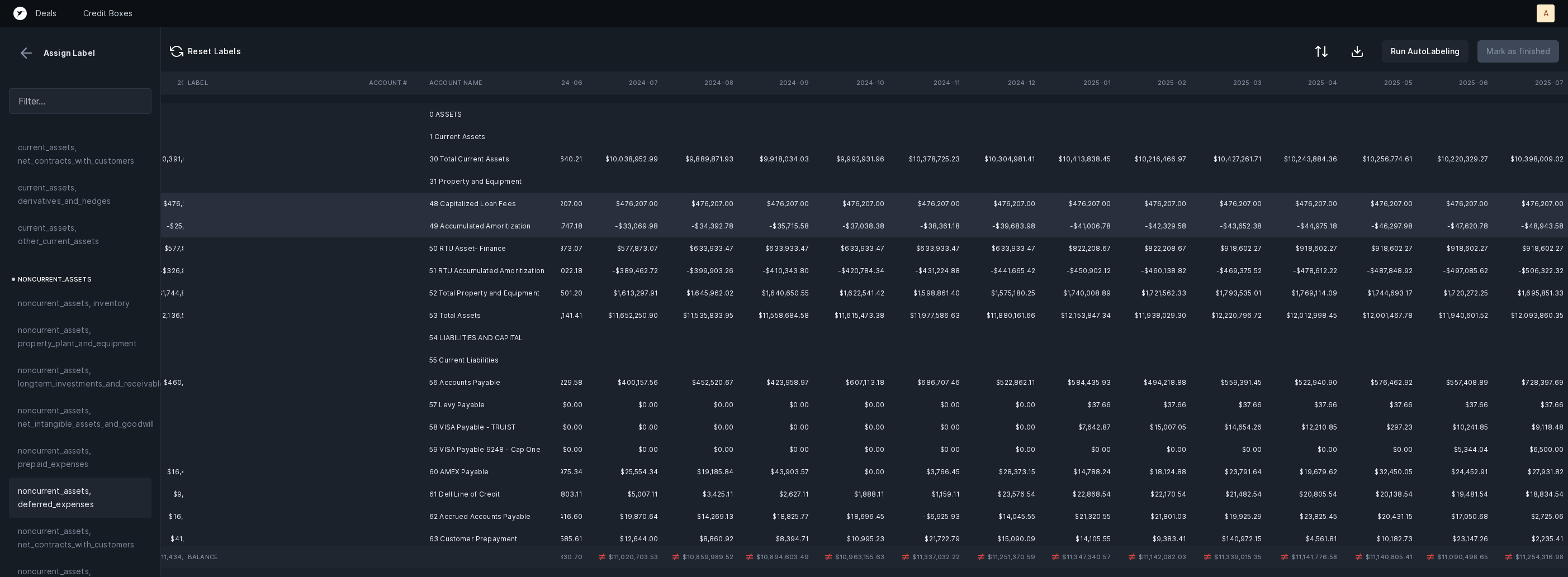
click at [62, 502] on span "noncurrent_assets, deferred_expenses" at bounding box center [81, 498] width 125 height 27
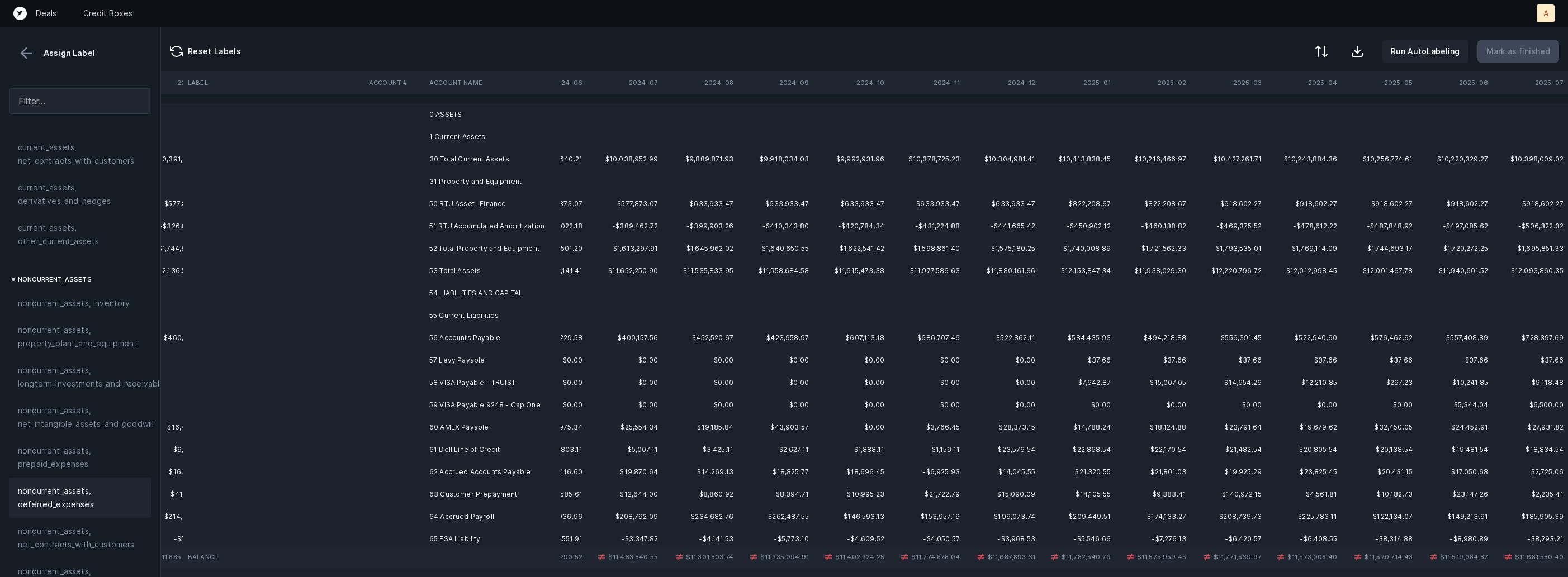
click at [497, 205] on td "50 RTU Asset- Finance" at bounding box center [493, 204] width 137 height 22
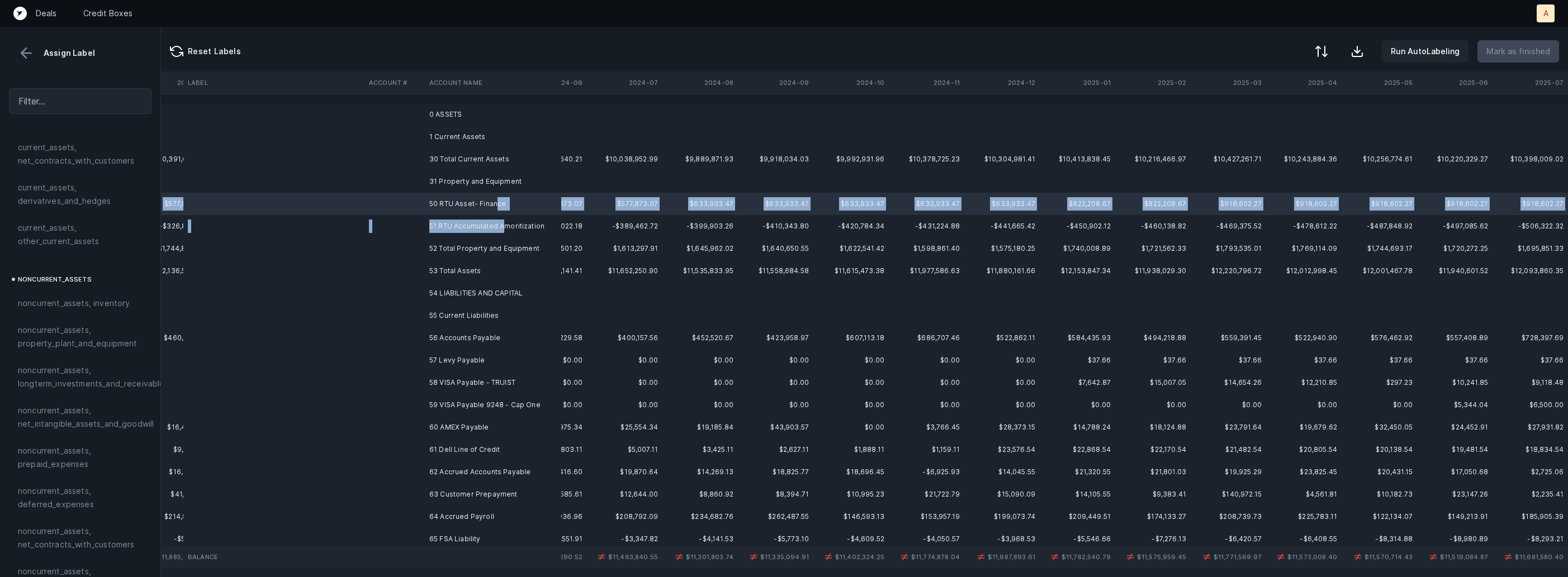
click at [506, 223] on td "51 RTU Accumulated Amoritization" at bounding box center [493, 226] width 137 height 22
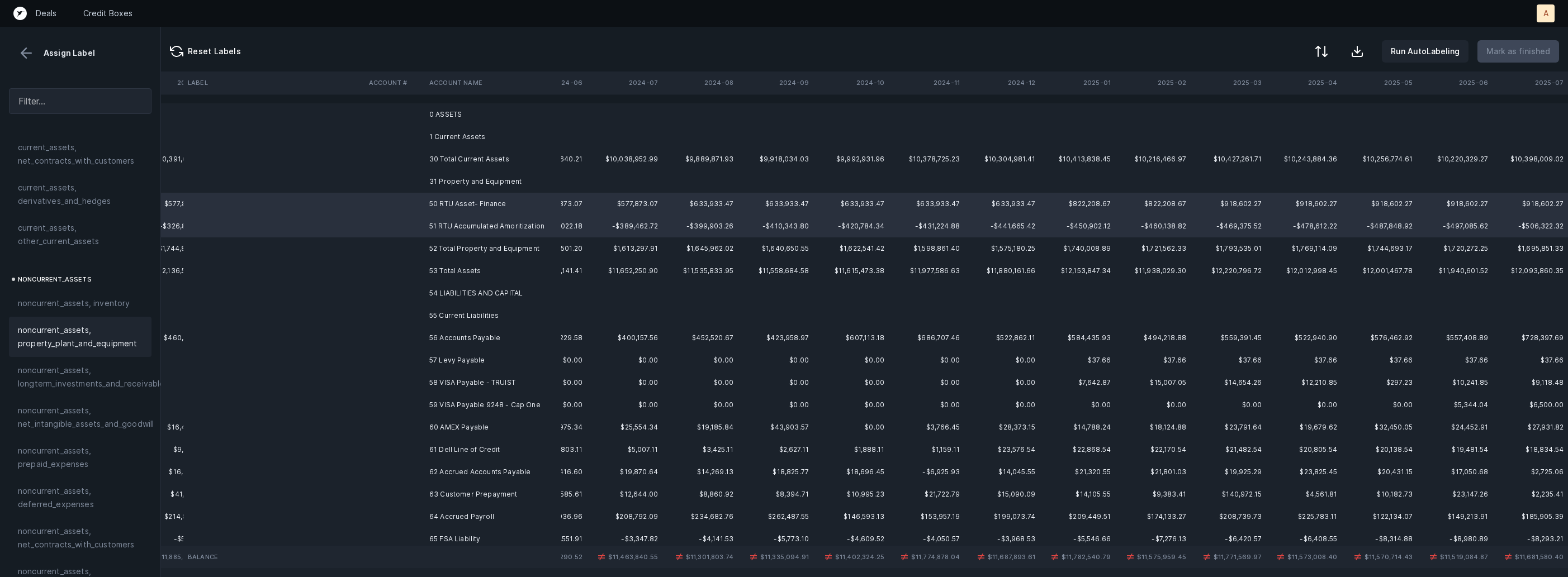
click at [95, 337] on span "noncurrent_assets, property_plant_and_equipment" at bounding box center [81, 337] width 125 height 27
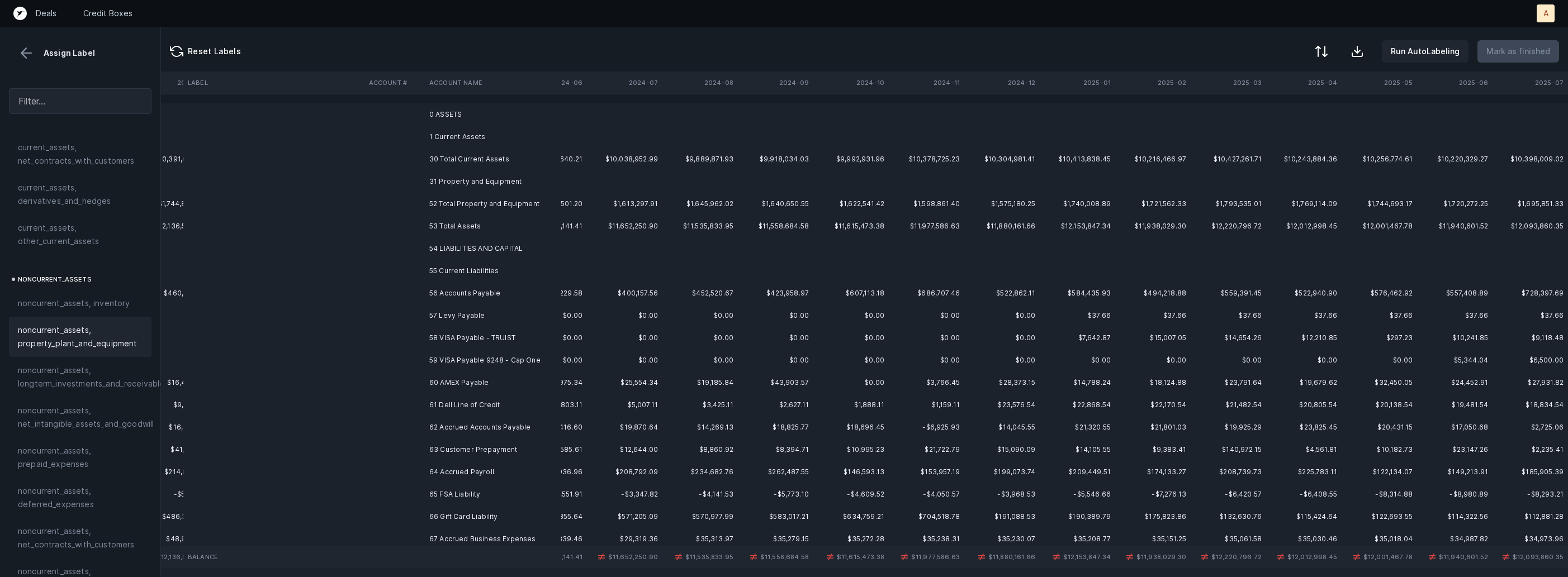
click at [450, 292] on td "56 Accounts Payable" at bounding box center [493, 293] width 137 height 22
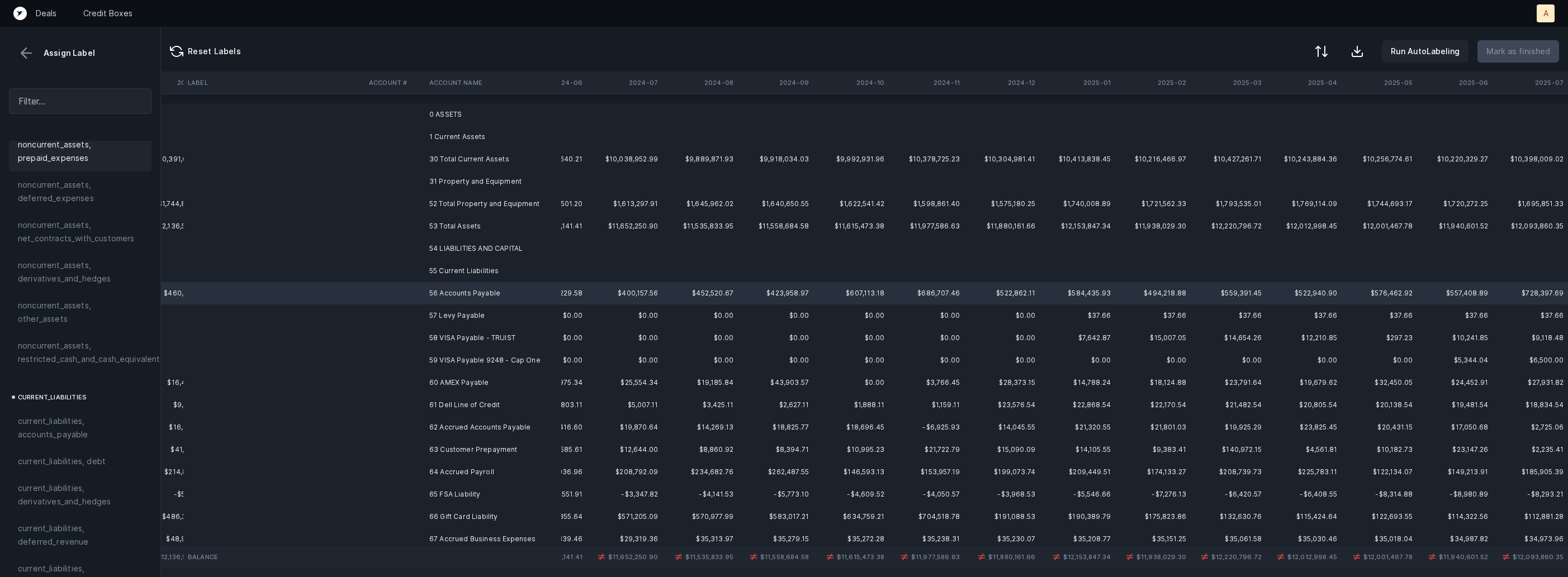
scroll to position [515, 0]
click at [67, 405] on span "current_liabilities, accounts_payable" at bounding box center [81, 417] width 125 height 27
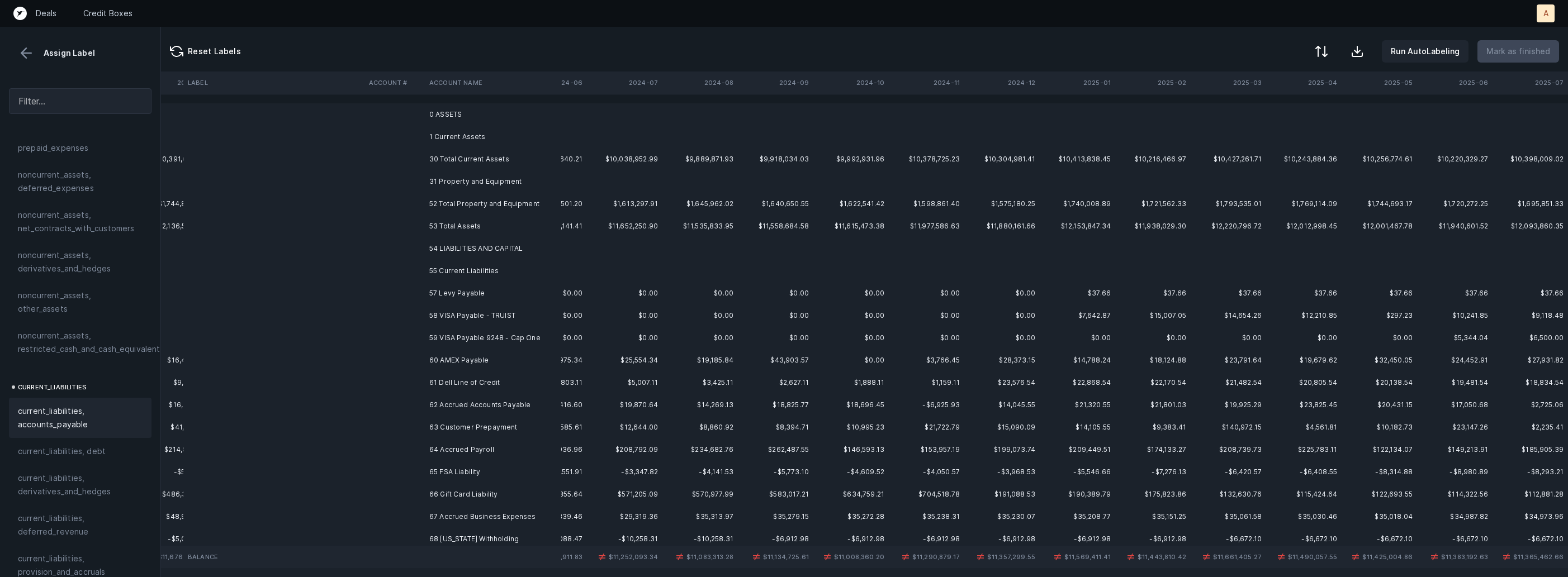
click at [506, 291] on td "57 Levy Payable" at bounding box center [493, 293] width 137 height 22
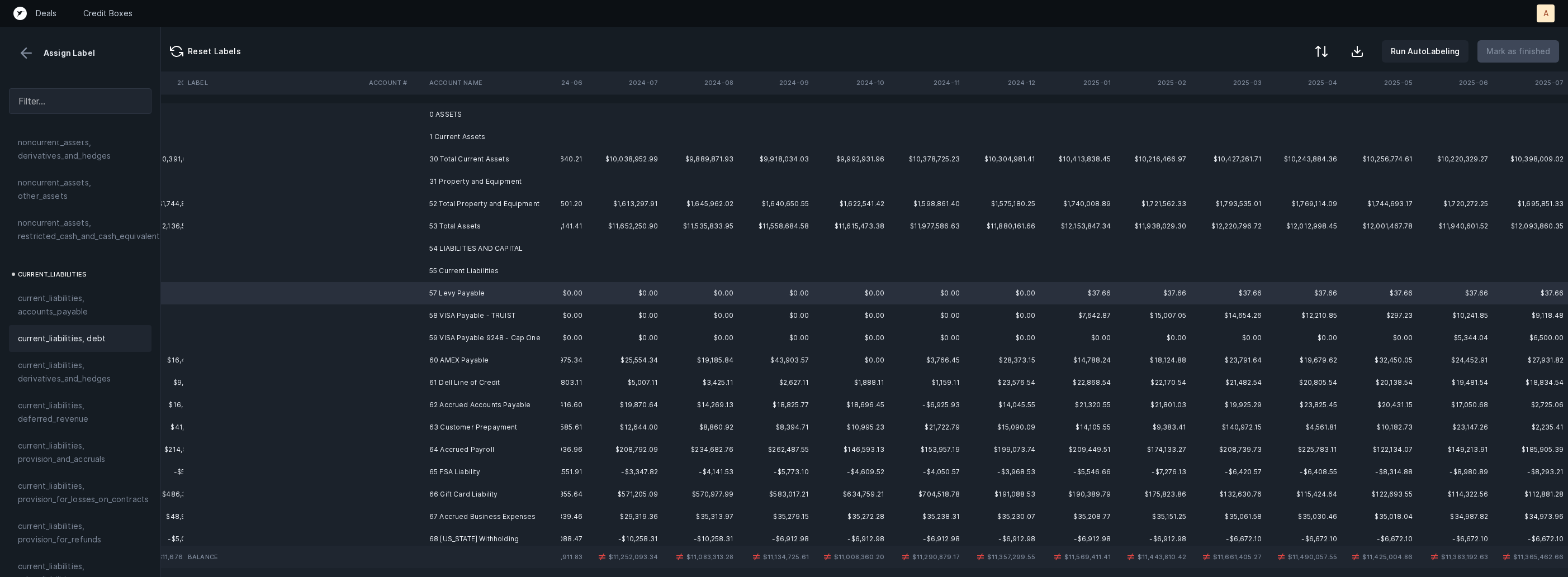
scroll to position [688, 0]
click at [67, 500] on span "current_liabilities, other_liabilities" at bounding box center [81, 512] width 125 height 27
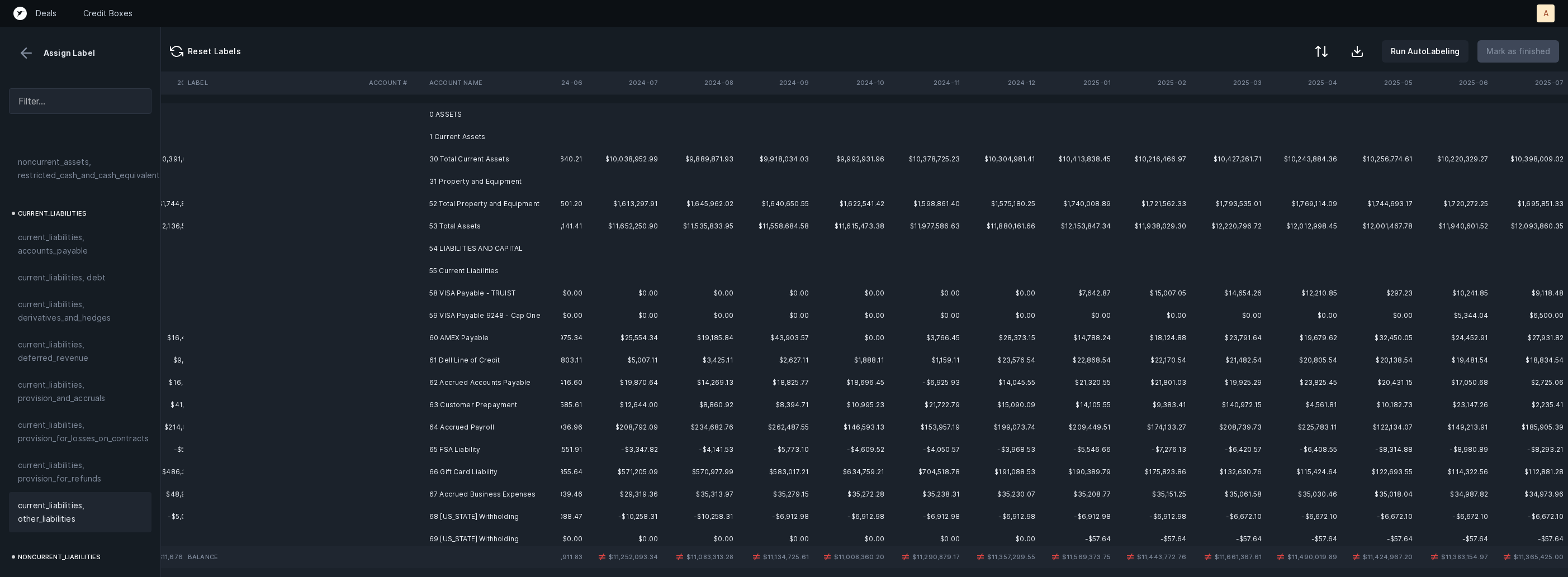
click at [474, 295] on td "58 VISA Payable - TRUIST" at bounding box center [493, 293] width 137 height 22
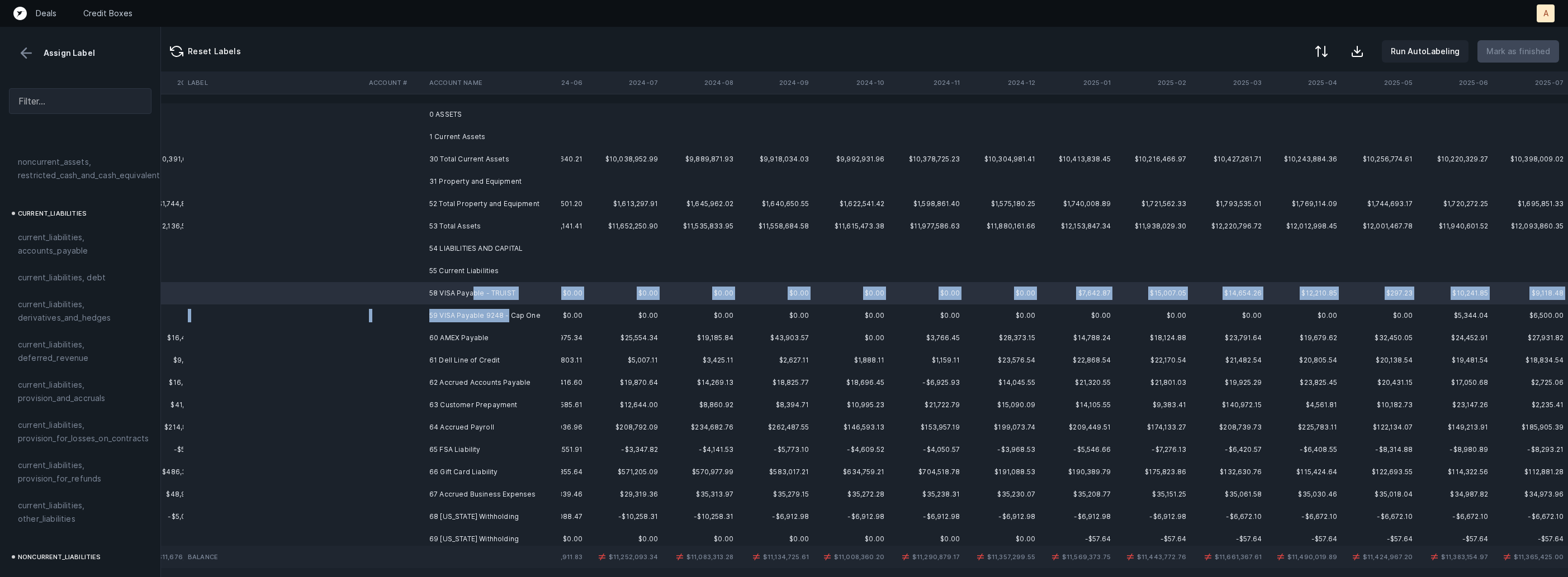
click at [506, 316] on td "59 VISA Payable 9248 - Cap One" at bounding box center [493, 316] width 137 height 22
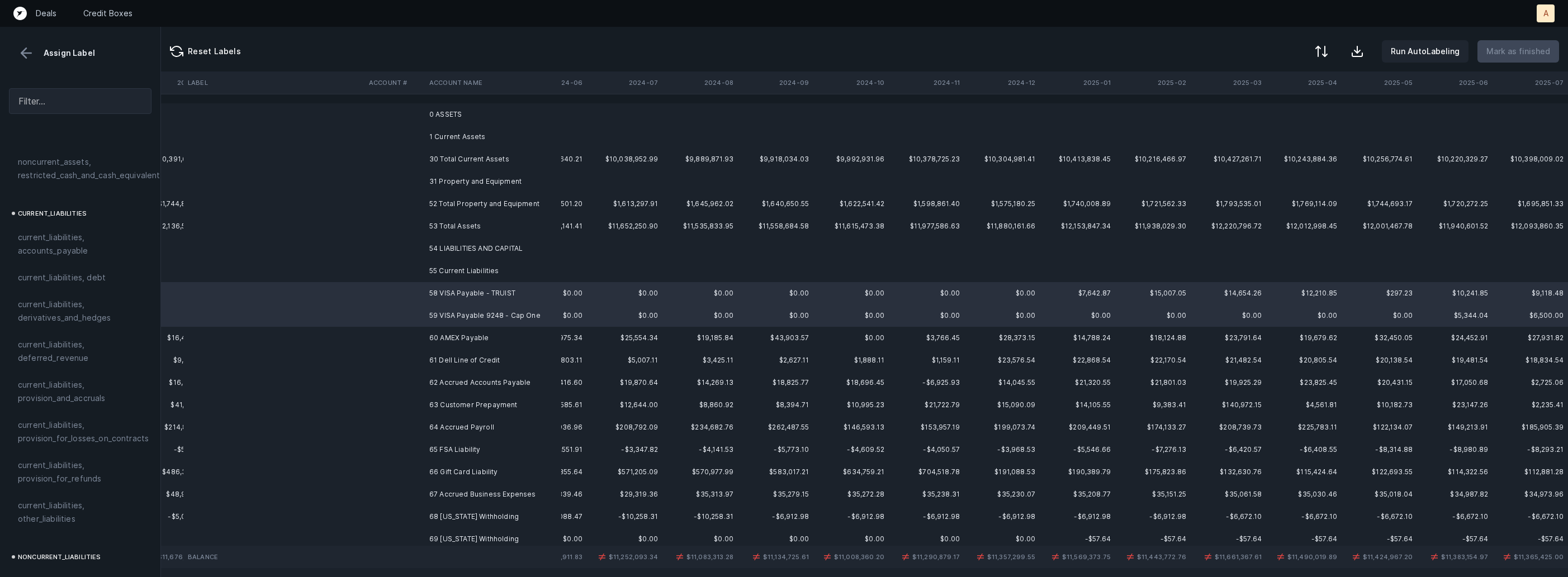
click at [437, 288] on td "58 VISA Payable - TRUIST" at bounding box center [493, 293] width 137 height 22
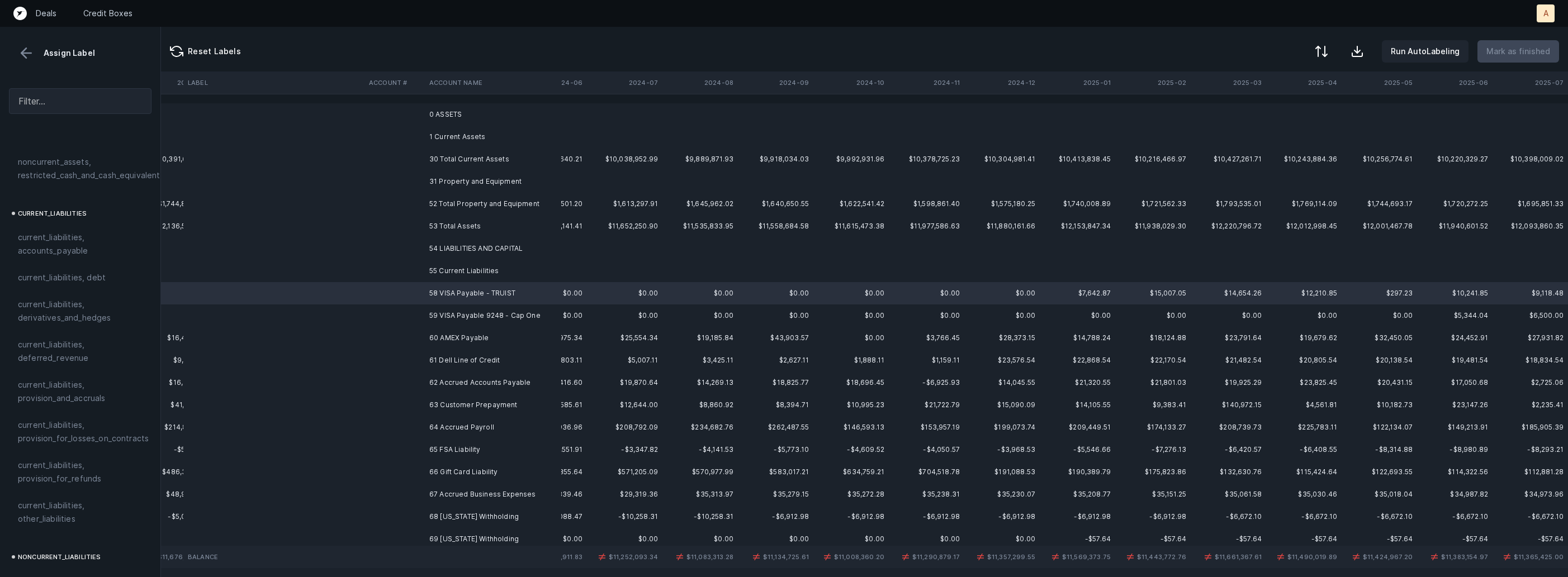
click at [449, 312] on td "59 VISA Payable 9248 - Cap One" at bounding box center [493, 316] width 137 height 22
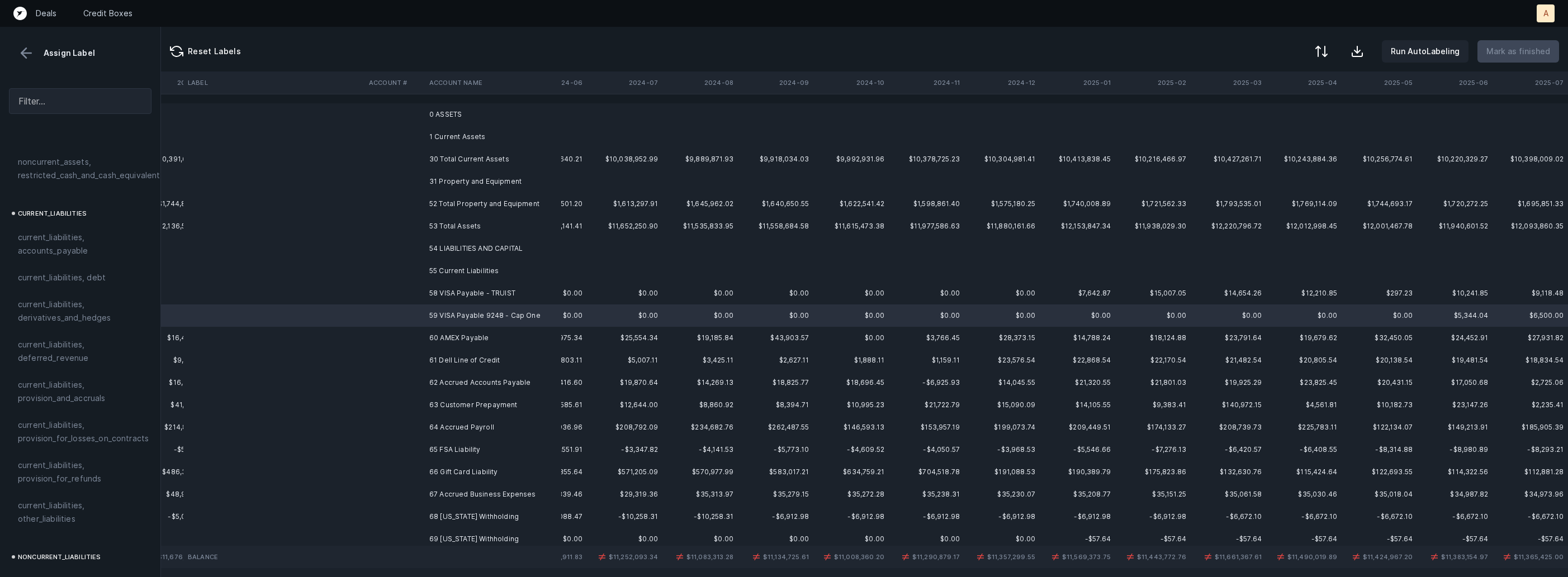
click at [447, 292] on td "58 VISA Payable - TRUIST" at bounding box center [493, 293] width 137 height 22
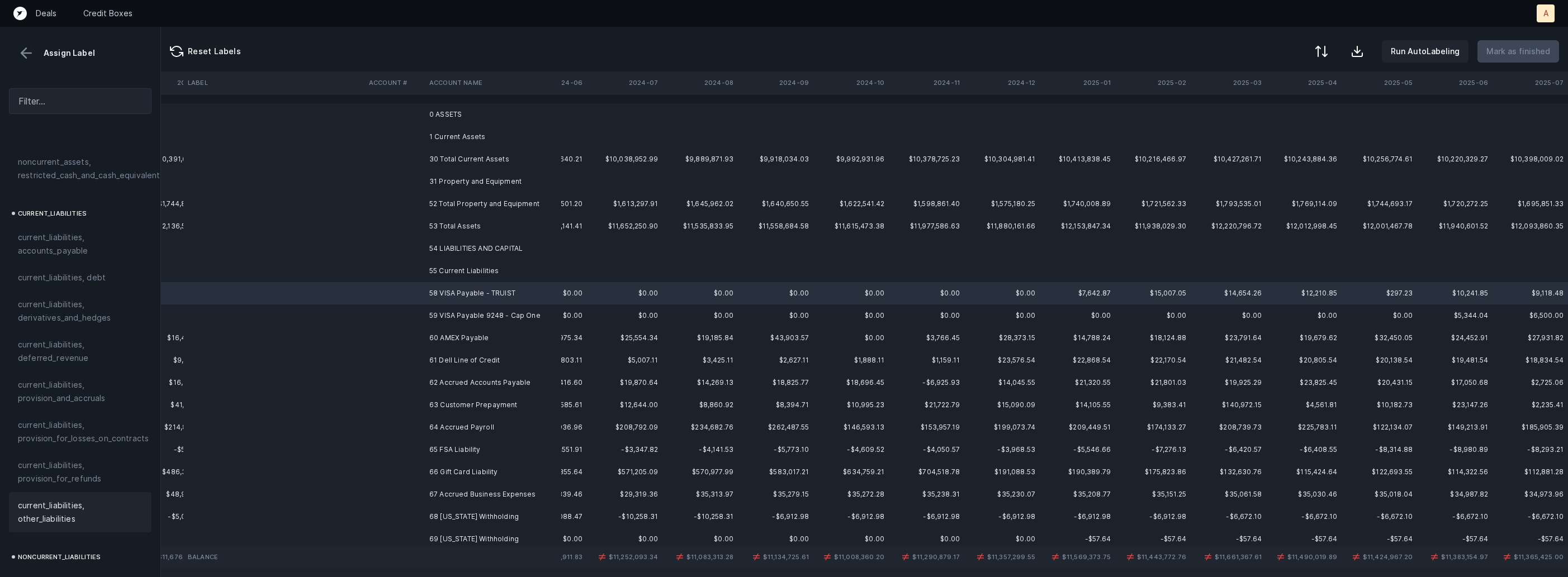
click at [39, 501] on span "current_liabilities, other_liabilities" at bounding box center [81, 512] width 125 height 27
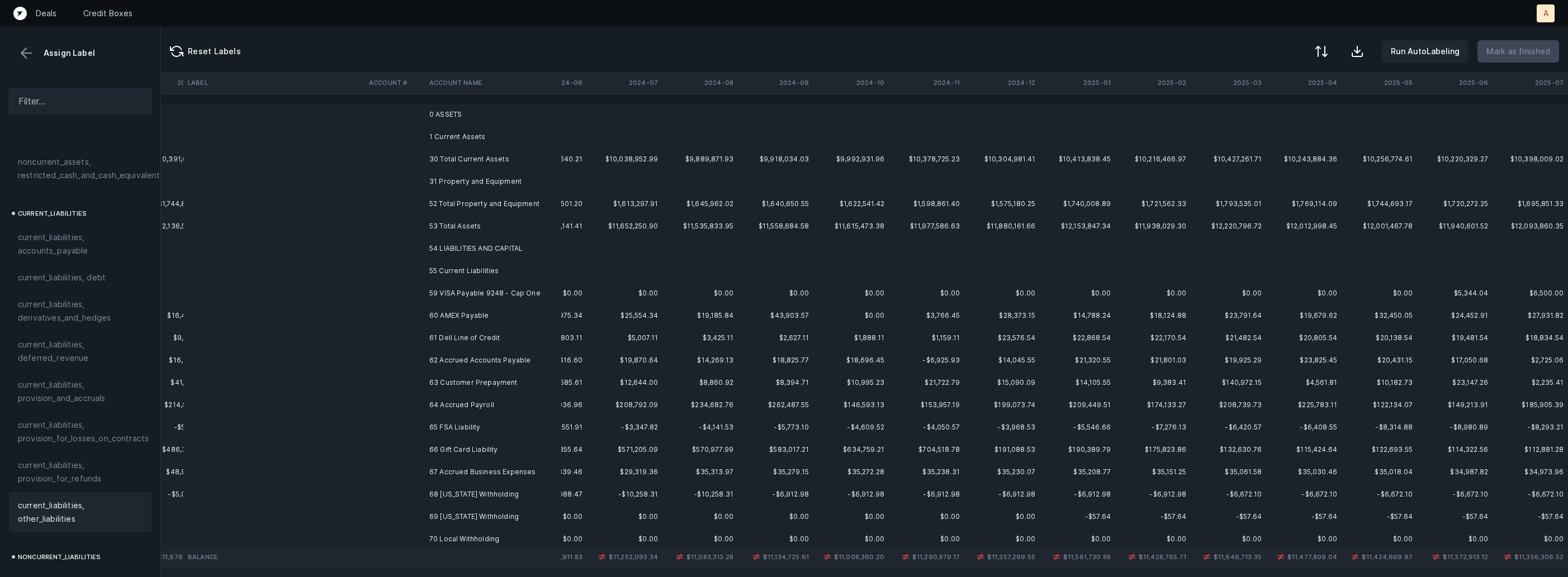
click at [479, 292] on td "59 VISA Payable 9248 - Cap One" at bounding box center [493, 293] width 137 height 22
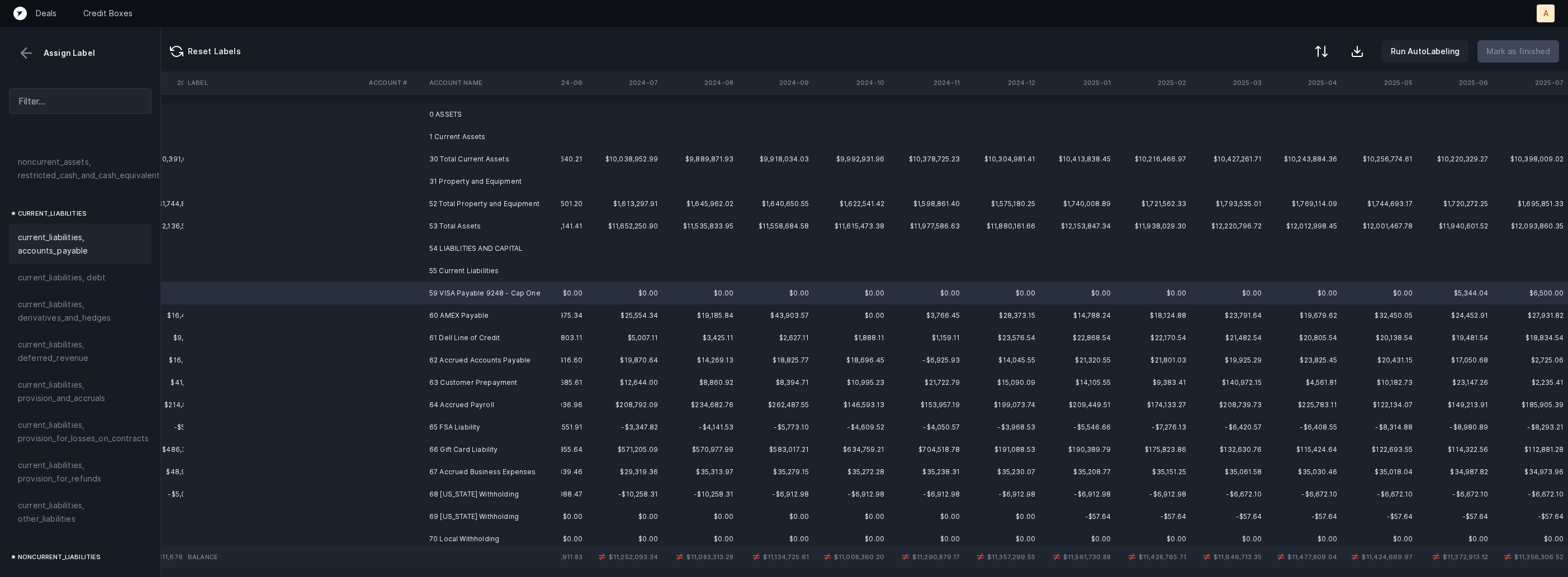
click at [97, 231] on span "current_liabilities, accounts_payable" at bounding box center [81, 244] width 125 height 27
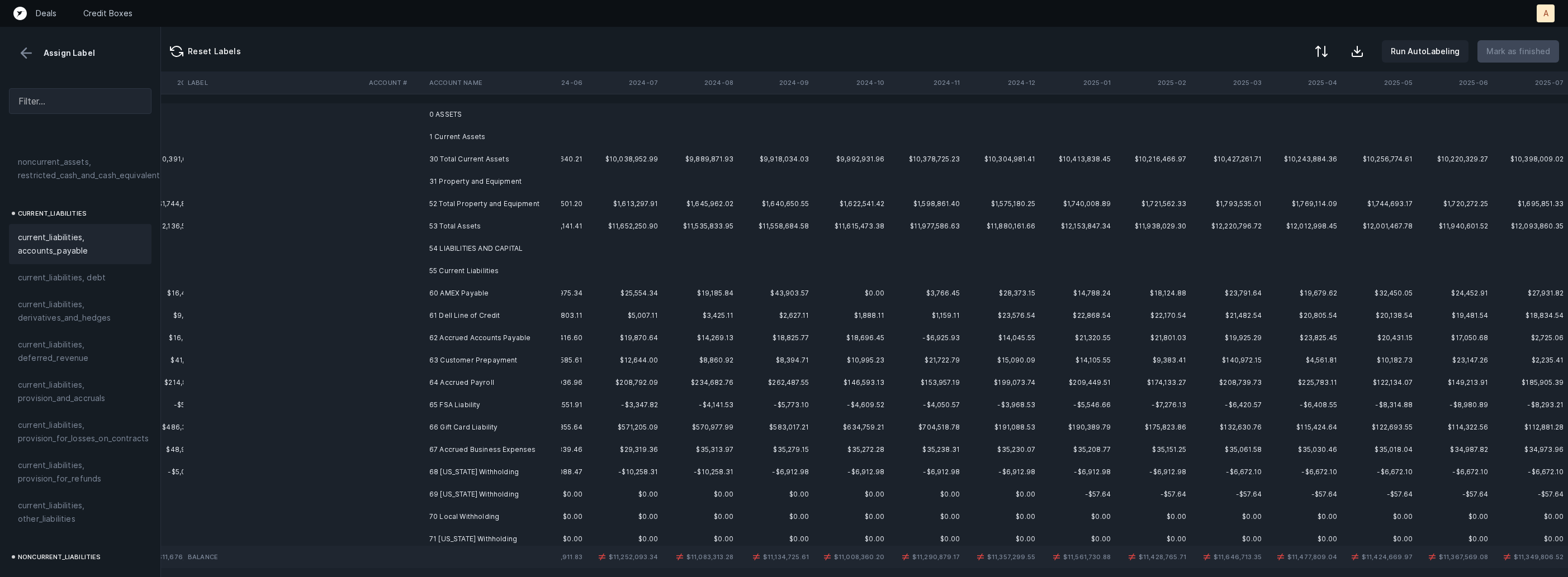
click at [391, 308] on td at bounding box center [394, 316] width 61 height 22
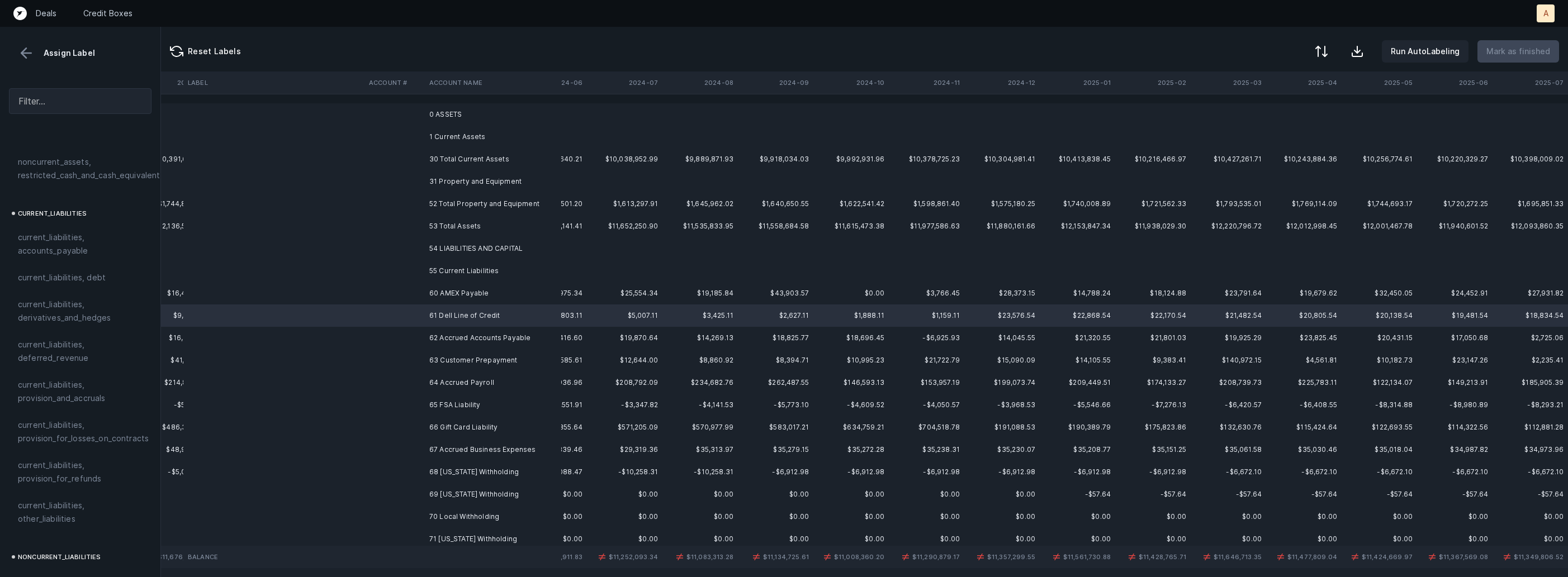
click at [390, 299] on td at bounding box center [394, 293] width 61 height 22
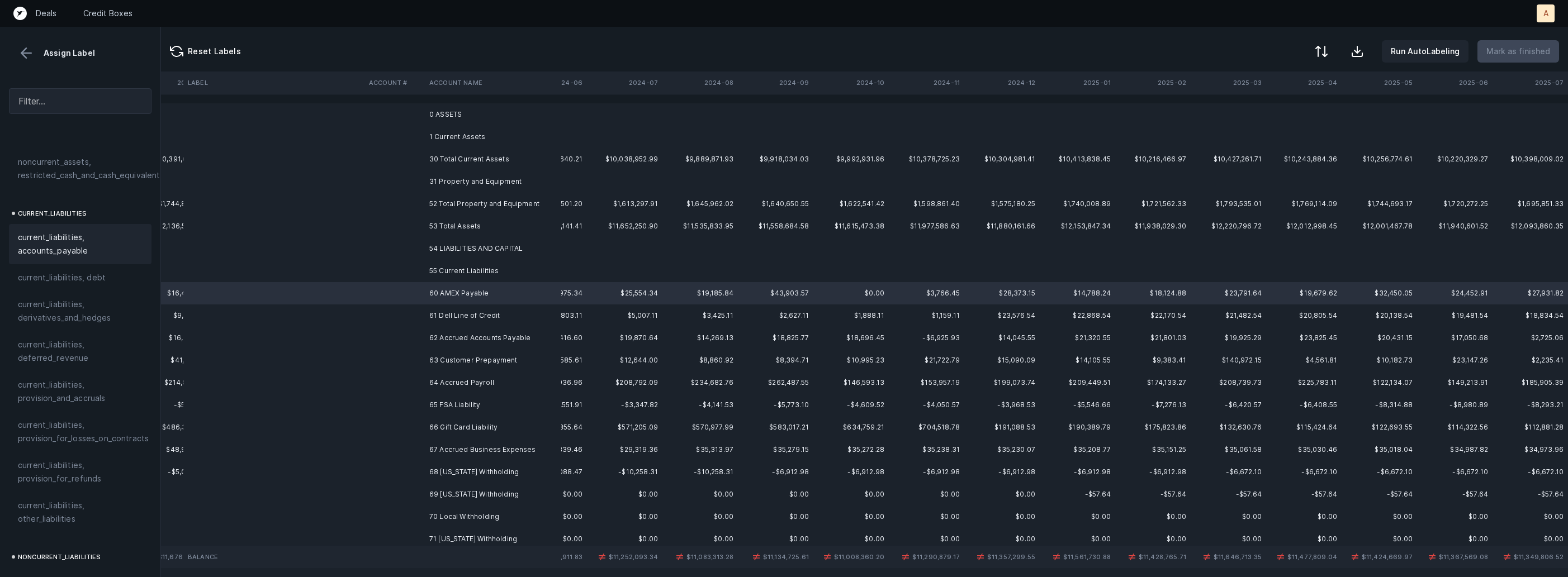
click at [97, 249] on div "current_liabilities, accounts_payable" at bounding box center [80, 244] width 142 height 40
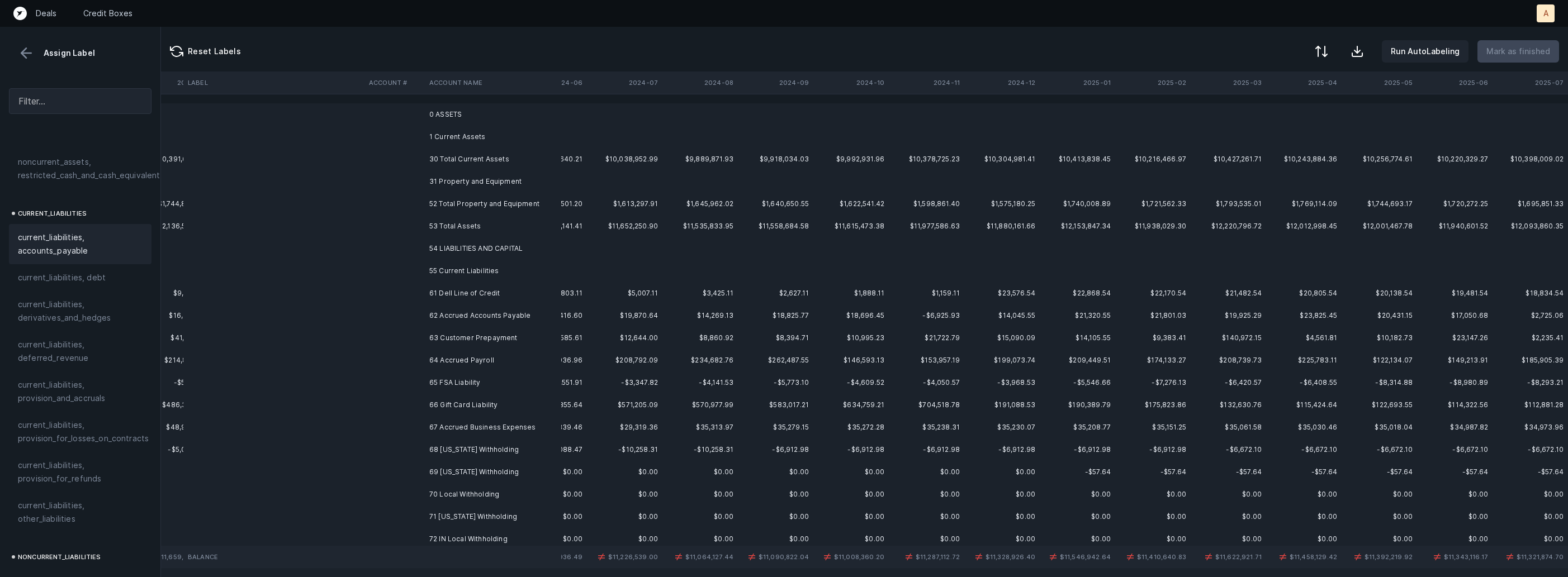
click at [496, 301] on td "61 Dell Line of Credit" at bounding box center [493, 293] width 137 height 22
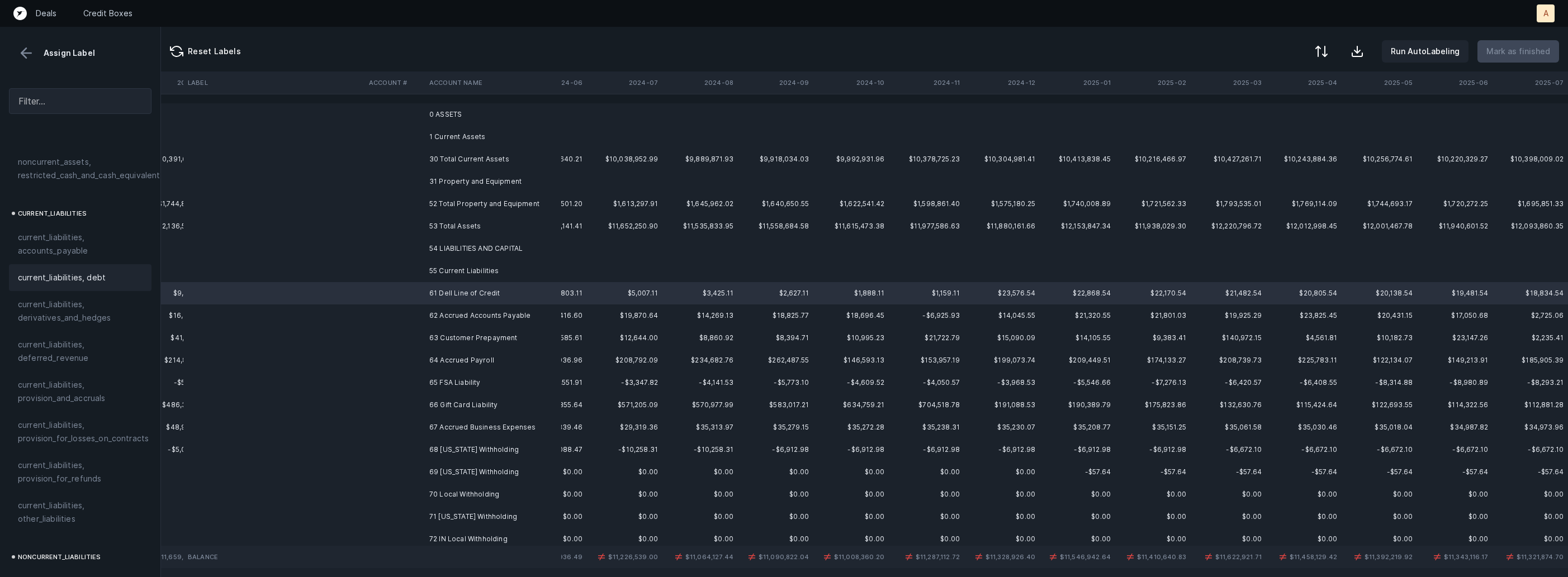
click at [86, 271] on span "current_liabilities, debt" at bounding box center [62, 277] width 88 height 13
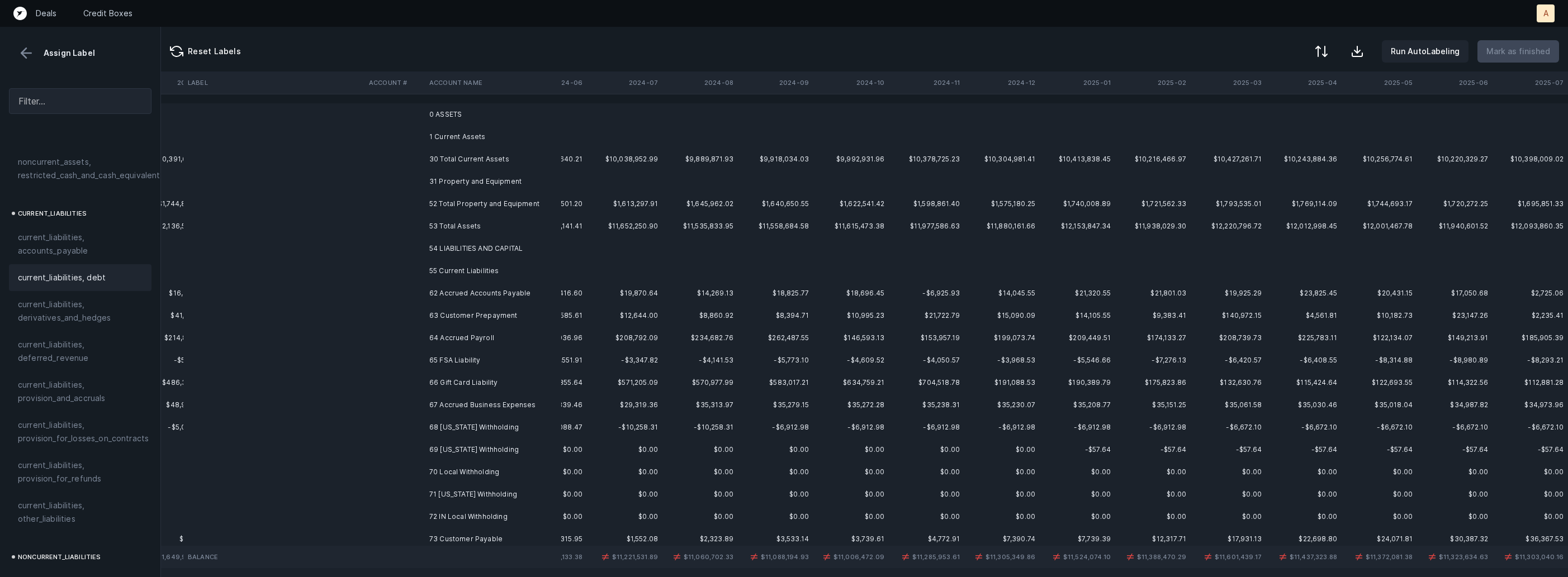
click at [464, 295] on td "62 Accrued Accounts Payable" at bounding box center [493, 293] width 137 height 22
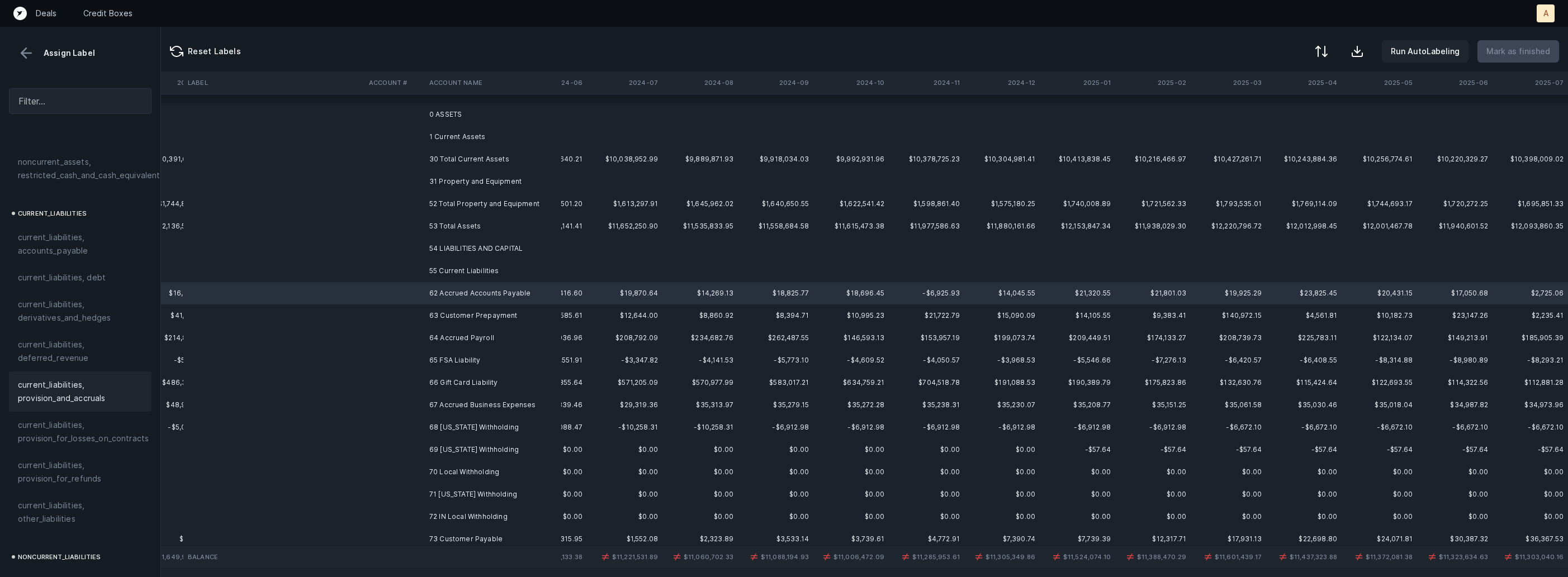
click at [94, 380] on span "current_liabilities, provision_and_accruals" at bounding box center [81, 391] width 125 height 27
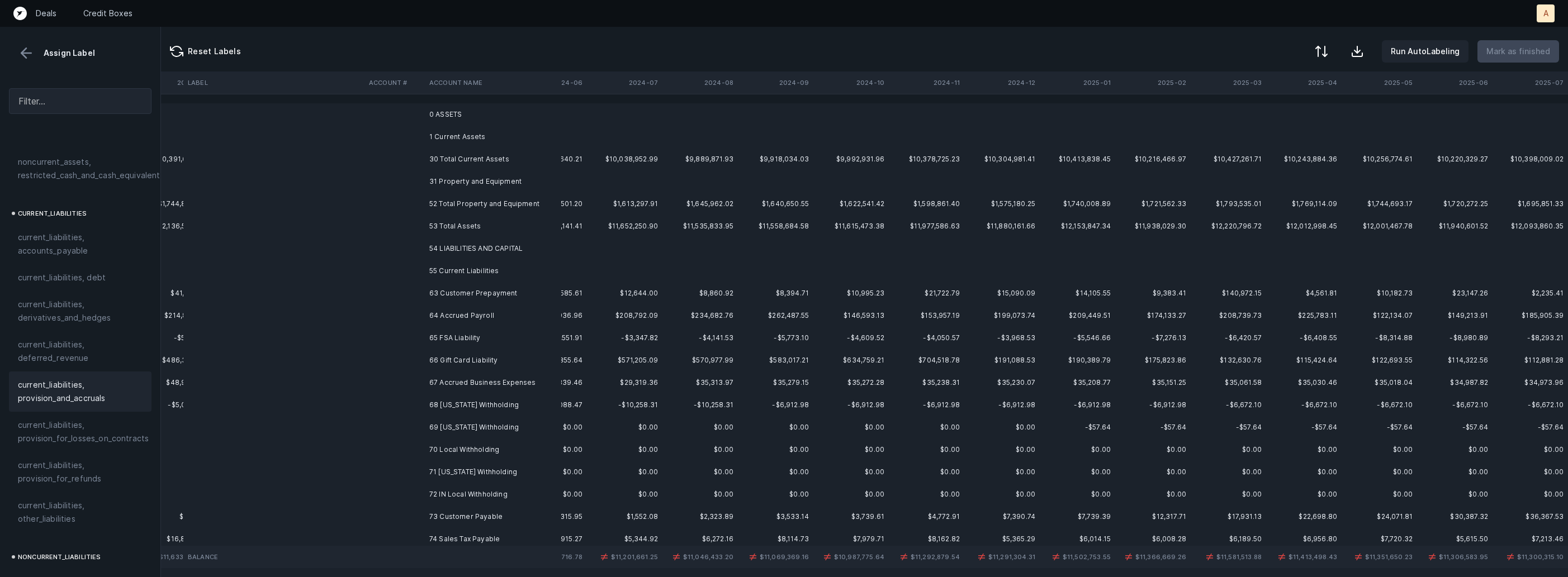
click at [469, 299] on td "63 Customer Prepayment" at bounding box center [493, 293] width 137 height 22
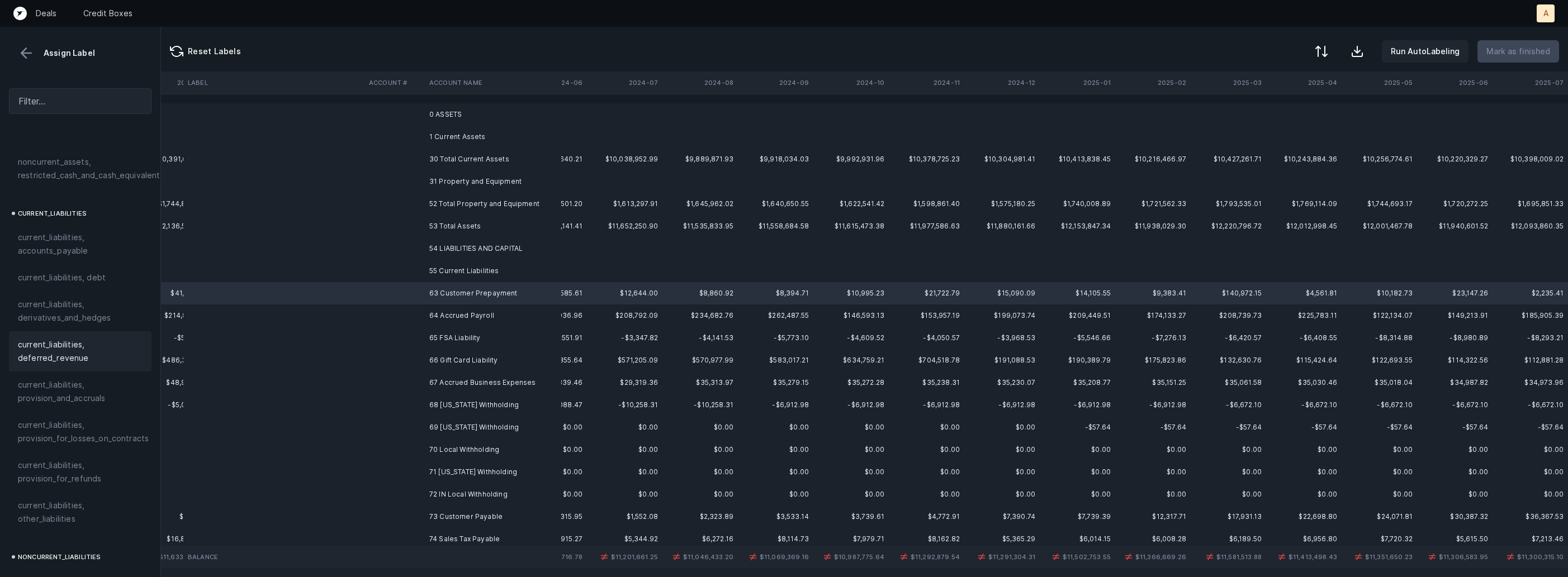
click at [69, 341] on span "current_liabilities, deferred_revenue" at bounding box center [81, 351] width 125 height 27
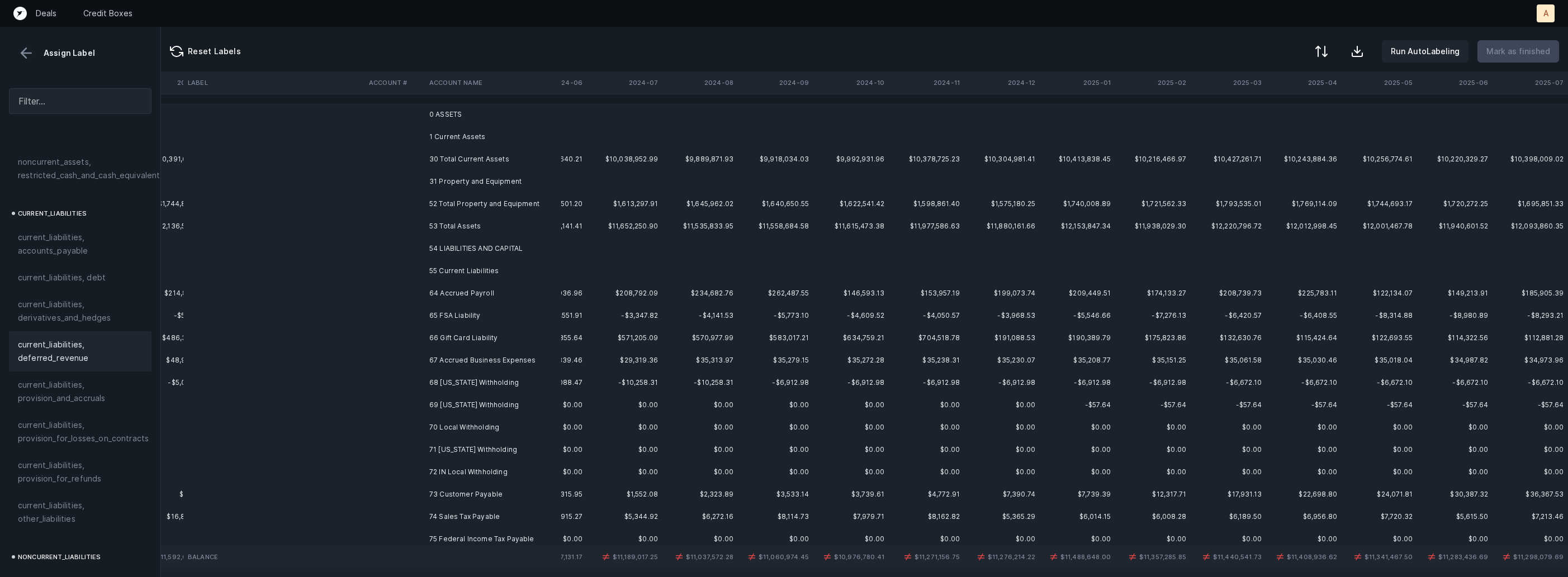
click at [449, 303] on td "64 Accrued Payroll" at bounding box center [493, 293] width 137 height 22
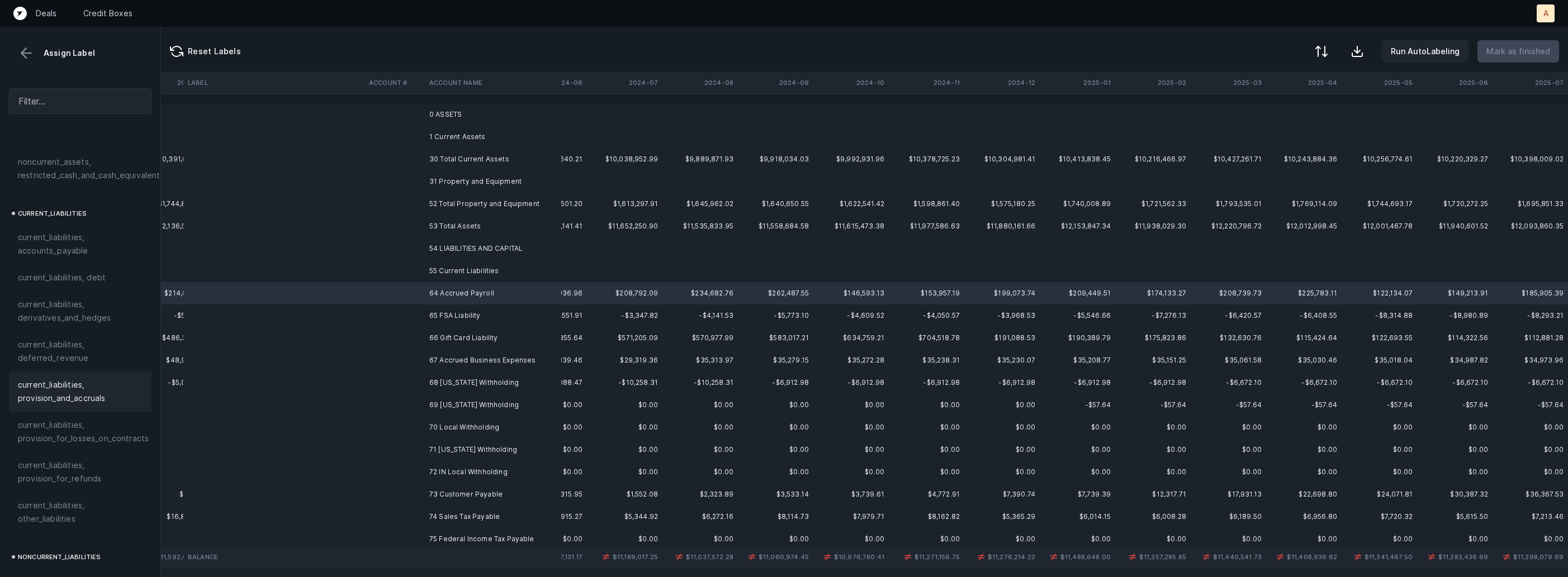
click at [53, 389] on span "current_liabilities, provision_and_accruals" at bounding box center [81, 391] width 125 height 27
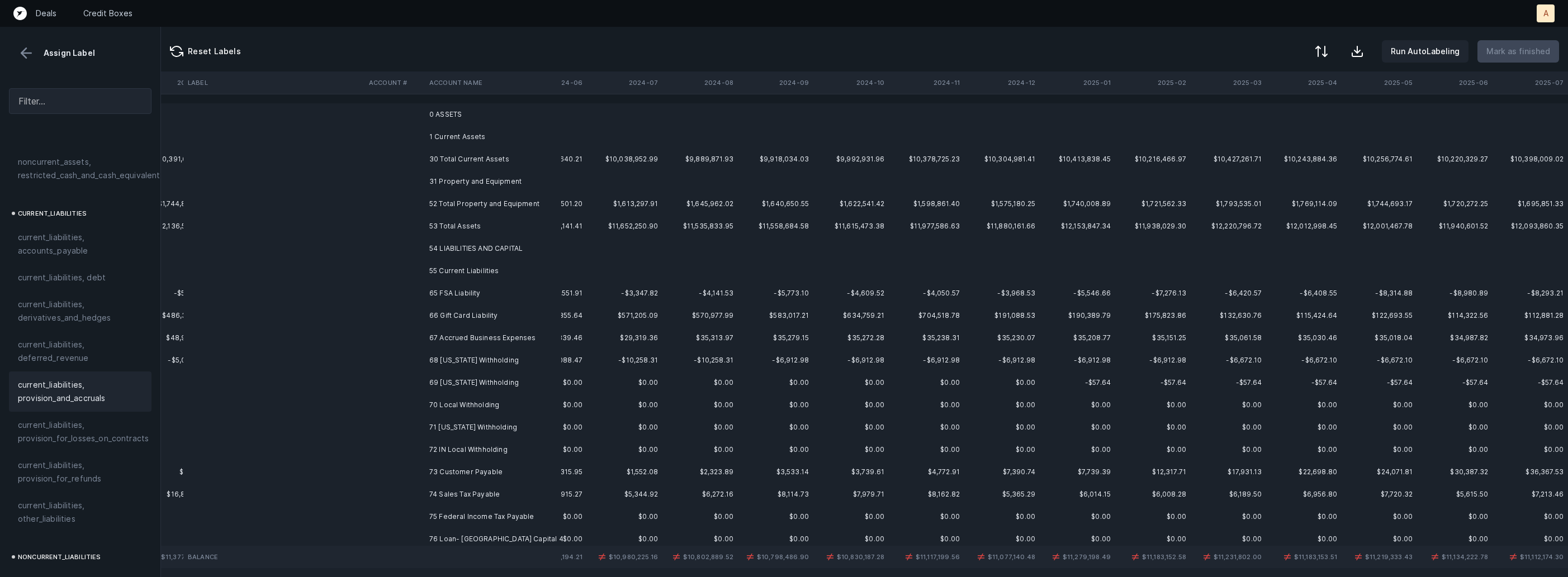
click at [437, 292] on td "65 FSA Liability" at bounding box center [493, 293] width 137 height 22
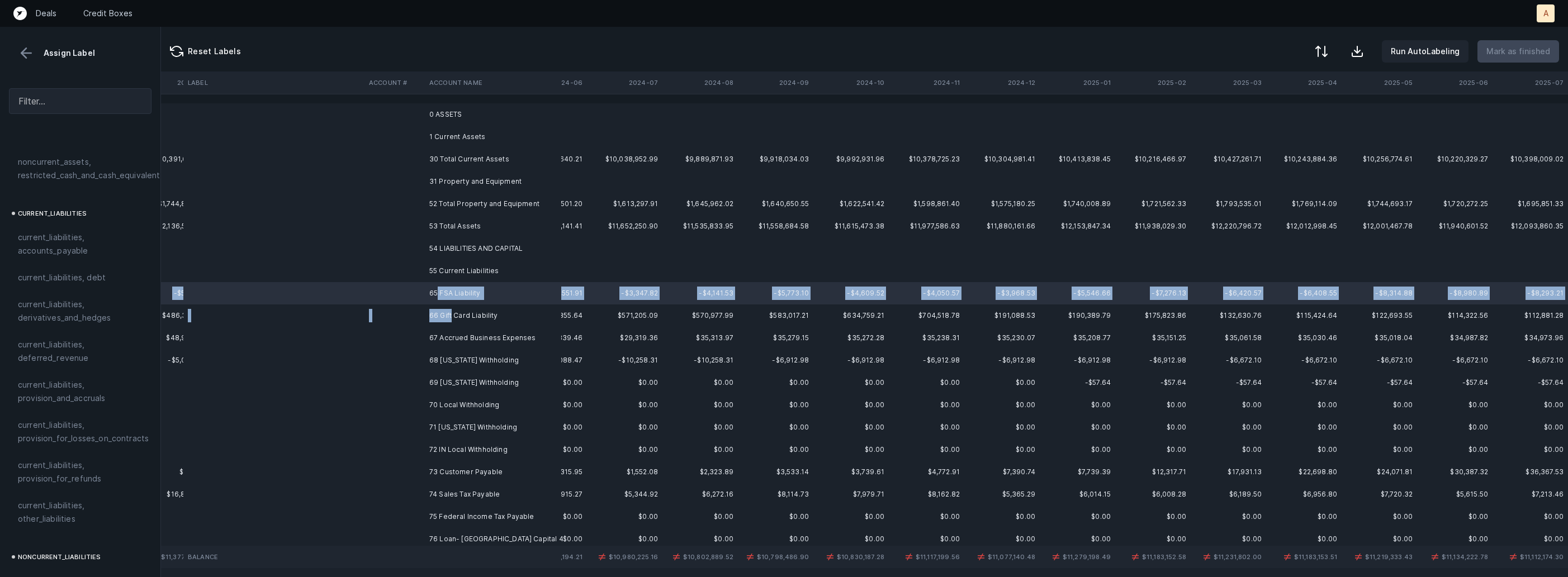
click at [452, 309] on td "66 Gift Card Liability" at bounding box center [493, 316] width 137 height 22
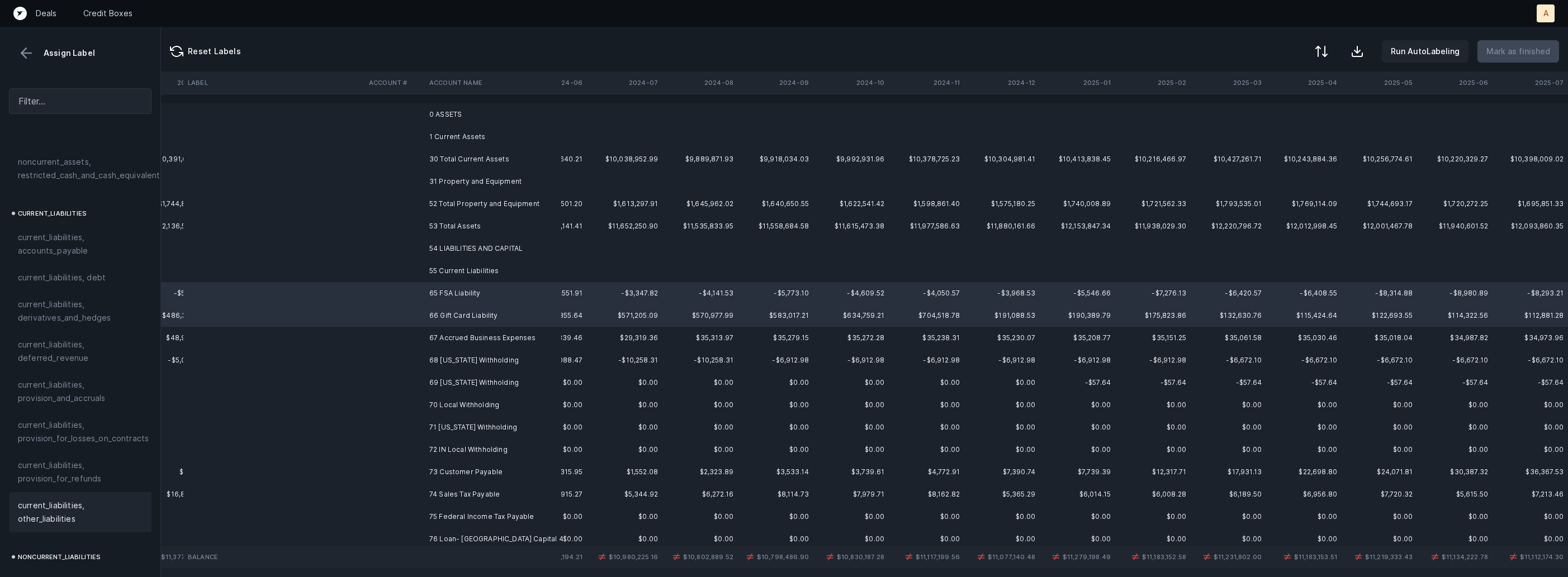
click at [66, 499] on span "current_liabilities, other_liabilities" at bounding box center [81, 512] width 125 height 27
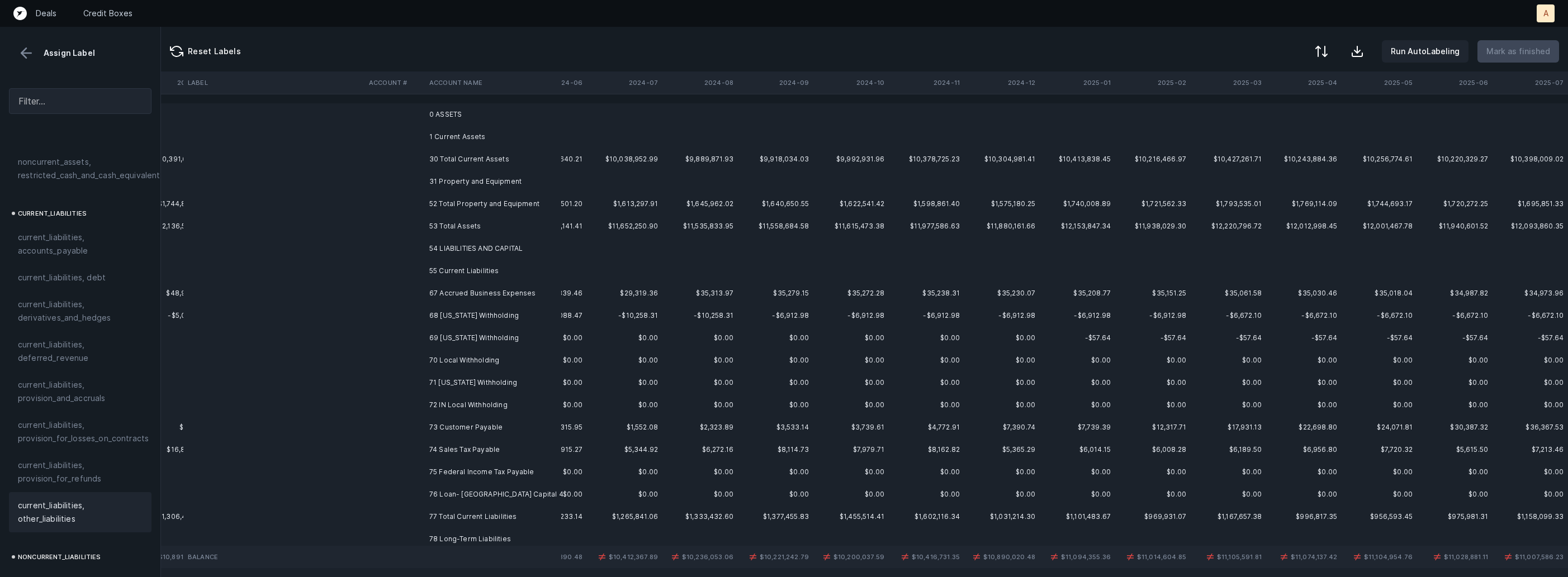
click at [481, 291] on td "67 Accrued Business Expenses" at bounding box center [493, 293] width 137 height 22
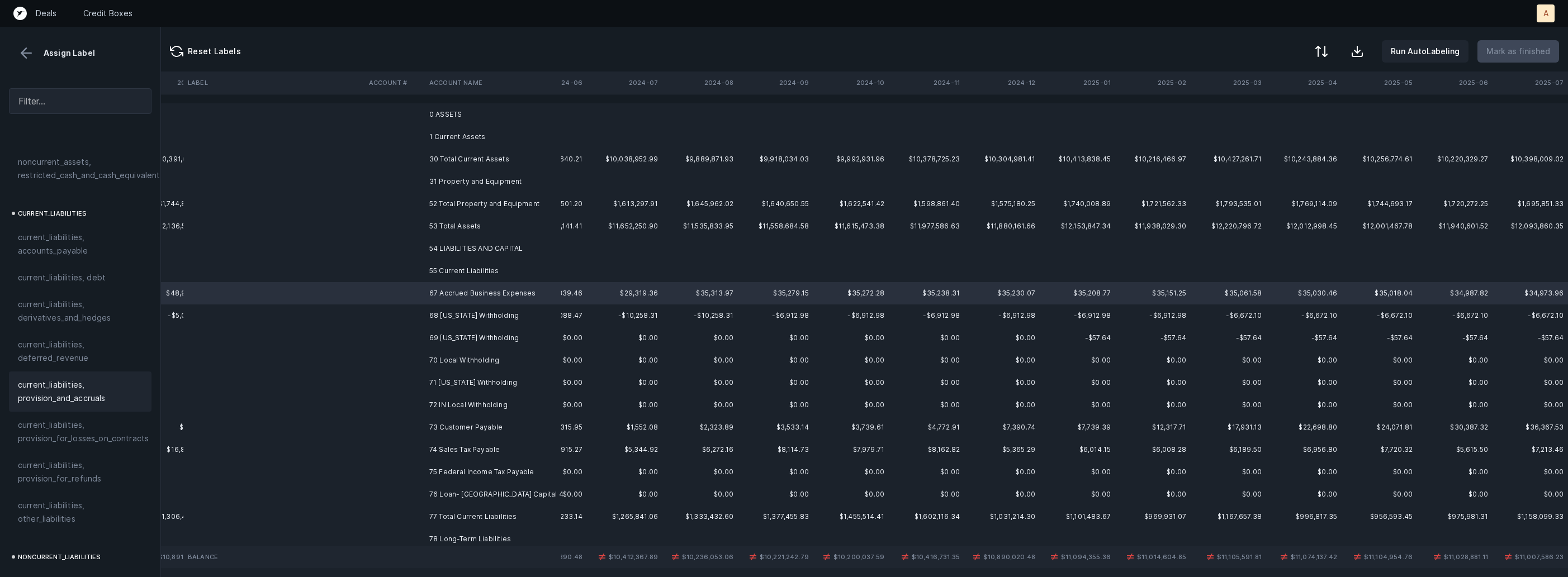
click at [121, 378] on span "current_liabilities, provision_and_accruals" at bounding box center [81, 391] width 125 height 27
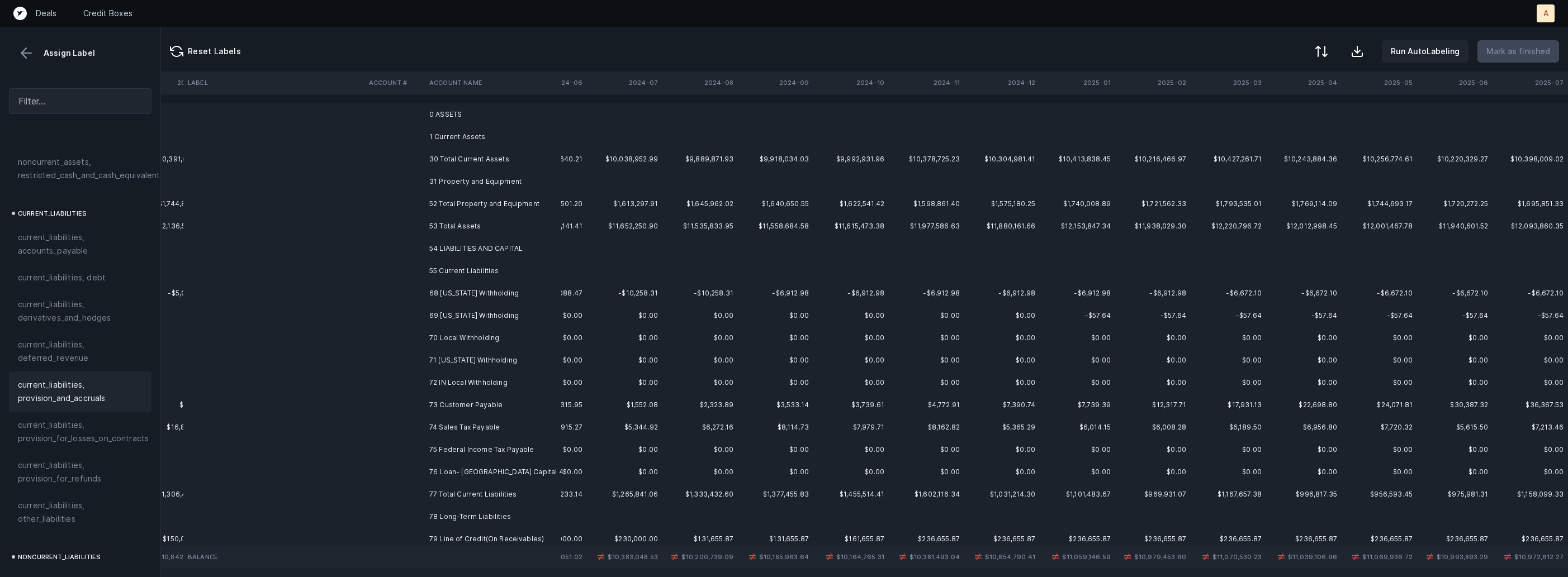
click at [448, 298] on td "68 [US_STATE] Withholding" at bounding box center [493, 293] width 137 height 22
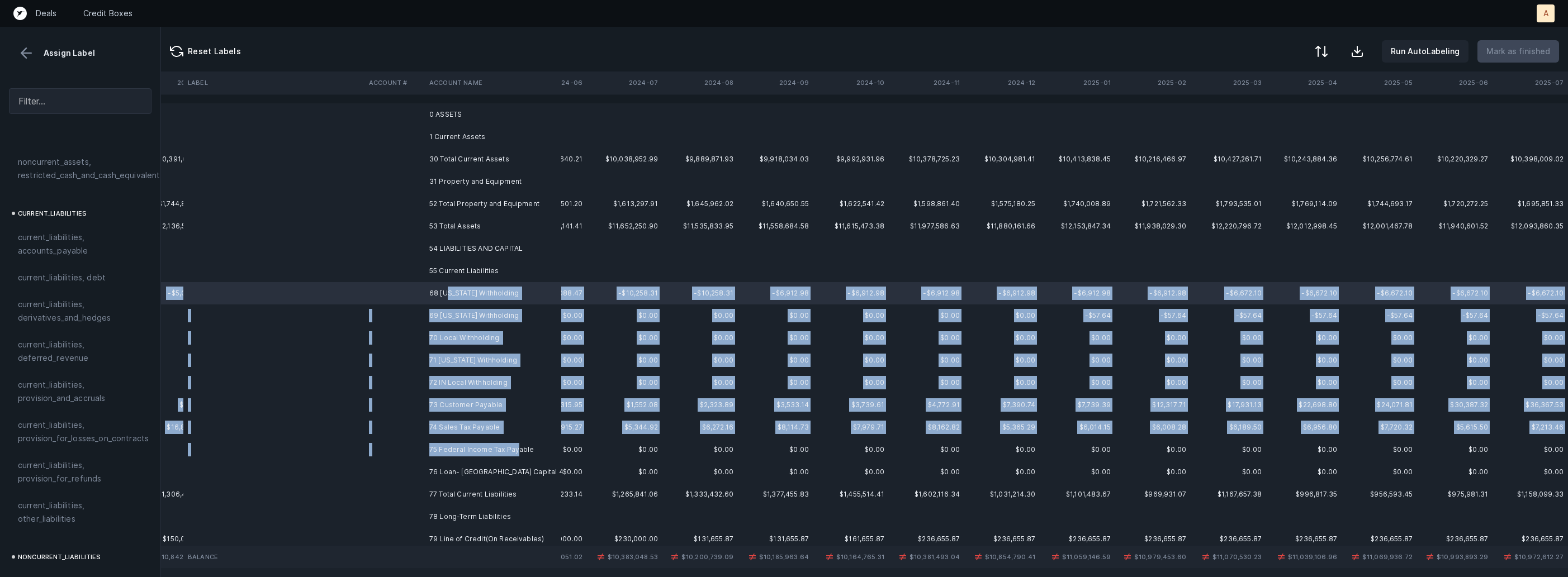
click at [515, 445] on td "75 Federal Income Tax Payable" at bounding box center [493, 450] width 137 height 22
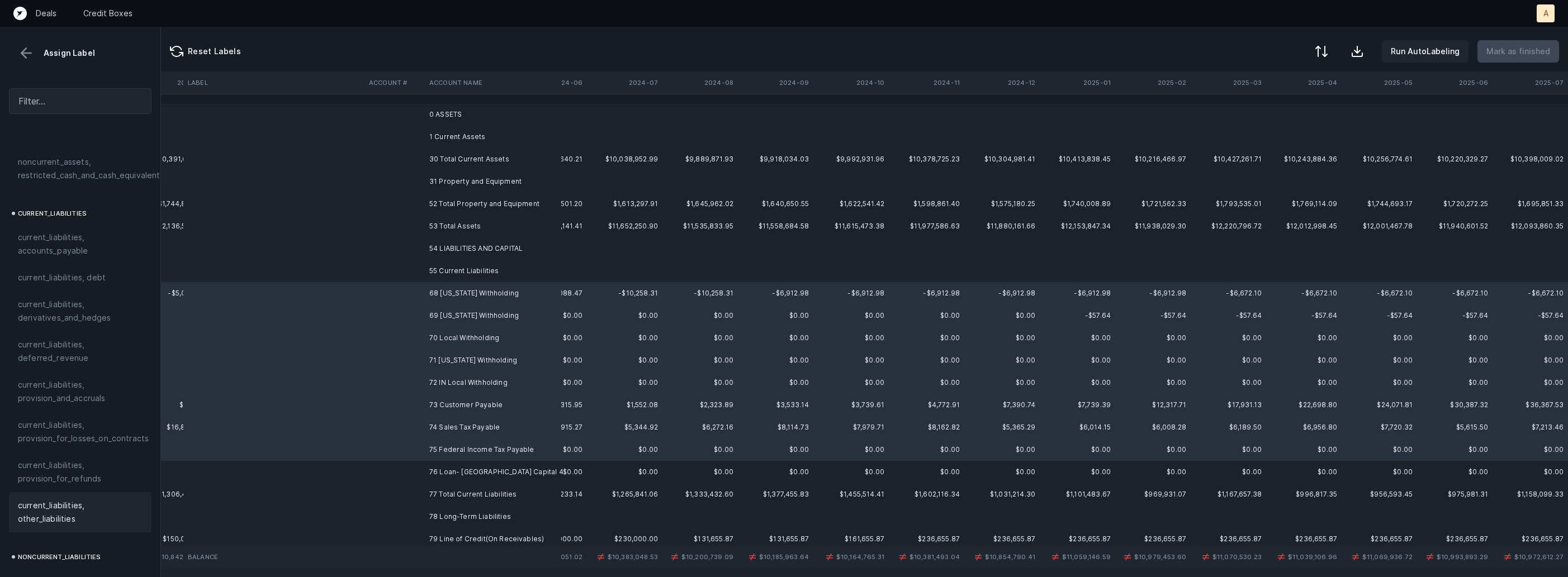
click at [82, 499] on span "current_liabilities, other_liabilities" at bounding box center [81, 512] width 125 height 27
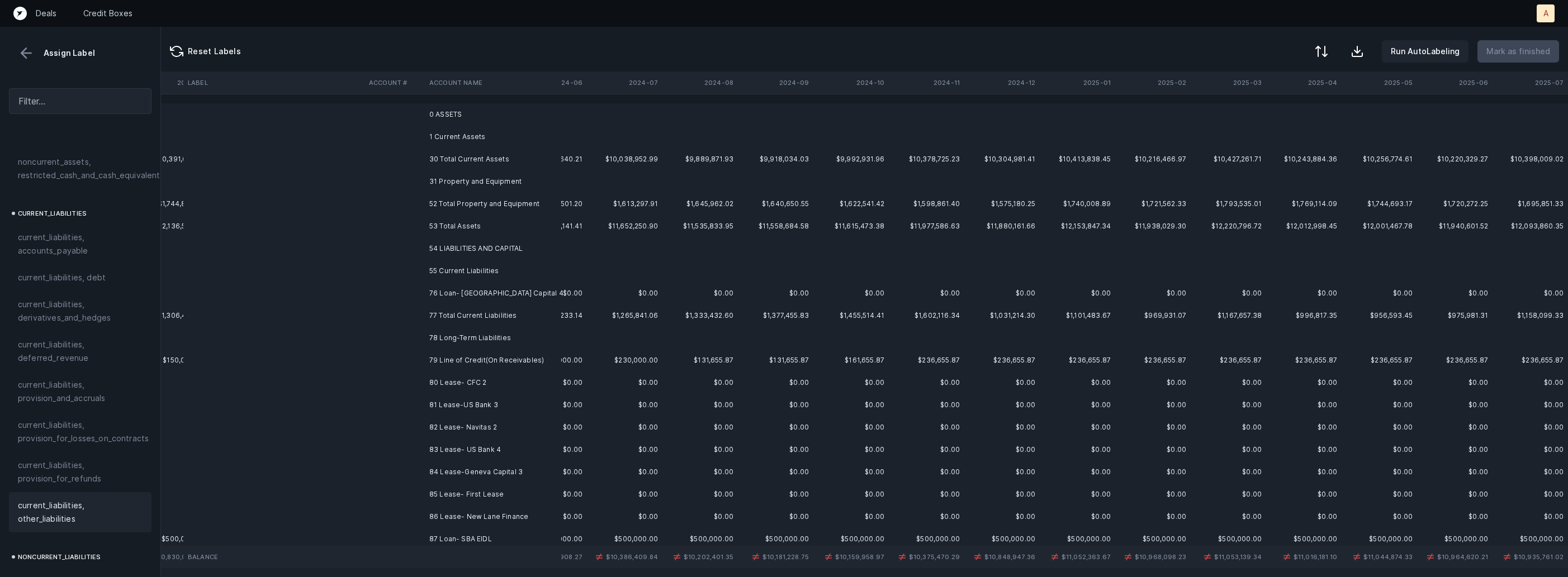
click at [484, 296] on td "76 Loan- [GEOGRAPHIC_DATA] Capital 4" at bounding box center [493, 293] width 137 height 22
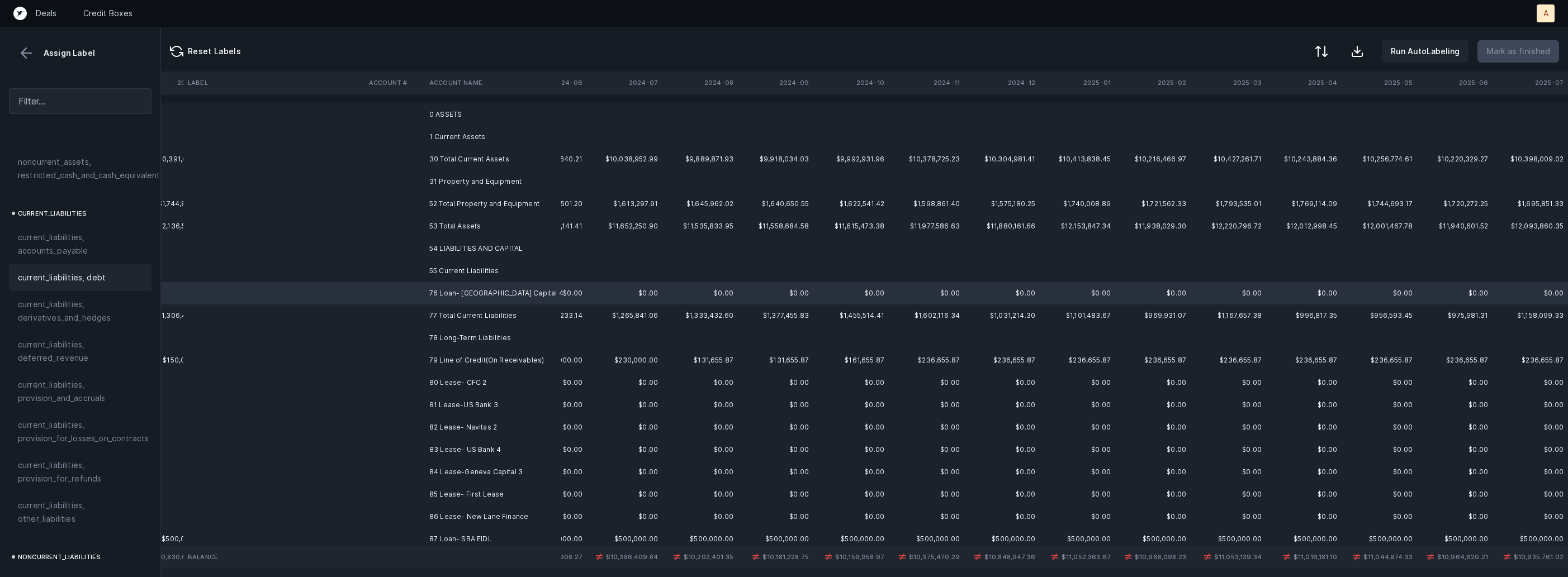
click at [88, 271] on span "current_liabilities, debt" at bounding box center [62, 277] width 88 height 13
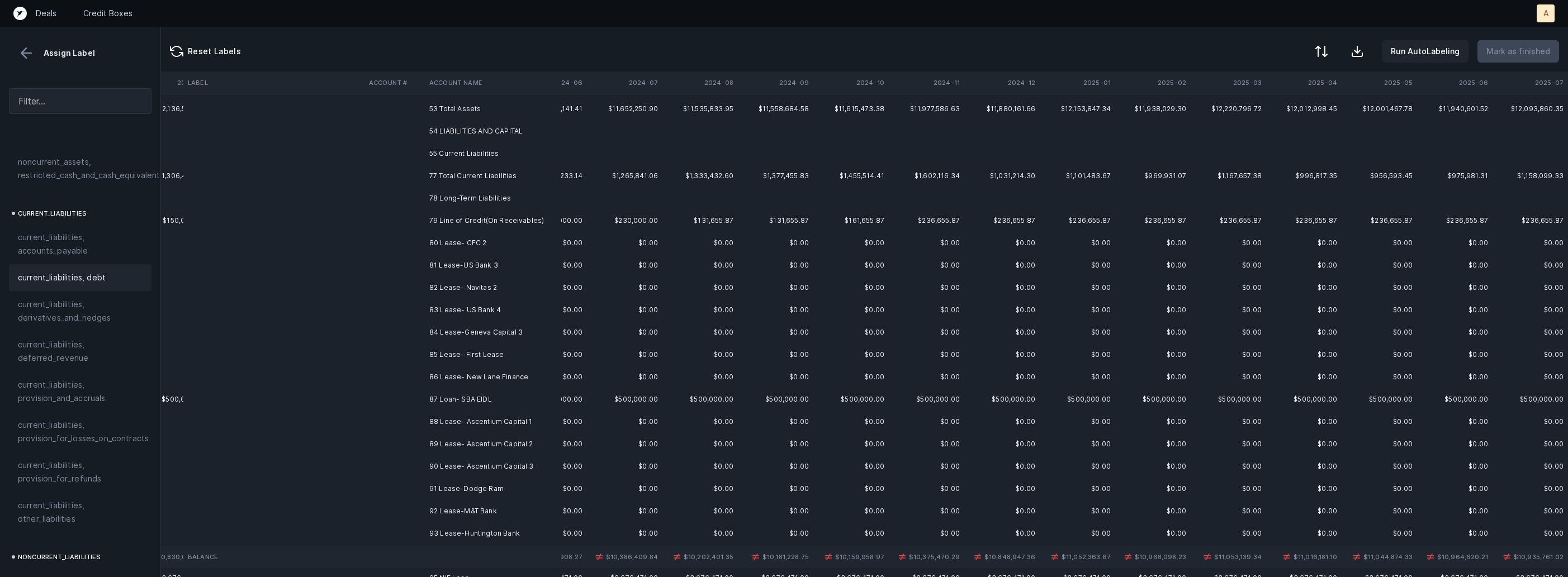
scroll to position [140, 1713]
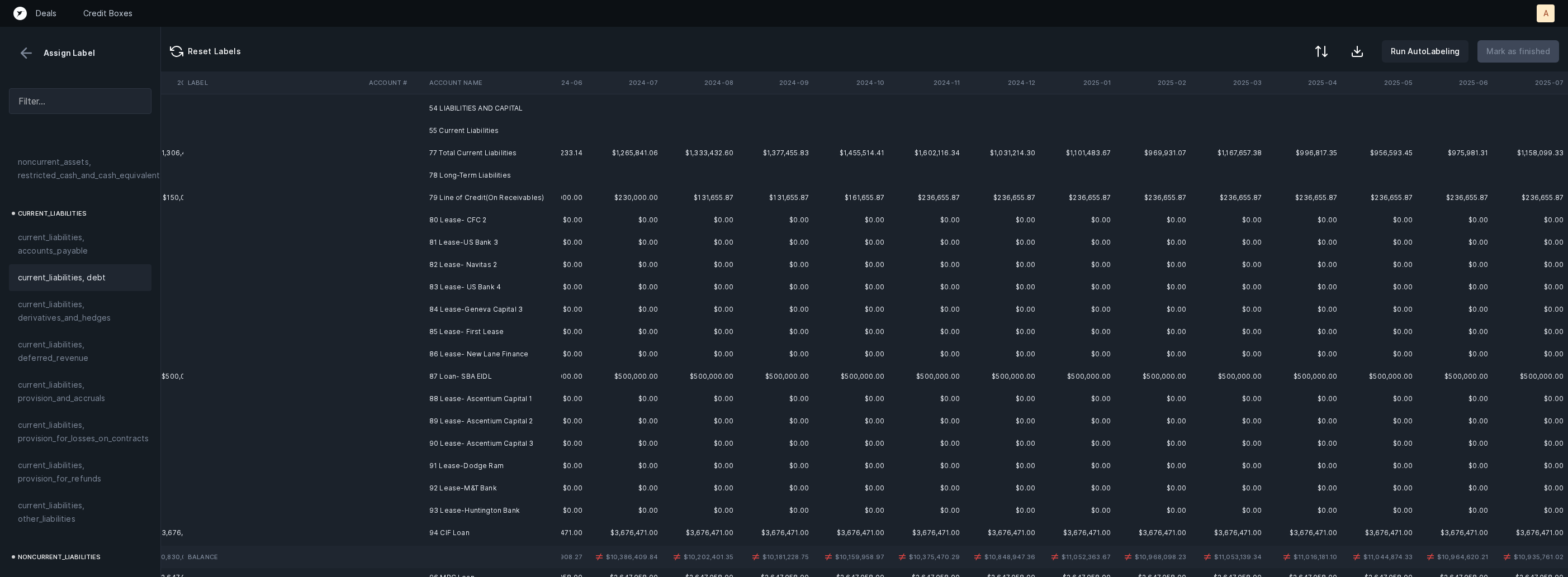
click at [522, 192] on td "79 Line of Credit(On Receivables)" at bounding box center [493, 198] width 137 height 22
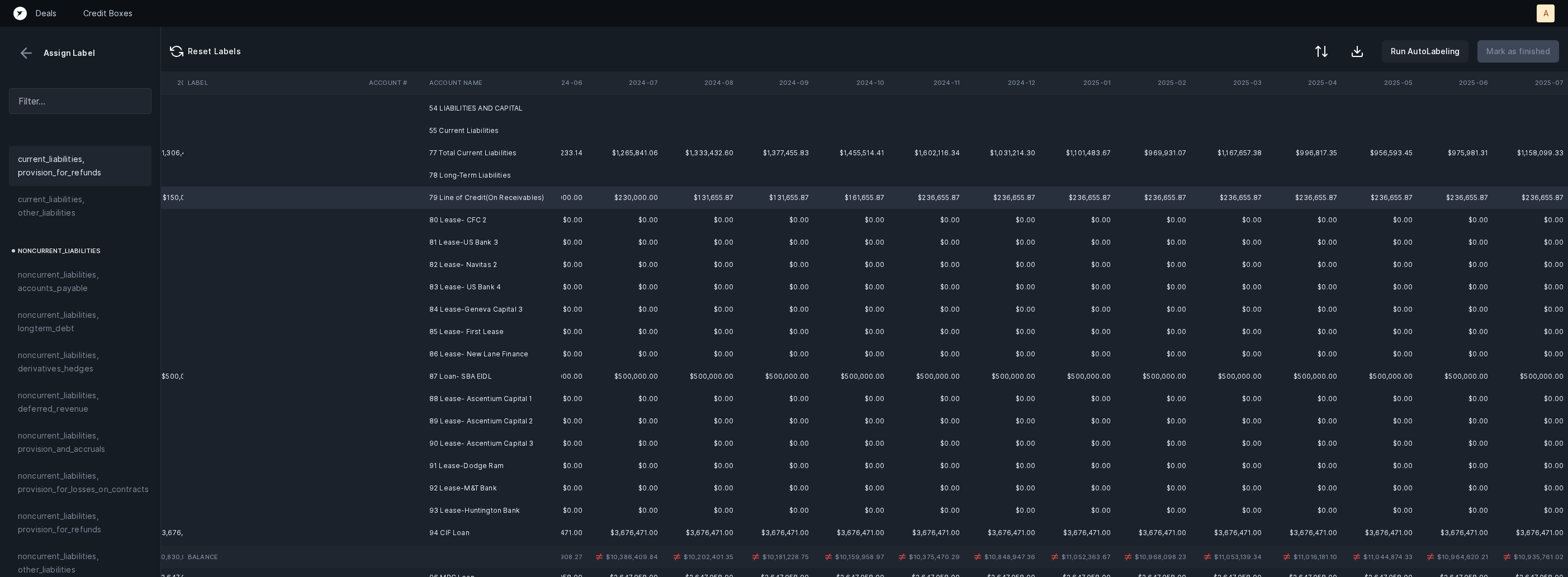
scroll to position [1004, 0]
click at [73, 306] on span "noncurrent_liabilities, longterm_debt" at bounding box center [81, 313] width 125 height 27
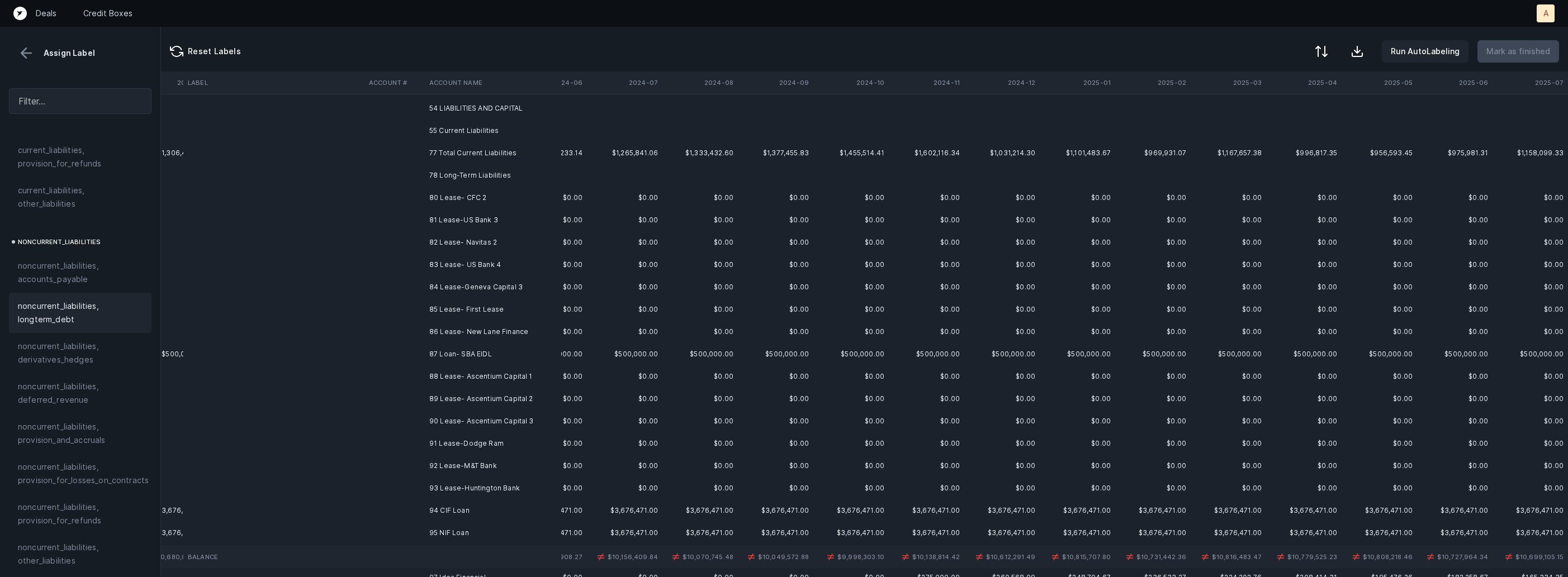
click at [491, 201] on td "80 Lease- CFC 2" at bounding box center [493, 198] width 137 height 22
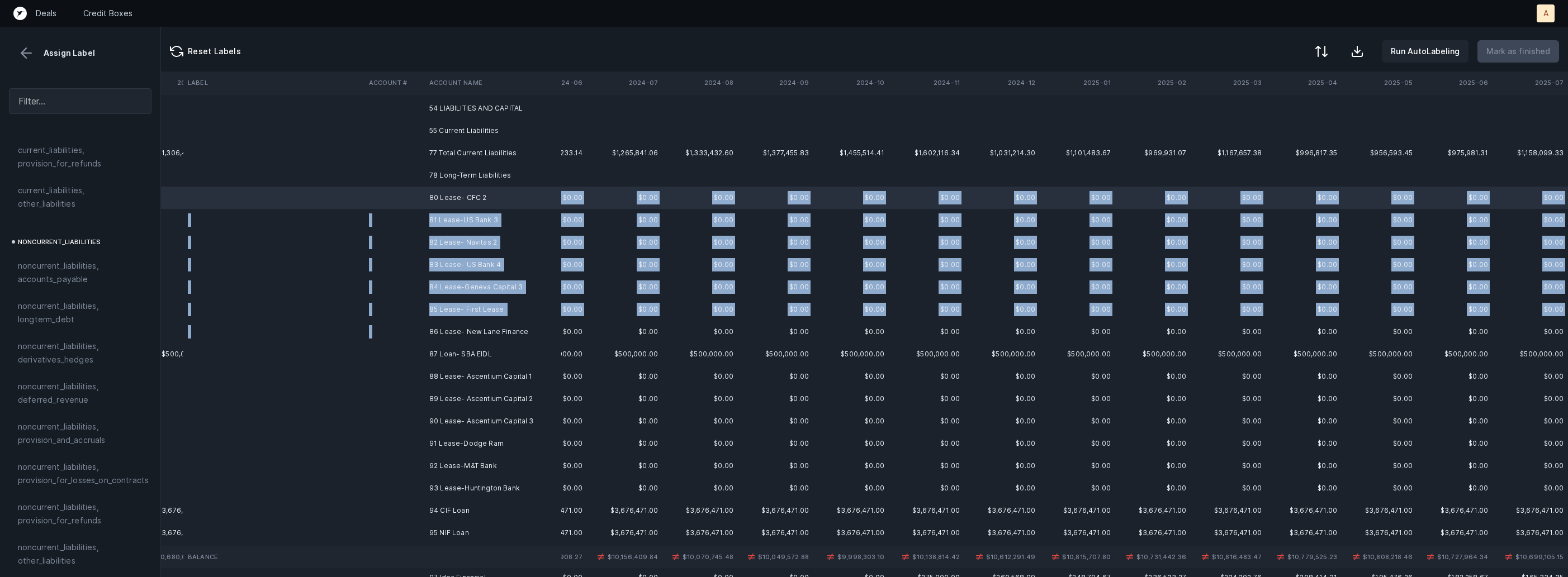
click at [473, 325] on td "86 Lease- New Lane Finance" at bounding box center [493, 332] width 137 height 22
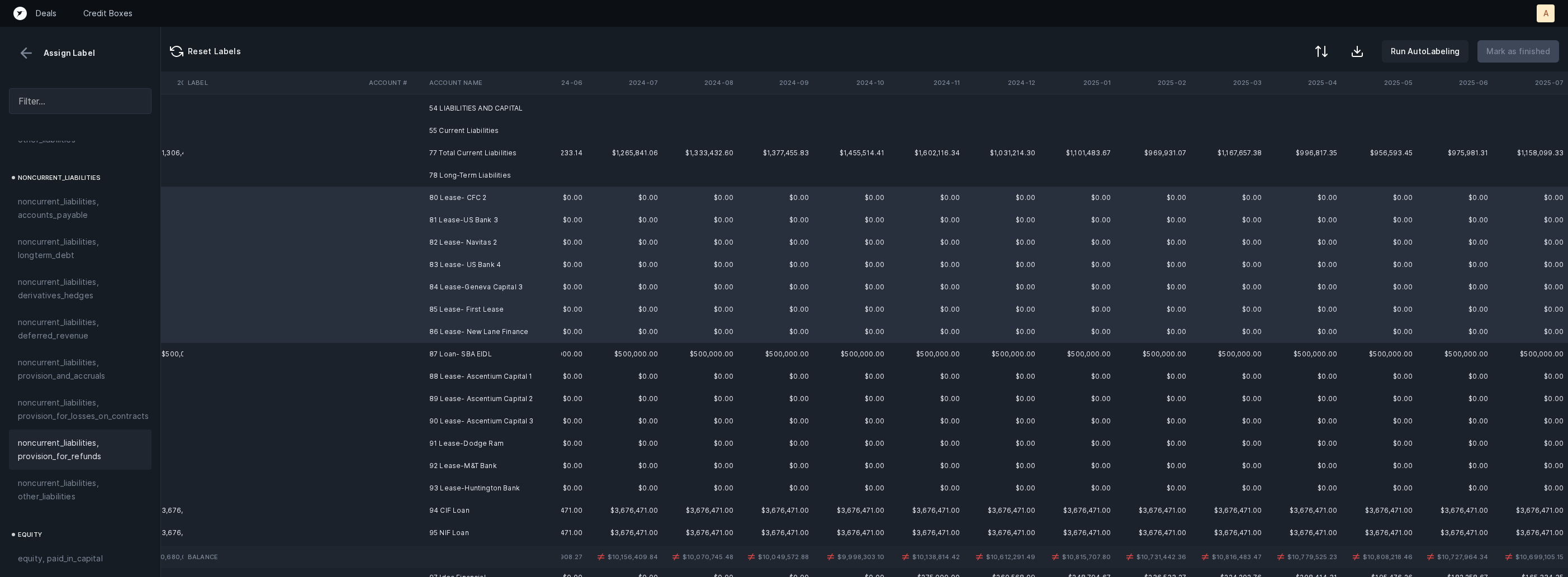
scroll to position [1095, 0]
click at [72, 464] on div "noncurrent_liabilities, other_liabilities" at bounding box center [80, 462] width 142 height 40
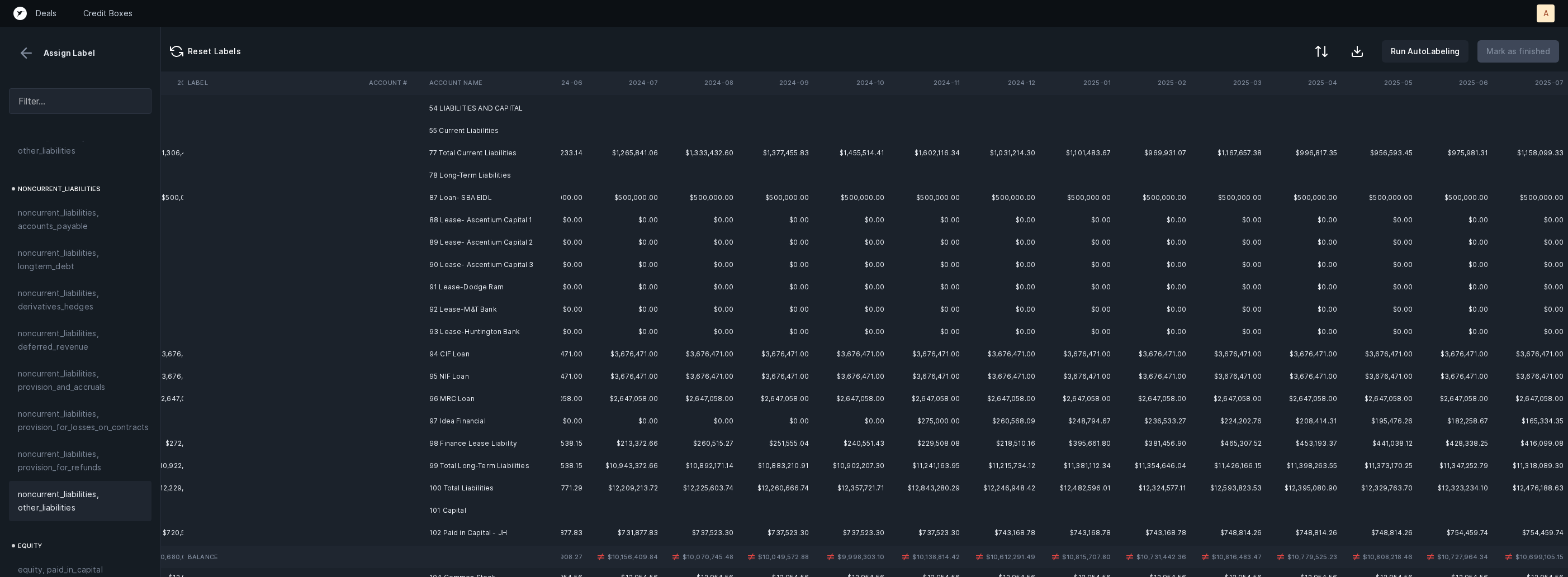
scroll to position [1053, 0]
click at [465, 190] on td "87 Loan- SBA EIDL" at bounding box center [493, 198] width 137 height 22
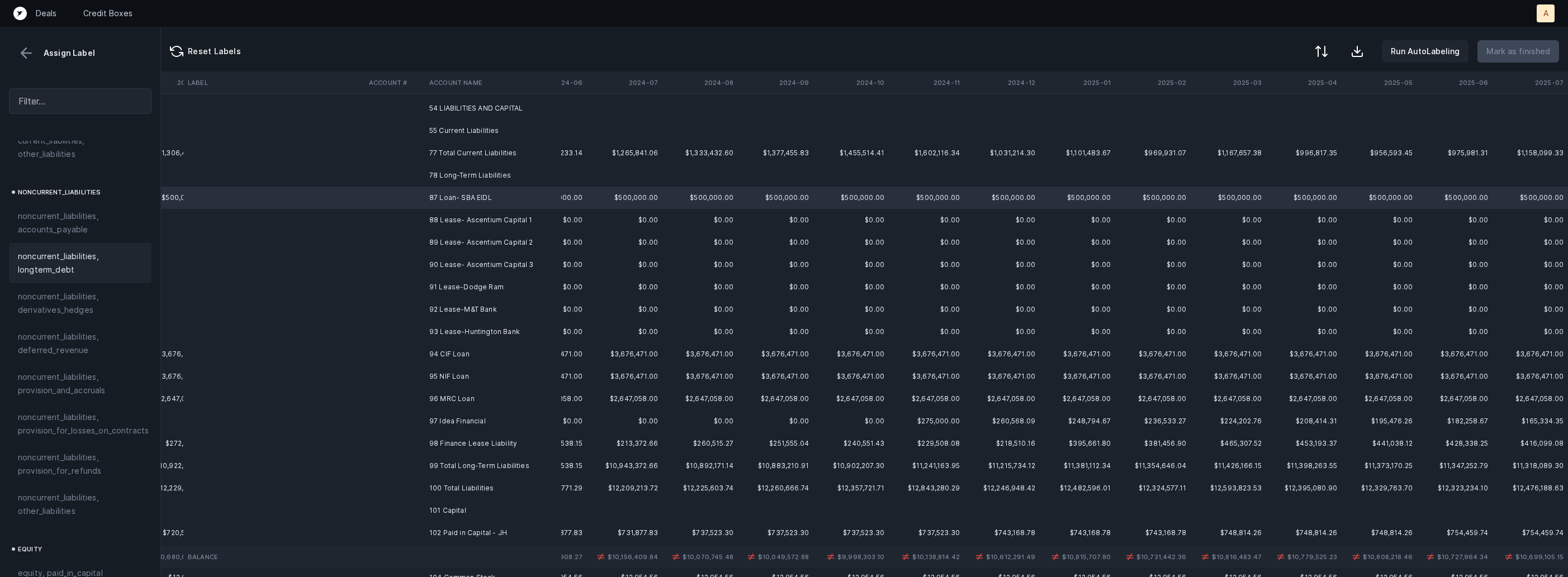
click at [78, 250] on span "noncurrent_liabilities, longterm_debt" at bounding box center [81, 263] width 125 height 27
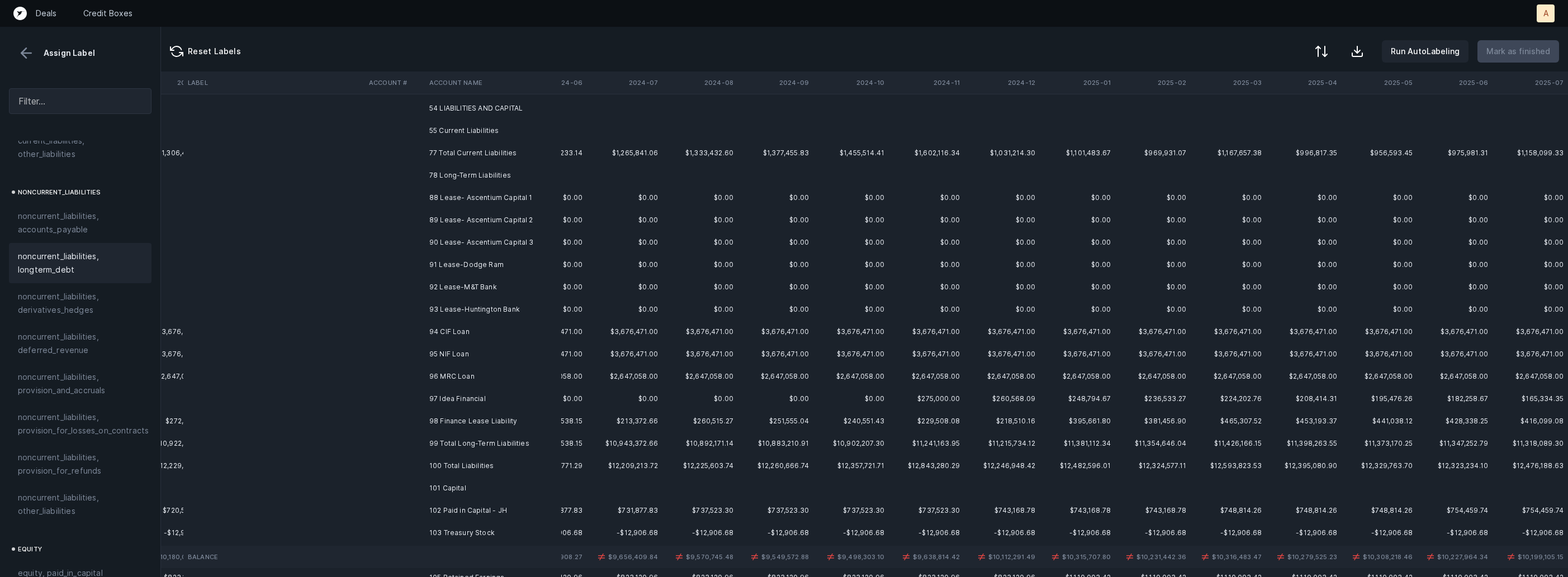
click at [511, 201] on td "88 Lease- Ascentium Capital 1" at bounding box center [493, 198] width 137 height 22
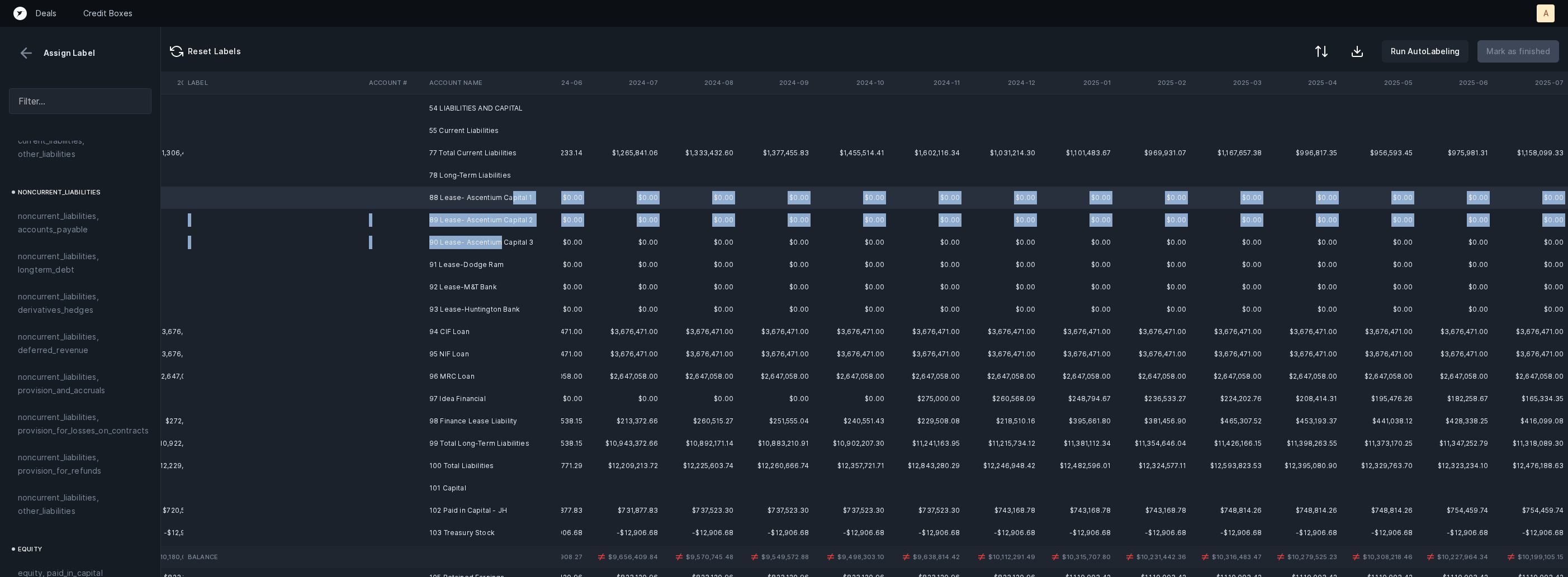
click at [499, 241] on td "90 Lease- Ascentium Capital 3" at bounding box center [493, 243] width 137 height 22
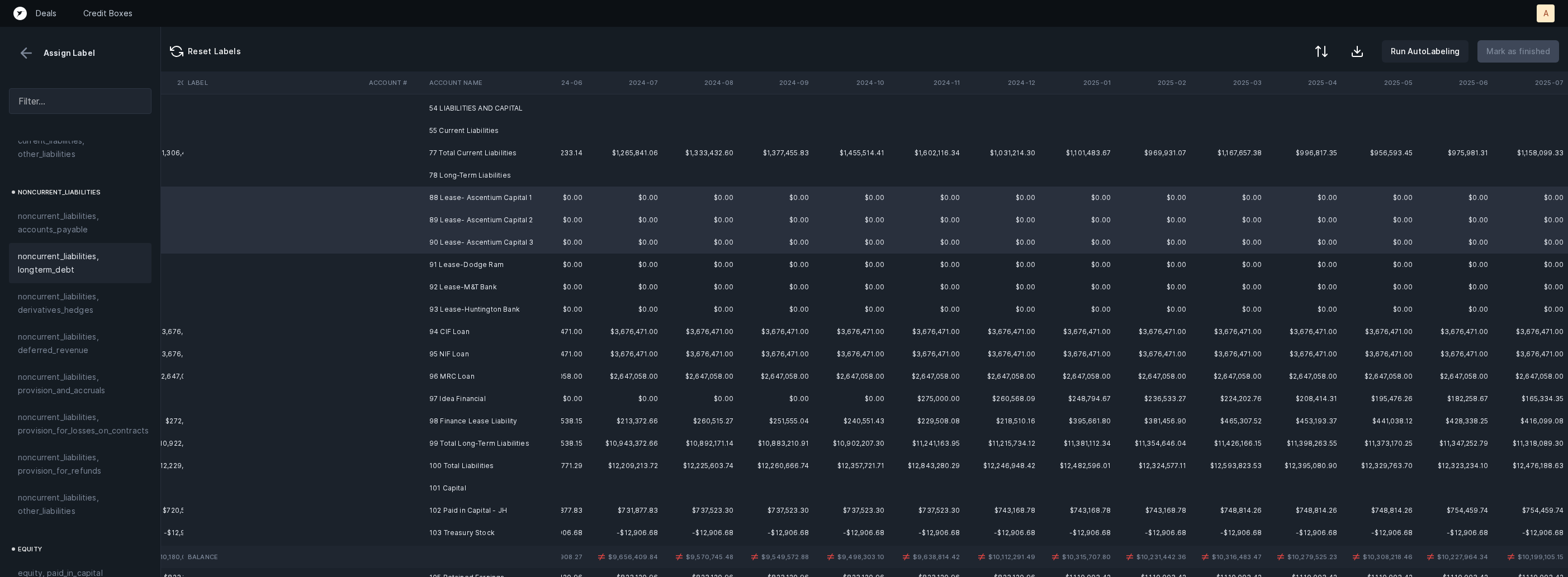
click at [66, 252] on span "noncurrent_liabilities, longterm_debt" at bounding box center [81, 263] width 125 height 27
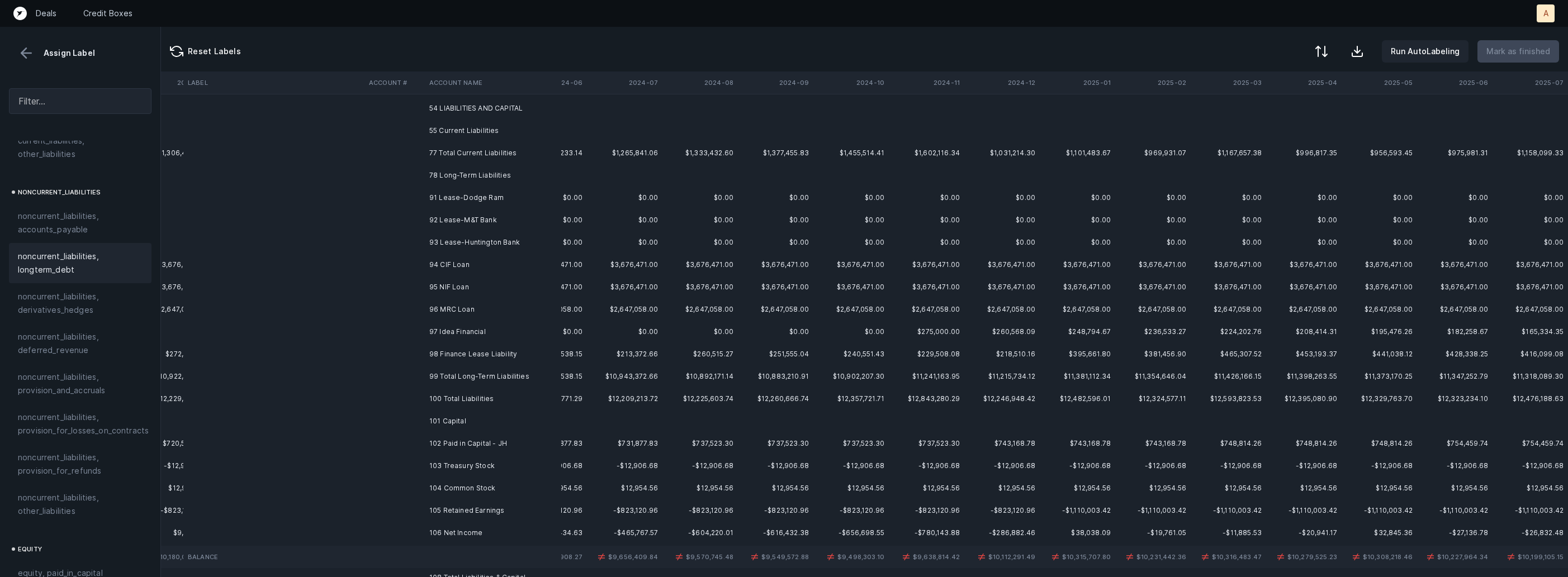
click at [438, 199] on td "91 Lease-Dodge Ram" at bounding box center [493, 198] width 137 height 22
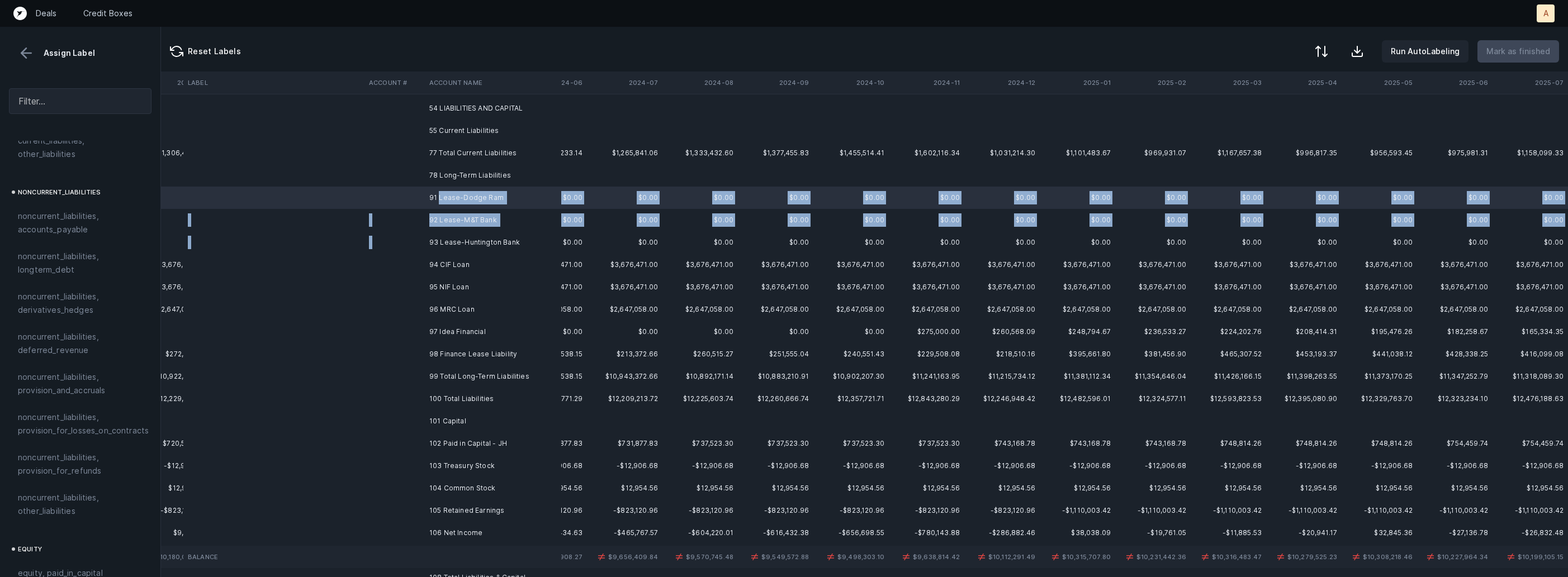
click at [453, 234] on td "93 Lease-Huntington Bank" at bounding box center [493, 243] width 137 height 22
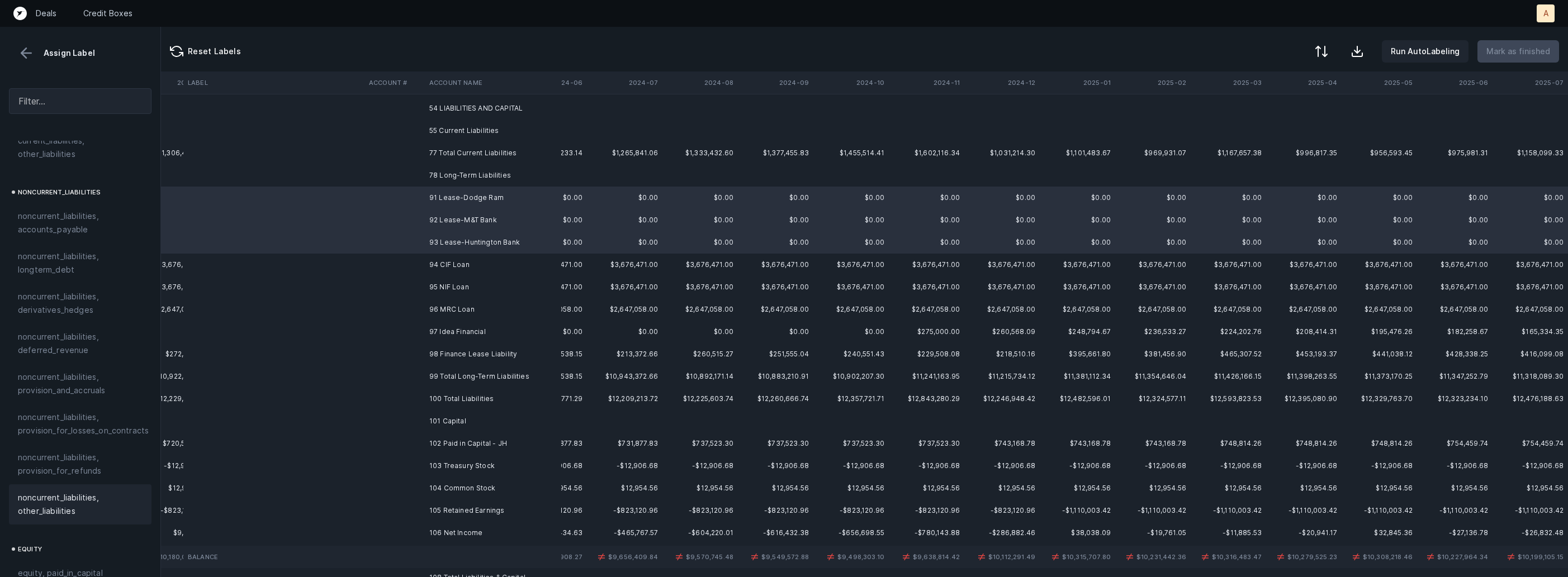
click at [74, 491] on span "noncurrent_liabilities, other_liabilities" at bounding box center [81, 504] width 125 height 27
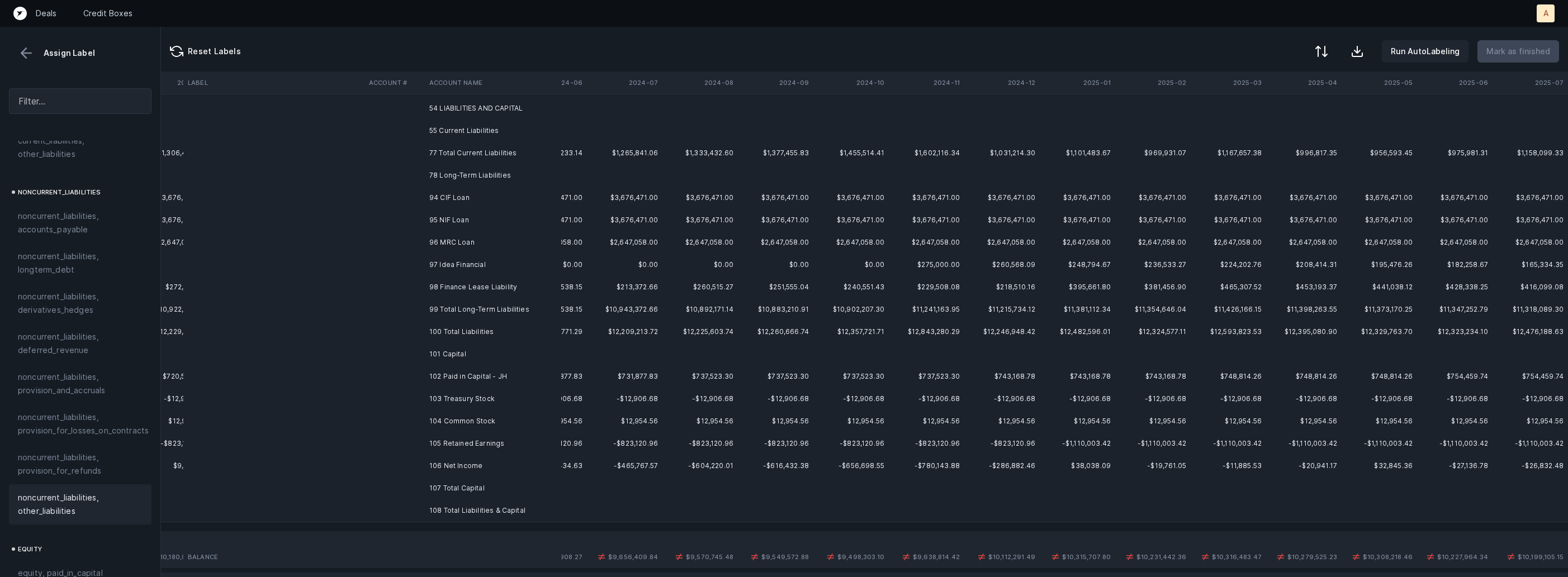
click at [477, 201] on td "94 CIF Loan" at bounding box center [493, 198] width 137 height 22
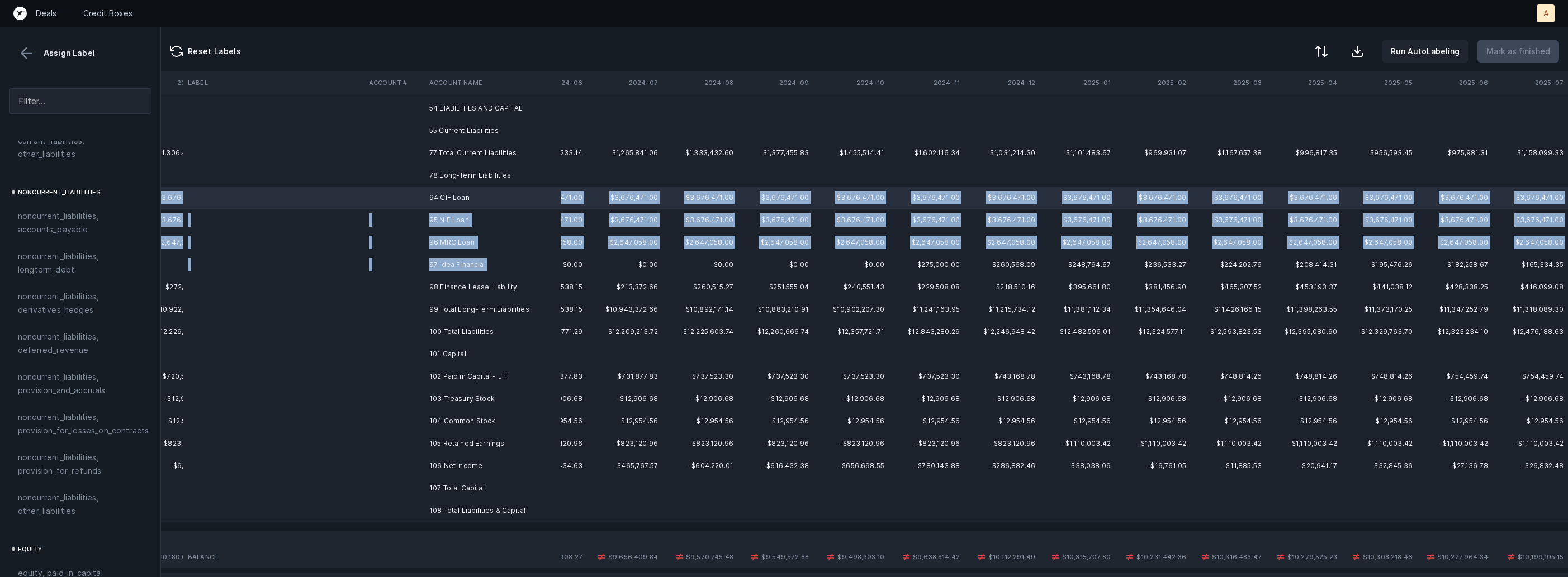
click at [487, 261] on td "97 Idea Financial" at bounding box center [493, 265] width 137 height 22
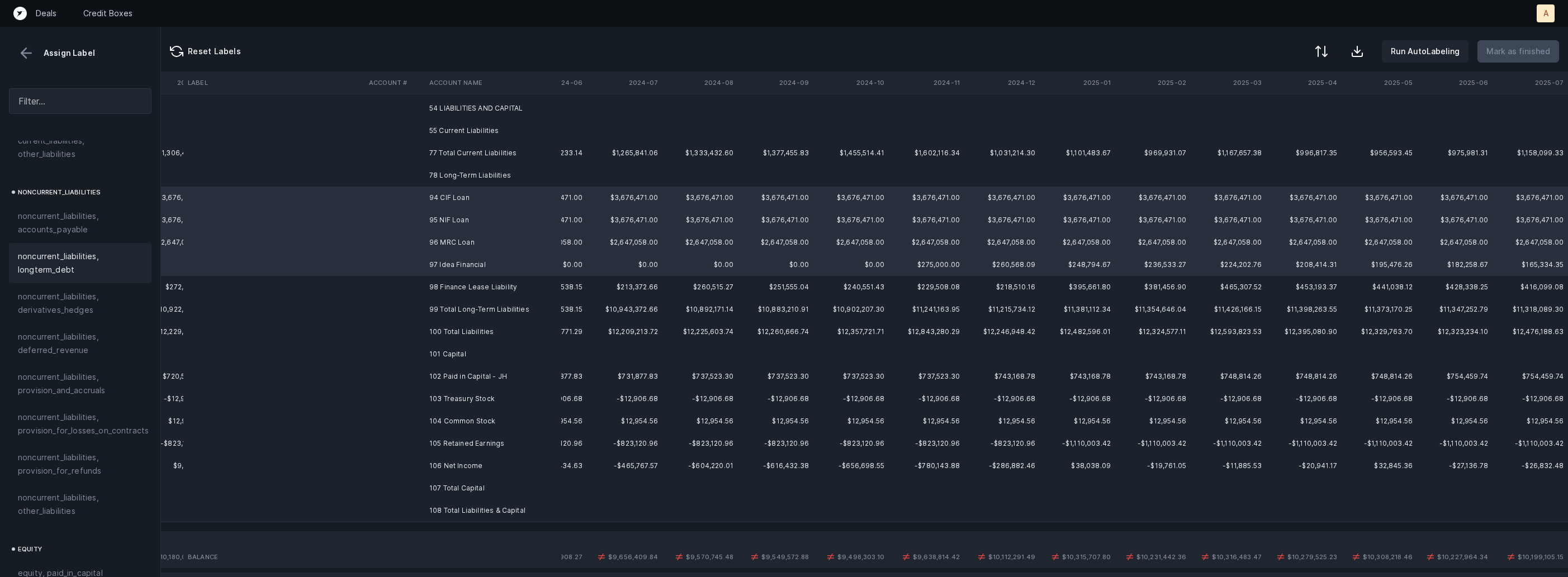
click at [110, 255] on span "noncurrent_liabilities, longterm_debt" at bounding box center [81, 263] width 125 height 27
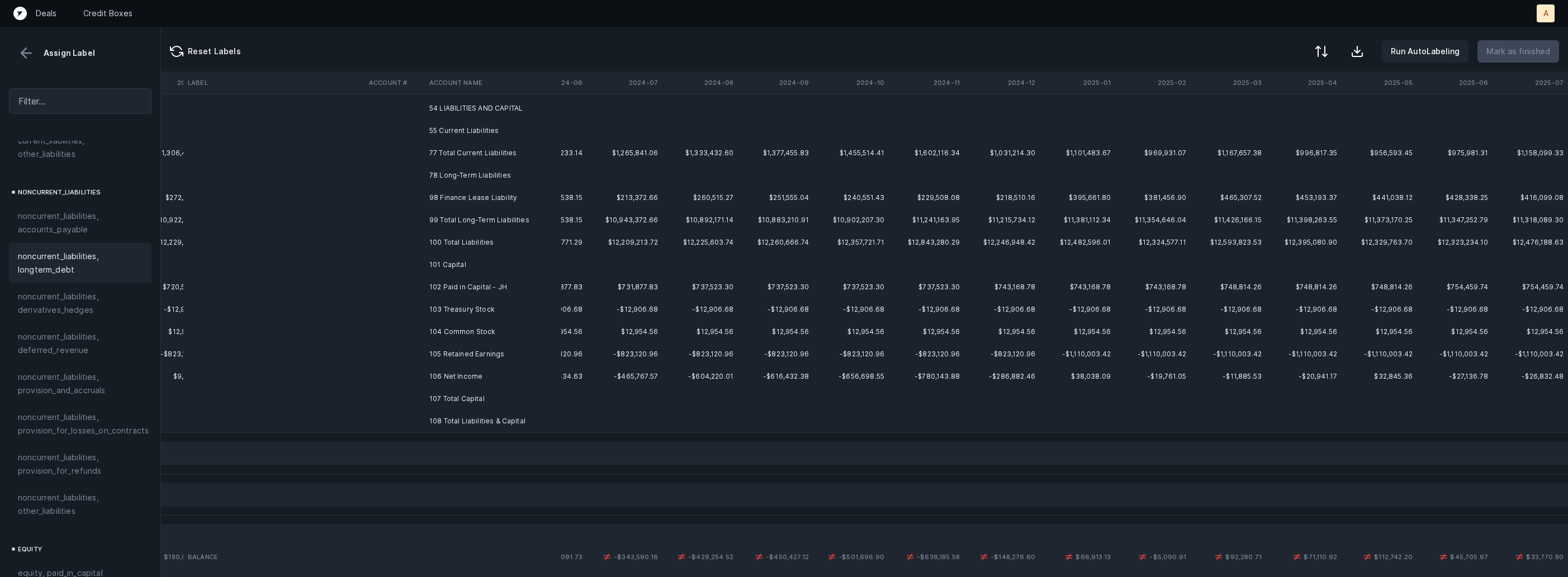
click at [415, 200] on td at bounding box center [394, 198] width 61 height 22
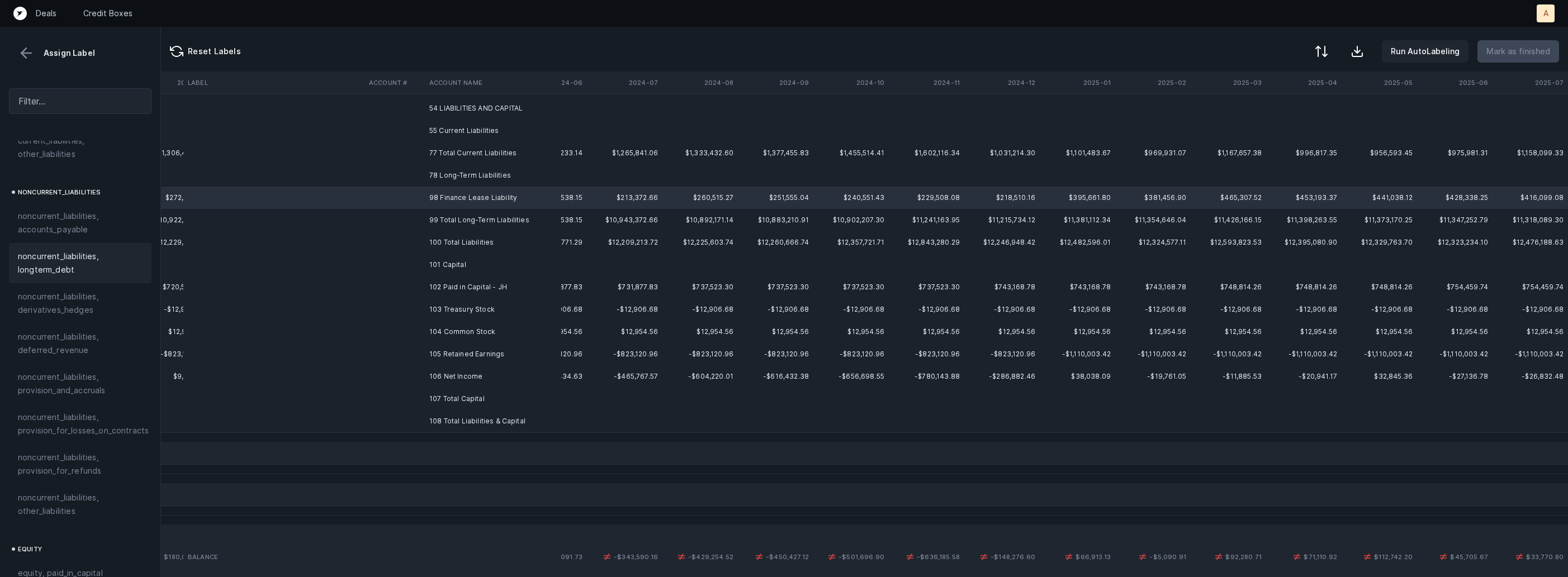
click at [87, 257] on span "noncurrent_liabilities, longterm_debt" at bounding box center [81, 263] width 125 height 27
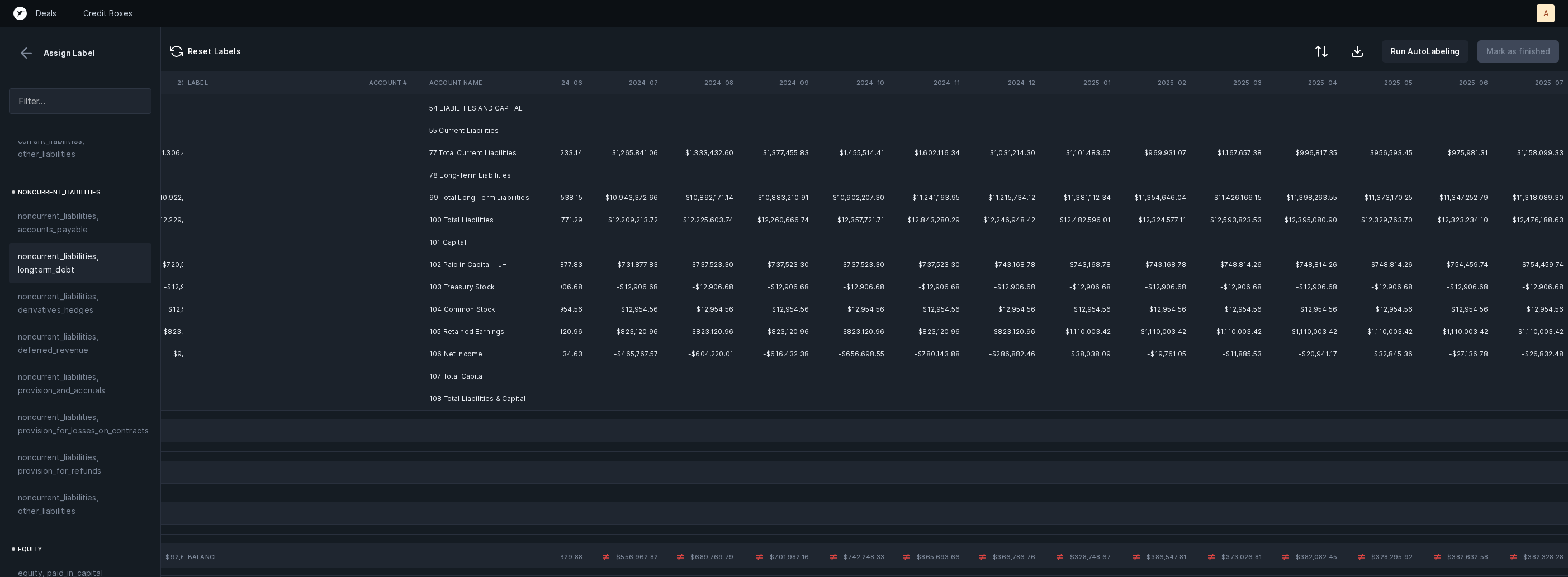
click at [491, 264] on td "102 Paid in Capital - JH" at bounding box center [493, 265] width 137 height 22
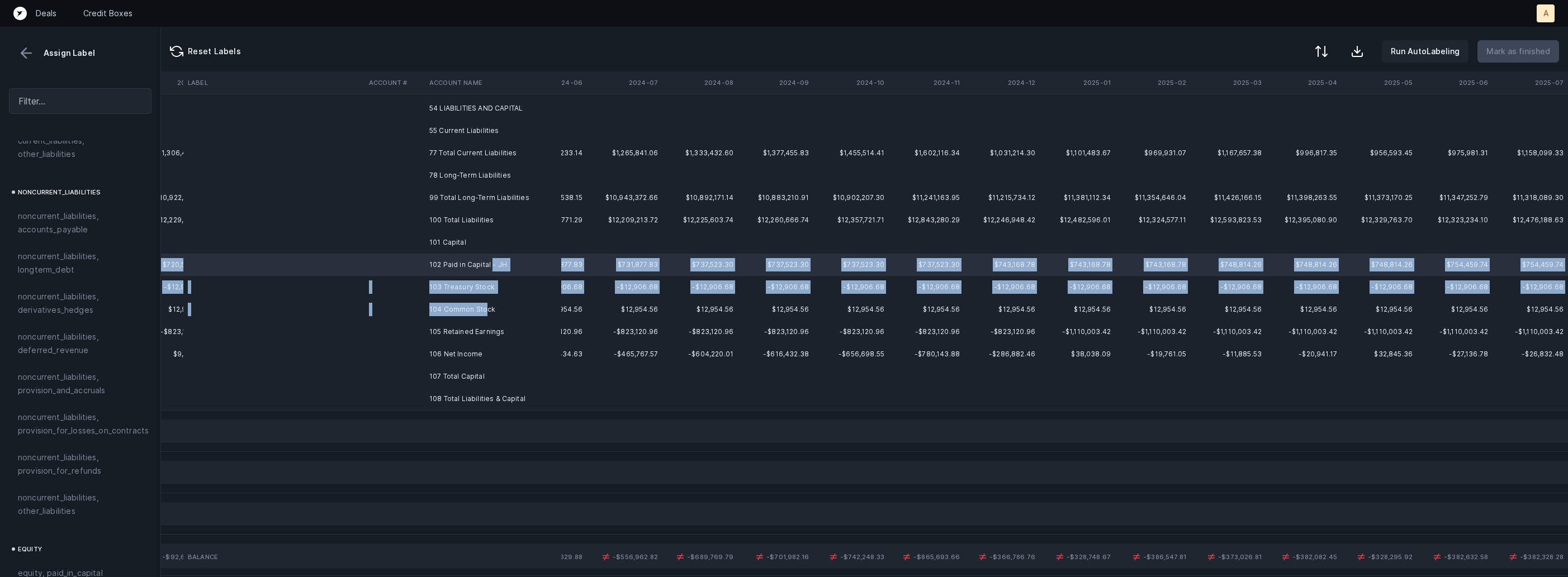
click at [485, 304] on td "104 Common Stock" at bounding box center [493, 309] width 137 height 22
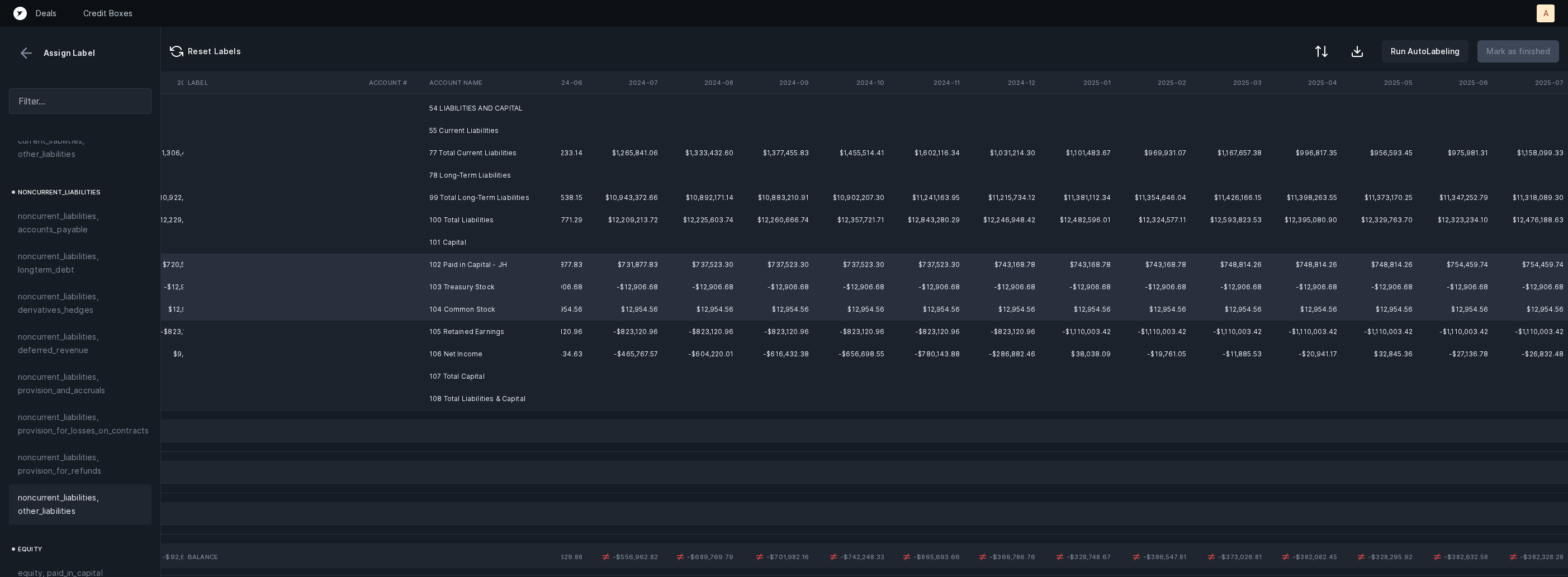
scroll to position [1135, 0]
click at [102, 490] on div "equity, paid_in_capital" at bounding box center [80, 491] width 142 height 27
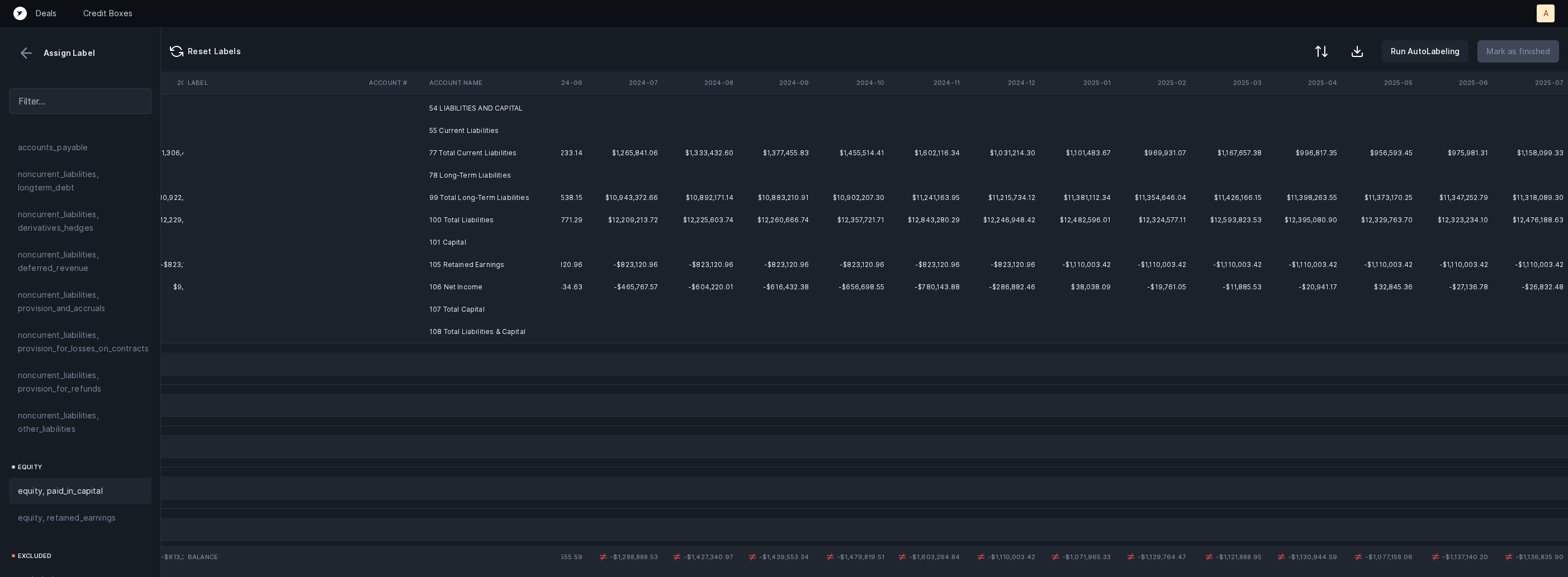
click at [483, 269] on td "105 Retained Earnings" at bounding box center [493, 265] width 137 height 22
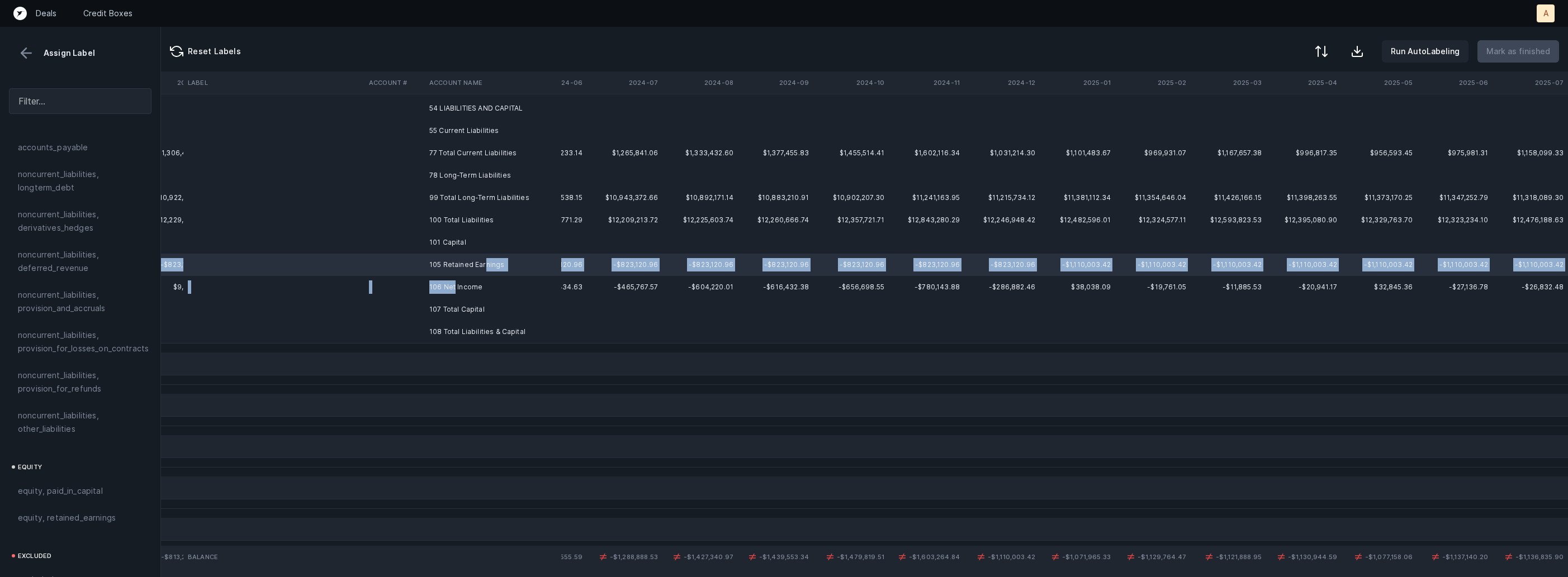
click at [455, 284] on td "106 Net Income" at bounding box center [493, 287] width 137 height 22
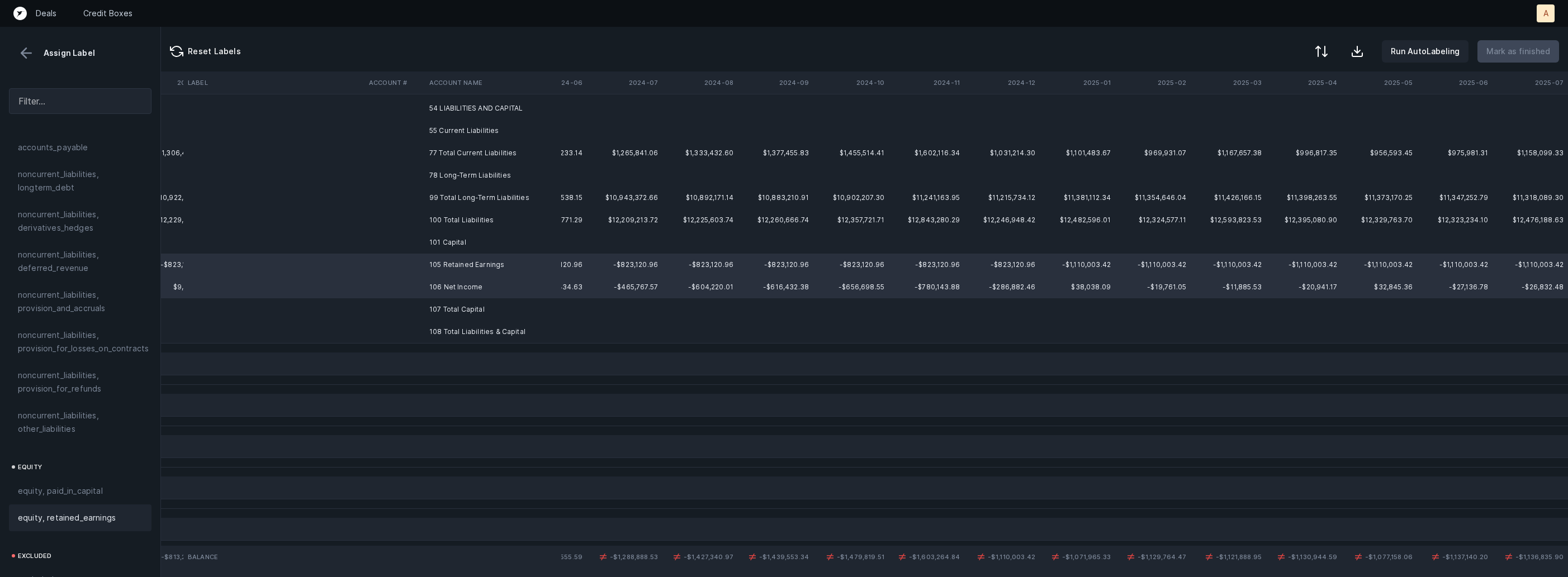
click at [88, 505] on div "equity, retained_earnings" at bounding box center [80, 518] width 142 height 27
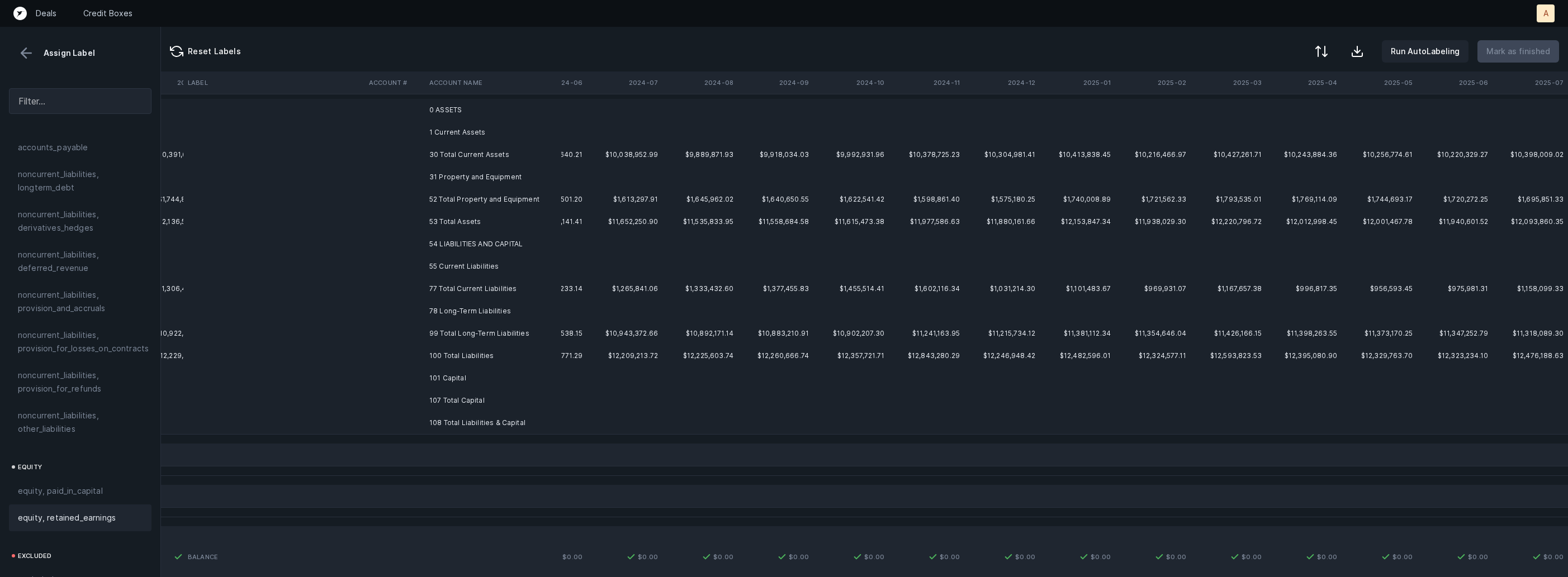
scroll to position [0, 1713]
click at [460, 117] on td "0 ASSETS" at bounding box center [493, 115] width 137 height 22
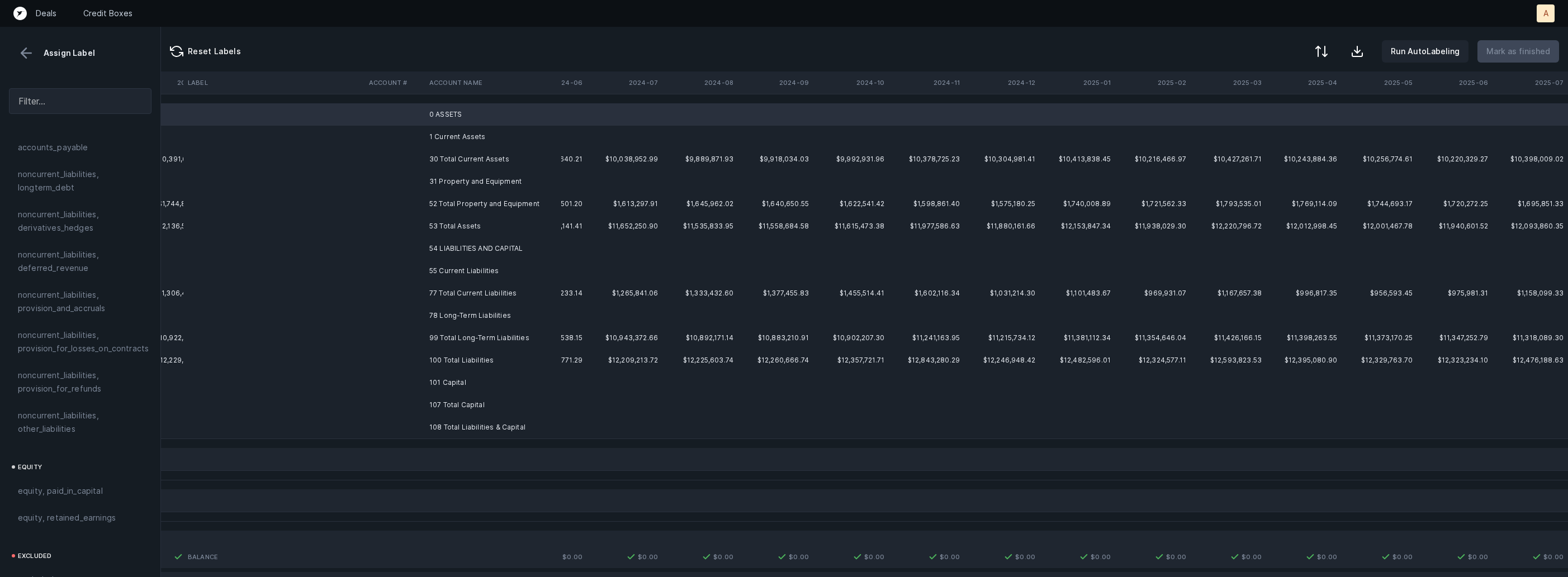
click at [449, 129] on td "1 Current Assets" at bounding box center [493, 137] width 137 height 22
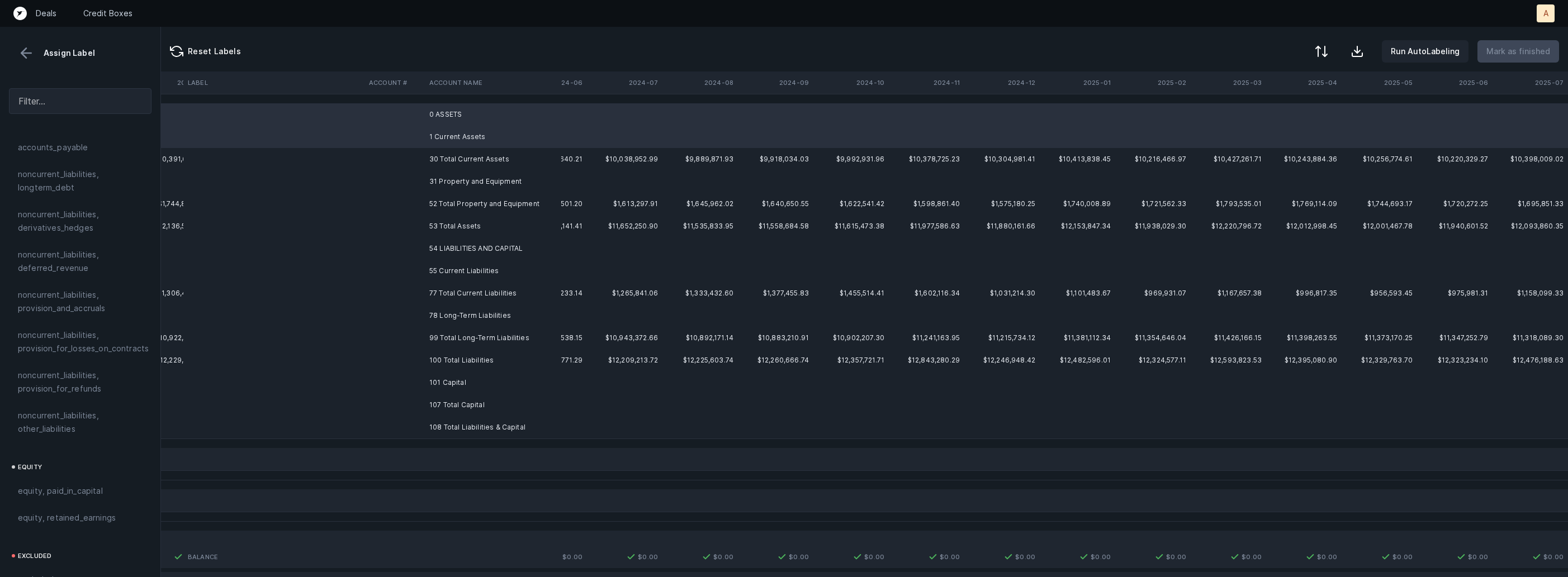
click at [444, 175] on td "31 Property and Equipment" at bounding box center [493, 182] width 137 height 22
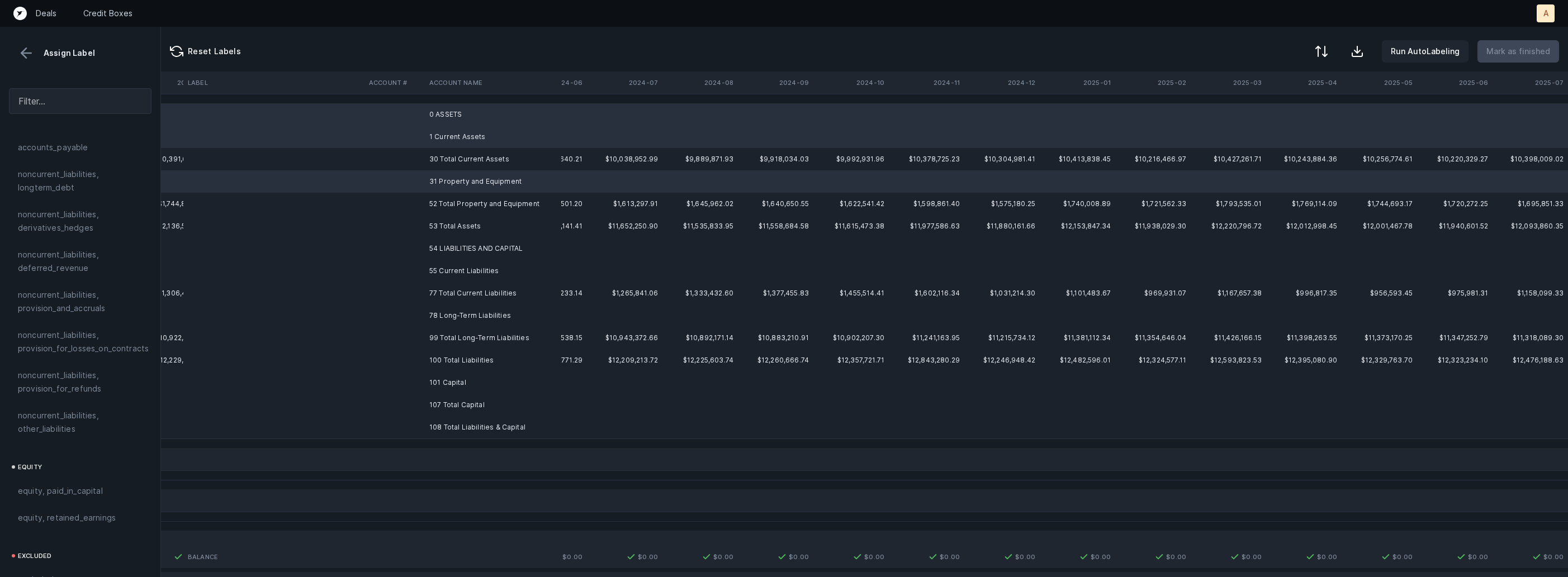
click at [434, 241] on td "54 LIABILITIES AND CAPITAL" at bounding box center [493, 249] width 137 height 22
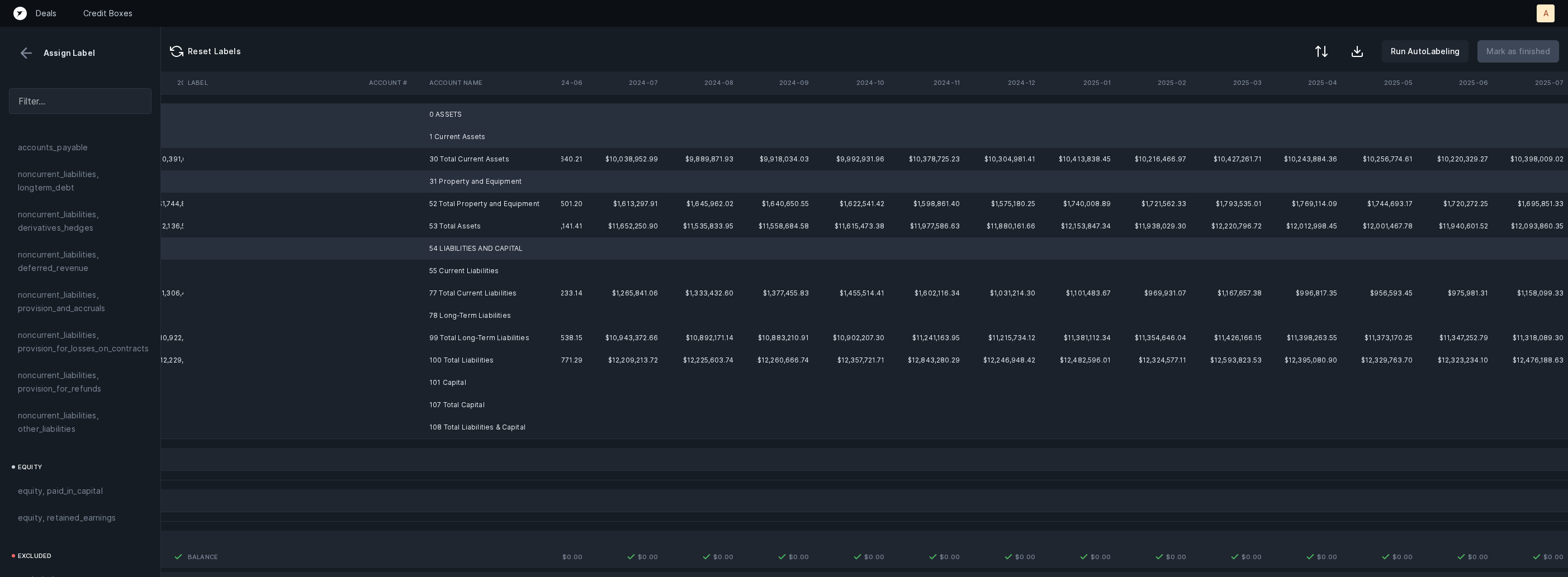
click at [435, 265] on td "55 Current Liabilities" at bounding box center [493, 271] width 137 height 22
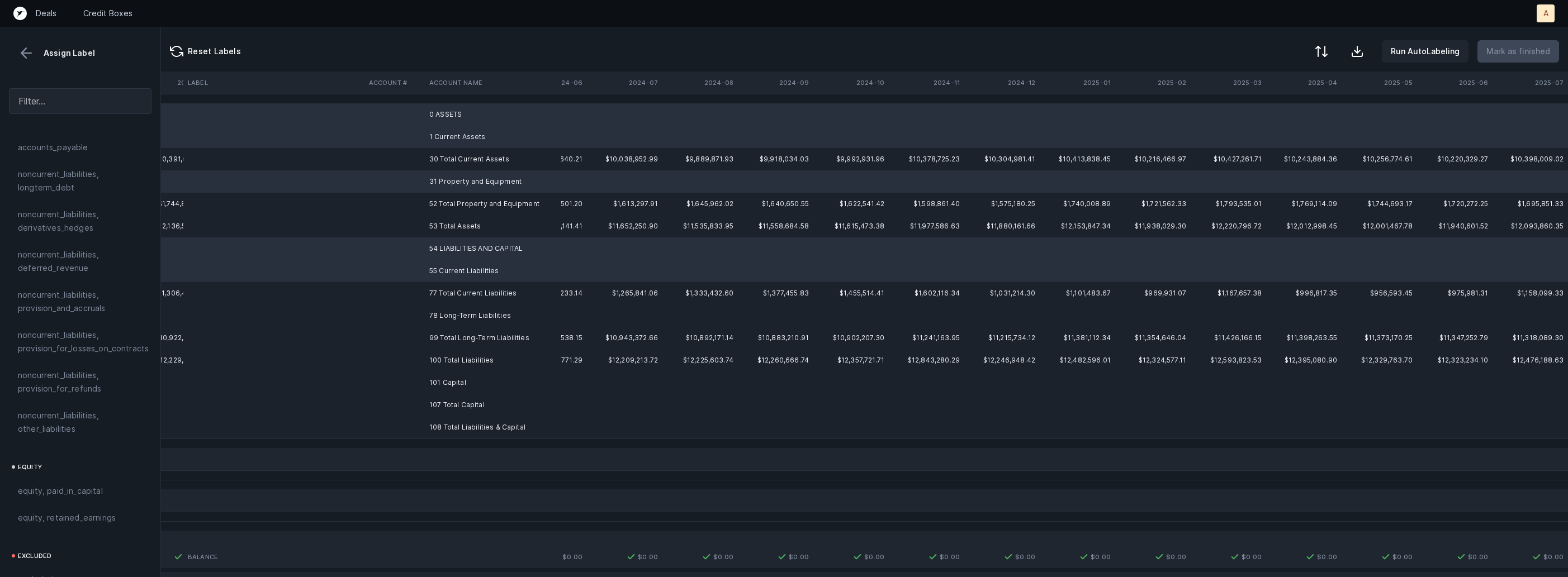
click at [432, 319] on td "78 Long-Term Liabilities" at bounding box center [493, 316] width 137 height 22
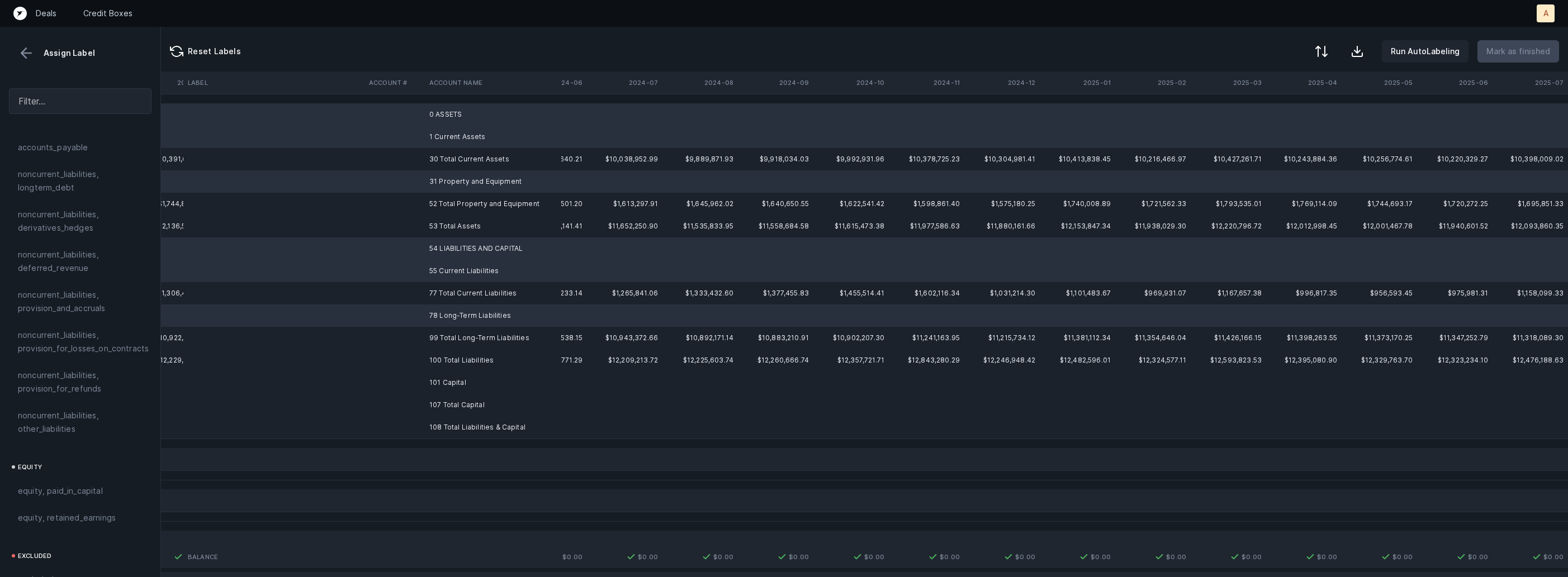
click at [434, 394] on td "107 Total Capital" at bounding box center [493, 405] width 137 height 22
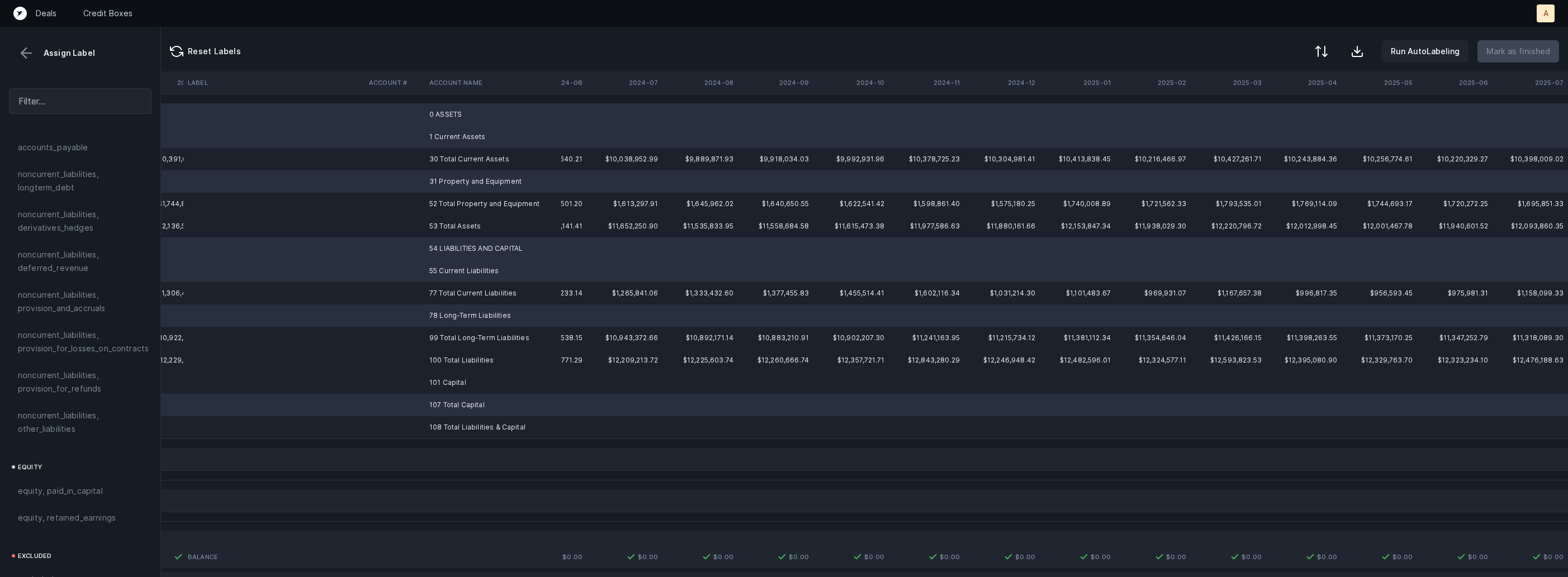
click at [443, 386] on td "101 Capital" at bounding box center [493, 383] width 137 height 22
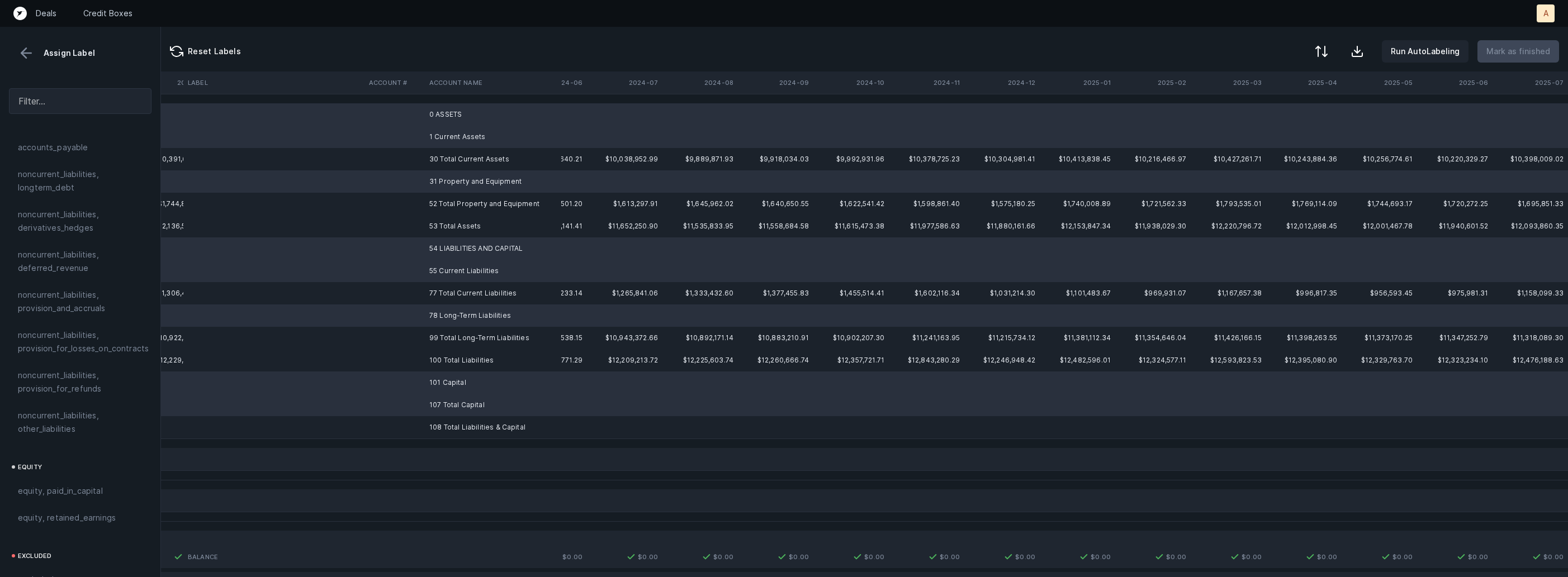
click at [427, 405] on td "107 Total Capital" at bounding box center [493, 405] width 137 height 22
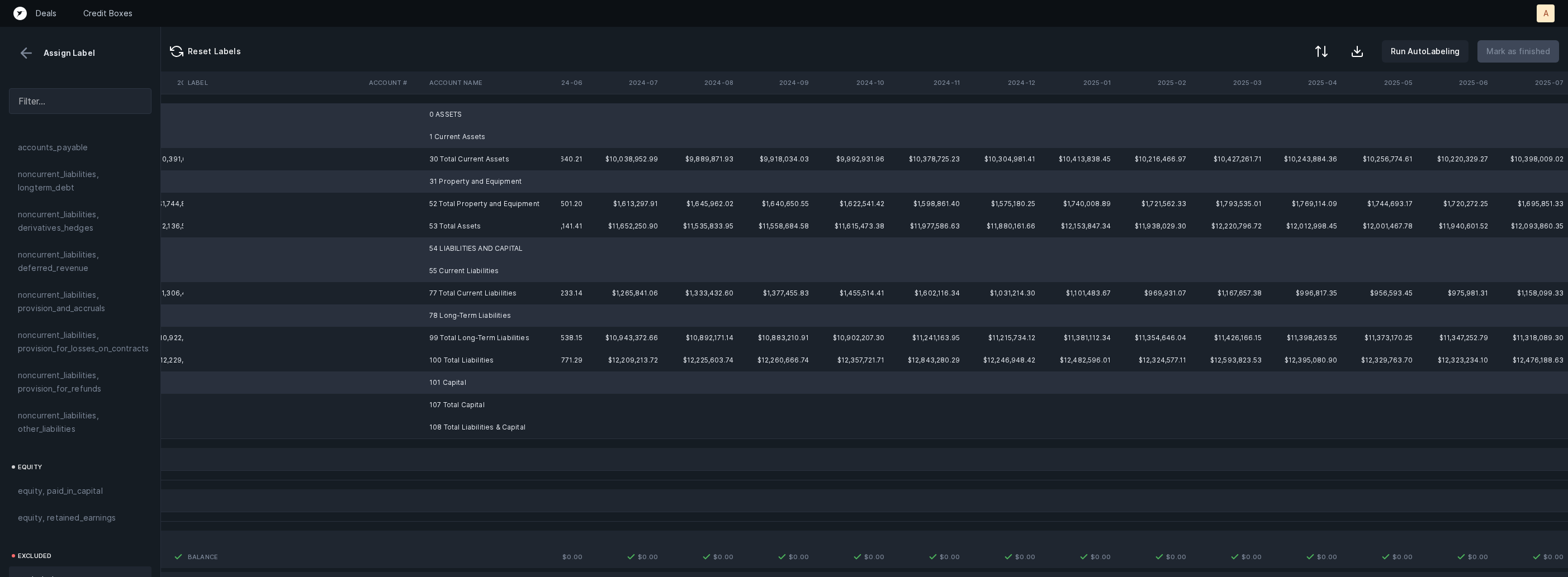
scroll to position [1229, 0]
click at [62, 563] on div "excluded, blank" at bounding box center [80, 566] width 142 height 27
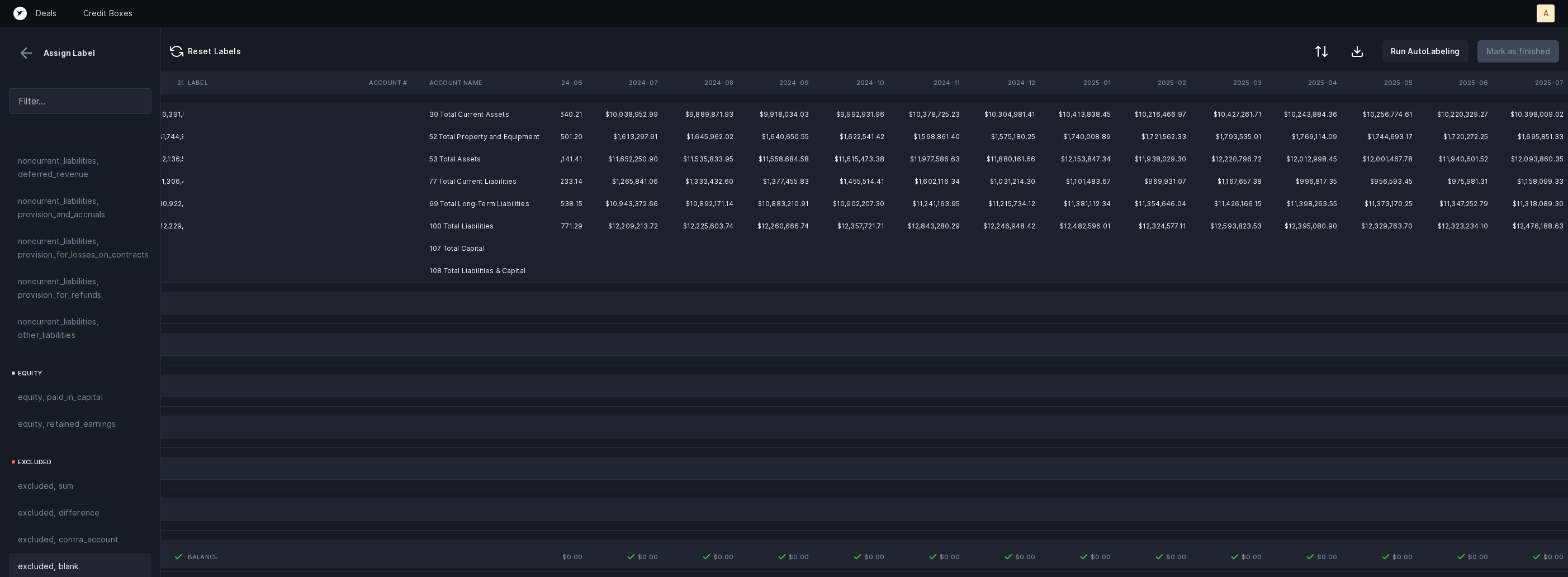
click at [485, 117] on td "30 Total Current Assets" at bounding box center [493, 115] width 137 height 22
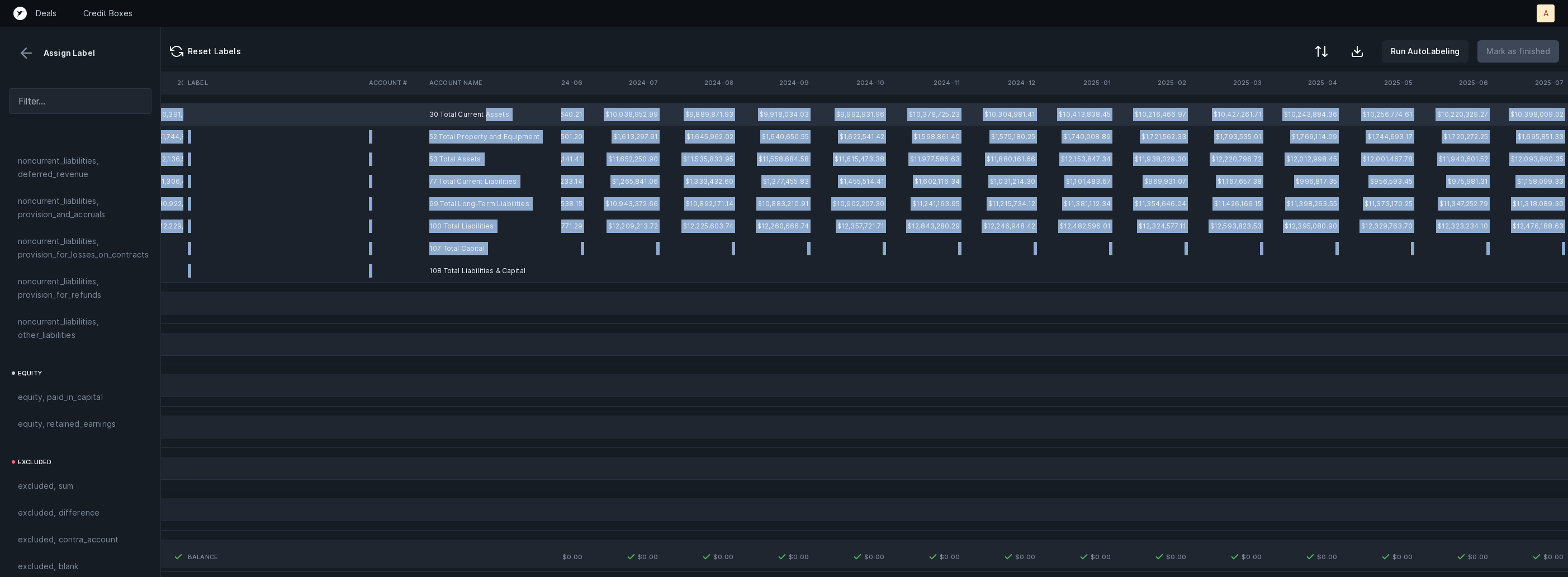
click at [467, 263] on td "108 Total Liabilities & Capital" at bounding box center [493, 271] width 137 height 22
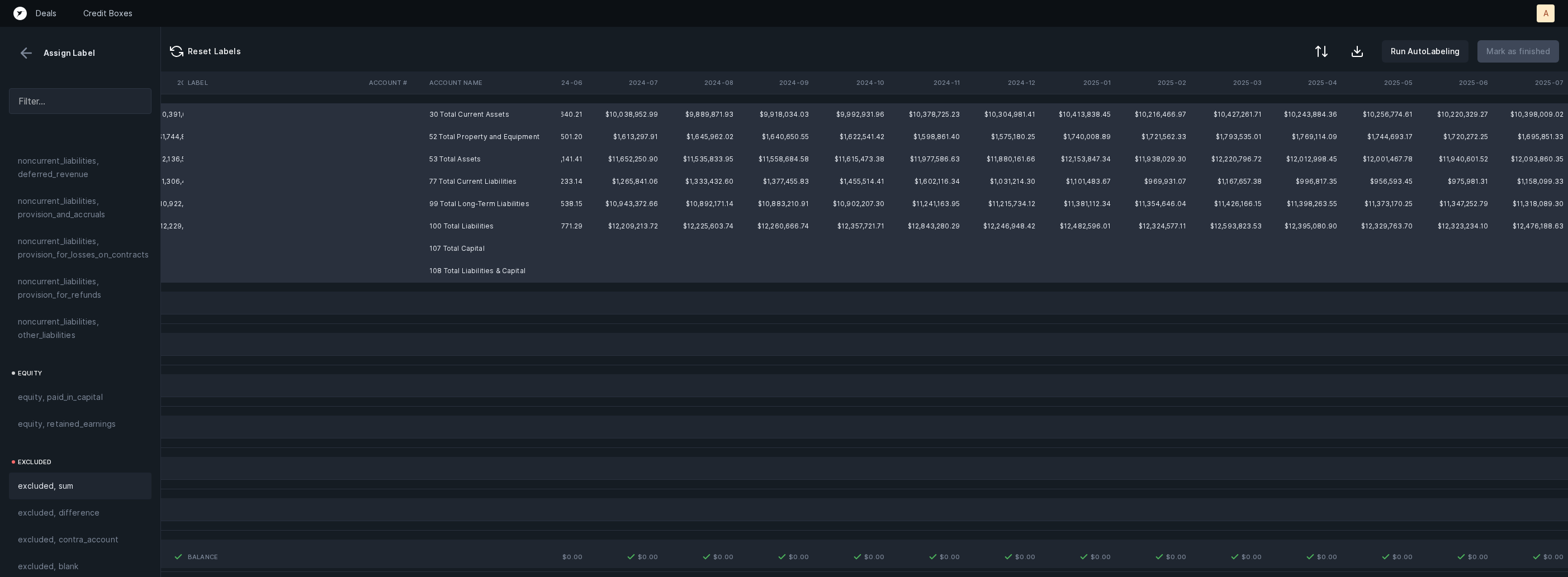
click at [73, 479] on div "excluded, sum" at bounding box center [81, 485] width 125 height 13
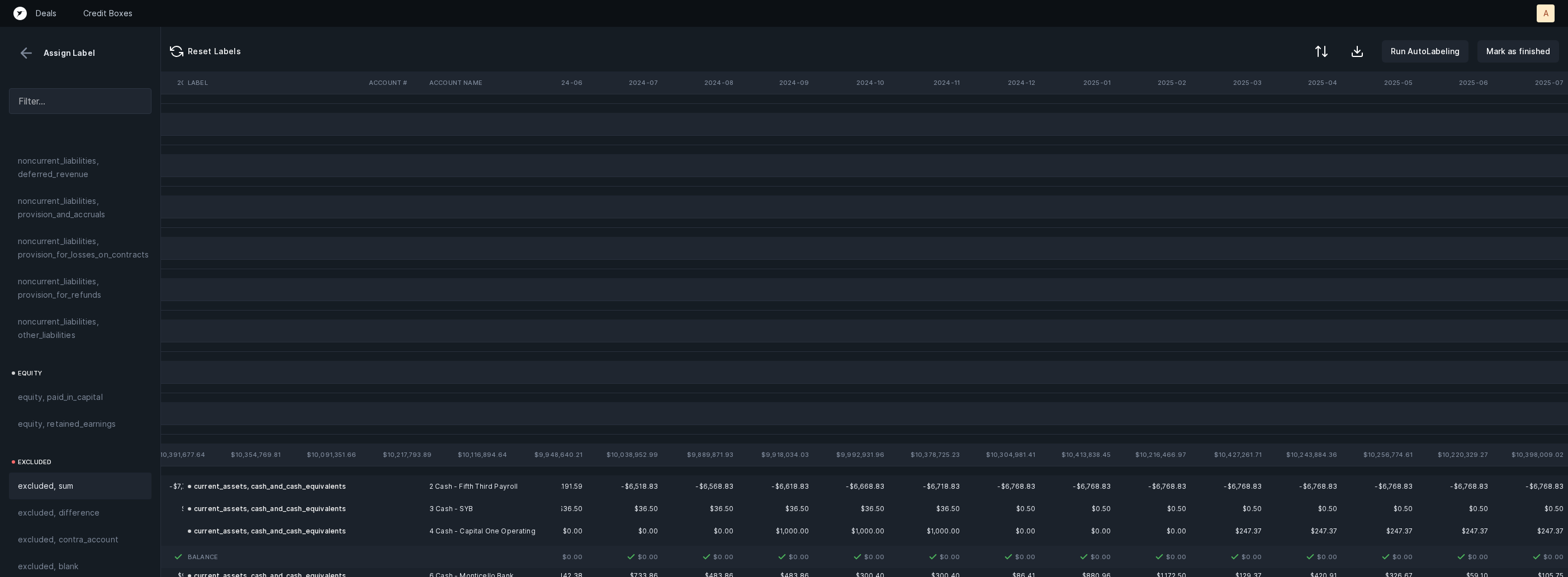
click at [1534, 62] on div "Reset Labels Run AutoLabeling Mark as finished" at bounding box center [865, 49] width 1407 height 45
click at [1532, 57] on p "Mark as finished" at bounding box center [1519, 51] width 64 height 13
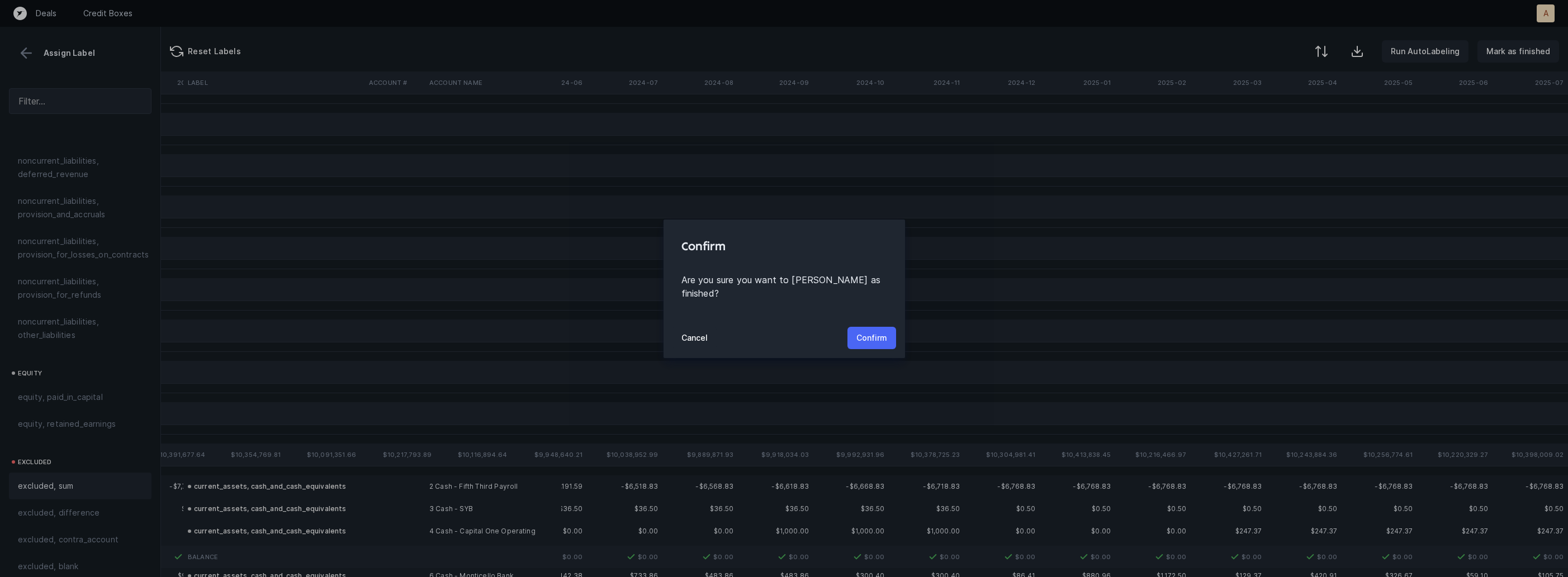
click at [870, 331] on p "Confirm" at bounding box center [871, 337] width 31 height 13
